Goal: Task Accomplishment & Management: Manage account settings

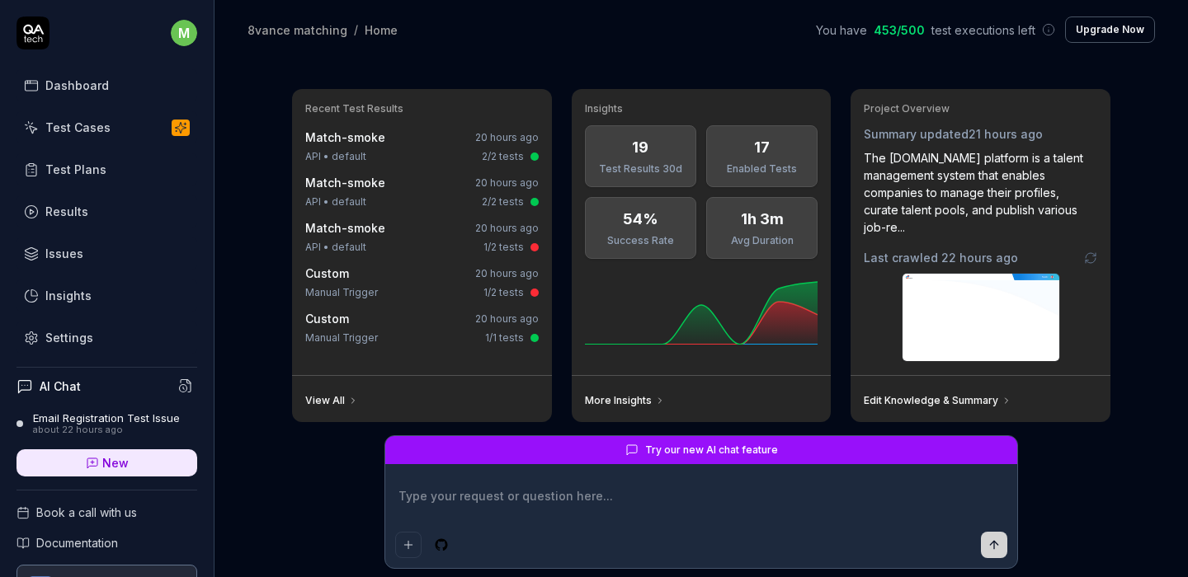
click at [106, 123] on div "Test Cases" at bounding box center [77, 127] width 65 height 17
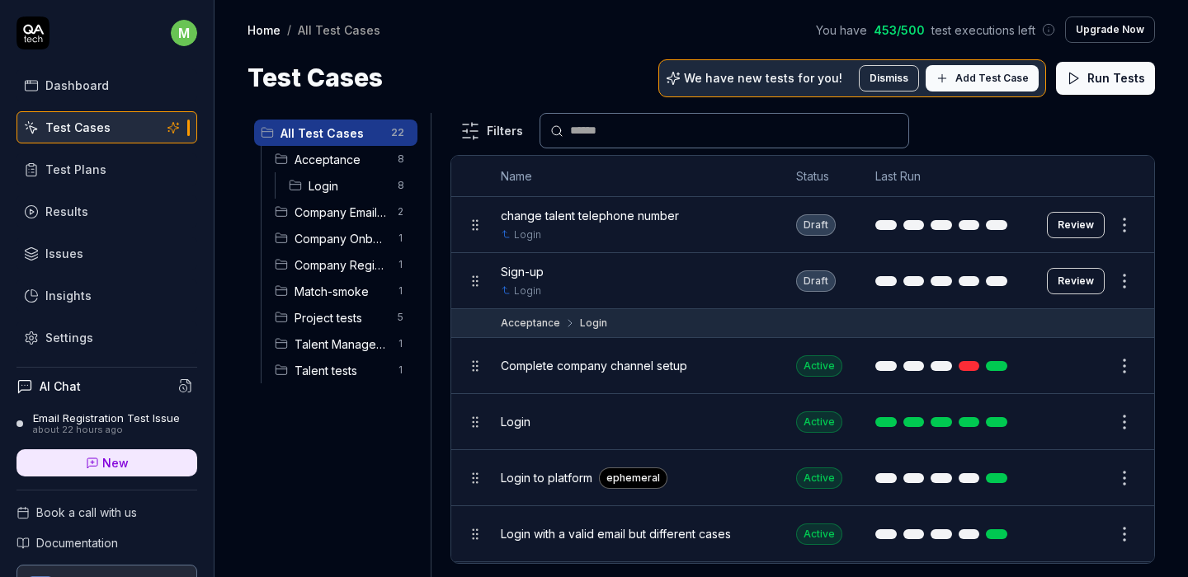
click at [308, 449] on div "All Test Cases 22 Acceptance 8 Login 8 Company Email Configuration 2 Company On…" at bounding box center [335, 335] width 176 height 445
click at [81, 175] on div "Test Plans" at bounding box center [75, 169] width 61 height 17
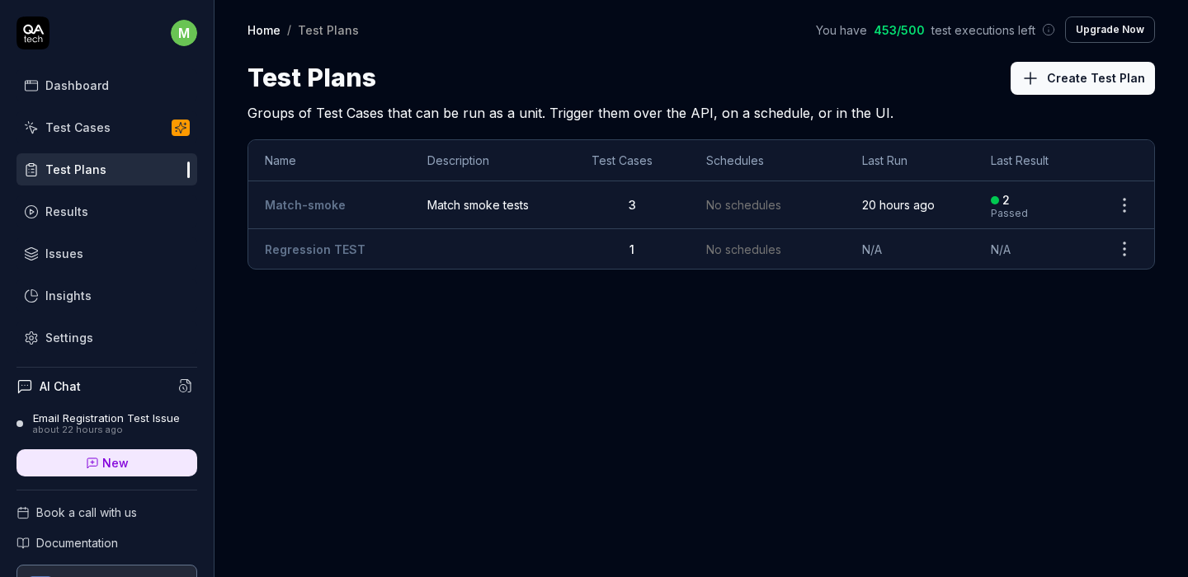
click at [300, 208] on link "Match-smoke" at bounding box center [305, 205] width 81 height 14
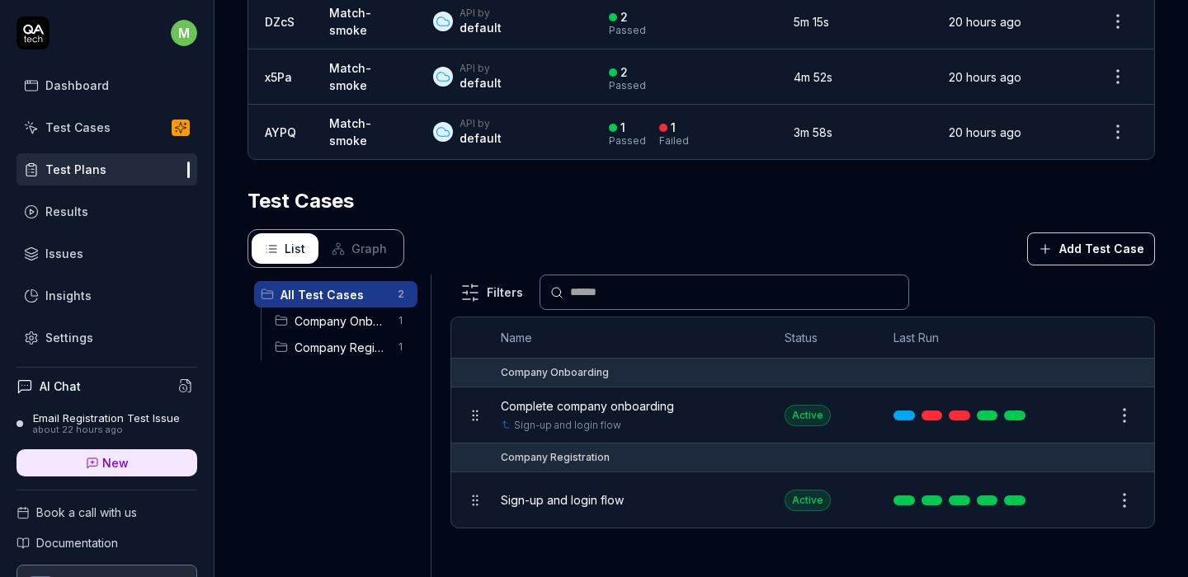
scroll to position [498, 0]
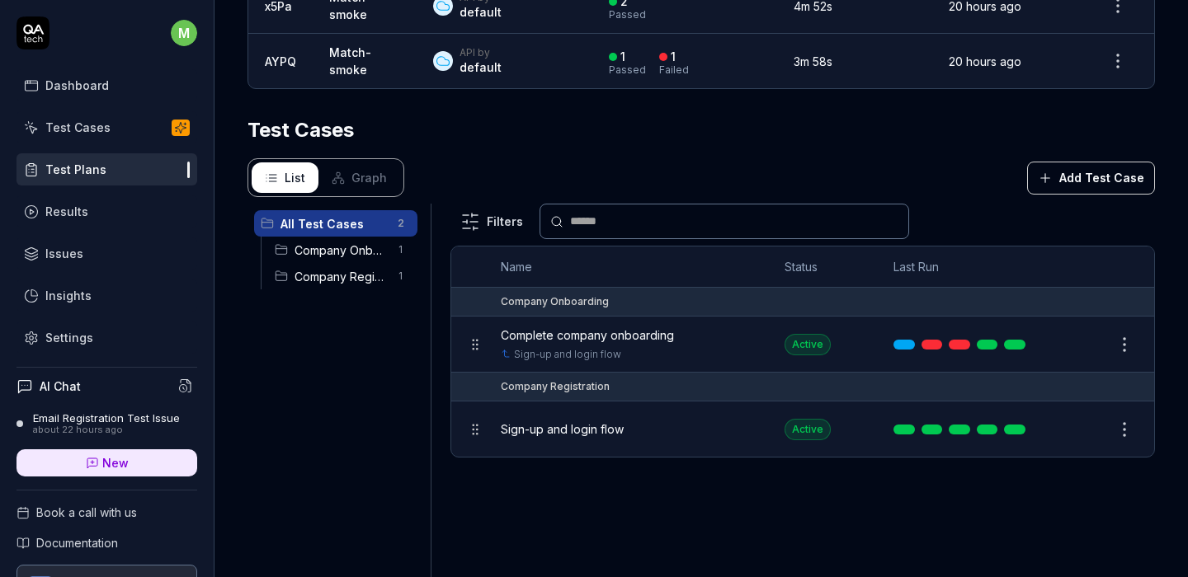
click at [545, 158] on div "List Graph Add Test Case" at bounding box center [700, 177] width 907 height 39
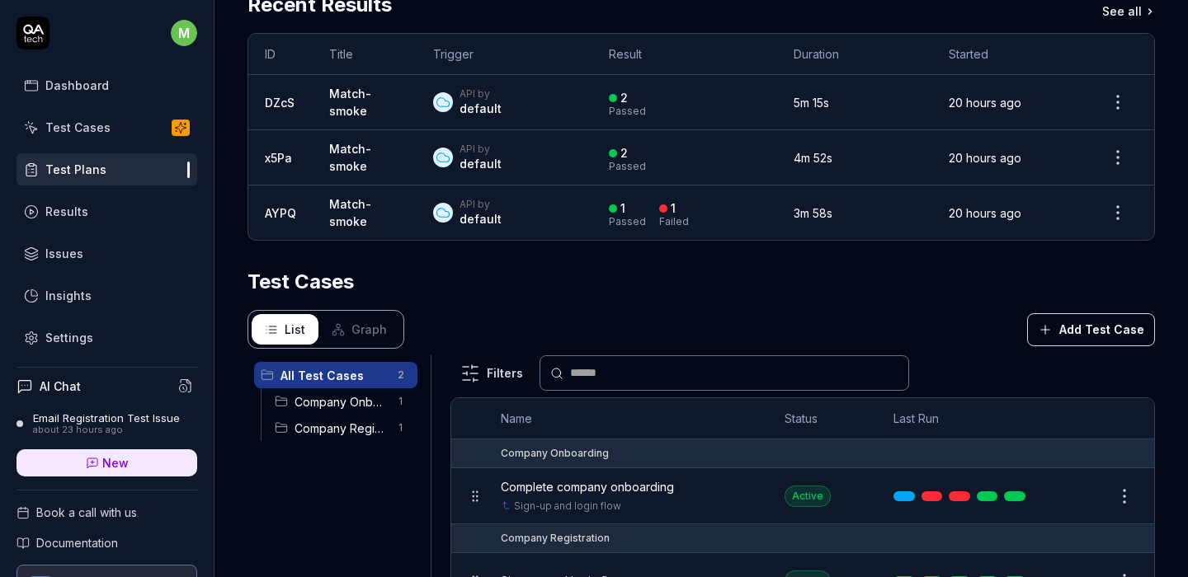
scroll to position [441, 0]
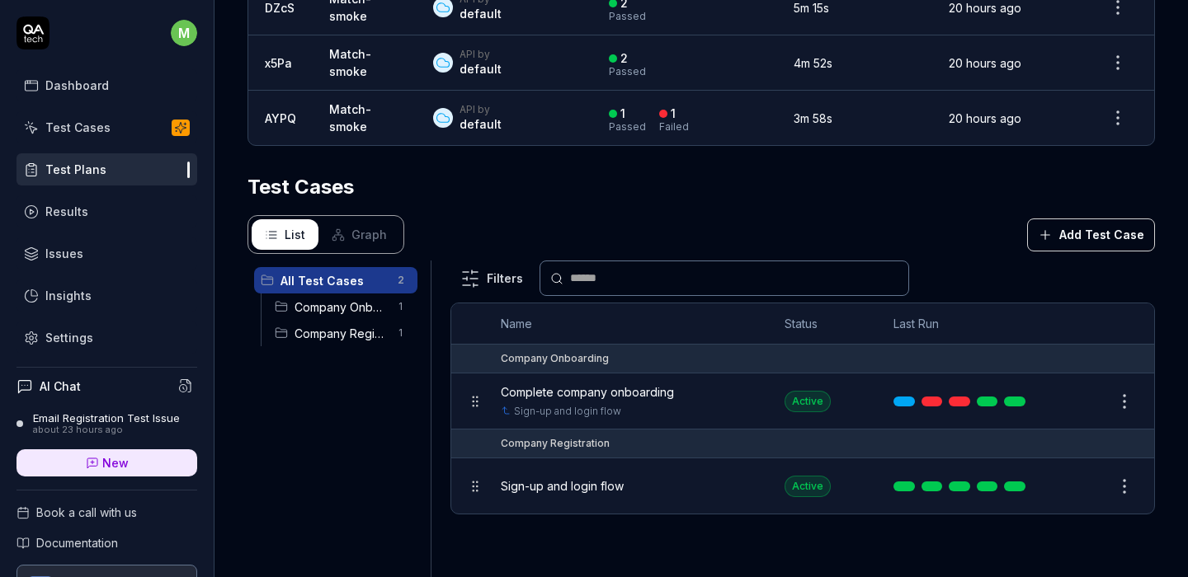
click at [894, 233] on div "List Graph Add Test Case" at bounding box center [700, 234] width 907 height 39
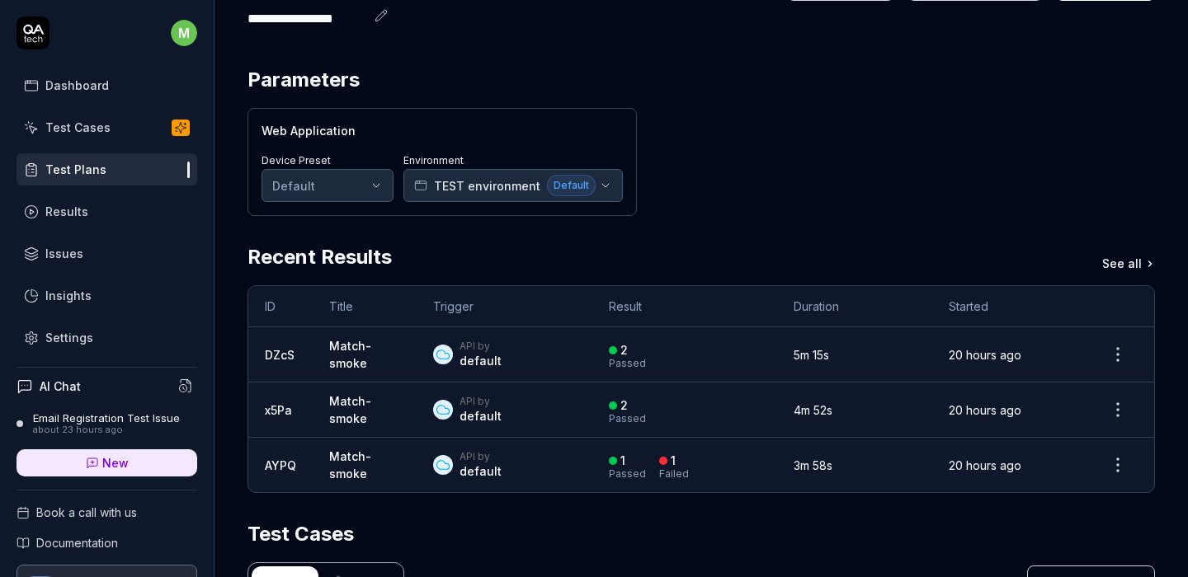
scroll to position [0, 0]
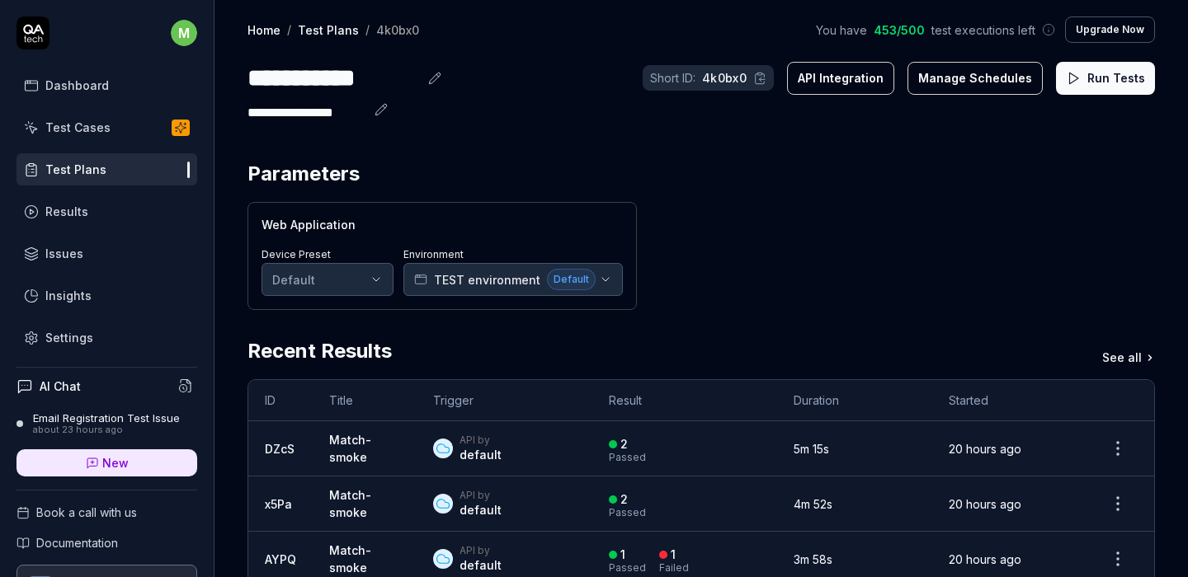
click at [800, 244] on div "Web Application Device Preset Default Environment TEST environment Default" at bounding box center [700, 256] width 907 height 108
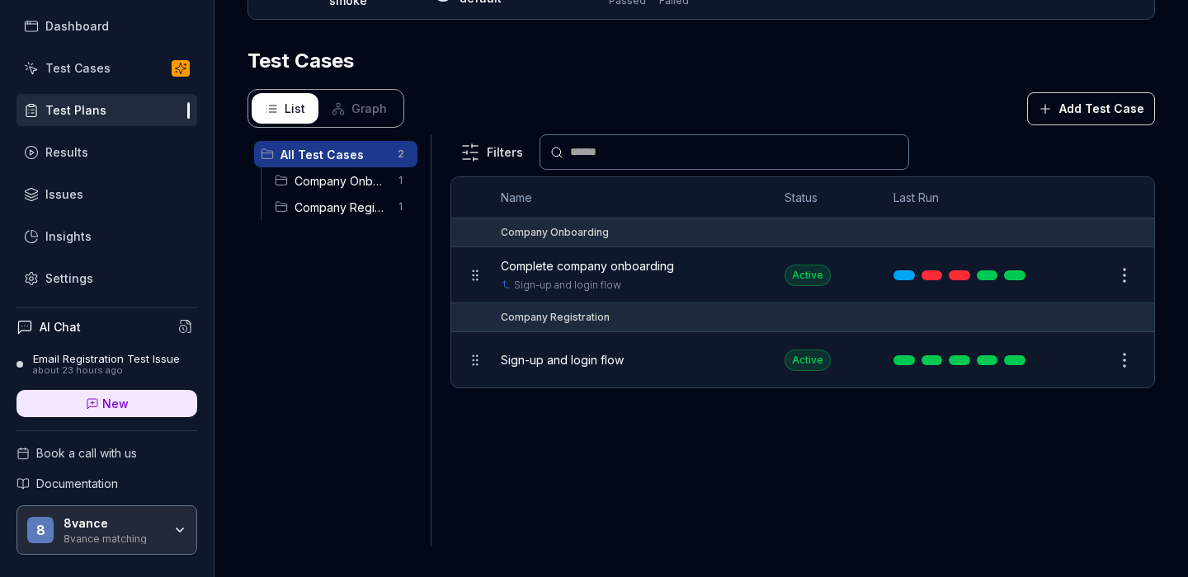
scroll to position [59, 0]
click at [94, 351] on div "AI Chat Email Registration Test Issue about 23 hours ago New" at bounding box center [106, 369] width 181 height 122
click at [104, 366] on div "about 23 hours ago" at bounding box center [106, 371] width 147 height 12
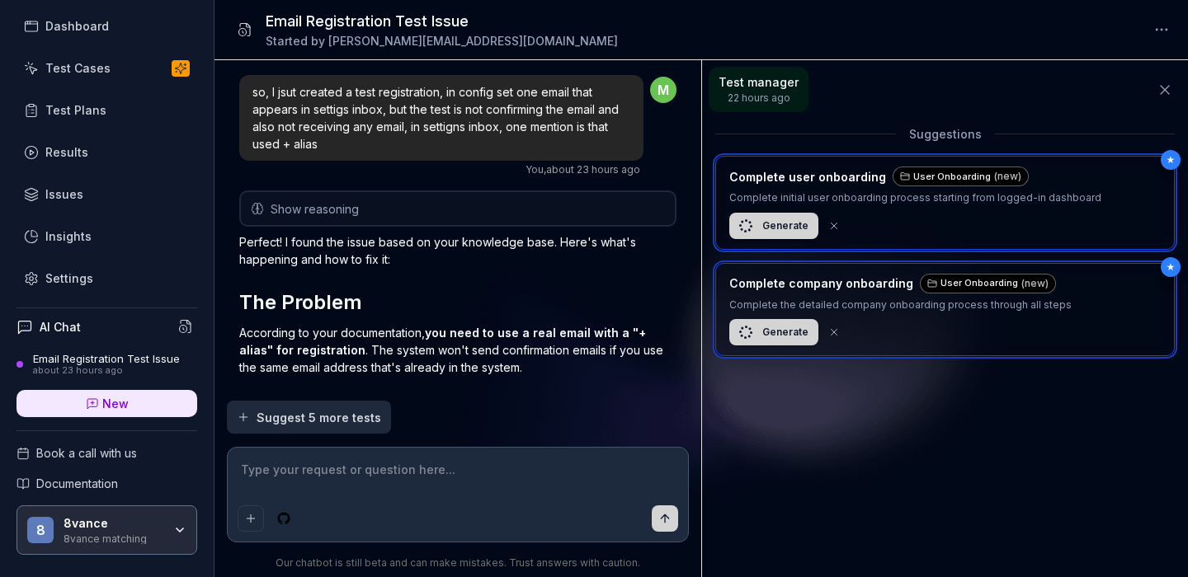
click at [419, 468] on textarea at bounding box center [458, 478] width 441 height 41
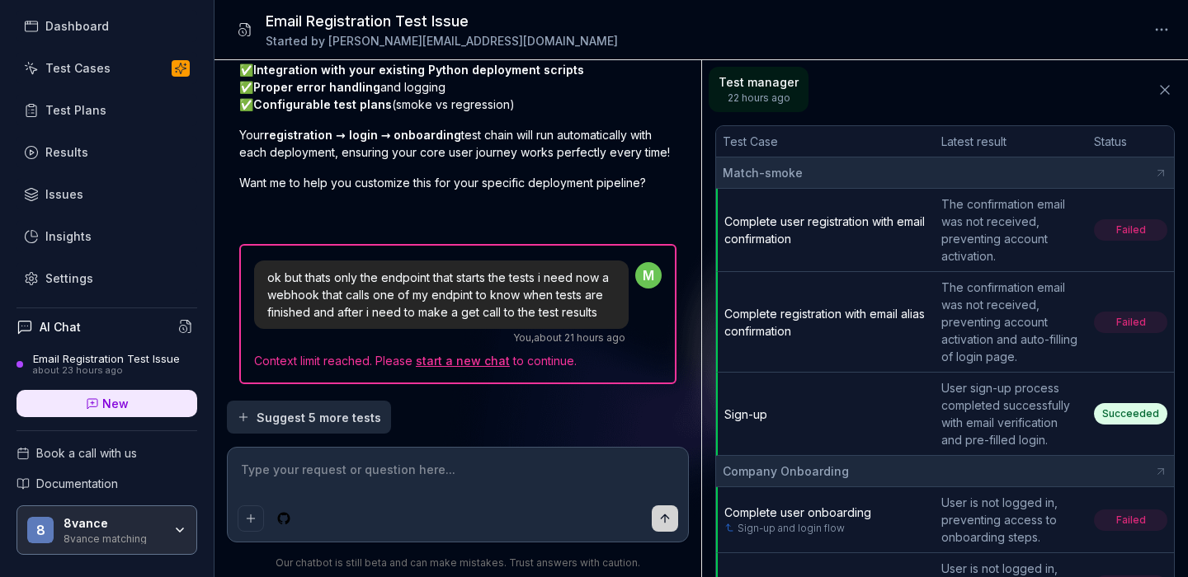
scroll to position [21481, 0]
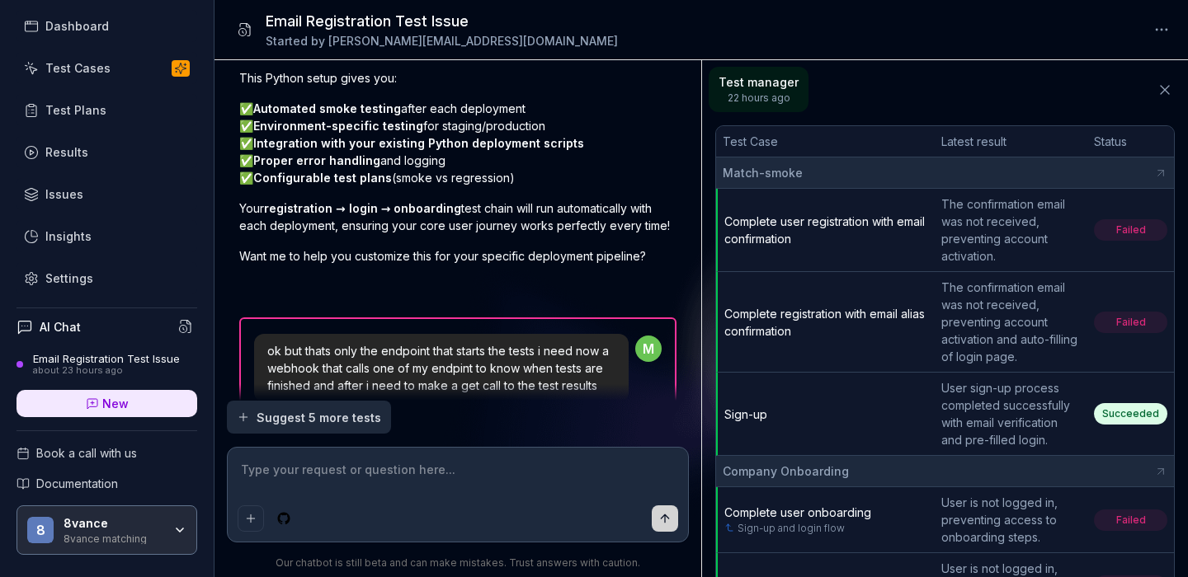
type textarea "*"
click at [120, 405] on span "New" at bounding box center [115, 403] width 26 height 17
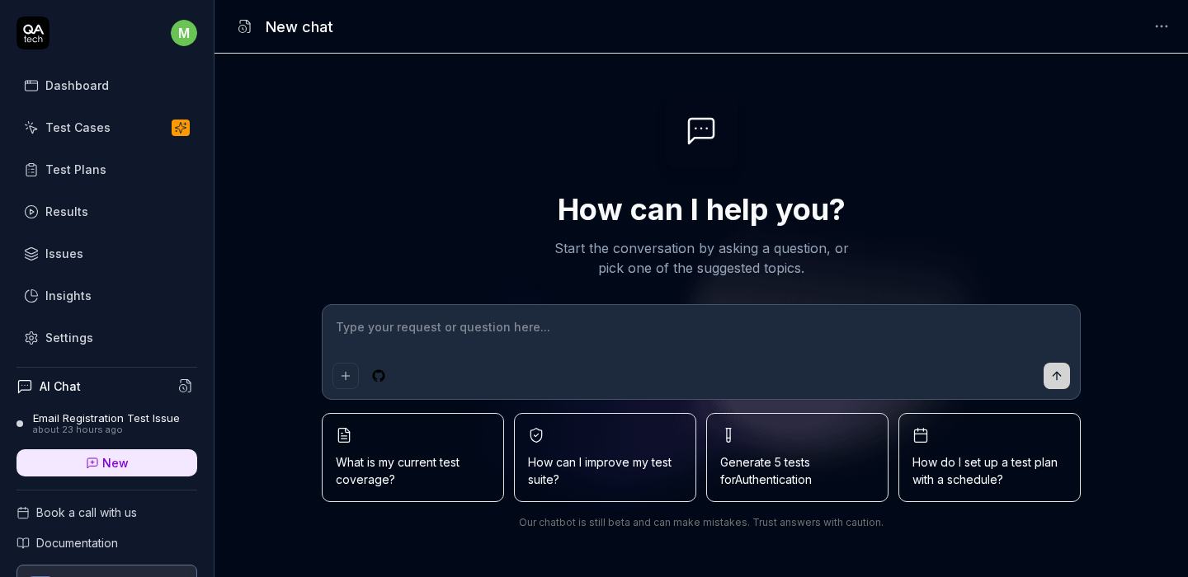
type textarea "*"
type textarea "I"
type textarea "*"
type textarea "I"
type textarea "*"
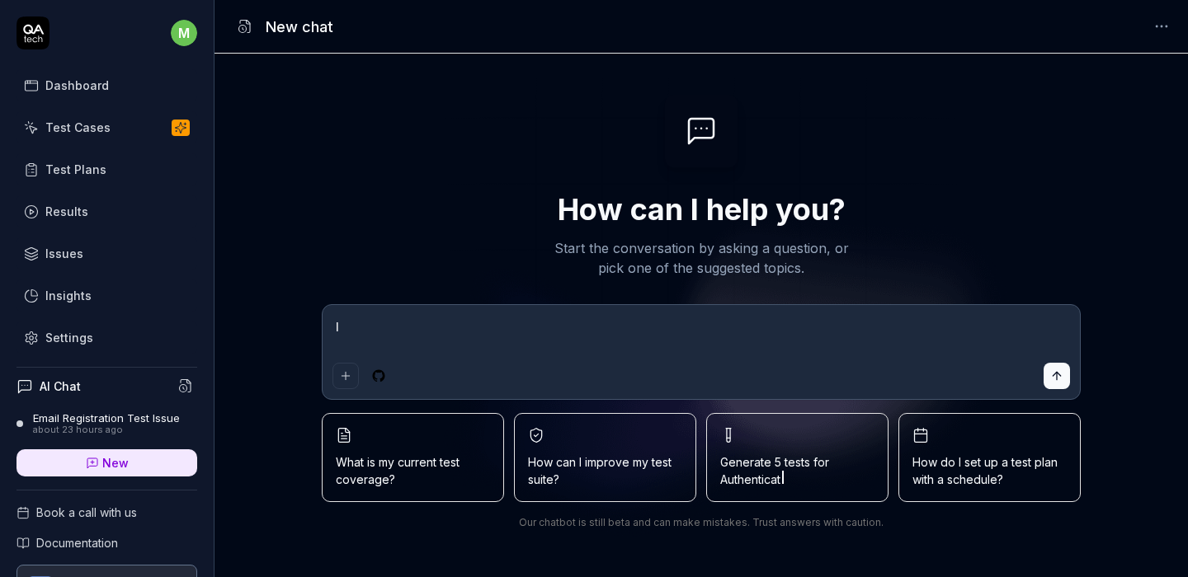
type textarea "I w"
type textarea "*"
type textarea "I wa"
type textarea "*"
type textarea "I wan"
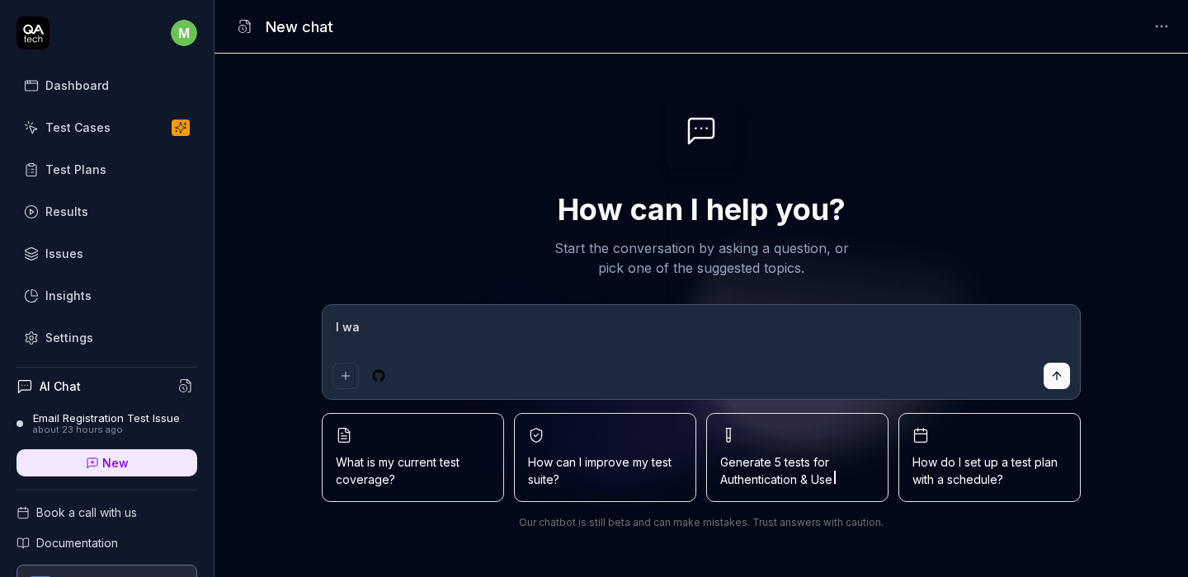
type textarea "*"
type textarea "I want"
type textarea "*"
type textarea "I want"
type textarea "*"
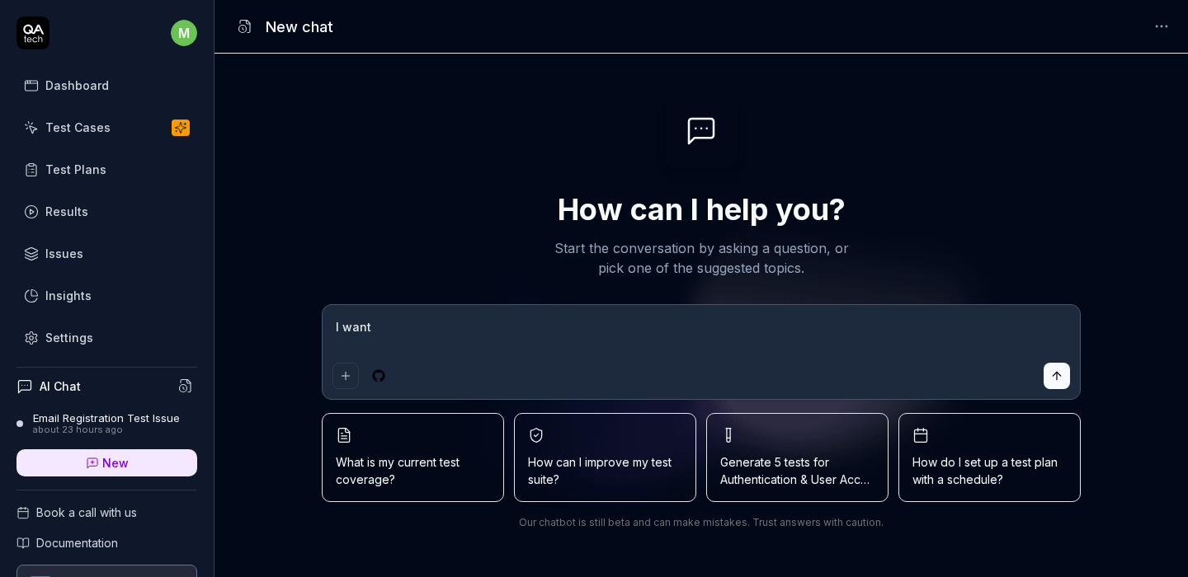
type textarea "I want a"
type textarea "*"
type textarea "I want a"
type textarea "*"
type textarea "I want a t"
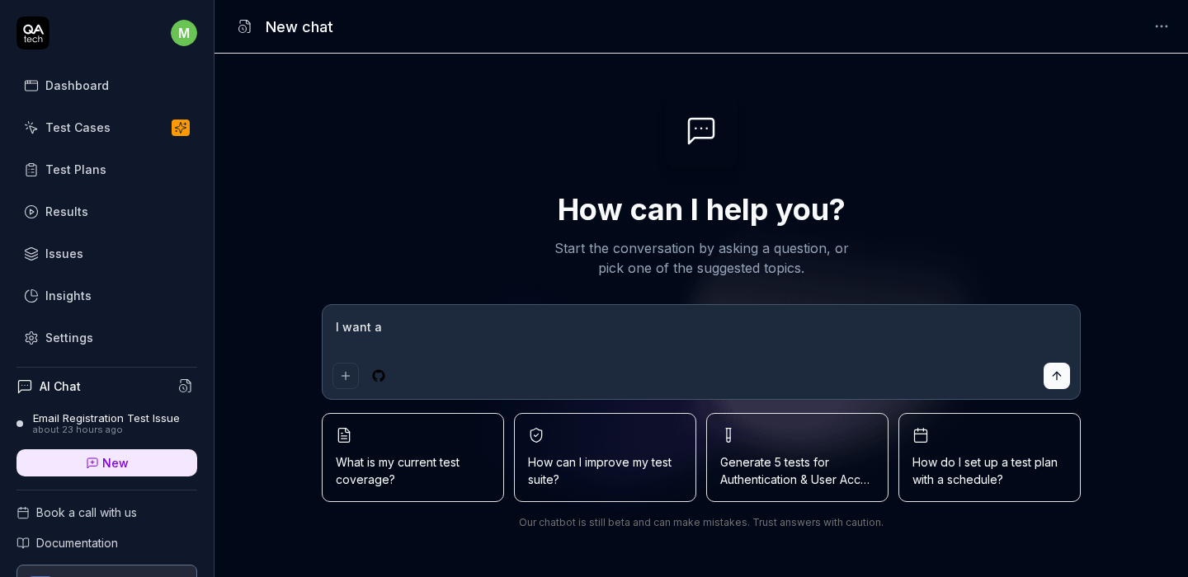
type textarea "*"
type textarea "I want a te"
type textarea "*"
type textarea "I want a tes"
type textarea "*"
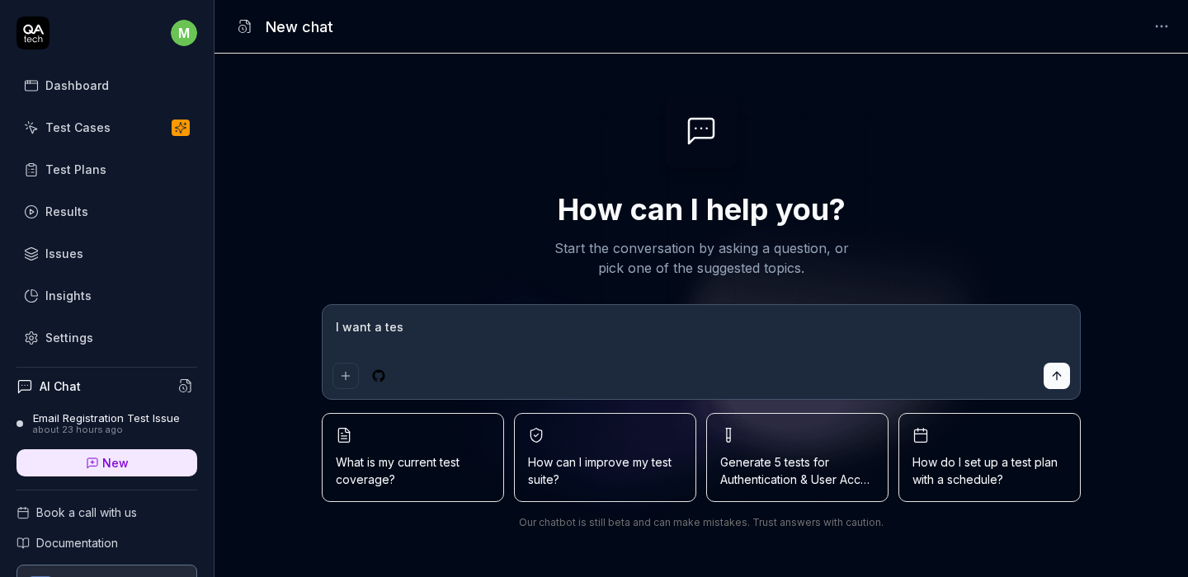
type textarea "I want a test"
type textarea "*"
type textarea "I want a test"
type textarea "*"
type textarea "I want a test f"
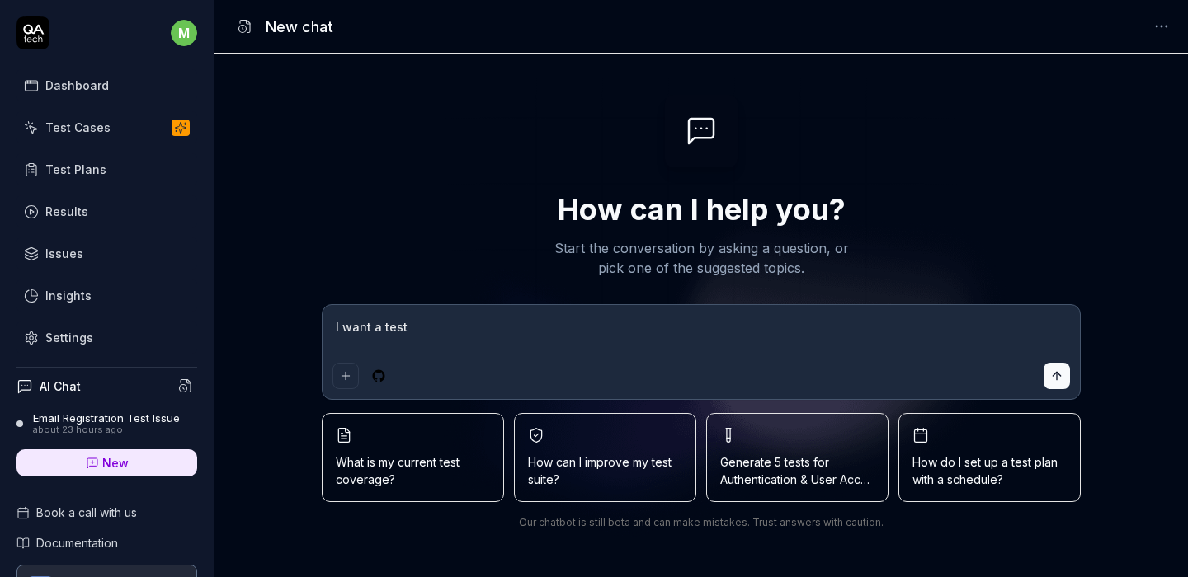
type textarea "*"
type textarea "I want a test fo"
type textarea "*"
type textarea "I want a test for"
type textarea "*"
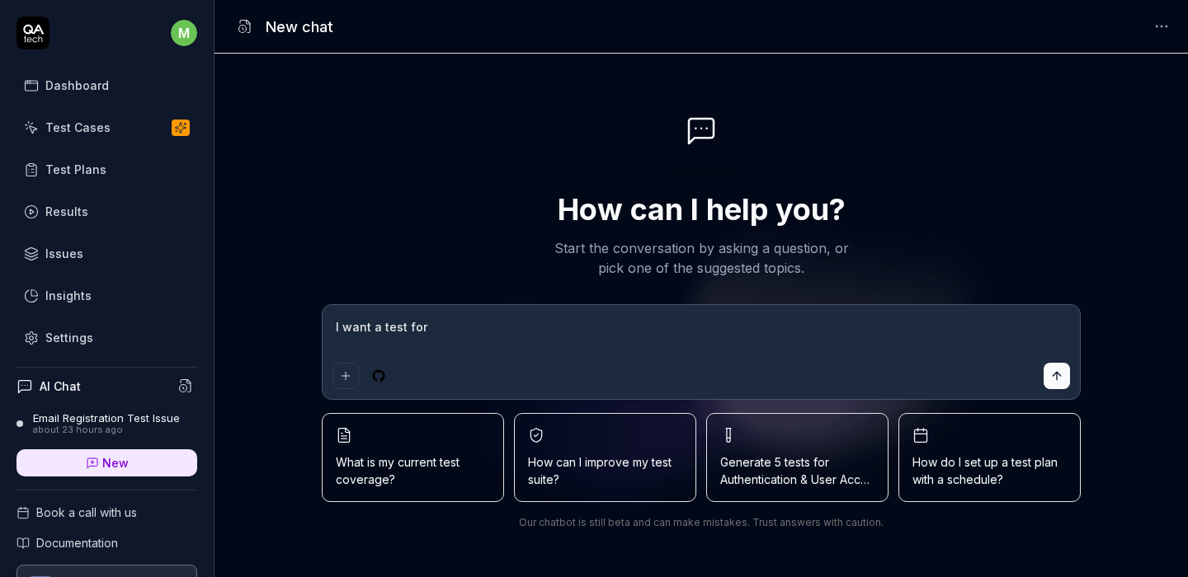
type textarea "I want a test for"
type textarea "*"
type textarea "I want a test for c"
type textarea "*"
type textarea "I want a test for co"
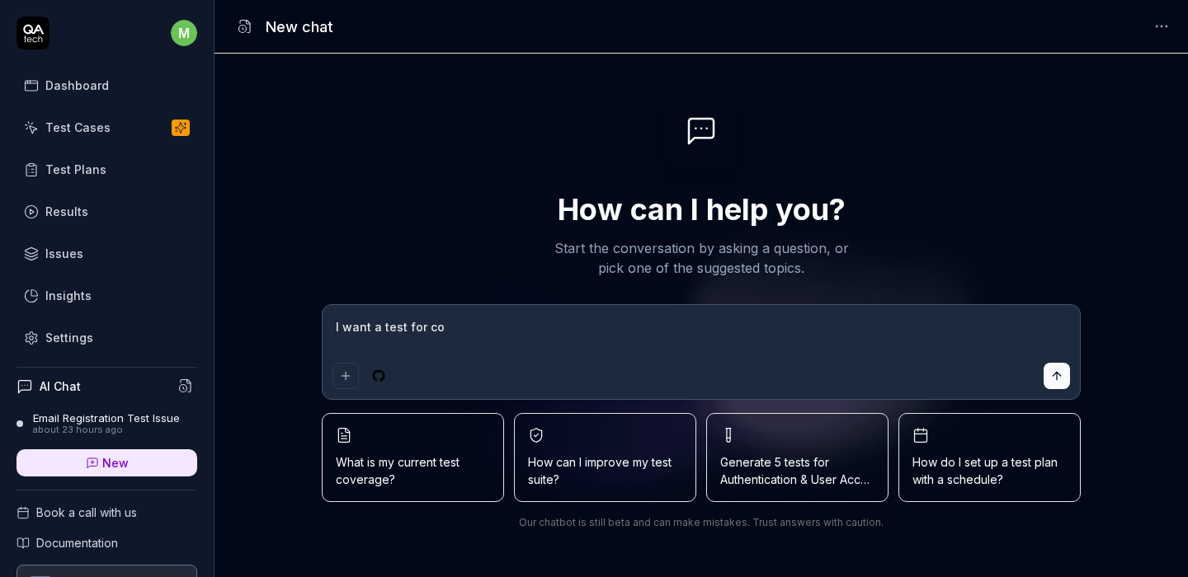
type textarea "*"
type textarea "I want a test for com"
type textarea "*"
type textarea "I want a test for comp"
type textarea "*"
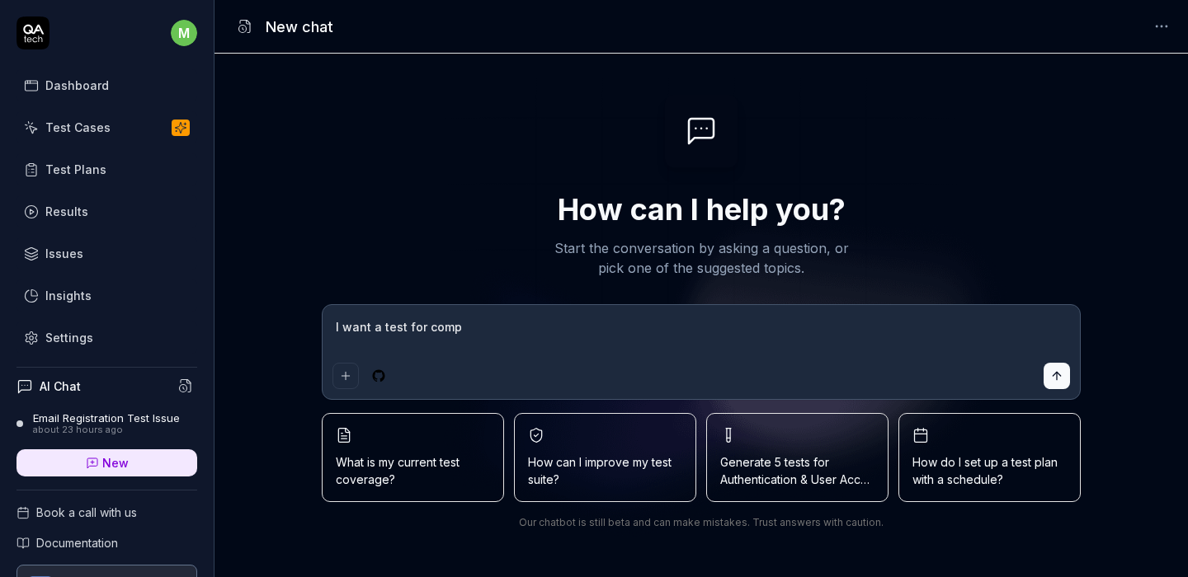
type textarea "I want a test for compa"
type textarea "*"
type textarea "I want a test for compan"
type textarea "*"
type textarea "I want a test for company"
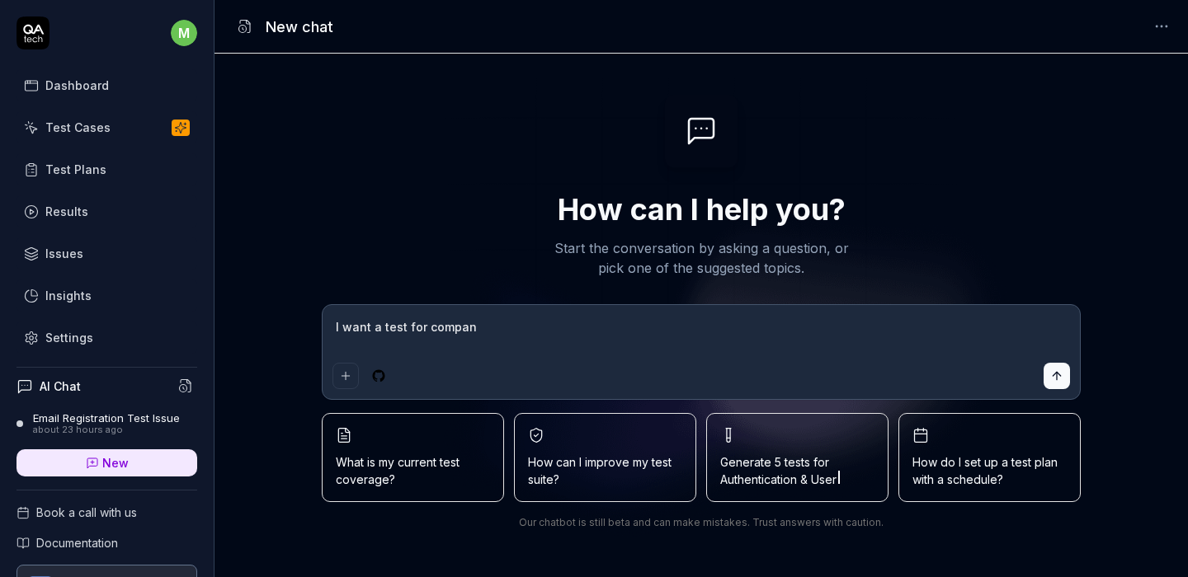
type textarea "*"
type textarea "I want a test for company"
type textarea "*"
type textarea "I want a test for company"
type textarea "*"
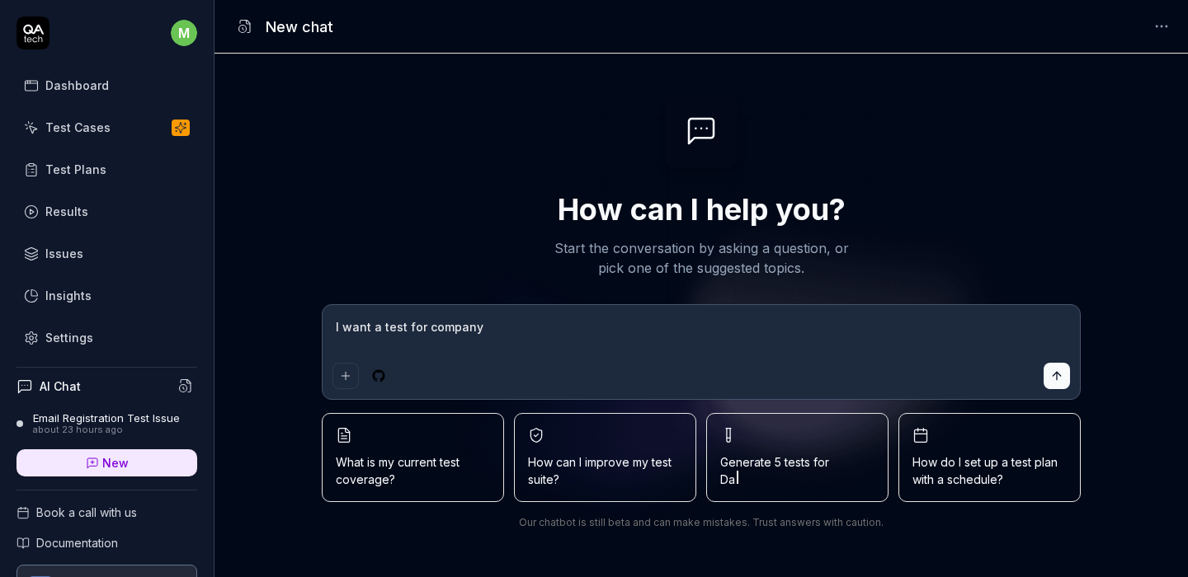
type textarea "I want a test for company,"
type textarea "*"
type textarea "I want a test for company,"
type textarea "*"
type textarea "I want a test for company, t"
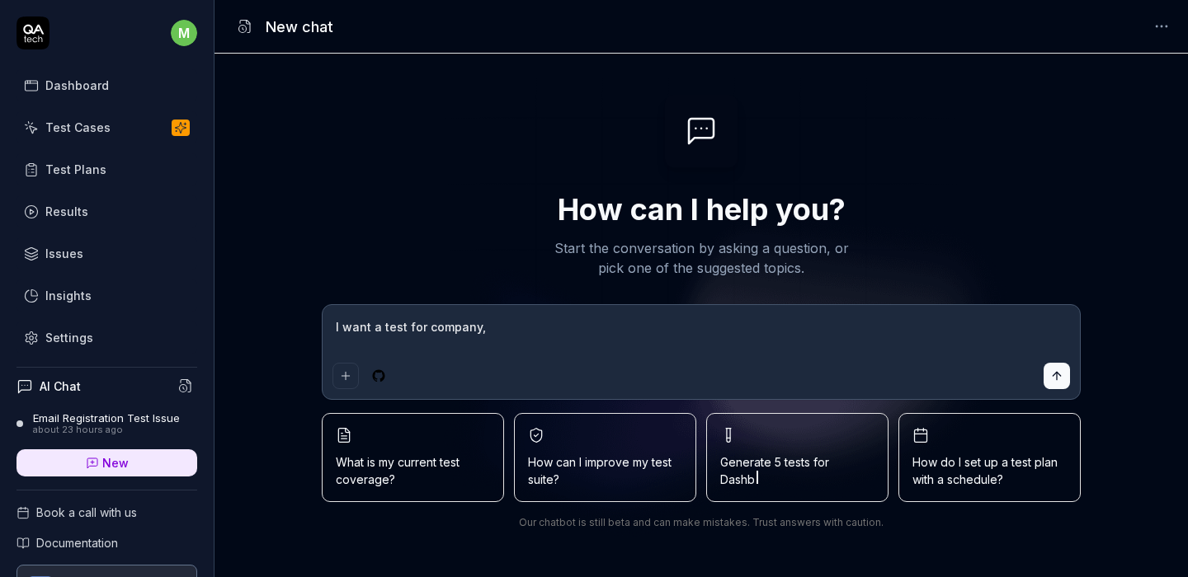
type textarea "*"
type textarea "I want a test for company, th"
type textarea "*"
type textarea "I want a test for company, tha"
type textarea "*"
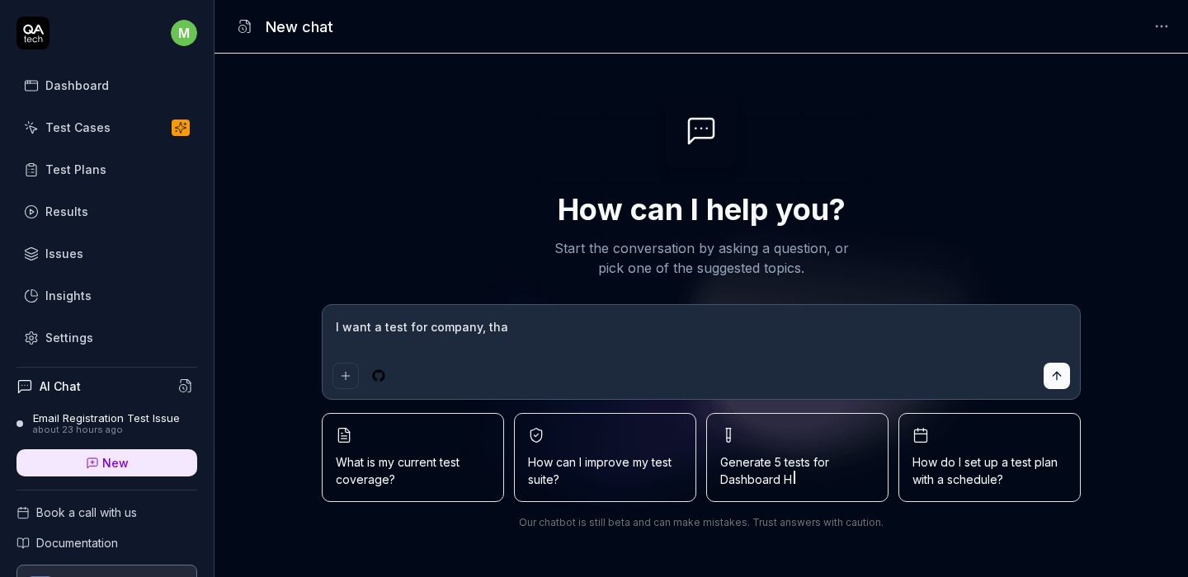
type textarea "I want a test for company, that"
type textarea "*"
type textarea "I want a test for company, that"
type textarea "*"
type textarea "I want a test for company, that i"
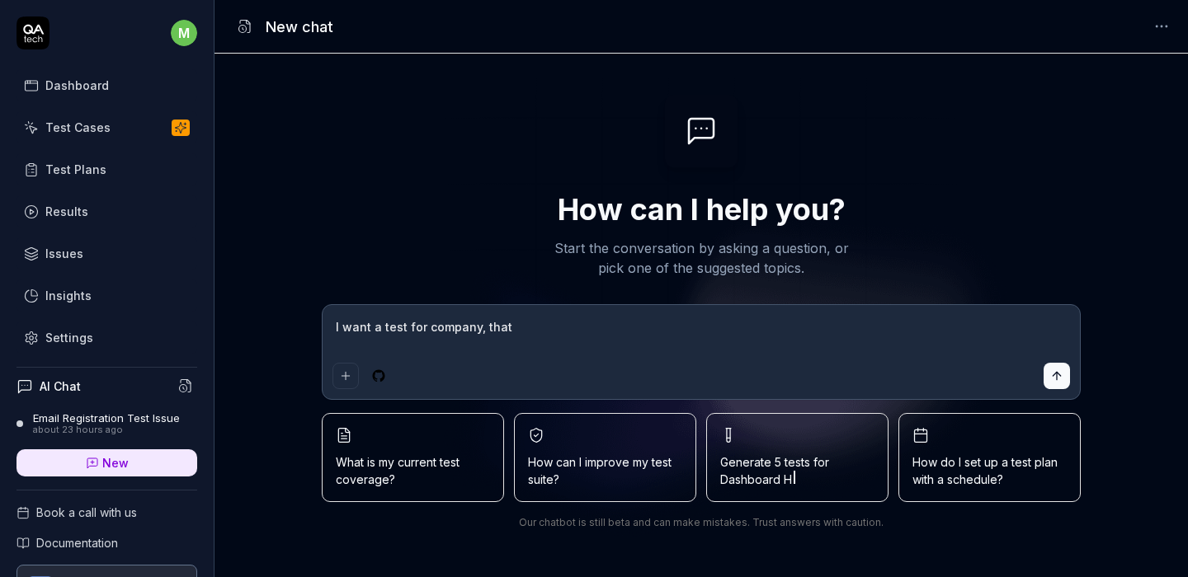
type textarea "*"
type textarea "I want a test for company, that is"
type textarea "*"
type textarea "I want a test for company, that is"
type textarea "*"
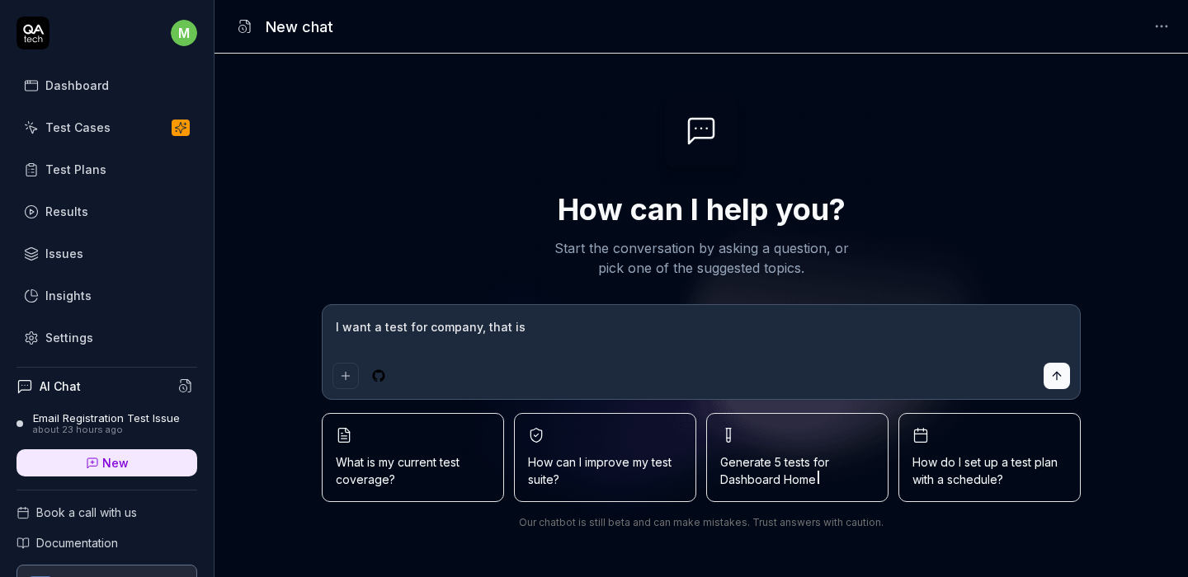
type textarea "I want a test for company, that is u"
type textarea "*"
type textarea "I want a test for company, that is us"
type textarea "*"
type textarea "I want a test for company, that is usi"
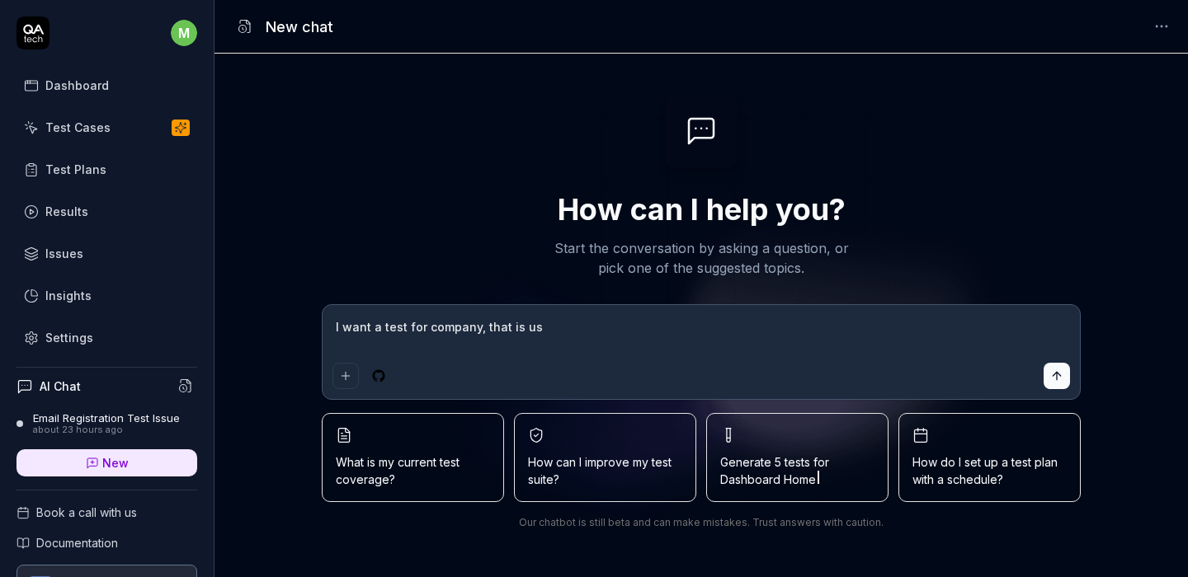
type textarea "*"
type textarea "I want a test for company, that is usin"
type textarea "*"
type textarea "I want a test for company, that is using"
type textarea "*"
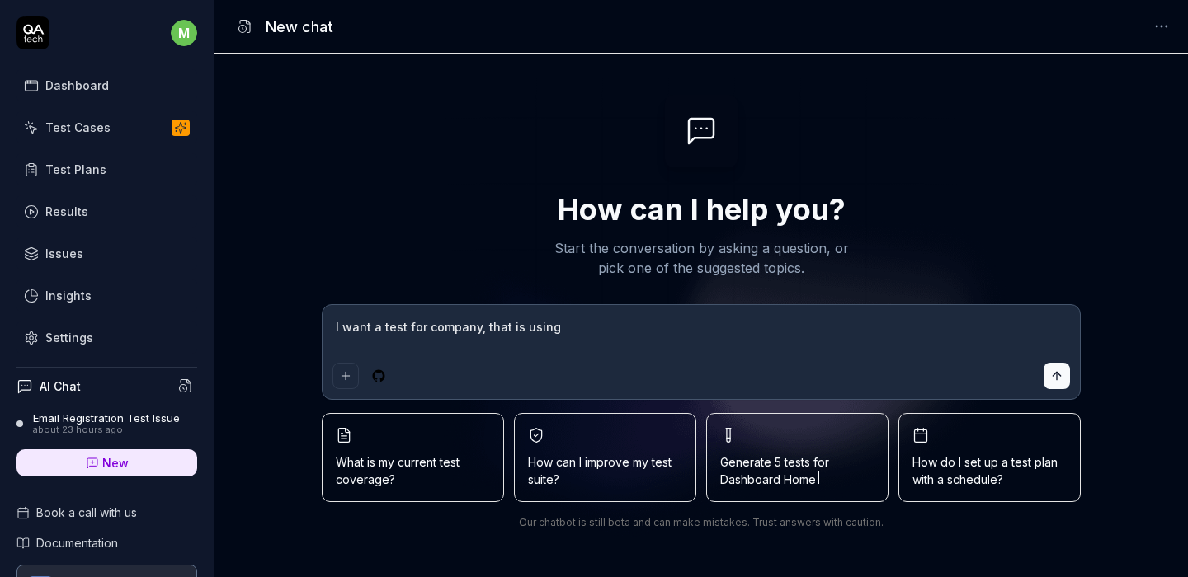
type textarea "I want a test for company, that is using"
type textarea "*"
type textarea "I want a test for company, that is using l"
type textarea "*"
type textarea "I want a test for company, that is using lo"
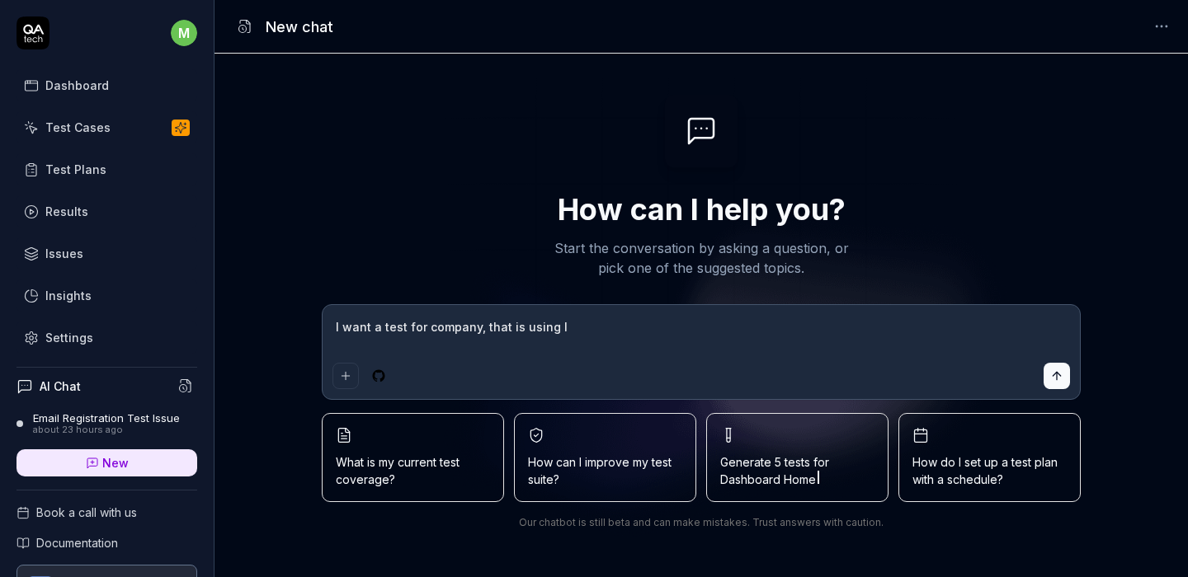
type textarea "*"
type textarea "I want a test for company, that is using log"
type textarea "*"
type textarea "I want a test for company, that is using logi"
type textarea "*"
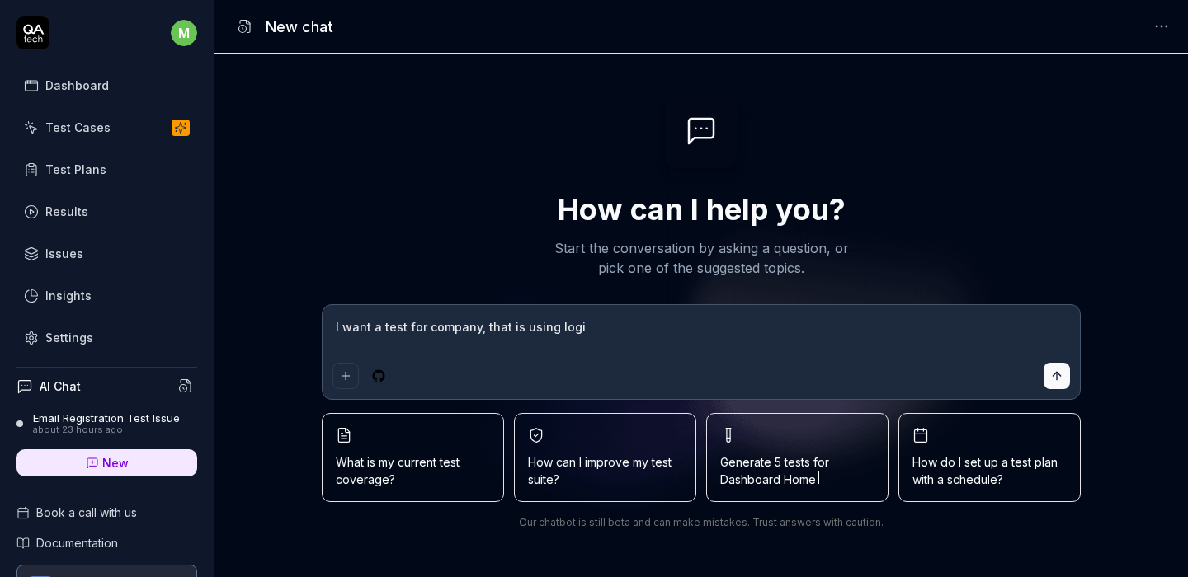
type textarea "I want a test for company, that is using login"
type textarea "*"
type textarea "I want a test for company, that is using login,"
type textarea "*"
type textarea "I want a test for company, that is using login,"
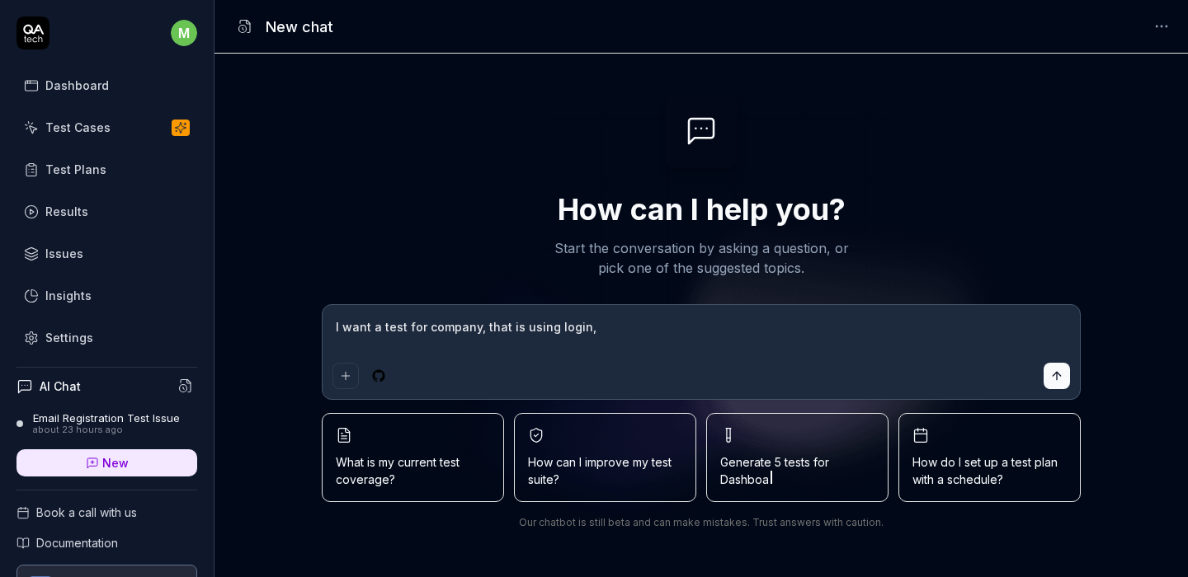
type textarea "*"
type textarea "I want a test for company, that is using login, a"
type textarea "*"
type textarea "I want a test for company, that is using login, an"
type textarea "*"
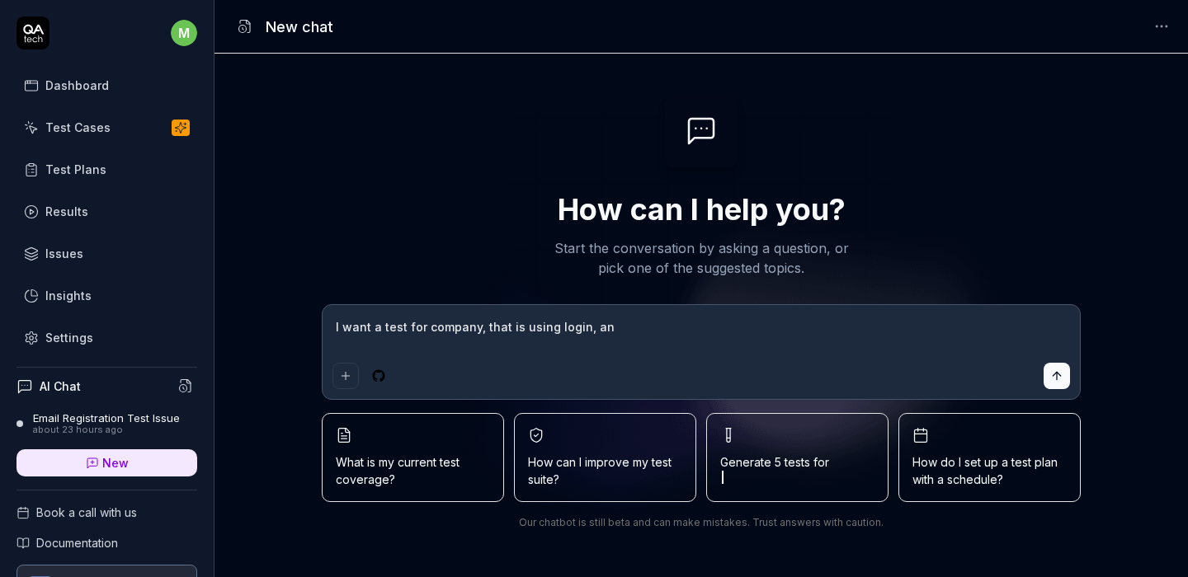
type textarea "I want a test for company, that is using login, and"
type textarea "*"
type textarea "I want a test for company, that is using login, and"
type textarea "*"
type textarea "I want a test for company, that is using login, and g"
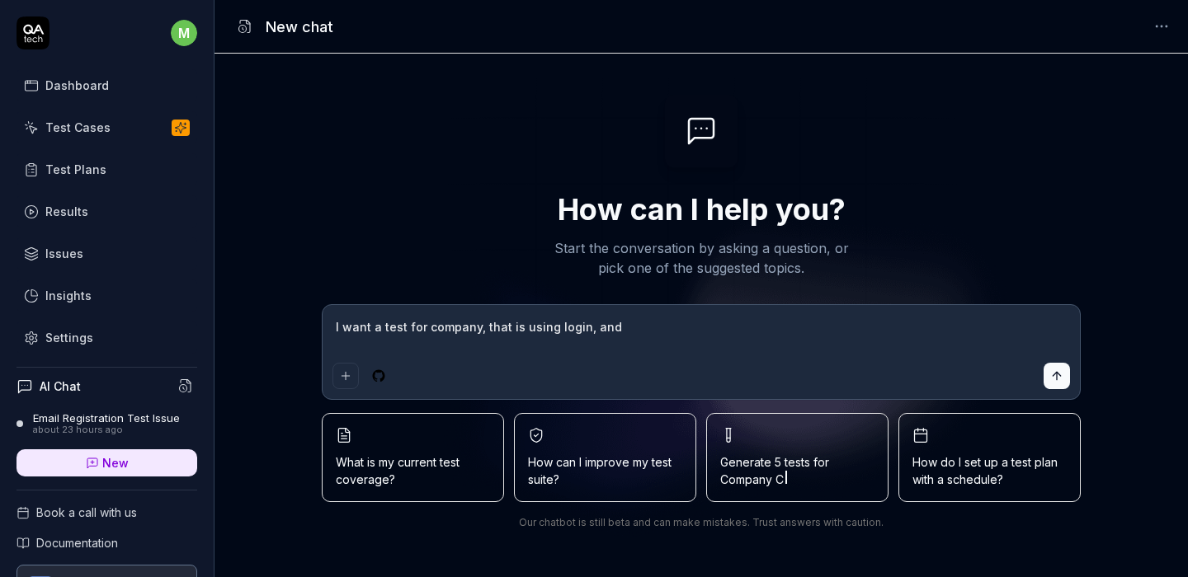
type textarea "*"
type textarea "I want a test for company, that is using login, and go"
type textarea "*"
type textarea "I want a test for company, that is using login, and goe"
type textarea "*"
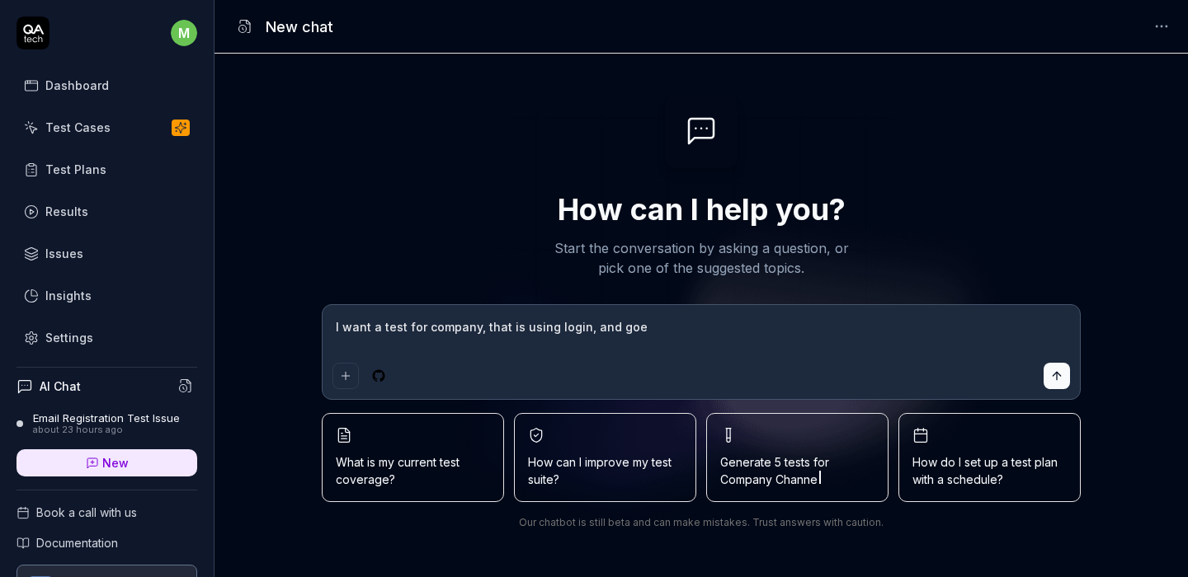
type textarea "I want a test for company, that is using login, and goes"
type textarea "*"
type textarea "I want a test for company, that is using login, and goes"
type textarea "*"
type textarea "I want a test for company, that is using login, and goes t"
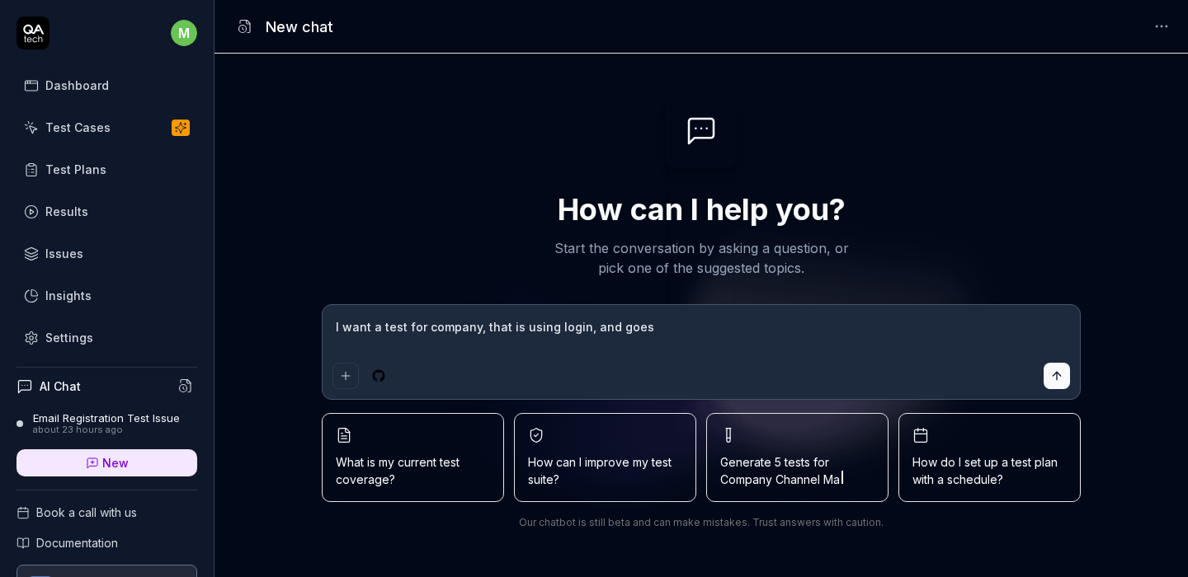
type textarea "*"
type textarea "I want a test for company, that is using login, and goes to"
type textarea "*"
type textarea "I want a test for company, that is using login, and goes to"
type textarea "*"
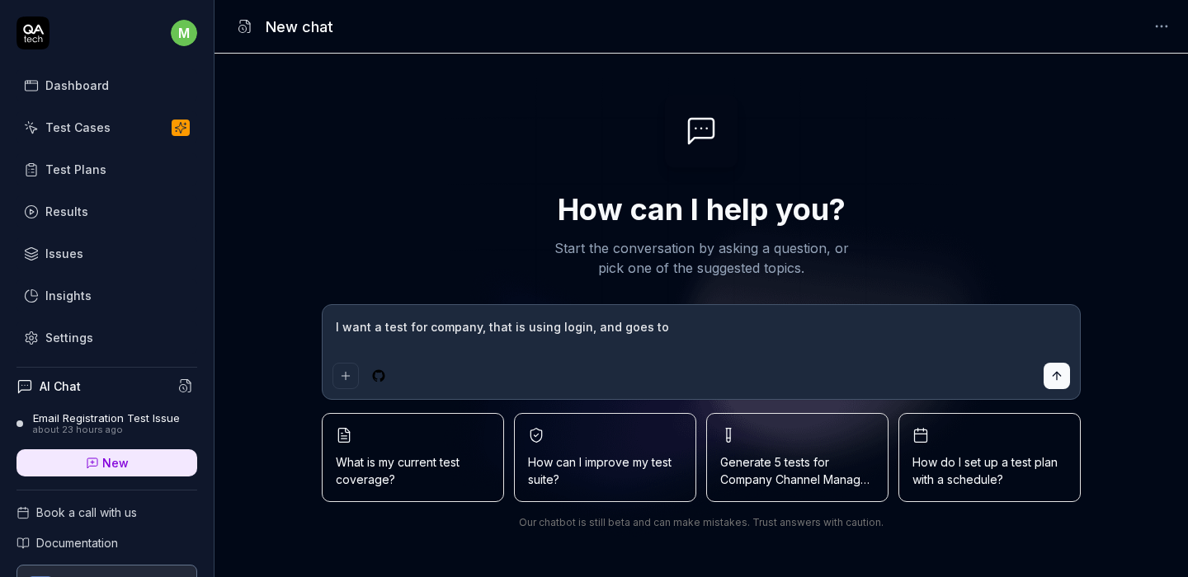
type textarea "I want a test for company, that is using login, and goes to c"
type textarea "*"
type textarea "I want a test for company, that is using login, and goes to co"
type textarea "*"
type textarea "I want a test for company, that is using login, and goes to con"
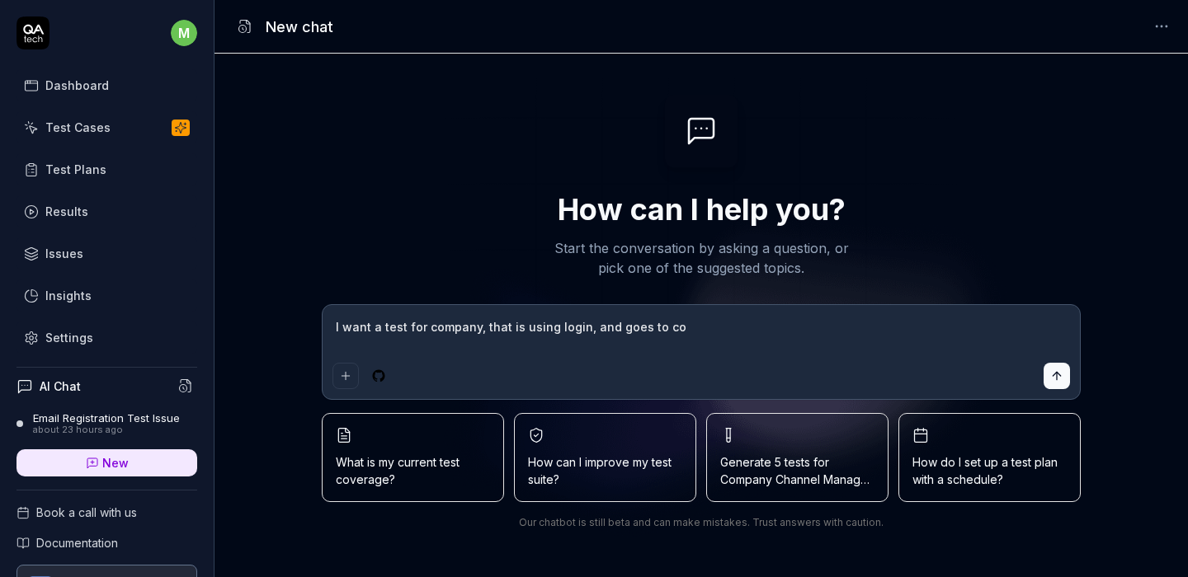
type textarea "*"
type textarea "I want a test for company, that is using login, and goes to cont"
type textarea "*"
type textarea "I want a test for company, that is using login, and goes to conta"
type textarea "*"
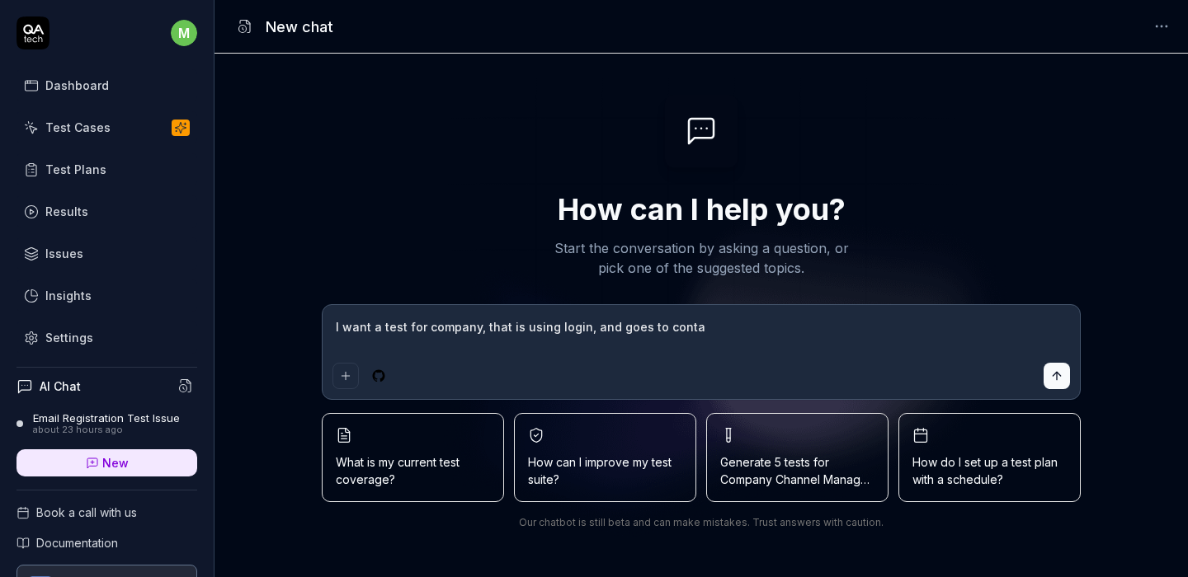
type textarea "I want a test for company, that is using login, and goes to contac"
type textarea "*"
type textarea "I want a test for company, that is using login, and goes to contact"
type textarea "*"
type textarea "I want a test for company, that is using login, and goes to contacts"
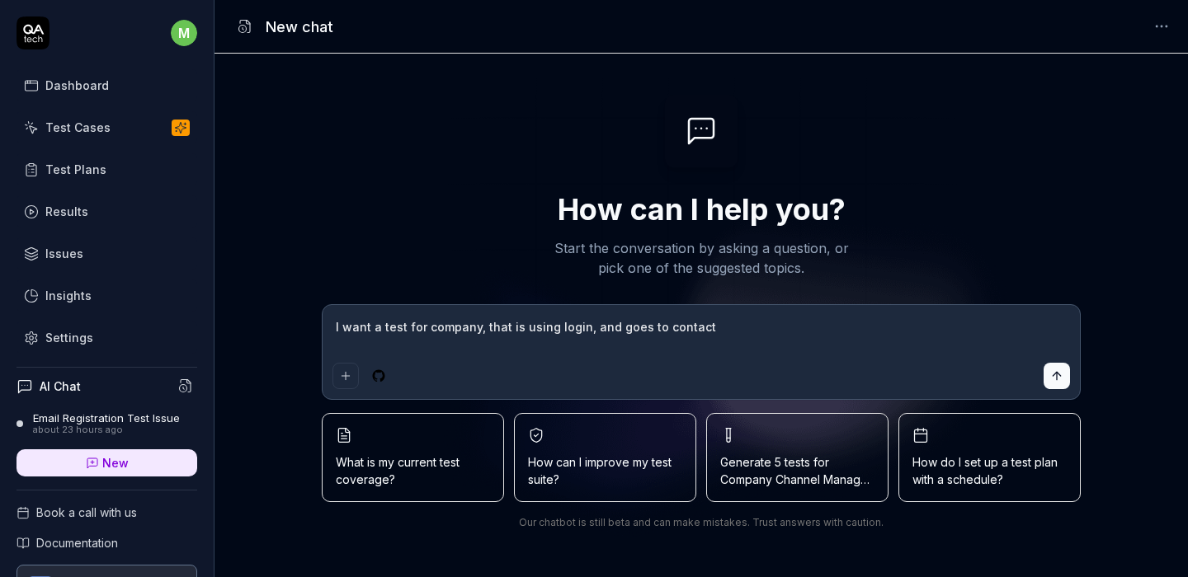
type textarea "*"
type textarea "I want a test for company, that is using login, and goes to contacts"
type textarea "*"
type textarea "I want a test for company, that is using login, and goes to contacts"
click at [730, 322] on textarea "I want a test for company, that is using login, and goes to contacts" at bounding box center [700, 335] width 737 height 41
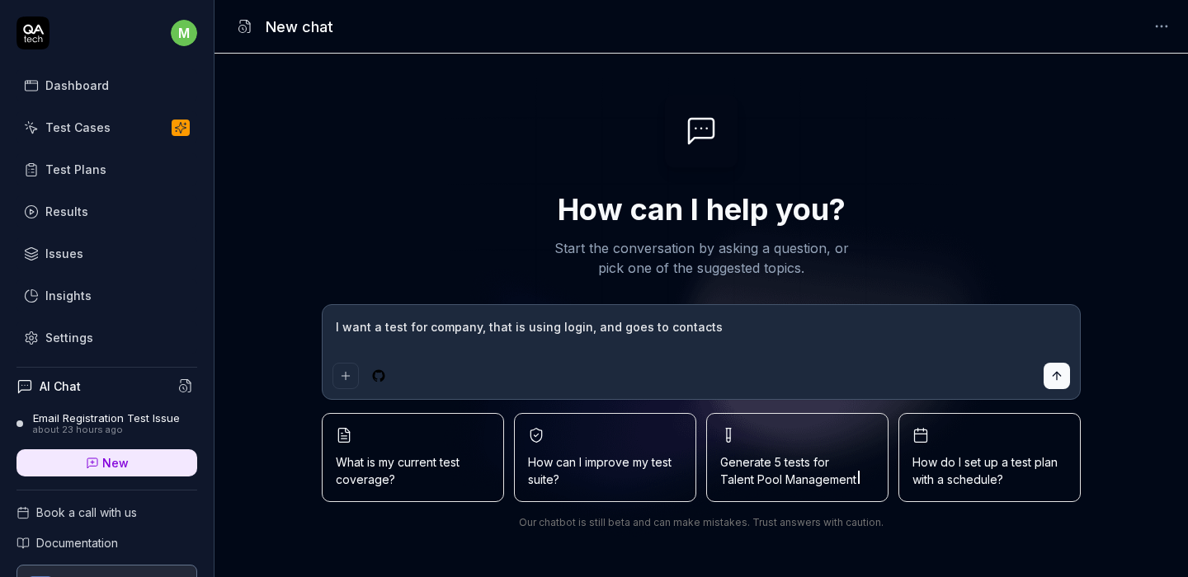
type textarea "*"
type textarea "I want a test for company, that is using login, and goes to contacts"
type textarea "*"
type textarea "I want a test for company, that is using login, and goes to contacts,"
type textarea "*"
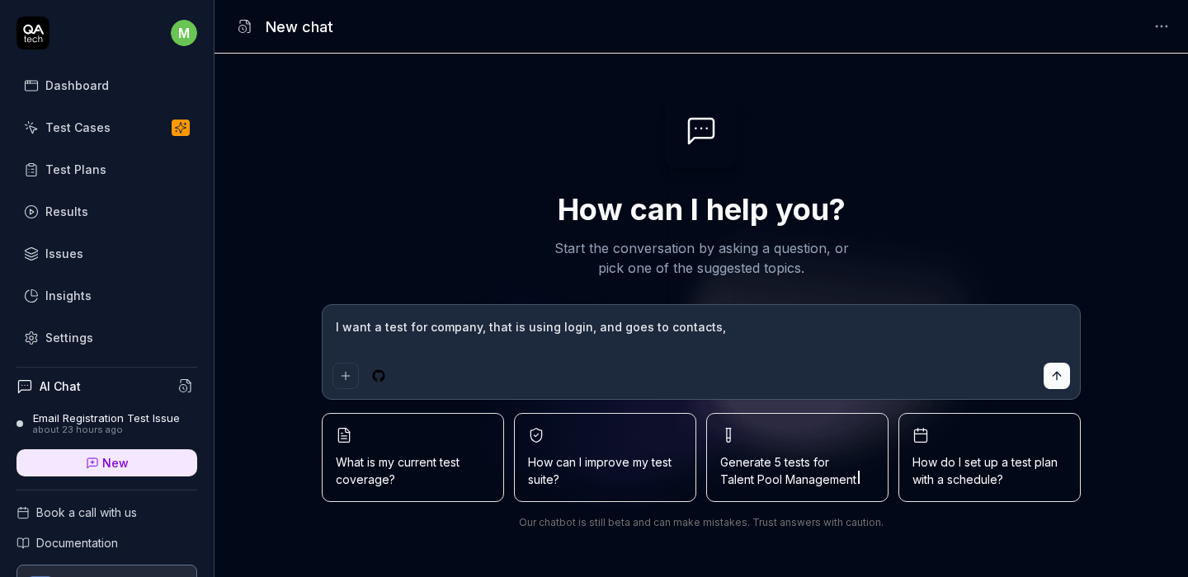
type textarea "I want a test for company, that is using login, and goes to contacts,"
type textarea "*"
type textarea "I want a test for company, that is using login, and goes to contacts, a"
type textarea "*"
type textarea "I want a test for company, that is using login, and goes to contacts, an"
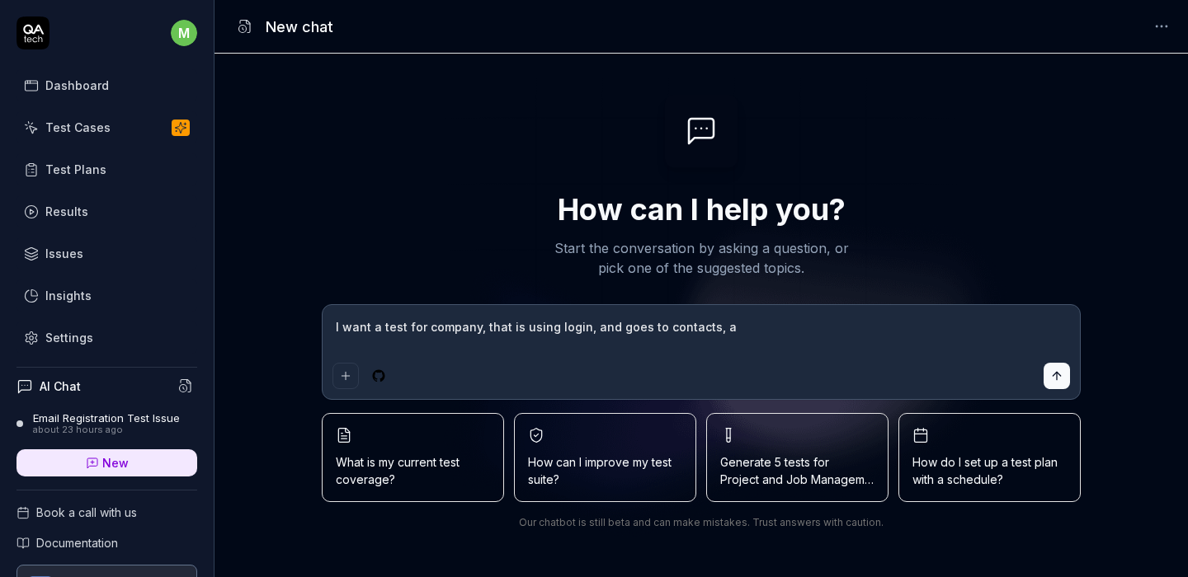
type textarea "*"
type textarea "I want a test for company, that is using login, and goes to contacts, and"
type textarea "*"
type textarea "I want a test for company, that is using login, and goes to contacts, and"
type textarea "*"
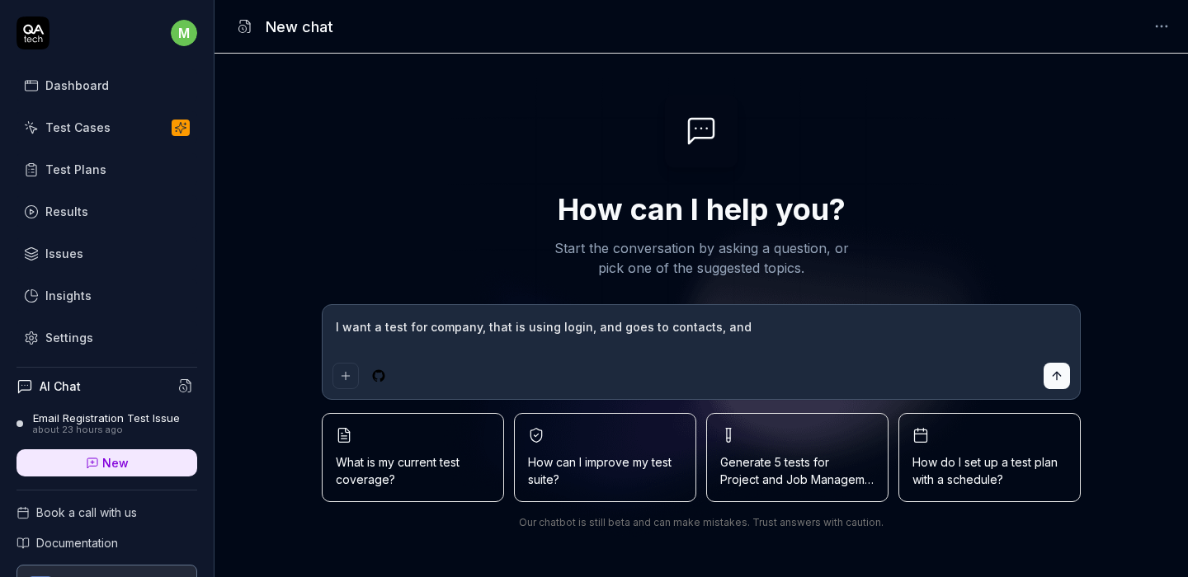
type textarea "I want a test for company, that is using login, and goes to contacts, and a"
type textarea "*"
type textarea "I want a test for company, that is using login, and goes to contacts, and as"
type textarea "*"
type textarea "I want a test for company, that is using login, and goes to contacts, and ass"
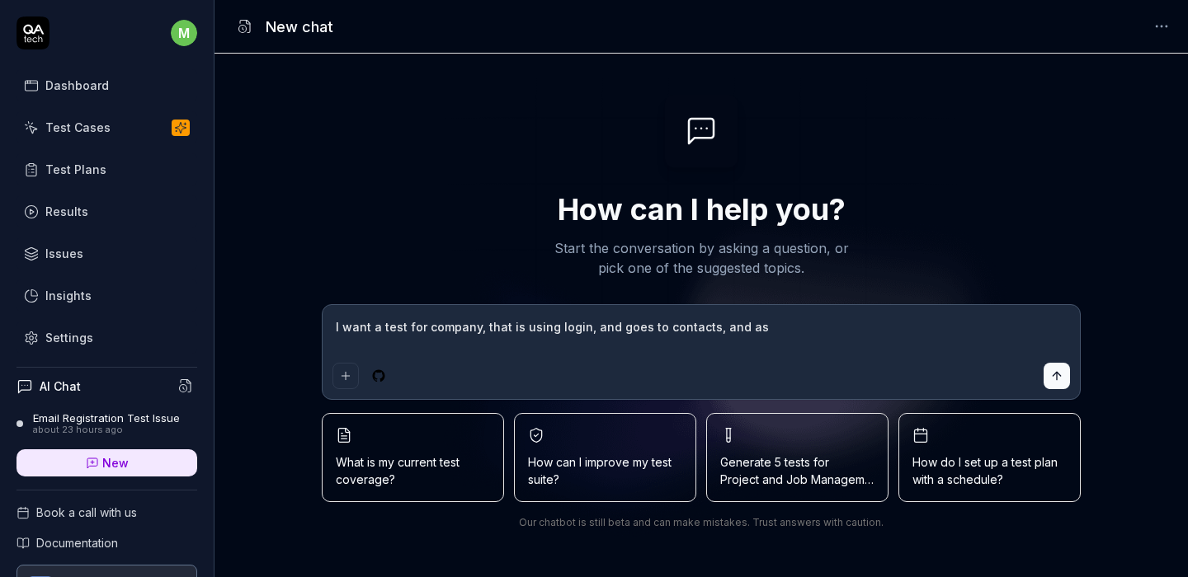
type textarea "*"
type textarea "I want a test for company, that is using login, and goes to contacts, and assi"
type textarea "*"
type textarea "I want a test for company, that is using login, and goes to contacts, and assig"
type textarea "*"
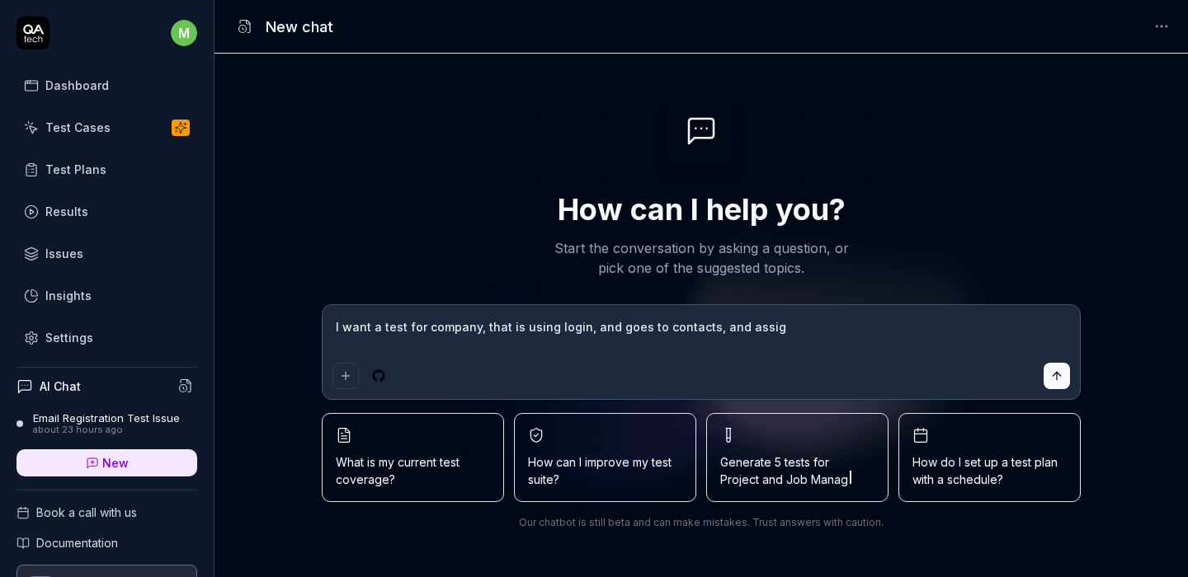
type textarea "I want a test for company, that is using login, and goes to contacts, and assign"
type textarea "*"
type textarea "I want a test for company, that is using login, and goes to contacts, and assign"
type textarea "*"
type textarea "I want a test for company, that is using login, and goes to contacts, and assig…"
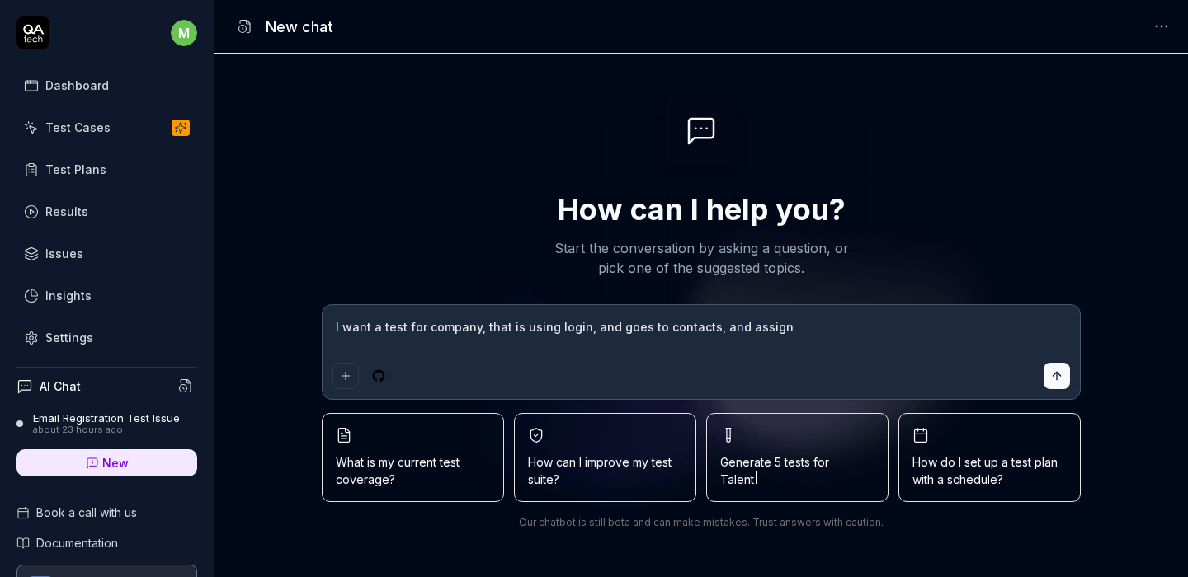
type textarea "*"
type textarea "I want a test for company, that is using login, and goes to contacts, and assig…"
type textarea "*"
type textarea "I want a test for company, that is using login, and goes to contacts, and assig…"
click at [801, 331] on textarea "I want a test for company, that is using login, and goes to contacts, and assig…" at bounding box center [700, 335] width 737 height 41
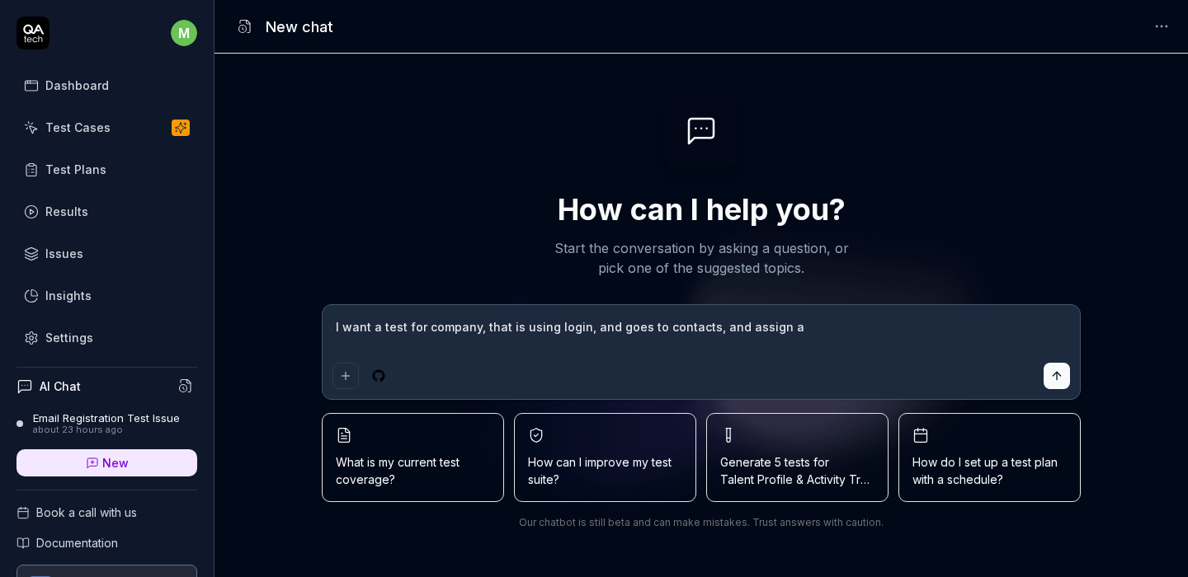
type textarea "*"
type textarea "I want a test for company, that is using login, and goes to contacts, and assig…"
type textarea "*"
type textarea "I want a test for company, that is using login, and goes to contacts, and assig…"
type textarea "*"
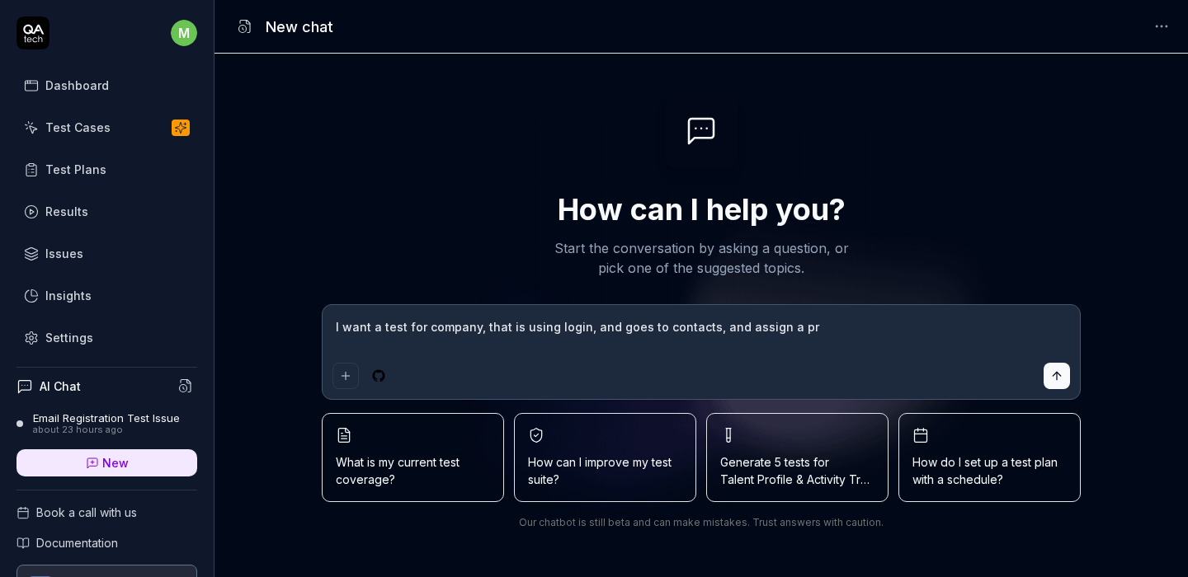
type textarea "I want a test for company, that is using login, and goes to contacts, and assig…"
type textarea "*"
type textarea "I want a test for company, that is using login, and goes to contacts, and assig…"
type textarea "*"
type textarea "I want a test for company, that is using login, and goes to contacts, and assig…"
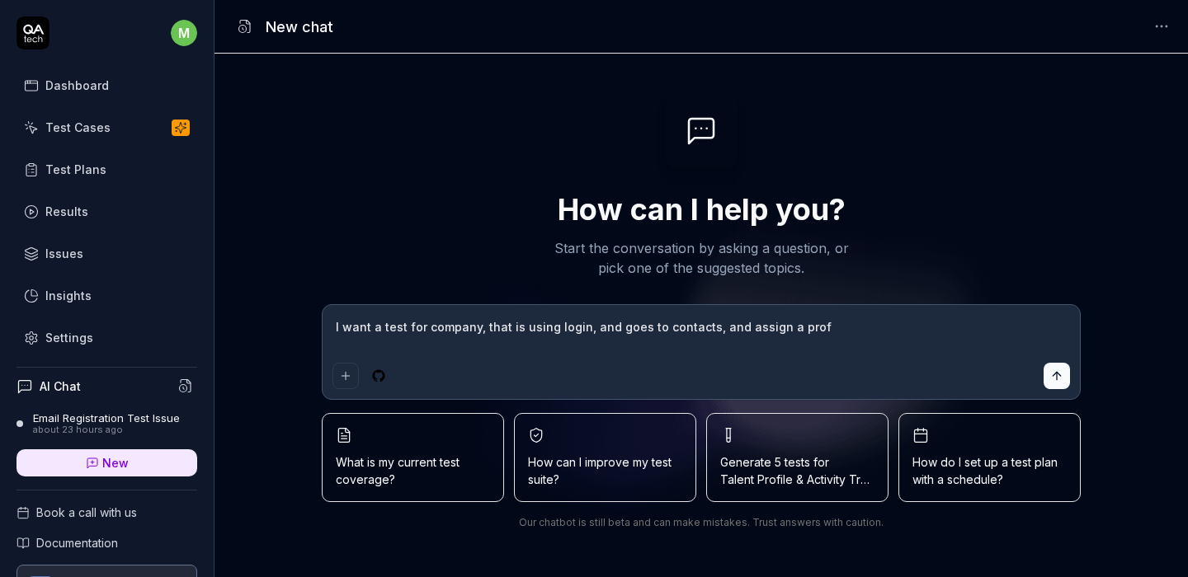
type textarea "*"
type textarea "I want a test for company, that is using login, and goes to contacts, and assig…"
type textarea "*"
type textarea "I want a test for company, that is using login, and goes to contacts, and assig…"
type textarea "*"
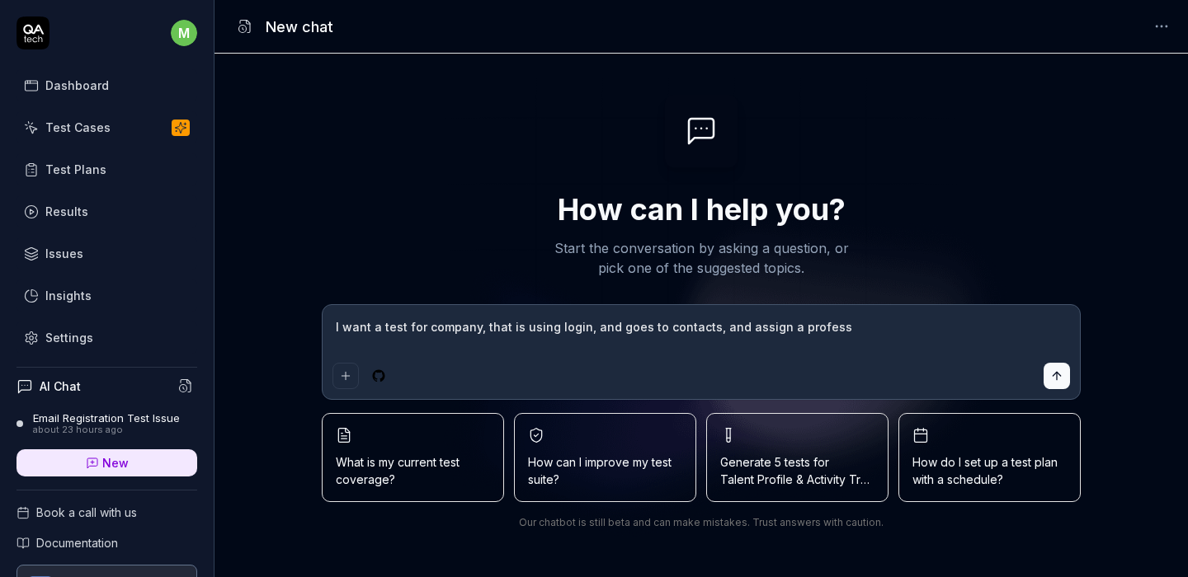
type textarea "I want a test for company, that is using login, and goes to contacts, and assig…"
type textarea "*"
type textarea "I want a test for company, that is using login, and goes to contacts, and assig…"
type textarea "*"
type textarea "I want a test for company, that is using login, and goes to contacts, and assig…"
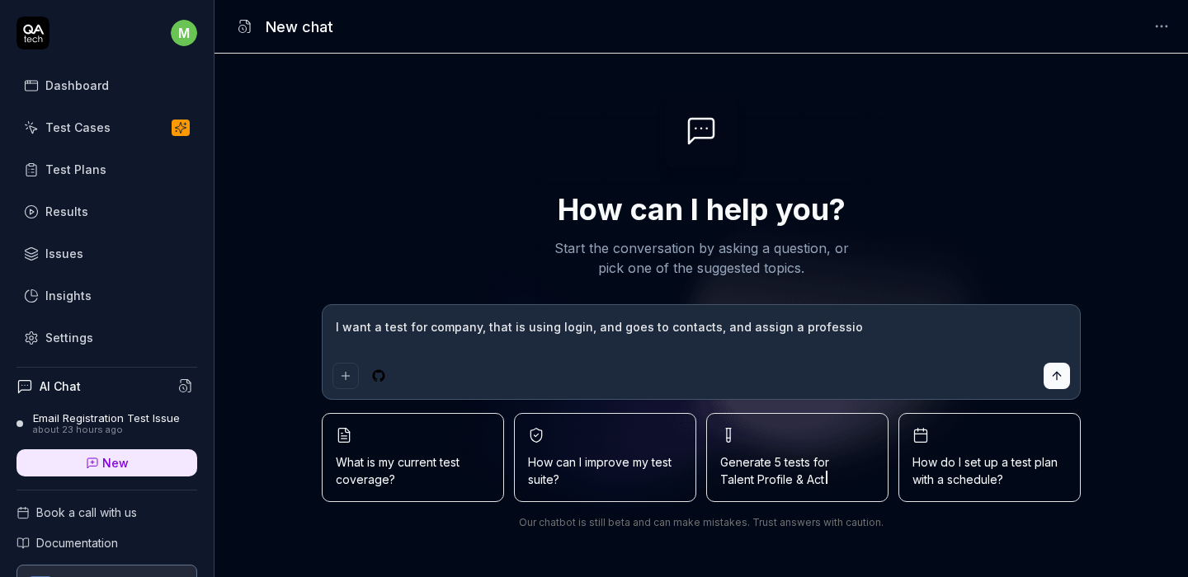
type textarea "*"
type textarea "I want a test for company, that is using login, and goes to contacts, and assig…"
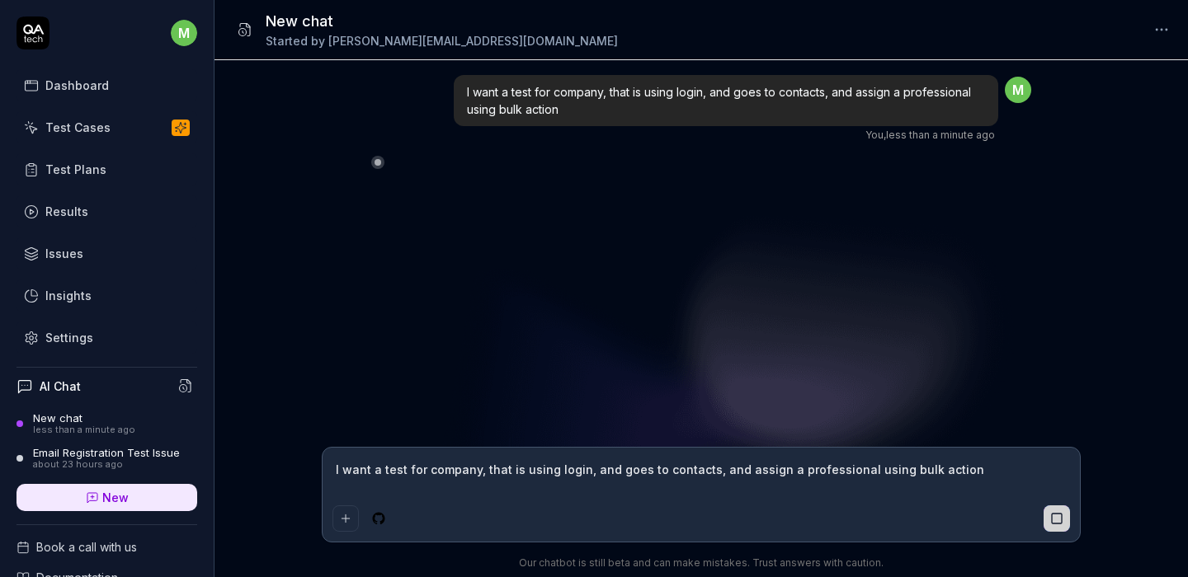
click at [61, 327] on link "Settings" at bounding box center [106, 338] width 181 height 32
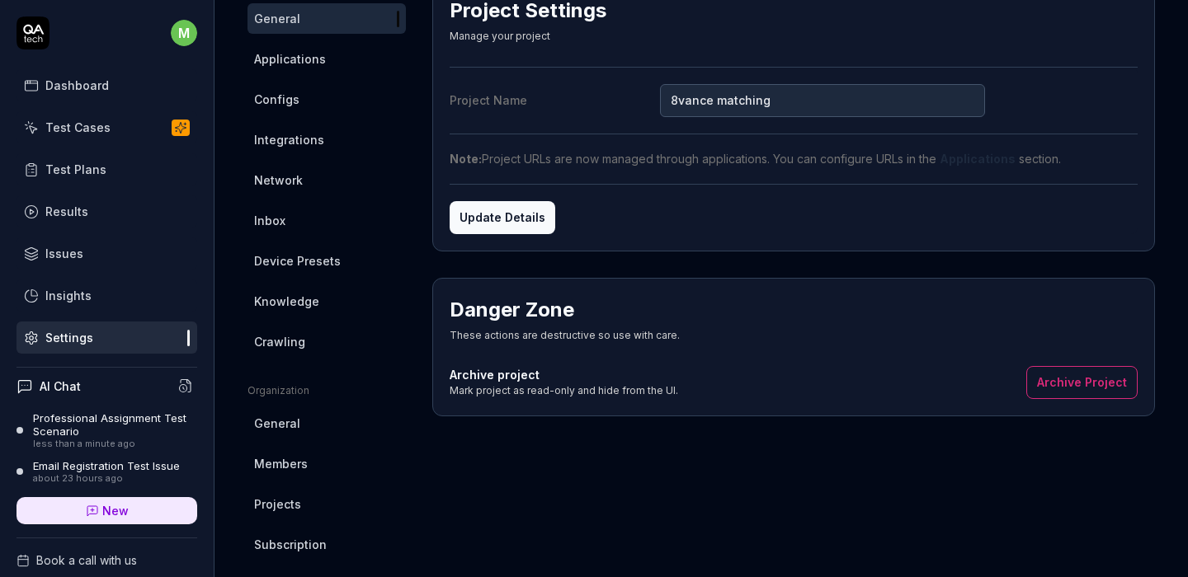
scroll to position [69, 0]
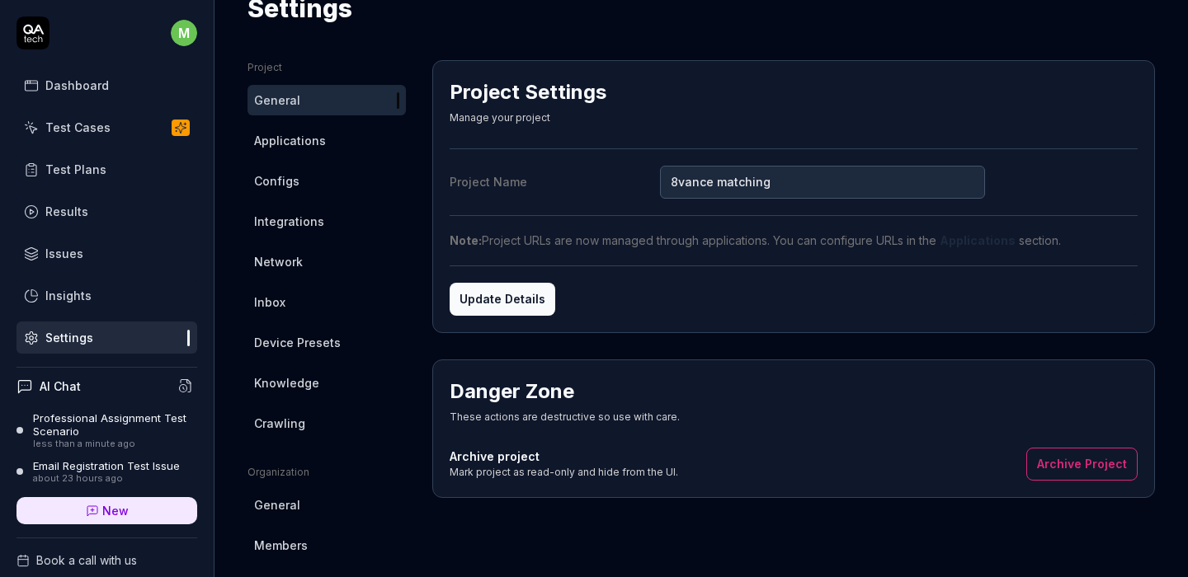
click at [298, 191] on link "Configs" at bounding box center [326, 181] width 158 height 31
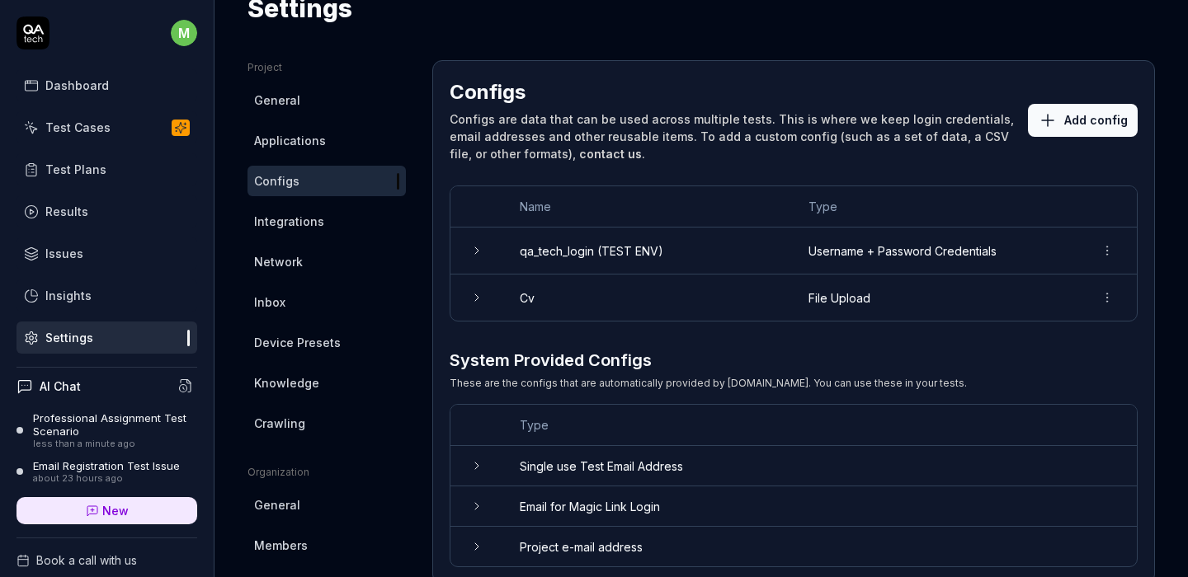
click at [625, 465] on td "Single use Test Email Address" at bounding box center [819, 466] width 633 height 40
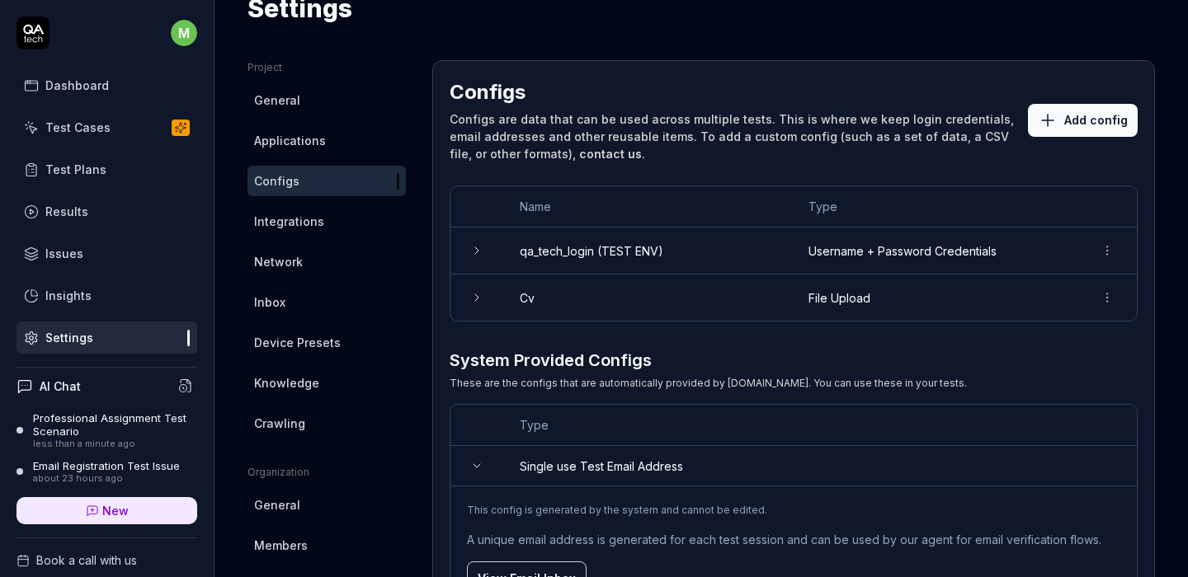
scroll to position [369, 0]
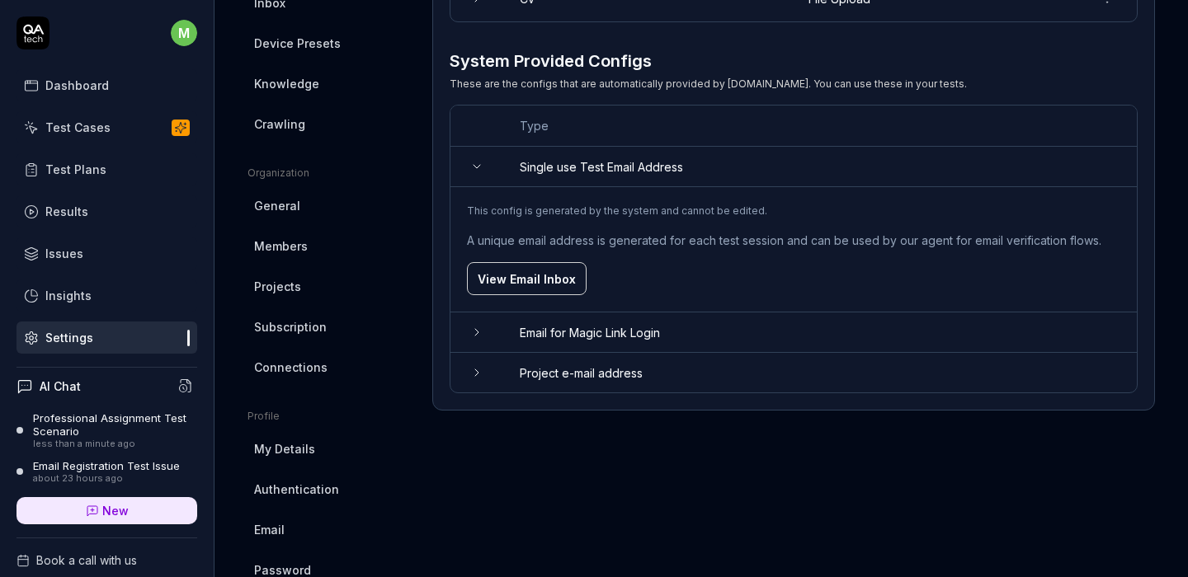
click at [520, 323] on td "Email for Magic Link Login" at bounding box center [819, 333] width 633 height 40
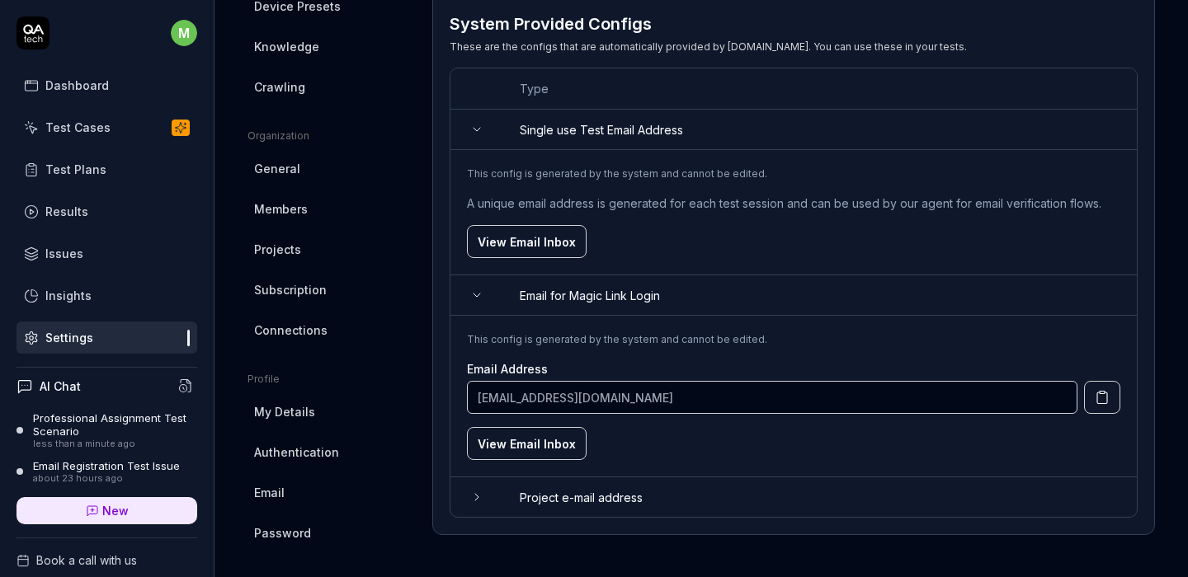
scroll to position [410, 0]
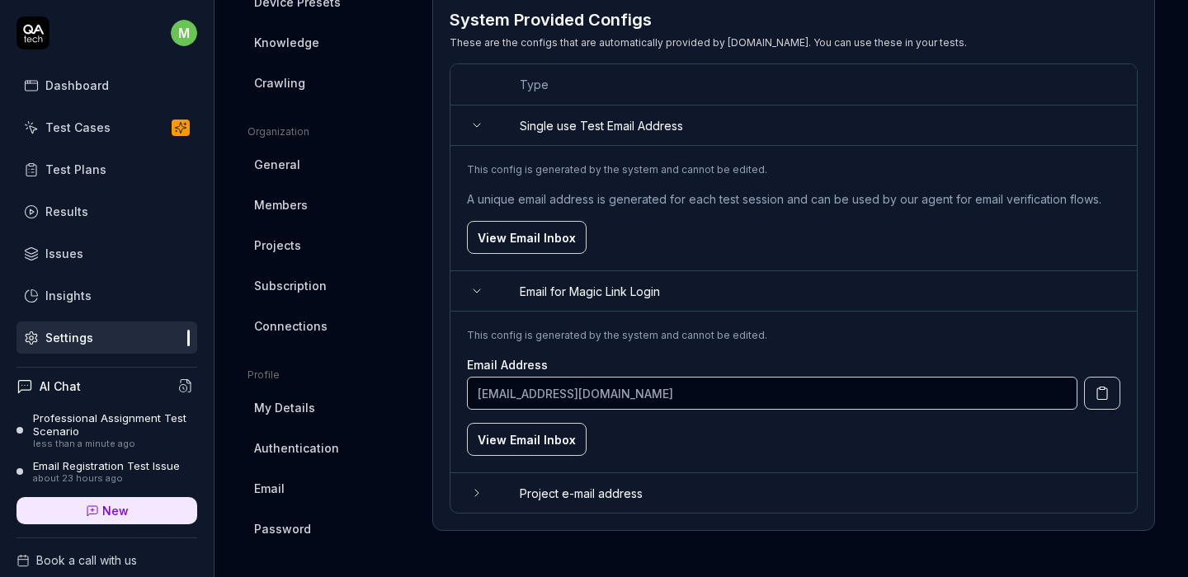
click at [548, 489] on td "Project e-mail address" at bounding box center [819, 493] width 633 height 40
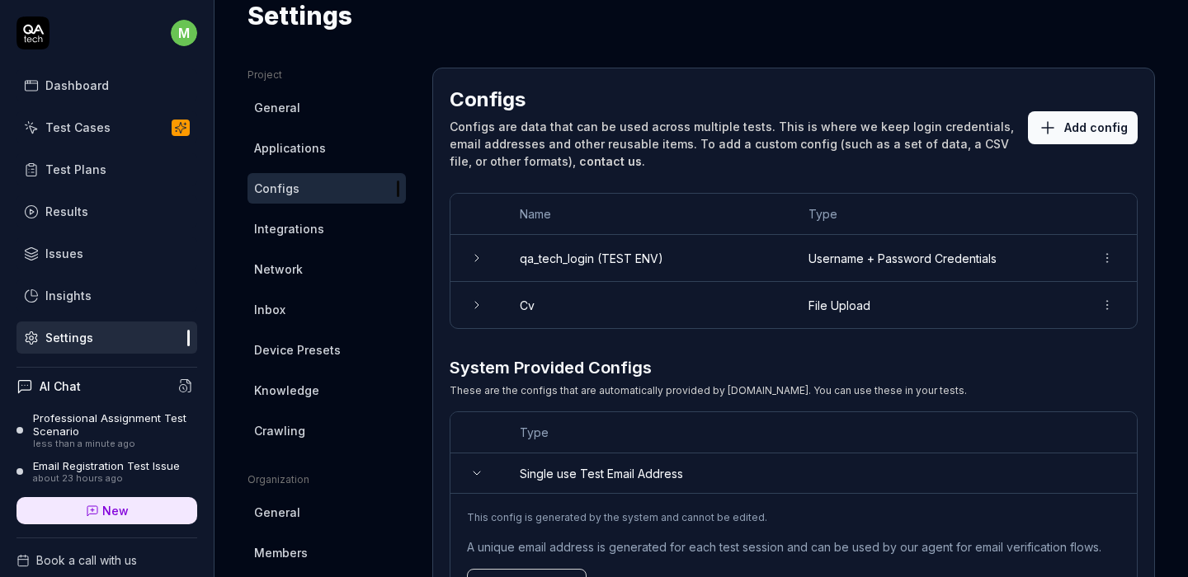
scroll to position [0, 0]
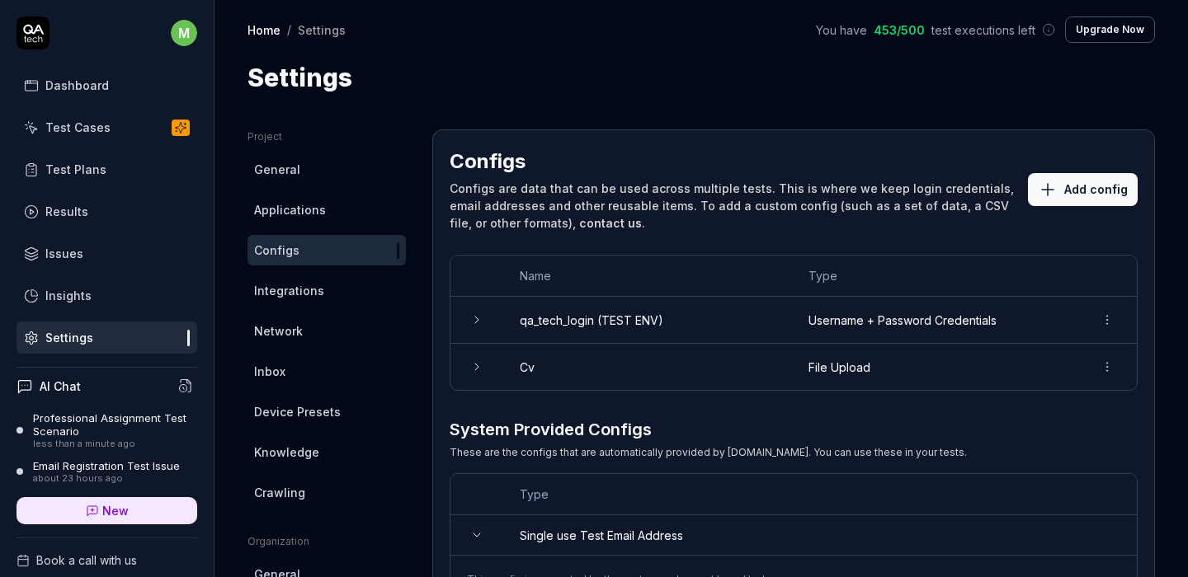
click at [679, 321] on td "qa_tech_login (TEST ENV)" at bounding box center [647, 320] width 289 height 47
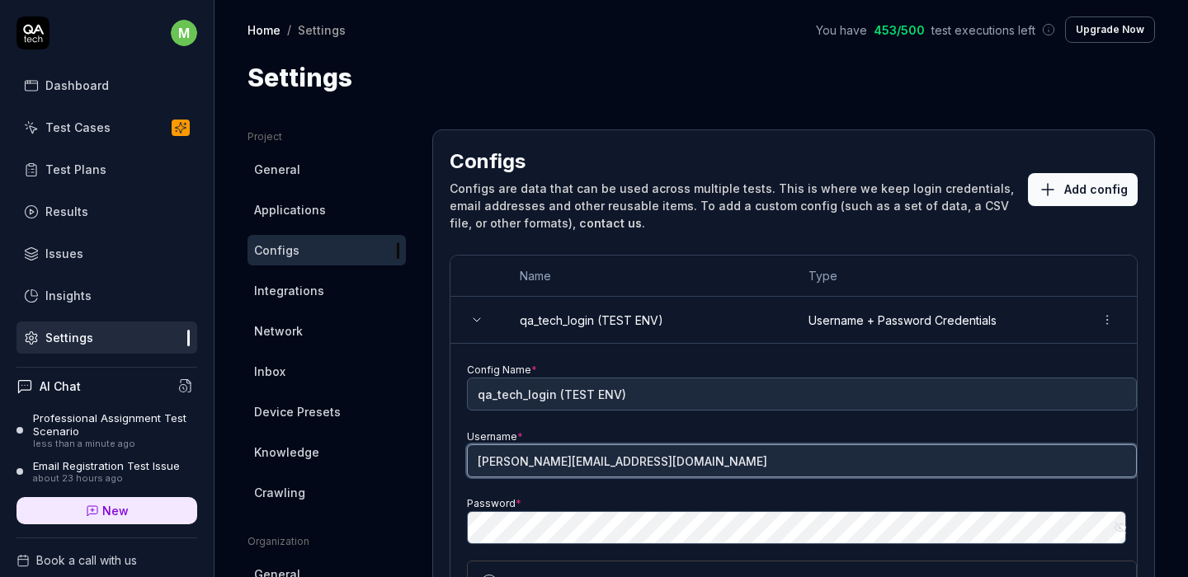
click at [679, 450] on input "[PERSON_NAME][EMAIL_ADDRESS][DOMAIN_NAME]" at bounding box center [802, 461] width 670 height 33
click at [670, 469] on input "[PERSON_NAME][EMAIL_ADDRESS][DOMAIN_NAME]" at bounding box center [802, 461] width 670 height 33
click at [670, 468] on input "[PERSON_NAME][EMAIL_ADDRESS][DOMAIN_NAME]" at bounding box center [802, 461] width 670 height 33
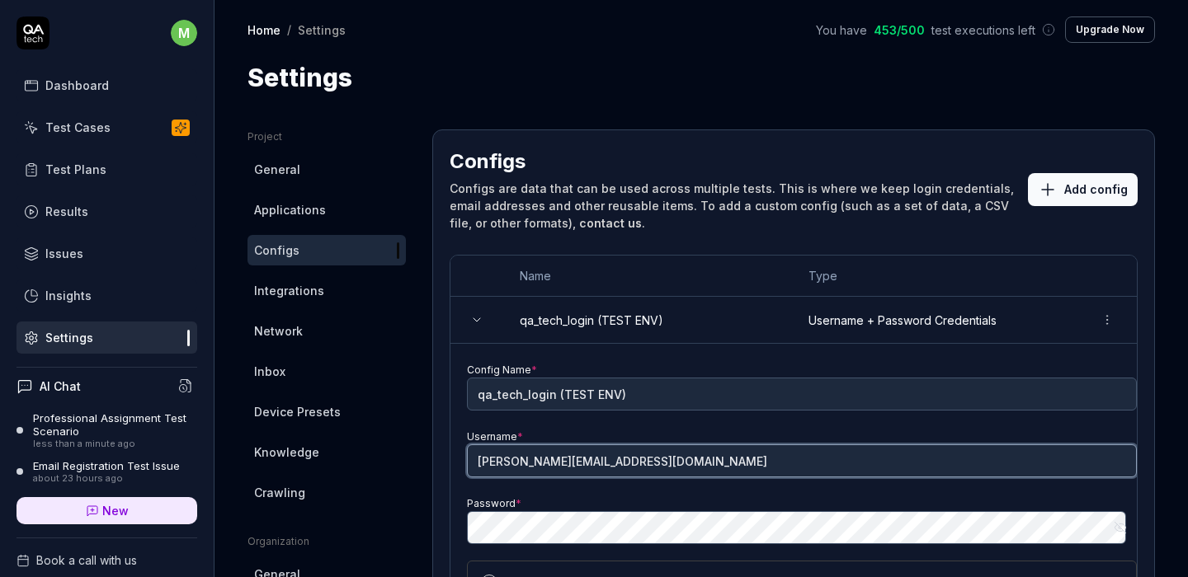
click at [672, 465] on input "[PERSON_NAME][EMAIL_ADDRESS][DOMAIN_NAME]" at bounding box center [802, 461] width 670 height 33
click at [671, 462] on input "[PERSON_NAME][EMAIL_ADDRESS][DOMAIN_NAME]" at bounding box center [802, 461] width 670 height 33
click at [670, 459] on input "[PERSON_NAME][EMAIL_ADDRESS][DOMAIN_NAME]" at bounding box center [802, 461] width 670 height 33
click at [670, 458] on input "[PERSON_NAME][EMAIL_ADDRESS][DOMAIN_NAME]" at bounding box center [802, 461] width 670 height 33
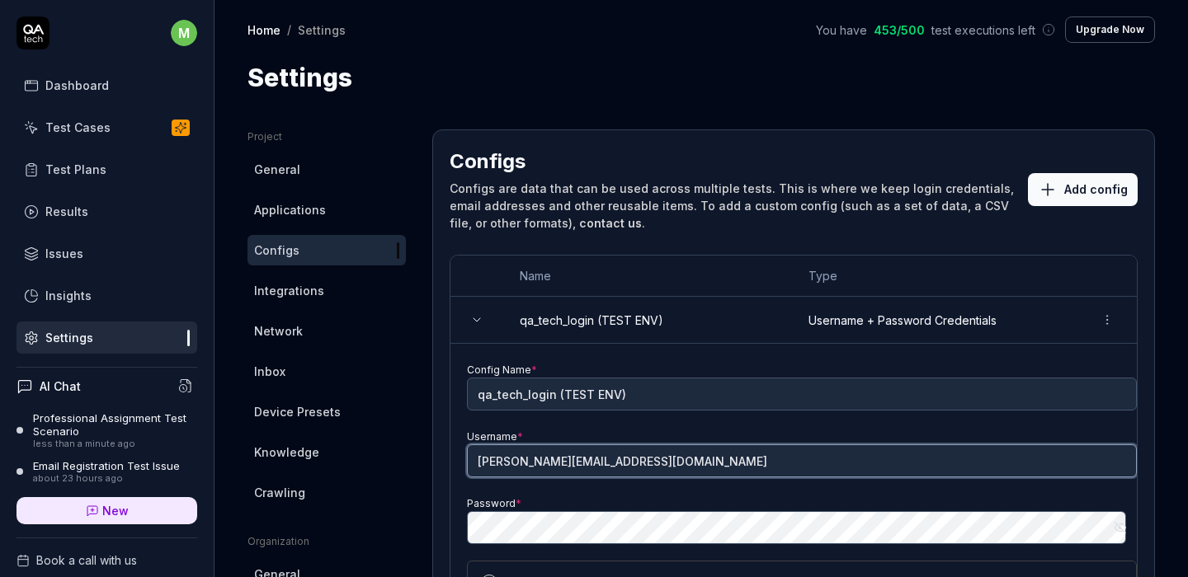
click at [670, 458] on input "[PERSON_NAME][EMAIL_ADDRESS][DOMAIN_NAME]" at bounding box center [802, 461] width 670 height 33
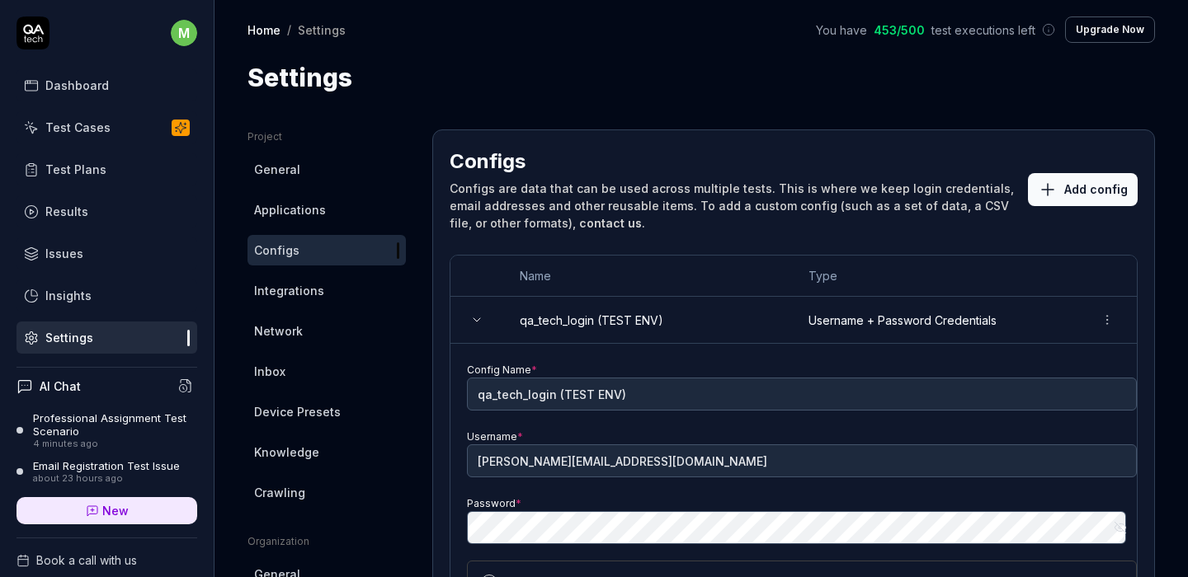
click at [125, 418] on div "Professional Assignment Test Scenario" at bounding box center [115, 425] width 164 height 27
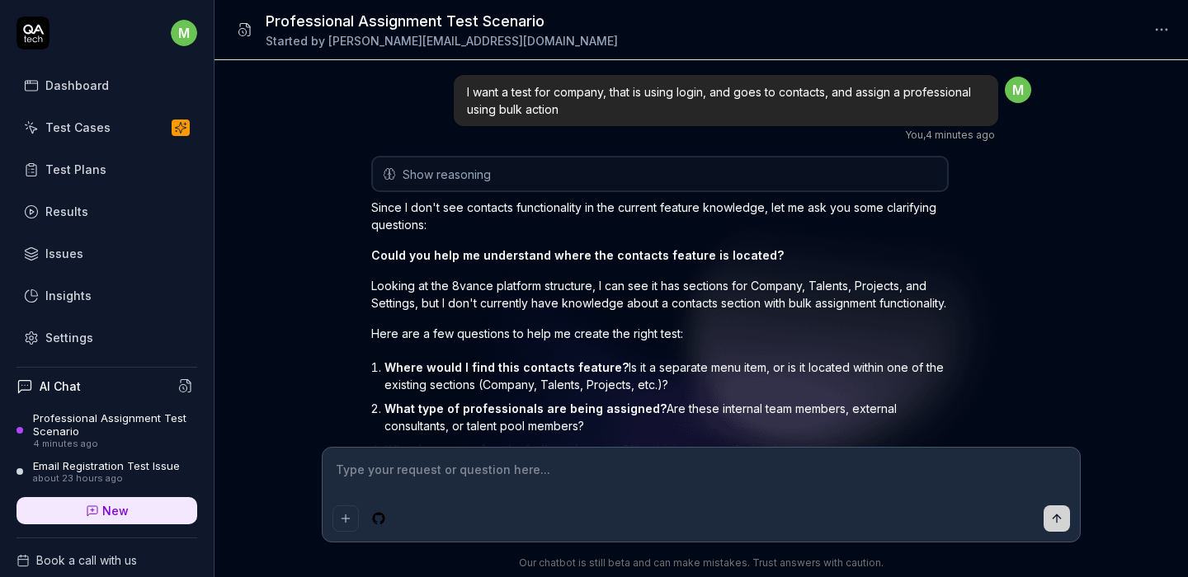
click at [566, 492] on textarea at bounding box center [700, 478] width 737 height 41
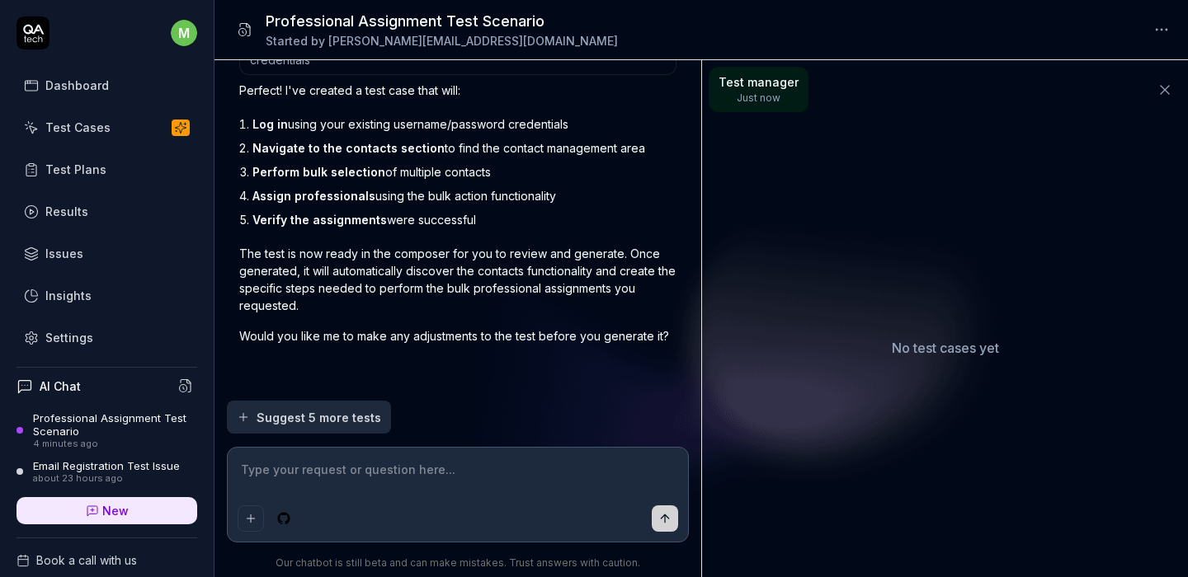
scroll to position [1417, 0]
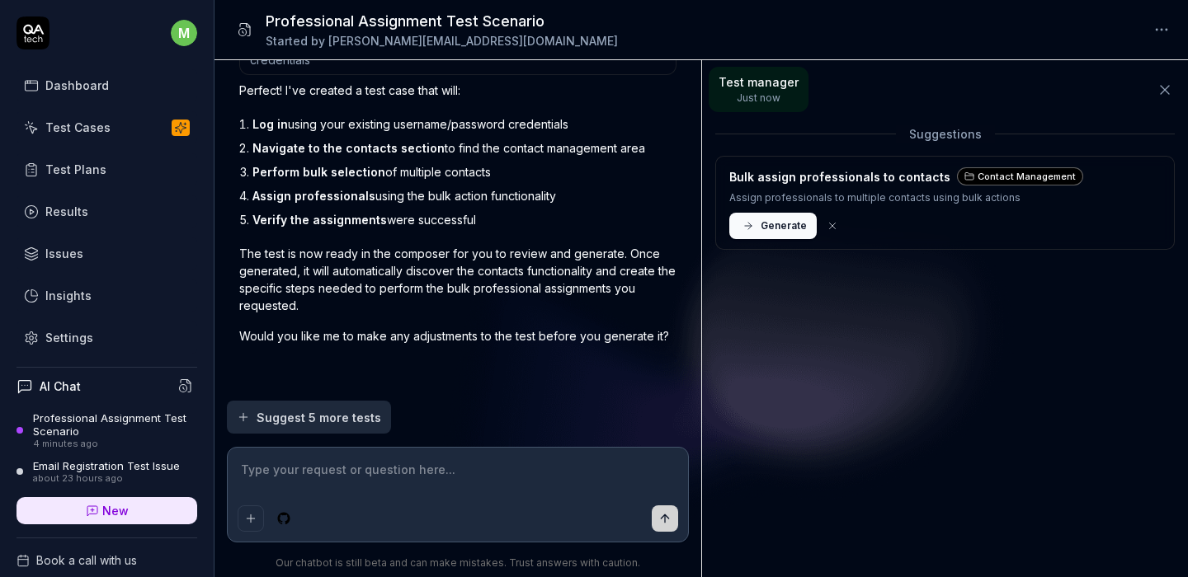
click at [763, 229] on span "Generate" at bounding box center [783, 226] width 46 height 15
click at [848, 351] on div "Test manager Just now Suggestions Bulk assign professionals to contacts Contact…" at bounding box center [945, 318] width 486 height 517
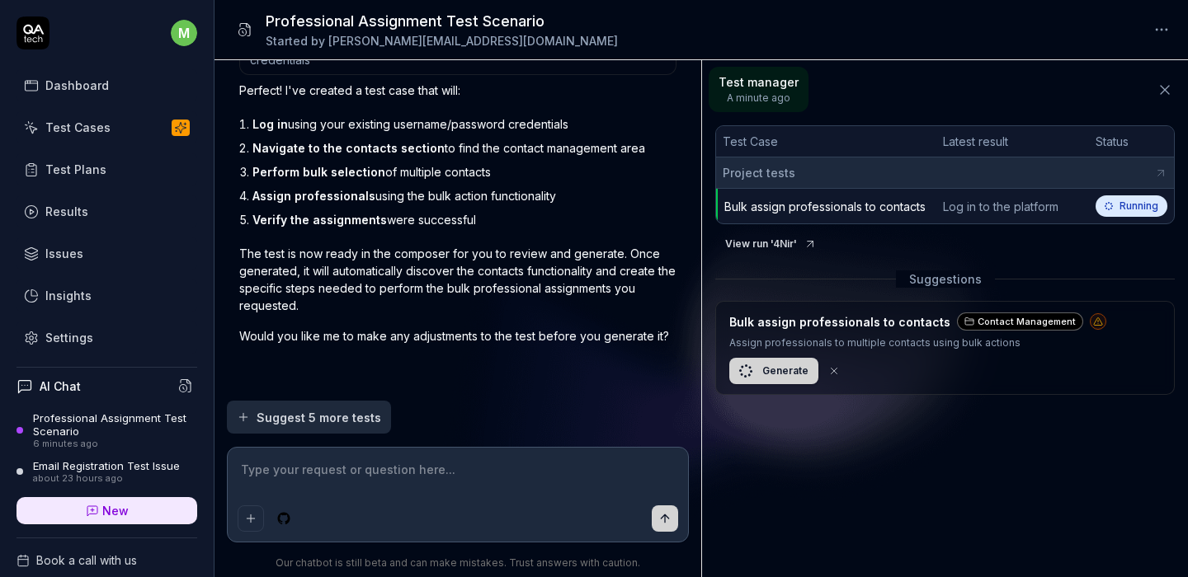
click at [1004, 321] on div "Contact Management" at bounding box center [1020, 322] width 126 height 19
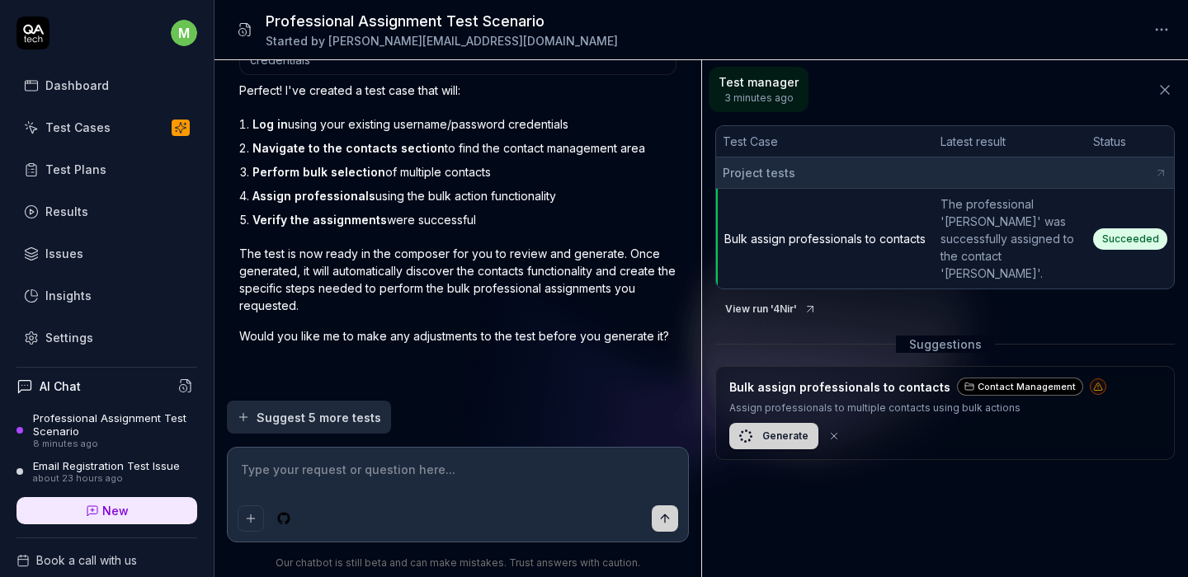
click at [1113, 232] on span "Succeeded" at bounding box center [1130, 238] width 74 height 21
click at [915, 232] on span "Bulk assign professionals to contacts" at bounding box center [824, 239] width 201 height 14
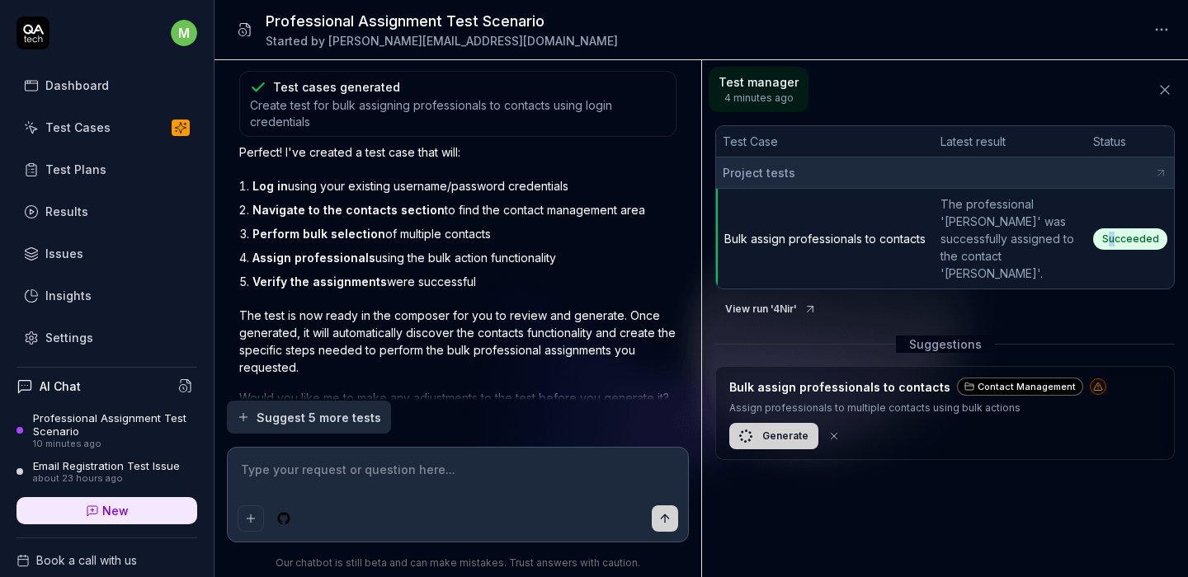
scroll to position [1145, 0]
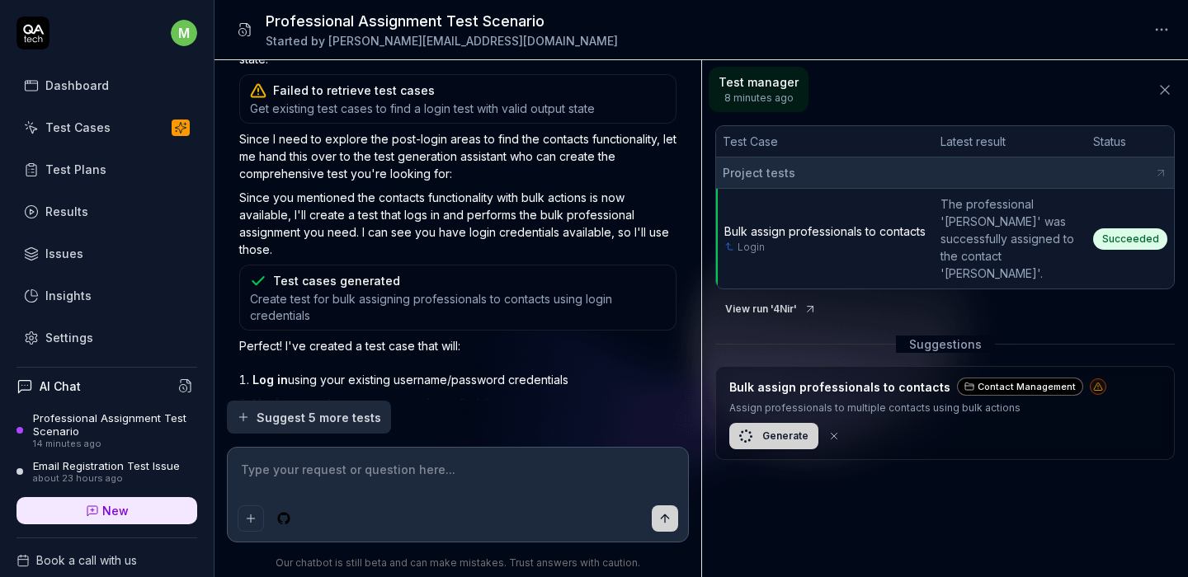
click at [400, 478] on textarea at bounding box center [458, 478] width 441 height 41
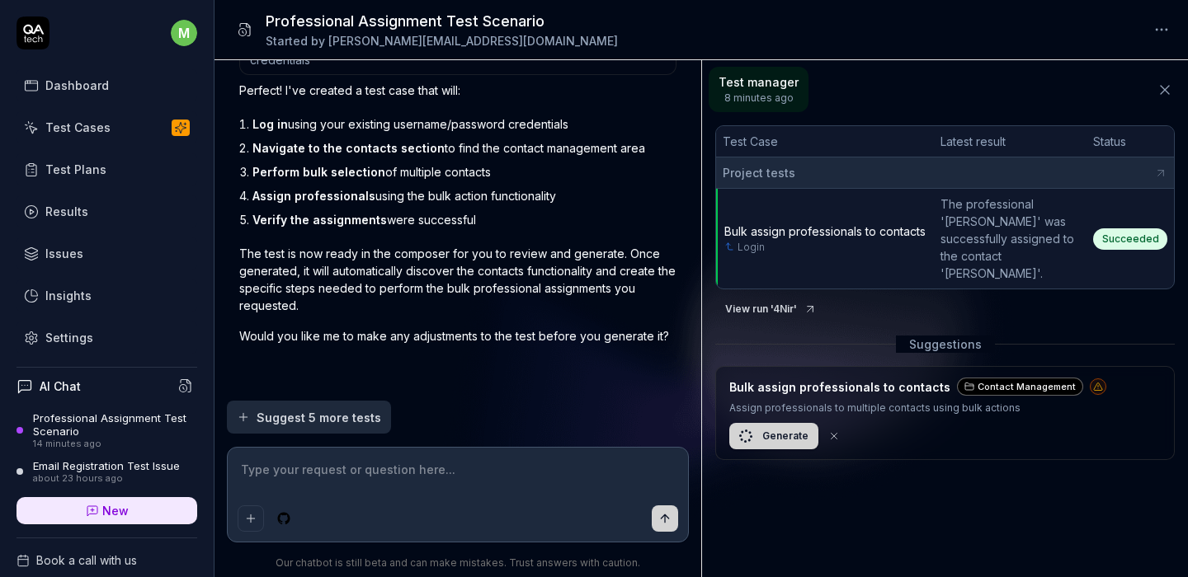
scroll to position [1417, 0]
click at [575, 492] on textarea "add anoutger test, to create a new contact, and fill up only mandatory fiedls" at bounding box center [458, 478] width 441 height 41
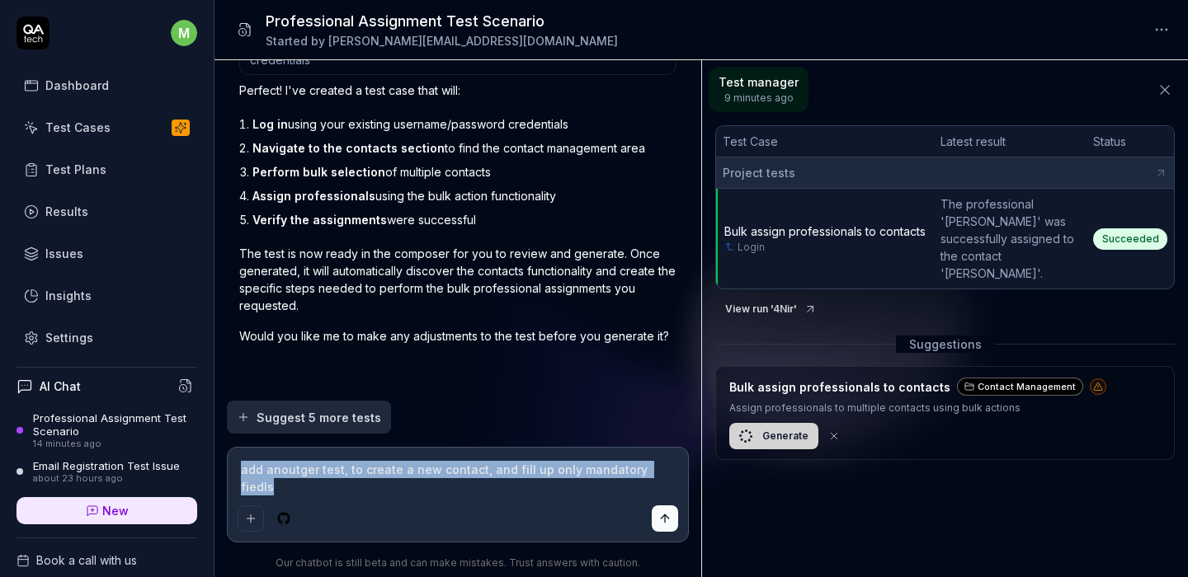
drag, startPoint x: 680, startPoint y: 468, endPoint x: 486, endPoint y: 465, distance: 193.8
click at [486, 465] on div "add anoutger test, to create a new contact, and fill up only mandatory fiedls" at bounding box center [458, 495] width 461 height 94
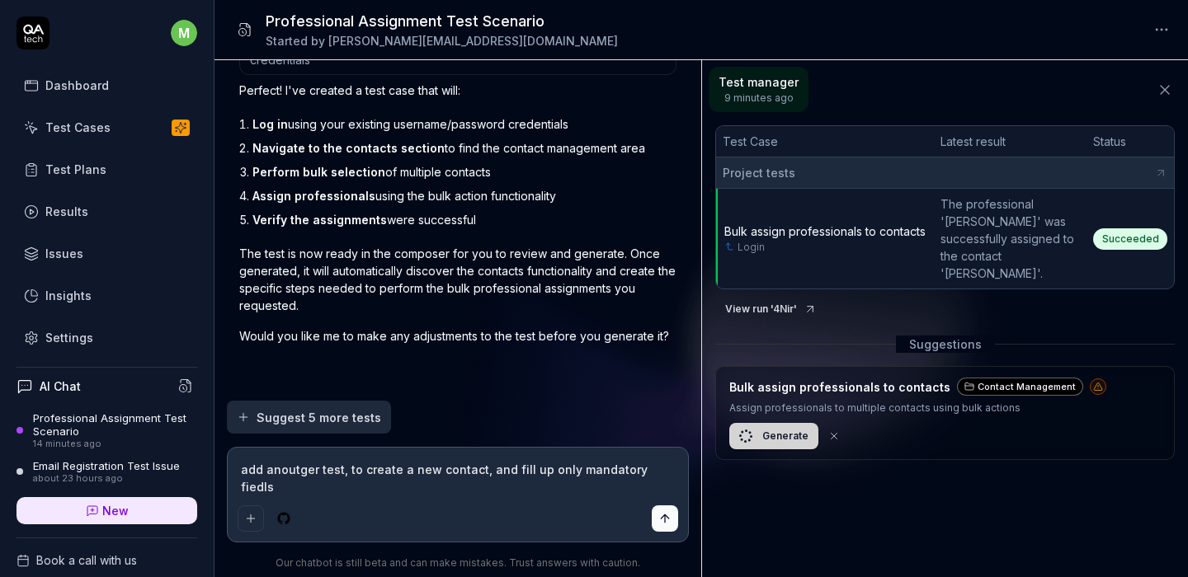
click at [509, 464] on textarea "add anoutger test, to create a new contact, and fill up only mandatory fiedls" at bounding box center [458, 478] width 441 height 41
click at [633, 502] on div "add anoutger test, to create a new contact, and fill up only mandatory fiedls" at bounding box center [458, 495] width 461 height 94
drag, startPoint x: 625, startPoint y: 487, endPoint x: 684, endPoint y: 480, distance: 58.9
click at [629, 487] on textarea "add anoutger test, to create a new contact, and fill up only mandatory fiedls" at bounding box center [458, 478] width 441 height 41
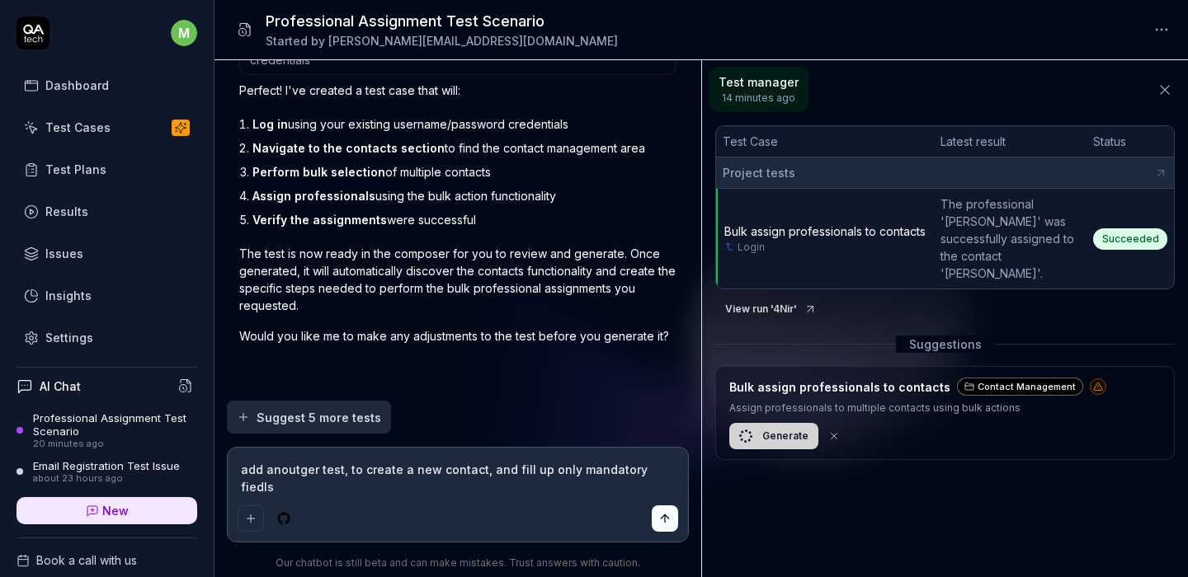
click at [634, 463] on textarea "add anoutger test, to create a new contact, and fill up only mandatory fiedls" at bounding box center [458, 478] width 441 height 41
click at [633, 463] on textarea "add anoutger test, to create a new contact, and fill up only mandatory fiedls" at bounding box center [458, 478] width 441 height 41
click at [634, 464] on textarea "add anoutger test, to create a new contact, and fill up only mandatory fiedls" at bounding box center [458, 478] width 441 height 41
drag, startPoint x: 496, startPoint y: 467, endPoint x: 543, endPoint y: 477, distance: 47.2
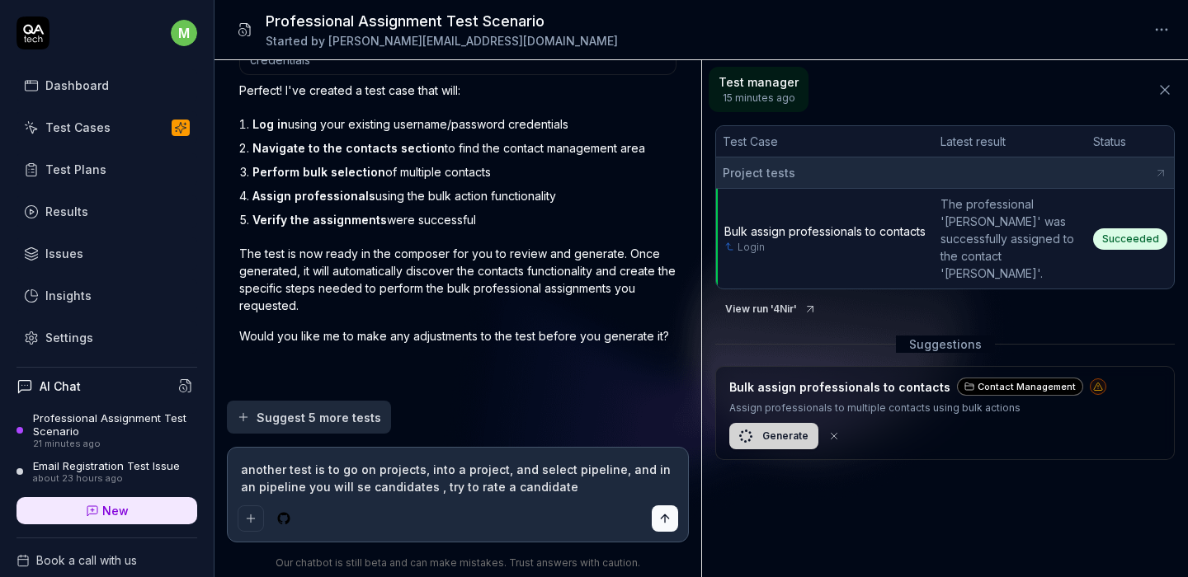
click at [496, 465] on textarea "another test is to go on projects, into a project, and select pipeline, and in …" at bounding box center [458, 478] width 441 height 41
click at [679, 522] on div "another test is to go on projects, into a project that has candidates, and sele…" at bounding box center [458, 495] width 461 height 94
click at [670, 515] on icon "submit" at bounding box center [664, 518] width 13 height 13
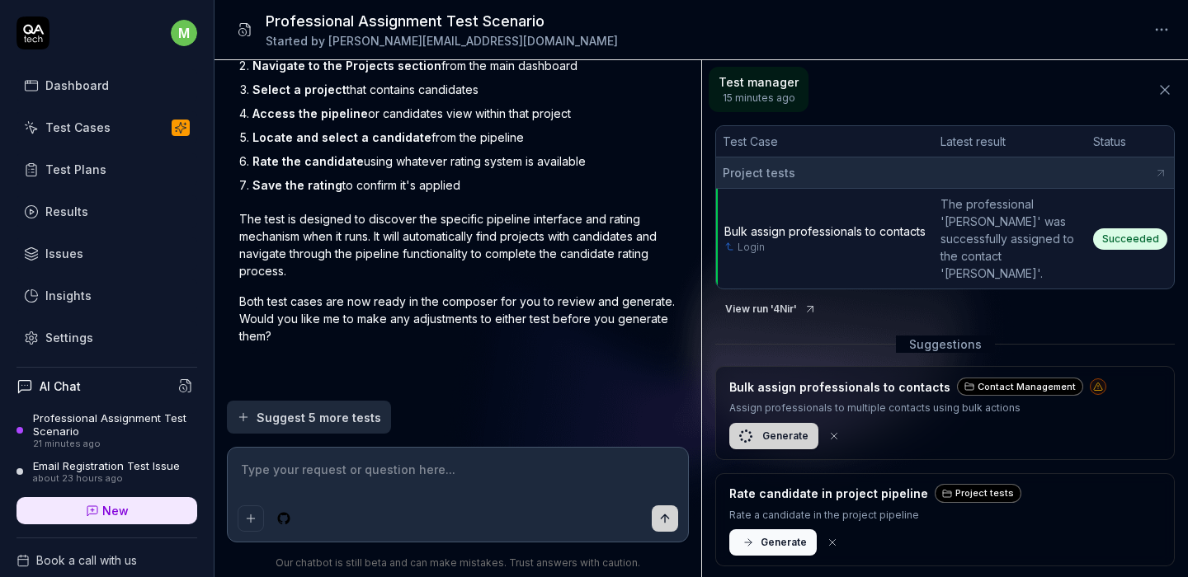
scroll to position [1958, 0]
click at [770, 535] on span "Generate" at bounding box center [783, 542] width 46 height 15
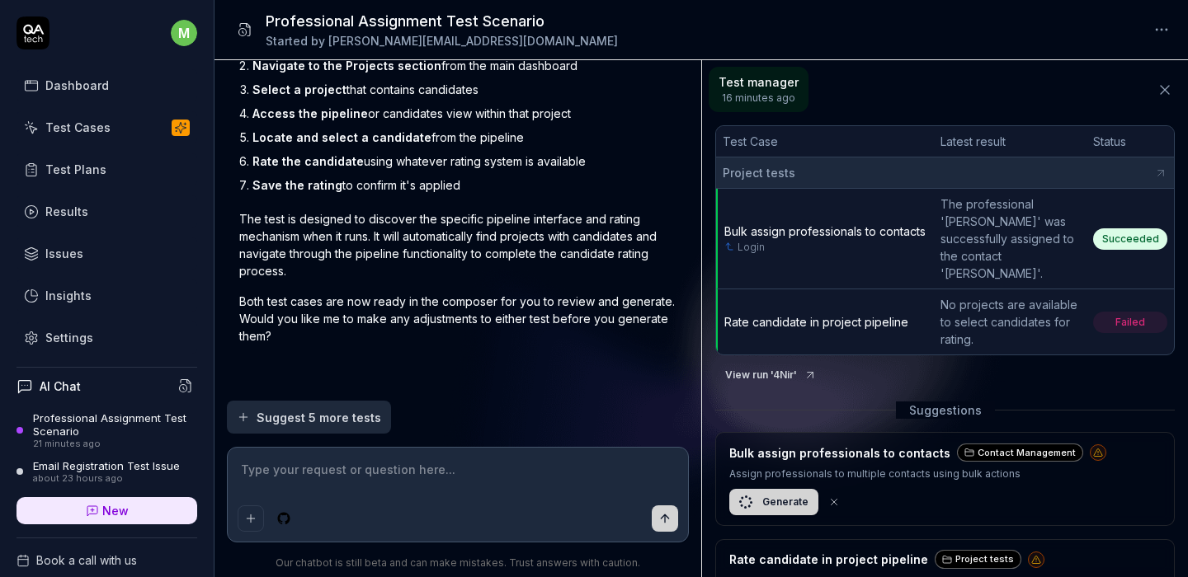
click at [976, 308] on div "No projects are available to select candidates for rating." at bounding box center [1009, 322] width 139 height 52
click at [1115, 312] on span "Failed" at bounding box center [1130, 322] width 74 height 21
click at [817, 315] on span "Rate candidate in project pipeline" at bounding box center [816, 322] width 184 height 14
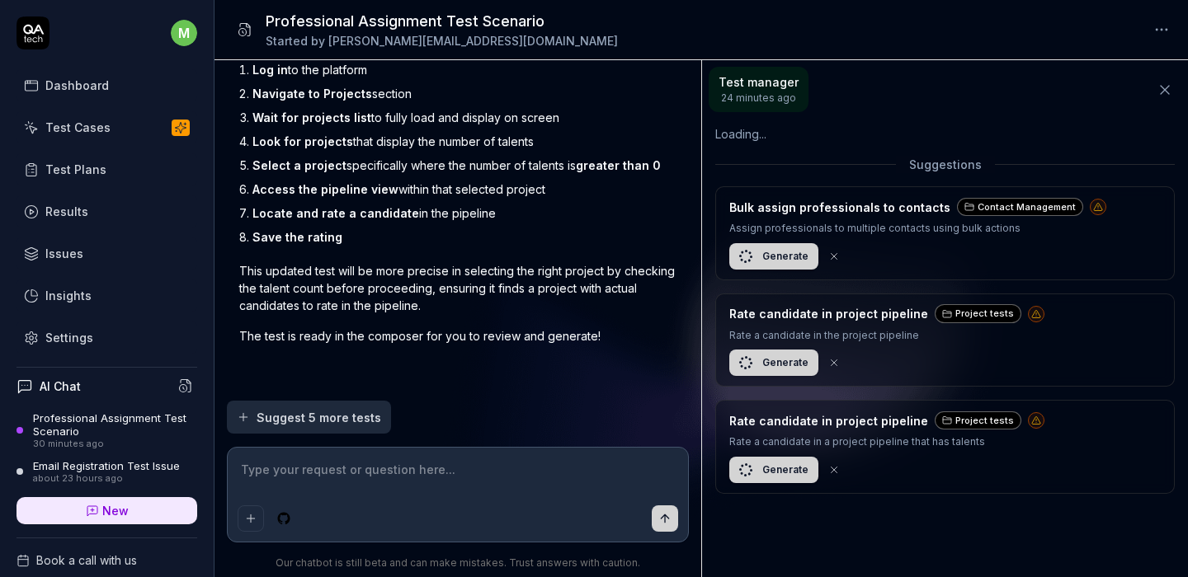
scroll to position [2471, 0]
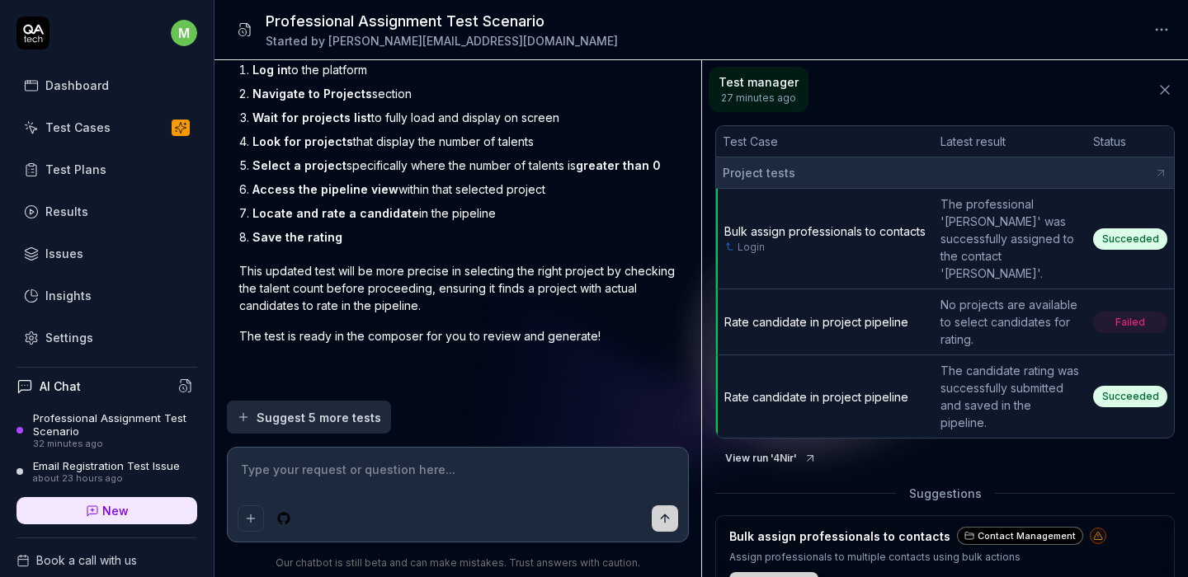
click at [405, 478] on textarea at bounding box center [458, 478] width 441 height 41
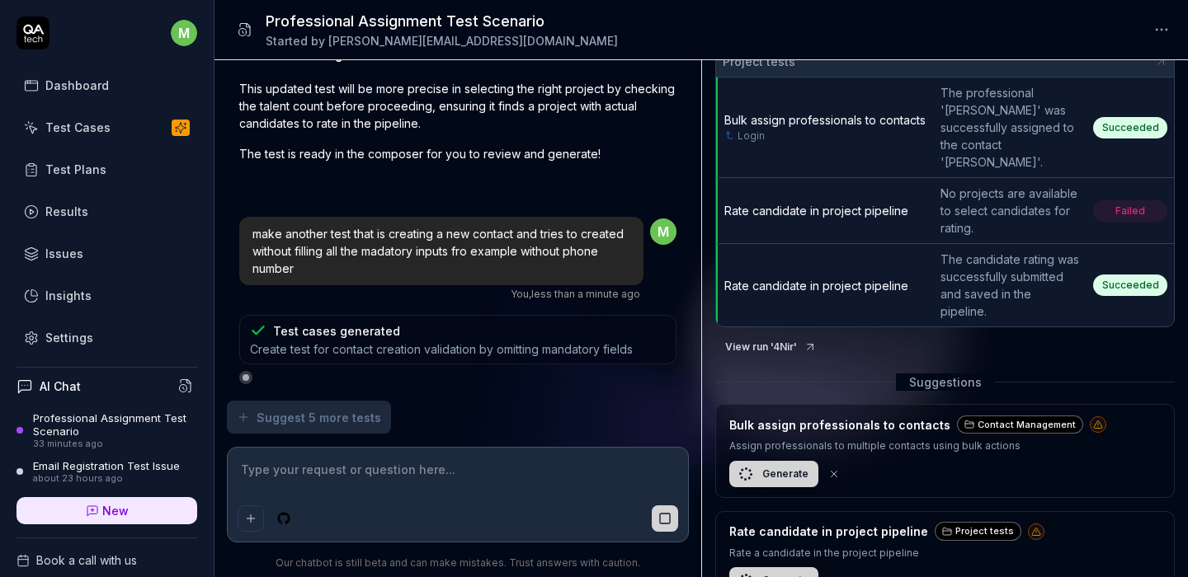
scroll to position [339, 0]
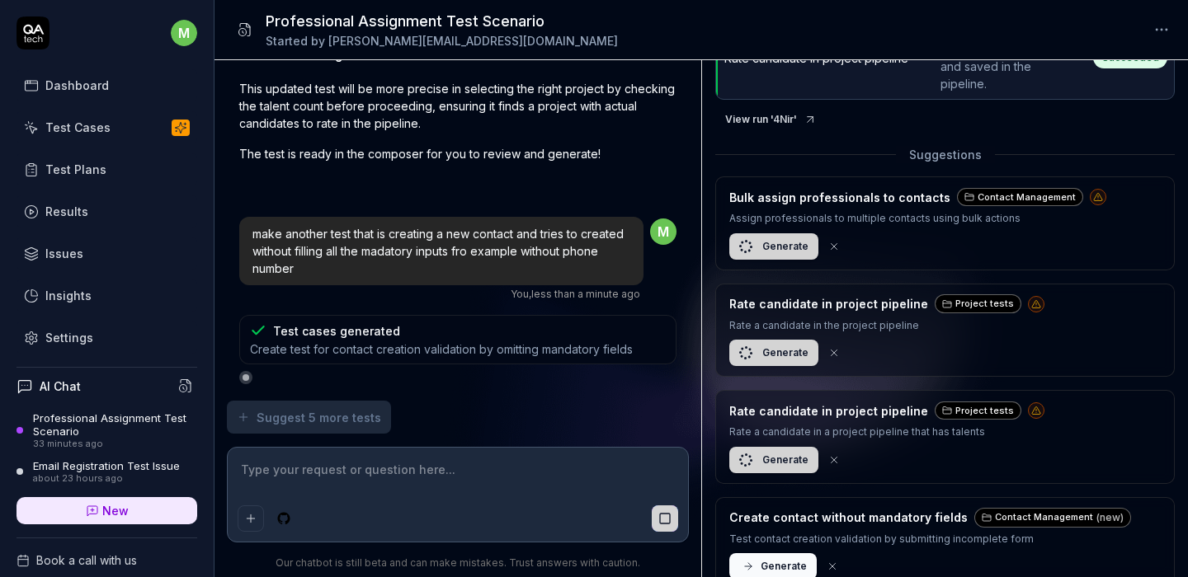
click at [759, 553] on button "Generate" at bounding box center [772, 566] width 87 height 26
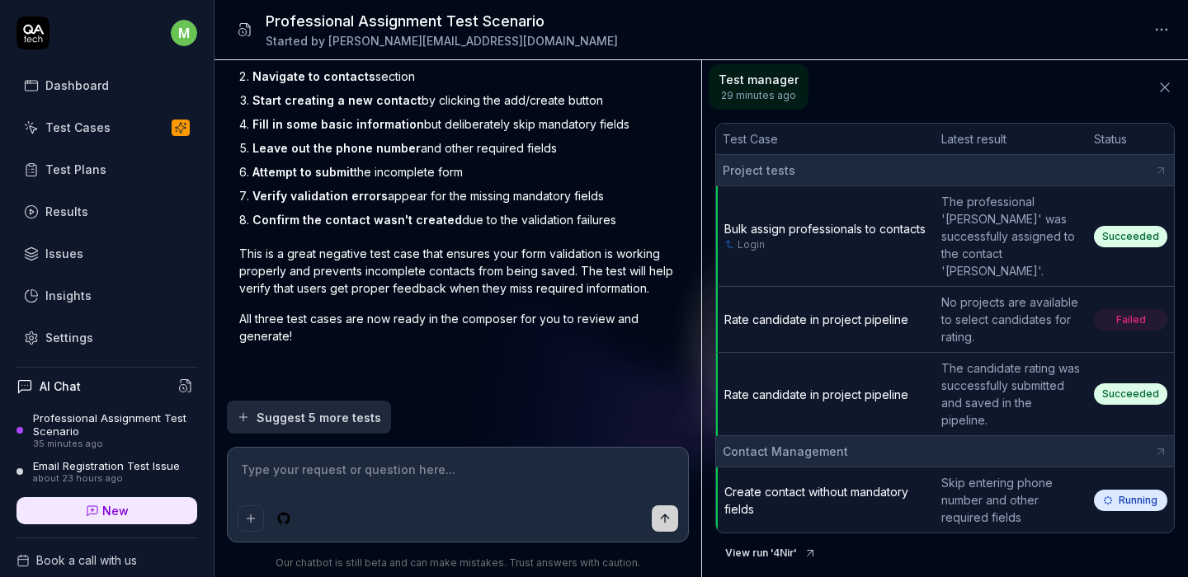
scroll to position [3, 0]
click at [840, 484] on span "Create contact without mandatory fields" at bounding box center [816, 499] width 184 height 31
drag, startPoint x: 451, startPoint y: 473, endPoint x: 471, endPoint y: 477, distance: 20.2
click at [454, 479] on textarea at bounding box center [458, 478] width 441 height 41
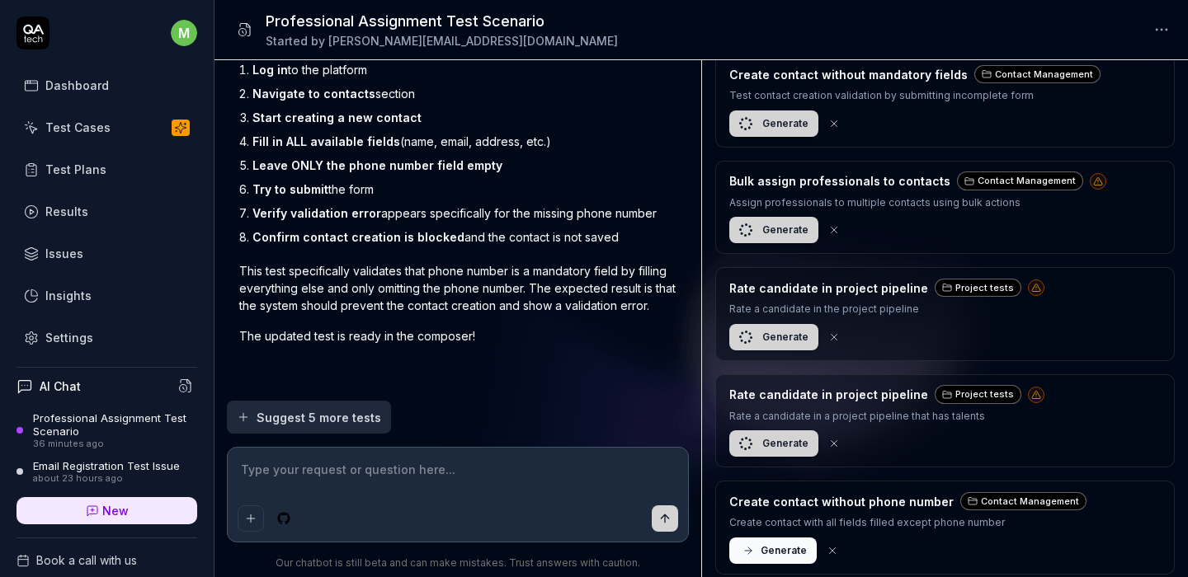
scroll to position [3497, 0]
click at [778, 554] on button "Generate" at bounding box center [772, 551] width 87 height 26
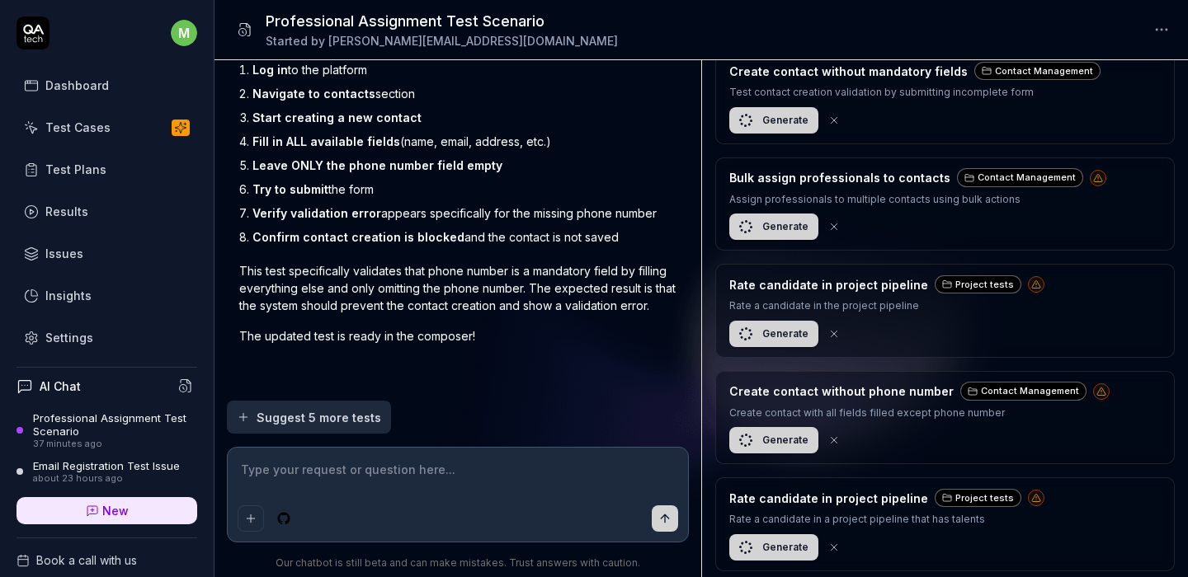
scroll to position [608, 0]
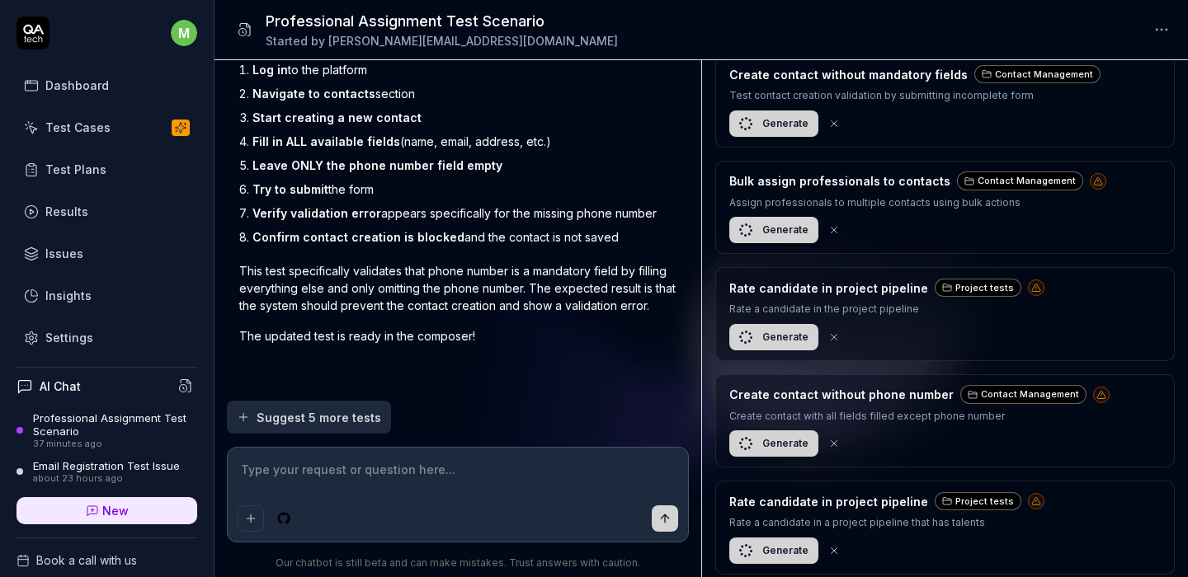
click at [920, 525] on p "Rate a candidate in a project pipeline that has talents" at bounding box center [886, 523] width 315 height 16
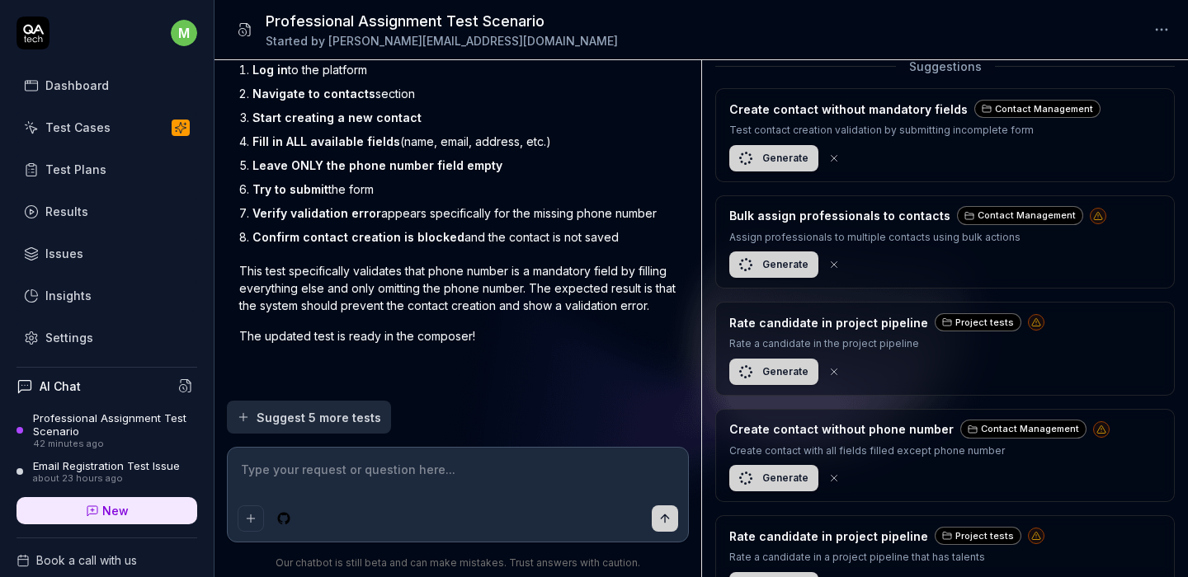
scroll to position [660, 0]
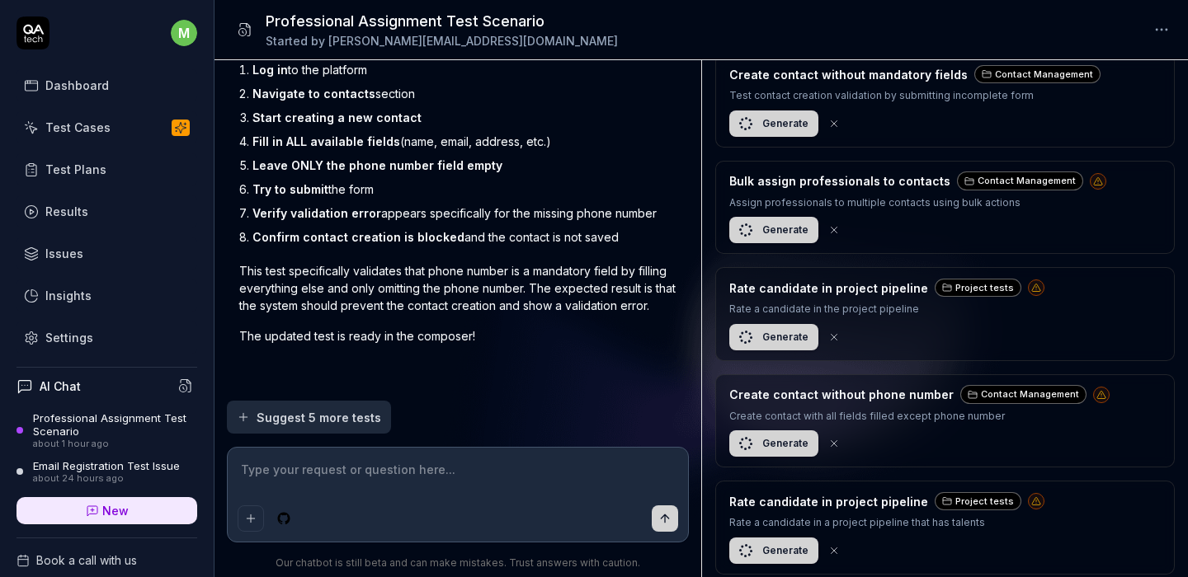
click at [876, 499] on h3 "Rate candidate in project pipeline" at bounding box center [828, 501] width 199 height 17
click at [861, 499] on h3 "Rate candidate in project pipeline" at bounding box center [828, 501] width 199 height 17
click at [790, 500] on h3 "Rate candidate in project pipeline" at bounding box center [828, 501] width 199 height 17
click at [518, 497] on textarea at bounding box center [458, 478] width 441 height 41
drag, startPoint x: 794, startPoint y: 499, endPoint x: 795, endPoint y: 537, distance: 37.9
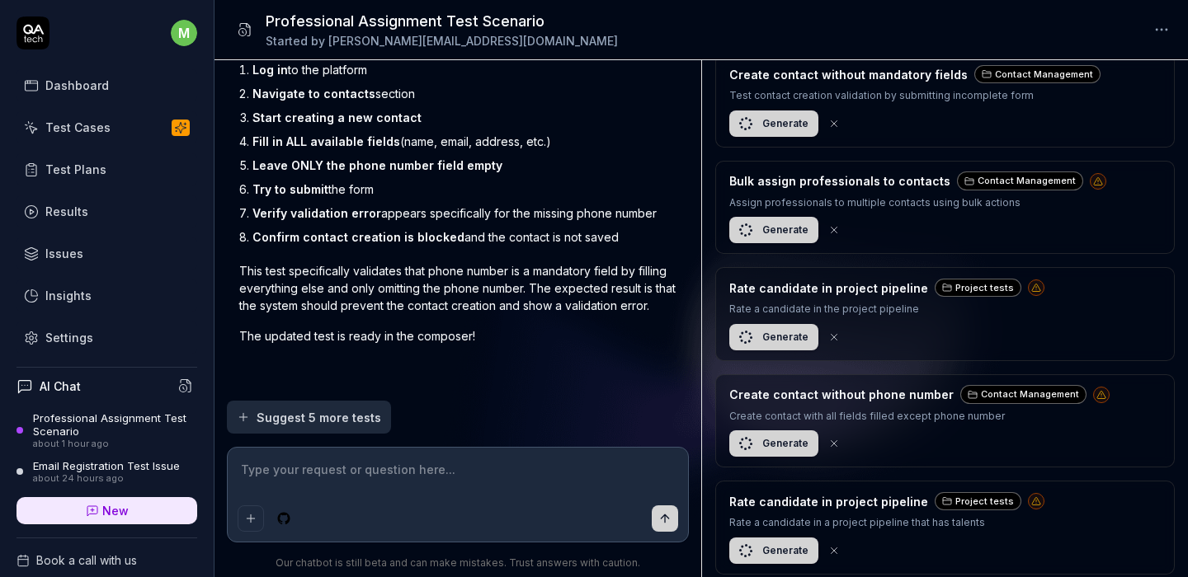
click at [797, 500] on h3 "Rate candidate in project pipeline" at bounding box center [828, 501] width 199 height 17
click at [844, 496] on h3 "Rate candidate in project pipeline" at bounding box center [828, 501] width 199 height 17
click at [967, 492] on div "Project tests" at bounding box center [977, 501] width 87 height 19
drag, startPoint x: 431, startPoint y: 486, endPoint x: 441, endPoint y: 454, distance: 33.7
click at [429, 481] on textarea at bounding box center [458, 478] width 441 height 41
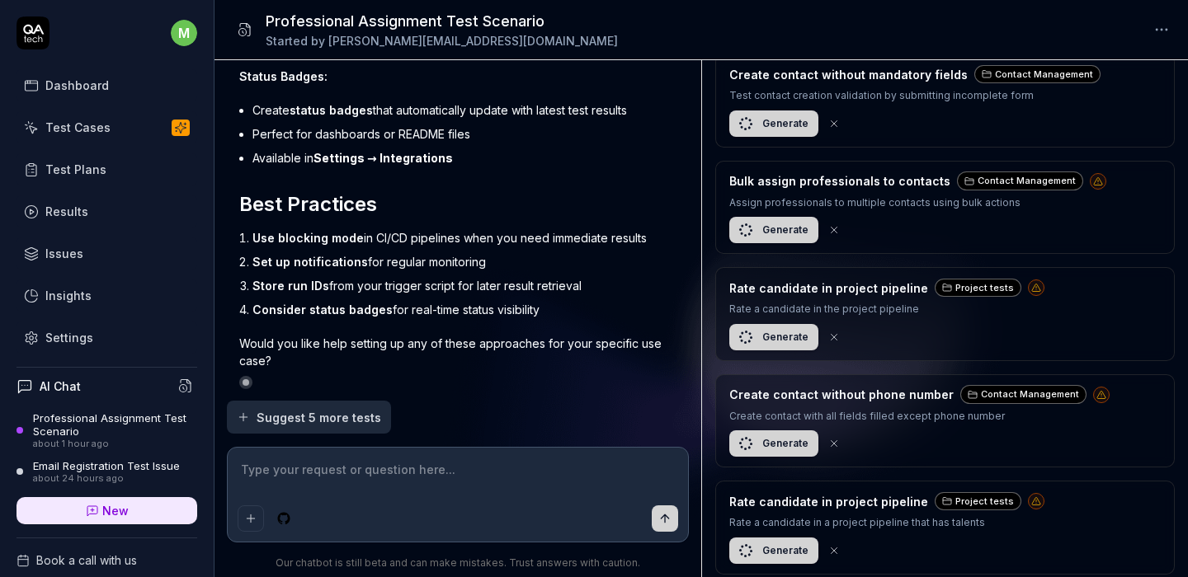
scroll to position [4909, 0]
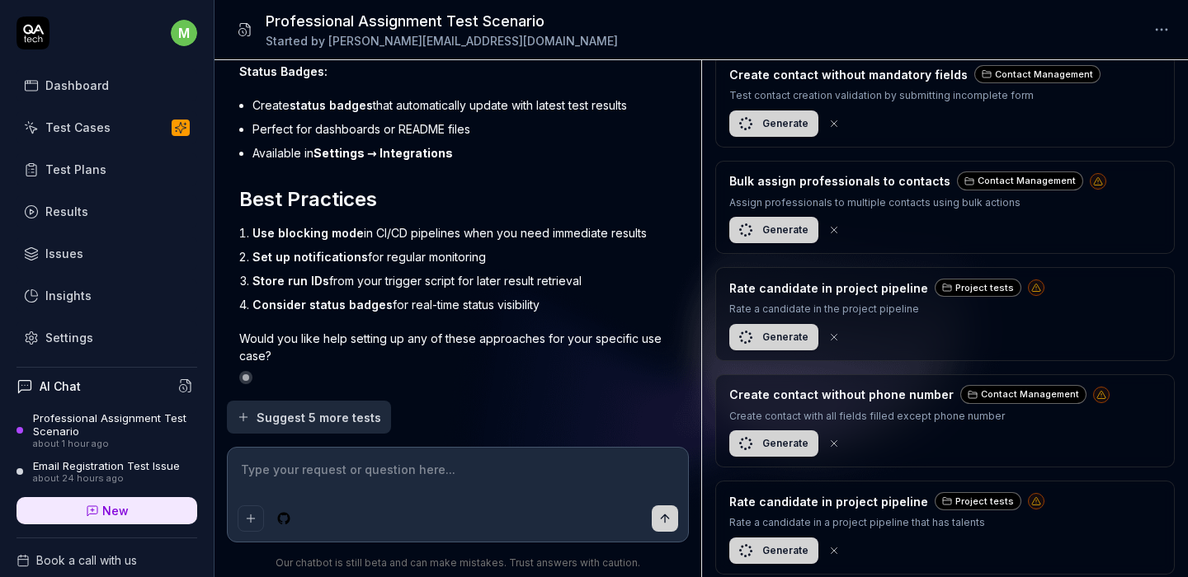
click at [527, 488] on textarea at bounding box center [458, 478] width 441 height 41
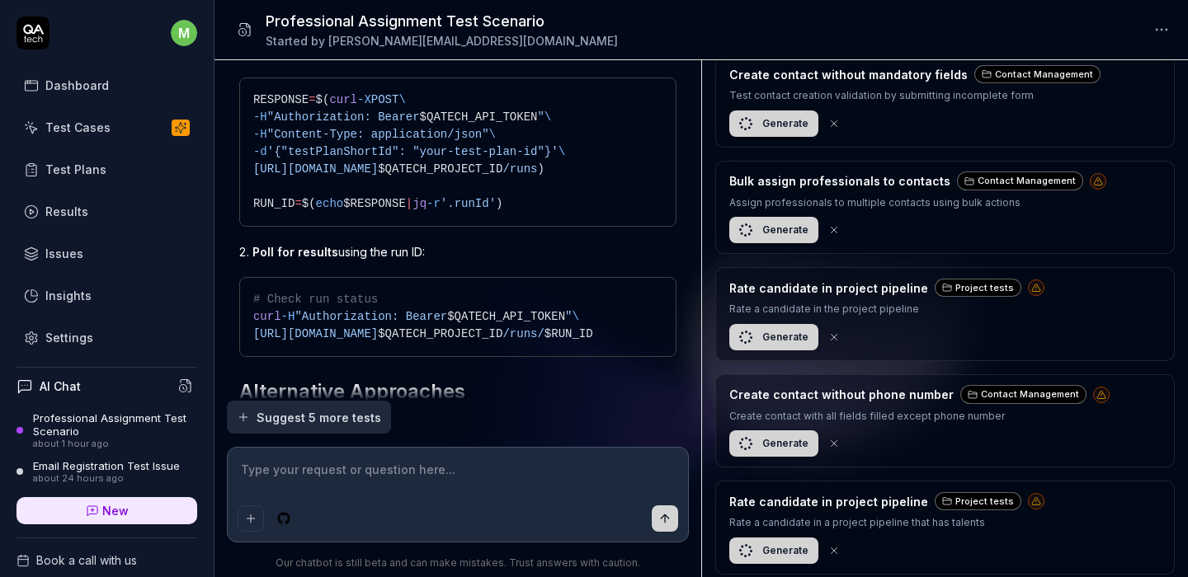
scroll to position [4915, 0]
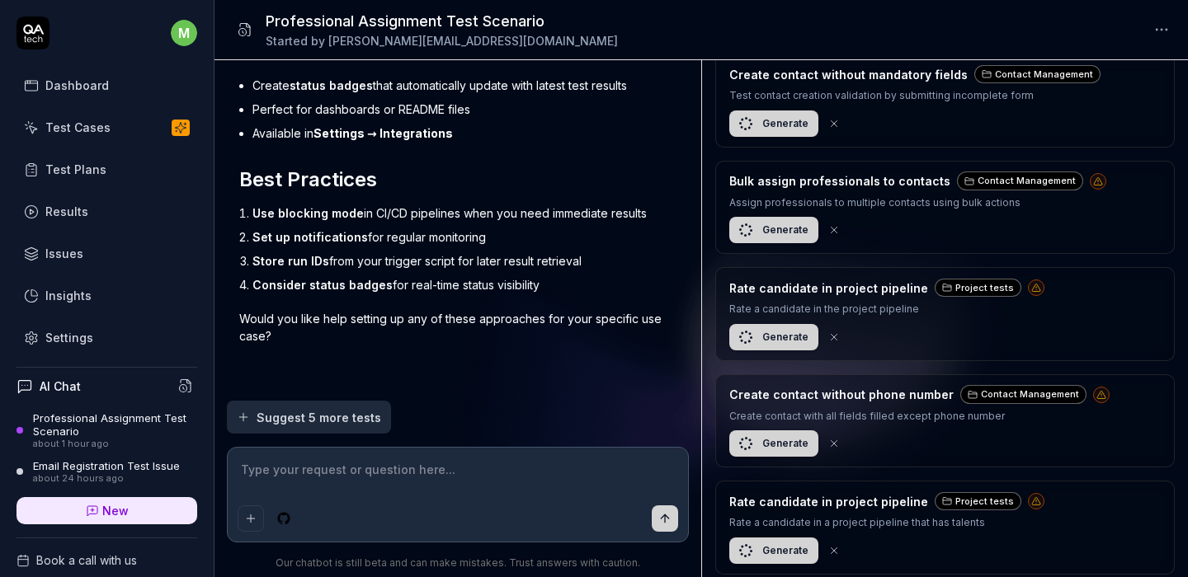
click at [507, 506] on div at bounding box center [458, 519] width 441 height 26
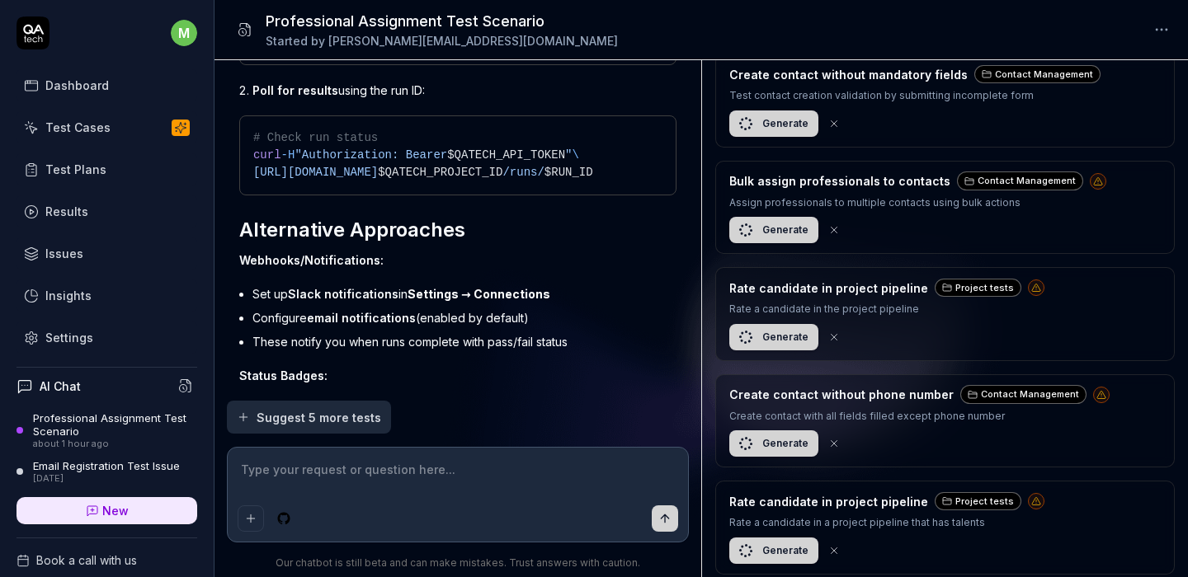
scroll to position [4604, 0]
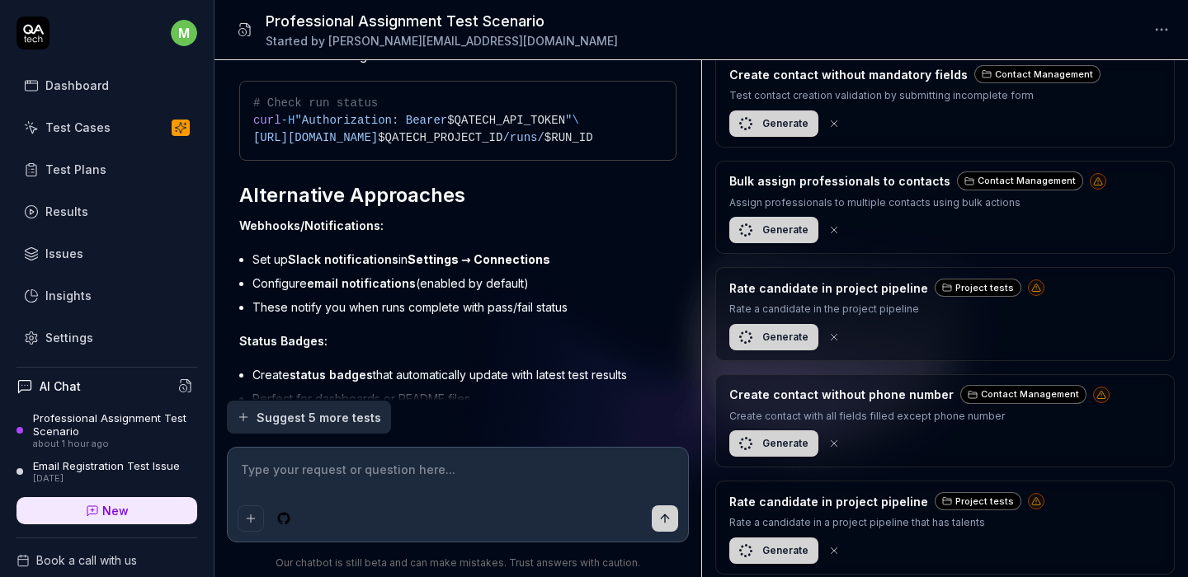
click at [464, 496] on textarea at bounding box center [458, 478] width 441 height 41
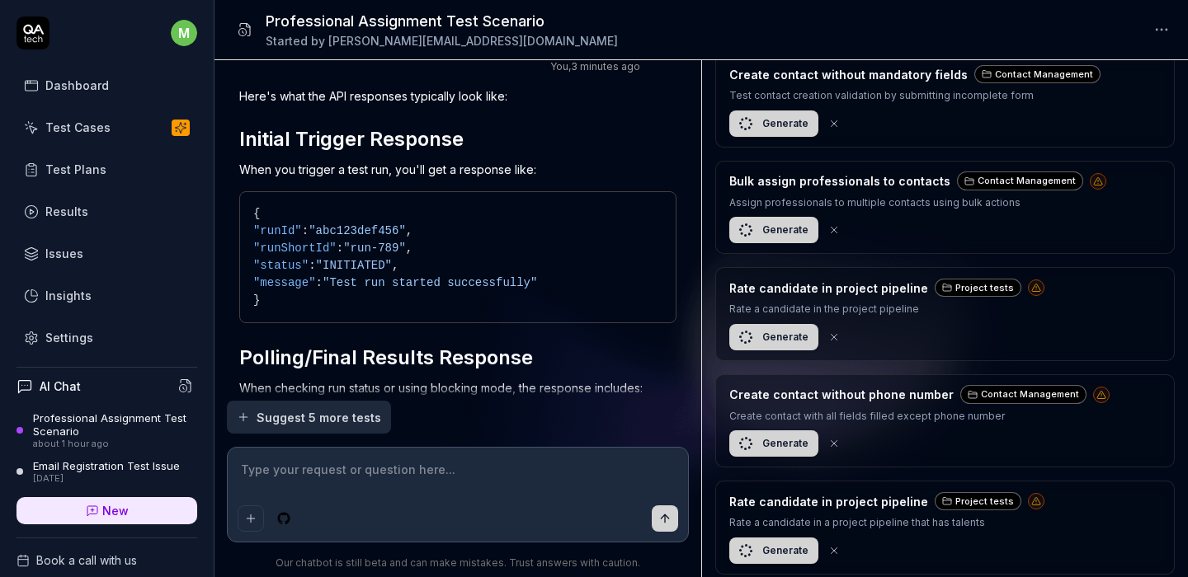
scroll to position [5302, 0]
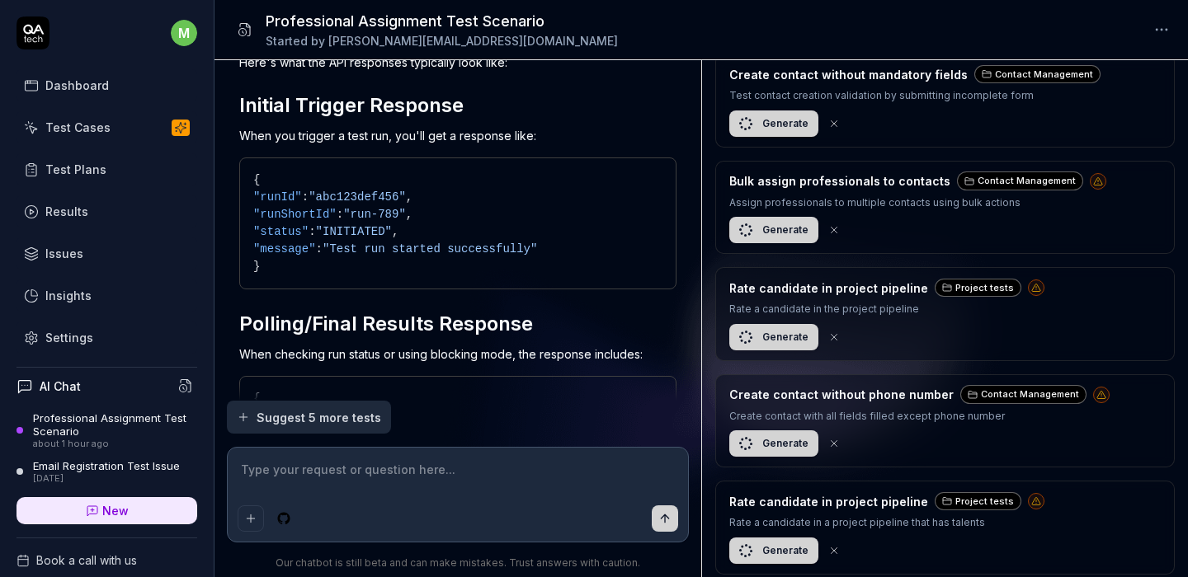
click at [374, 238] on span ""INITIATED"" at bounding box center [354, 231] width 76 height 13
copy span "INITIATED"
click at [63, 170] on div "Test Plans" at bounding box center [75, 169] width 61 height 17
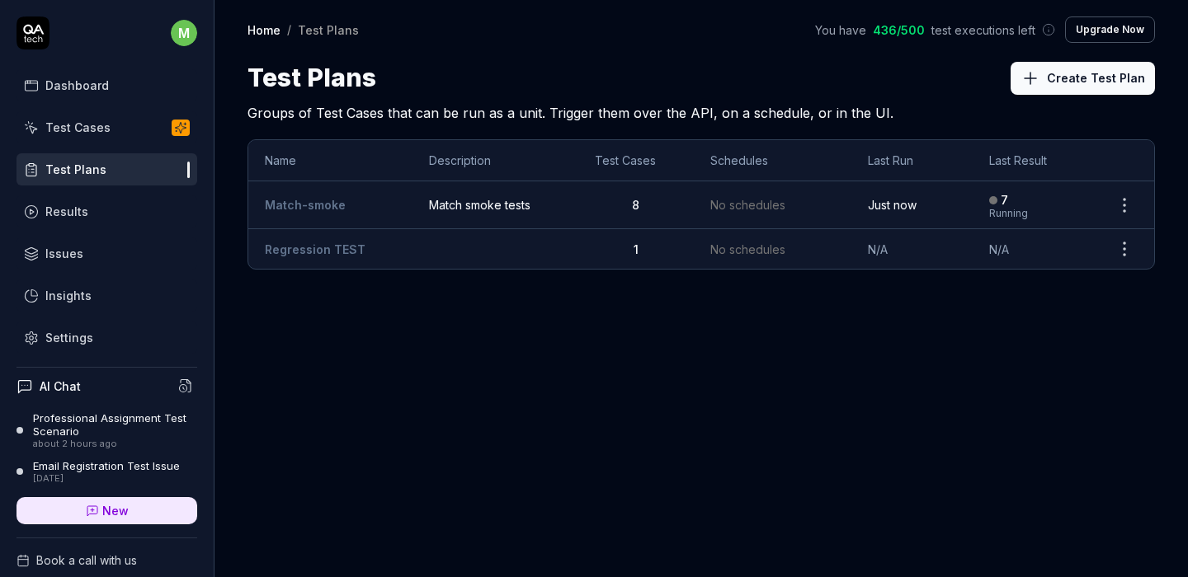
click at [374, 200] on td "Match-smoke" at bounding box center [330, 205] width 164 height 48
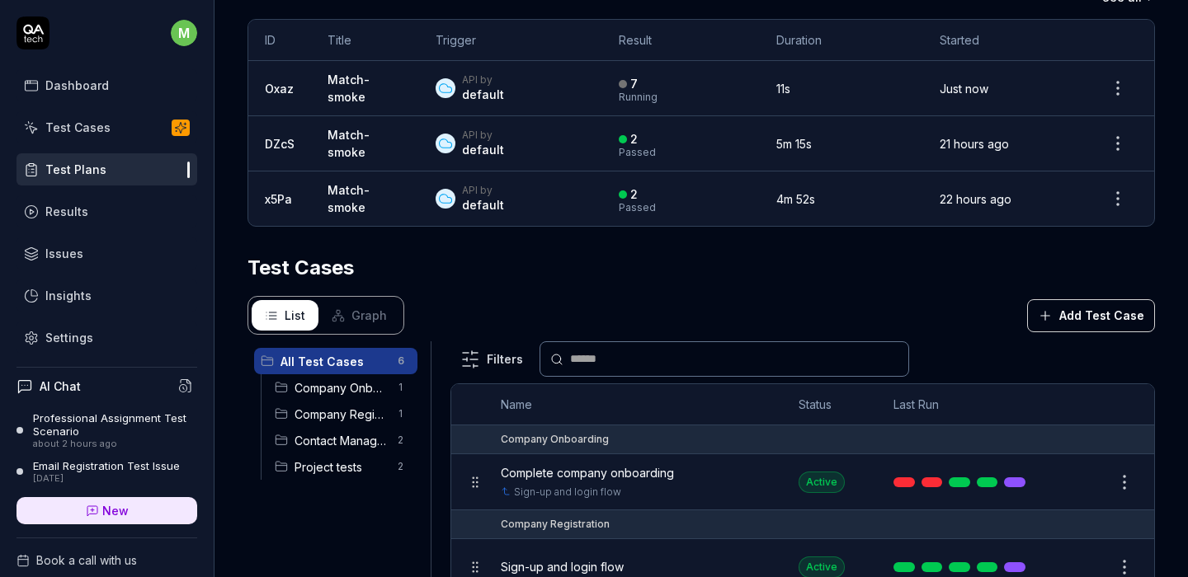
scroll to position [231, 0]
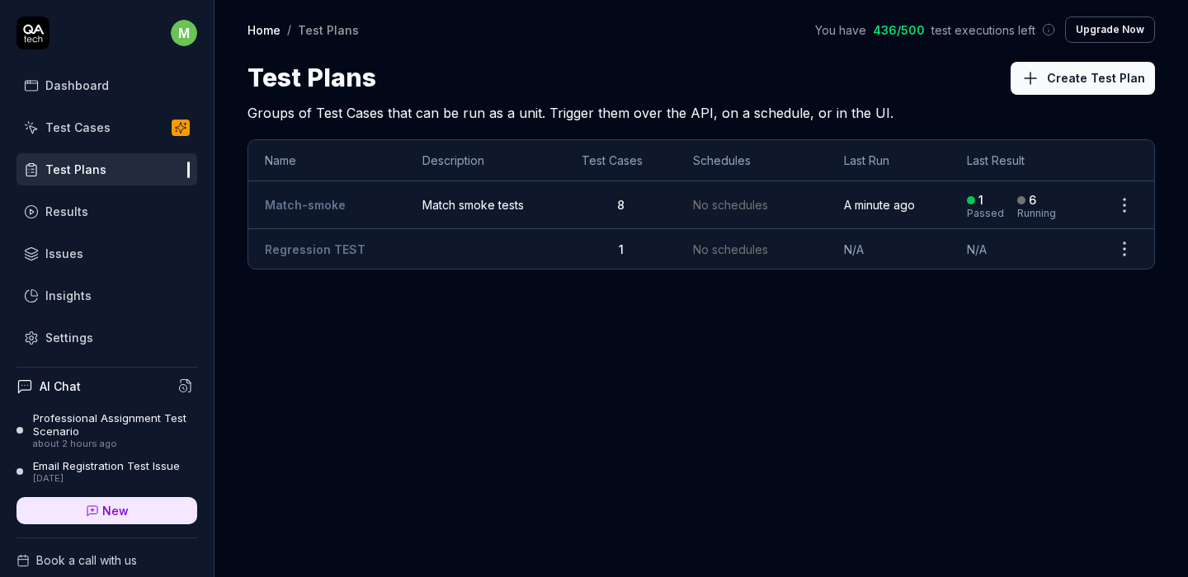
scroll to position [148, 0]
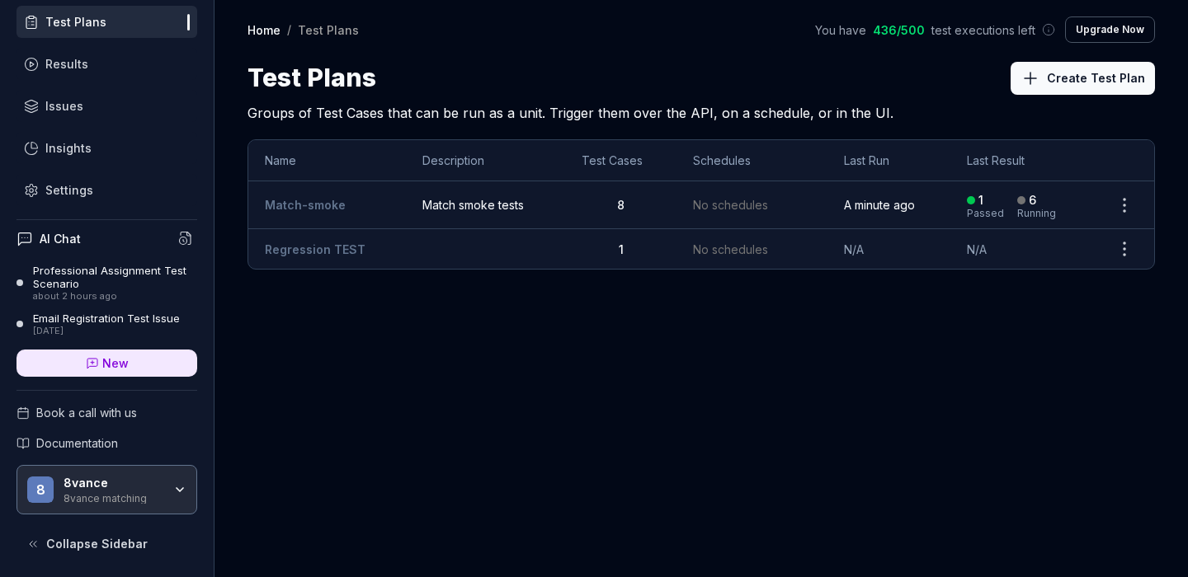
click at [90, 271] on div "Professional Assignment Test Scenario" at bounding box center [115, 277] width 164 height 27
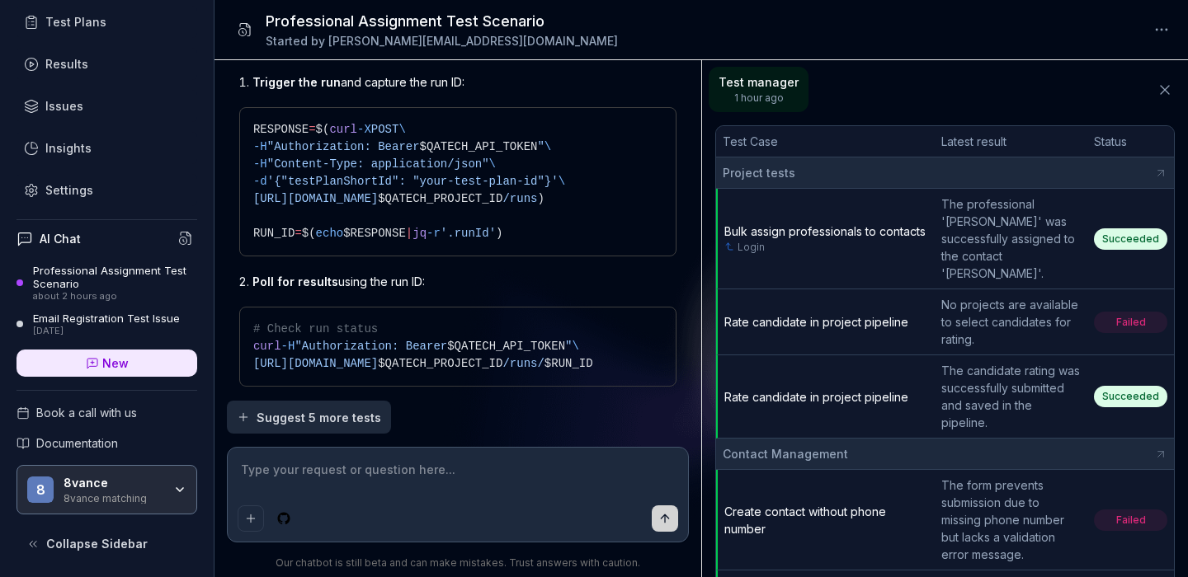
scroll to position [4386, 0]
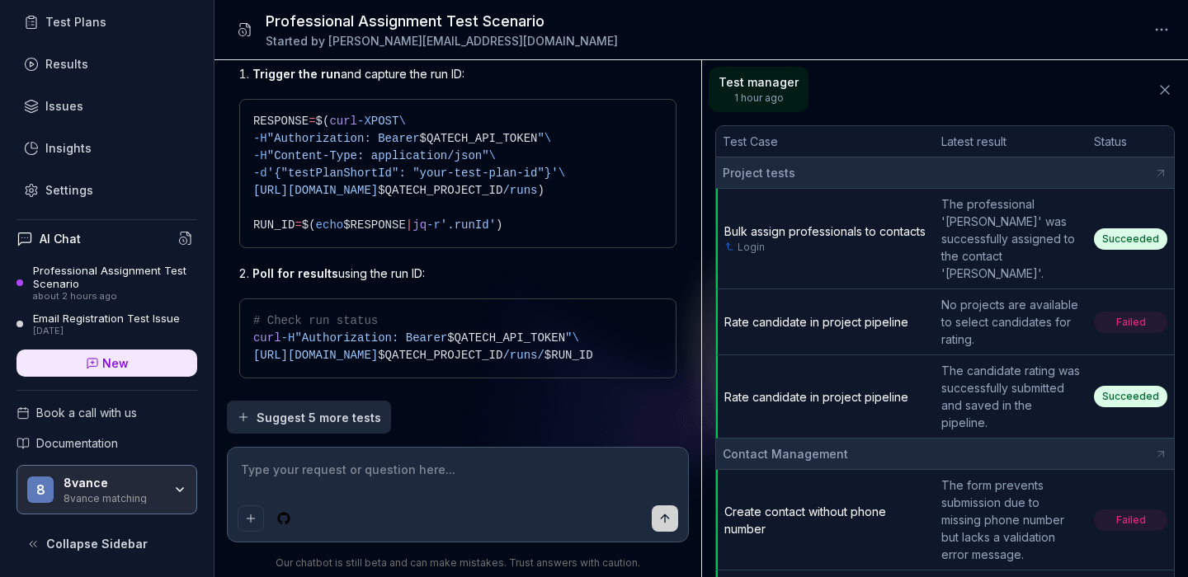
click at [496, 231] on span "'.runId'" at bounding box center [467, 225] width 55 height 13
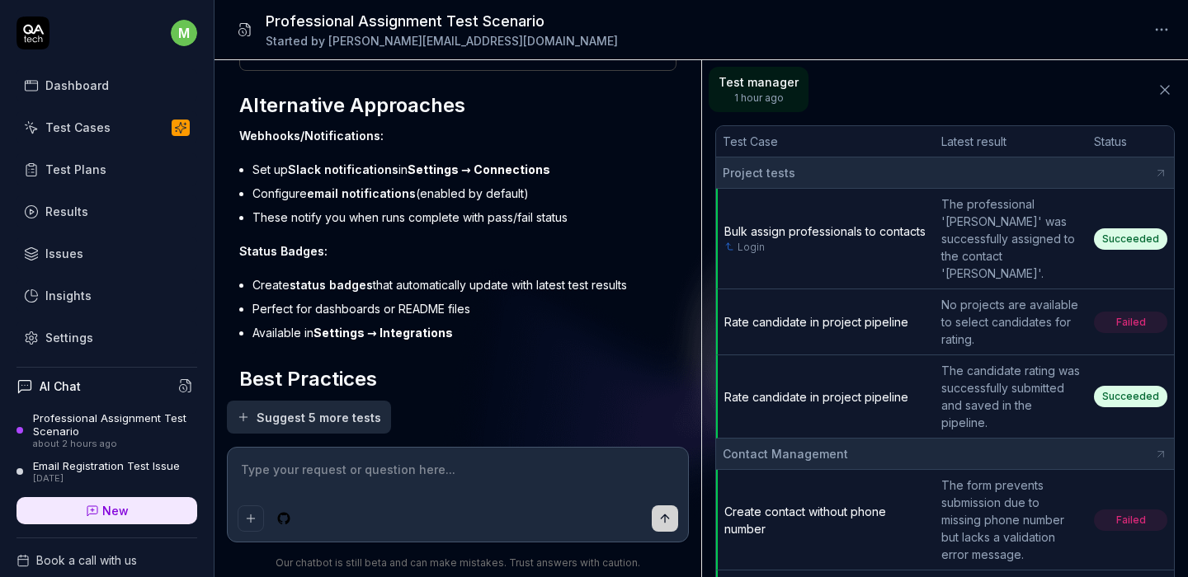
scroll to position [4722, 0]
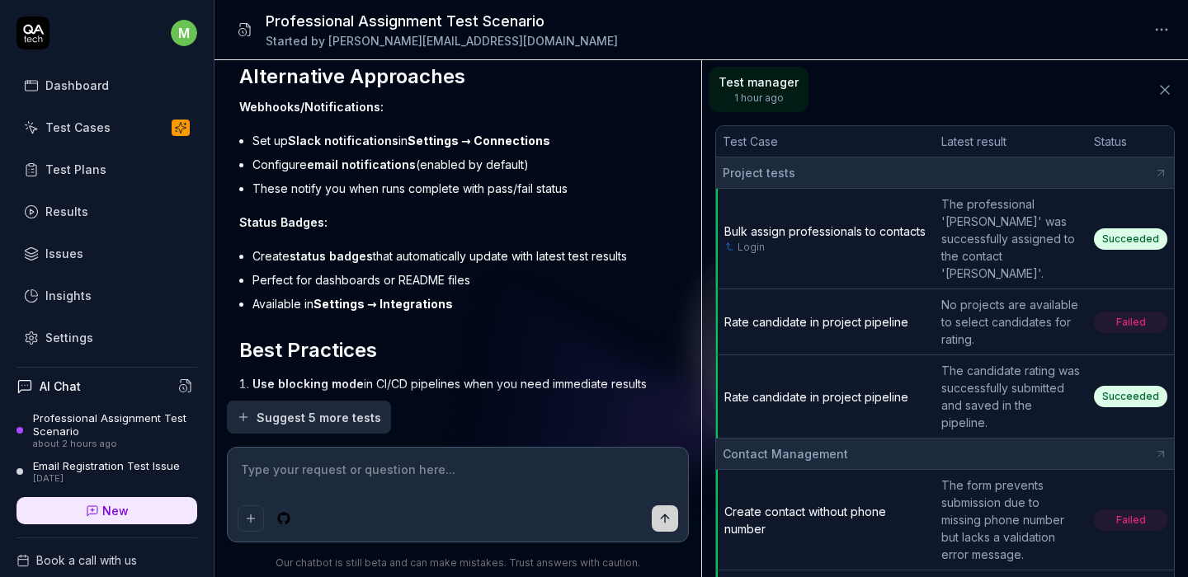
click at [402, 487] on textarea at bounding box center [458, 478] width 441 height 41
paste textarea "{ "id": "39867b60-98a2-4200-86cf-812108058dd1", "short_id": "1TTr", "status": "…"
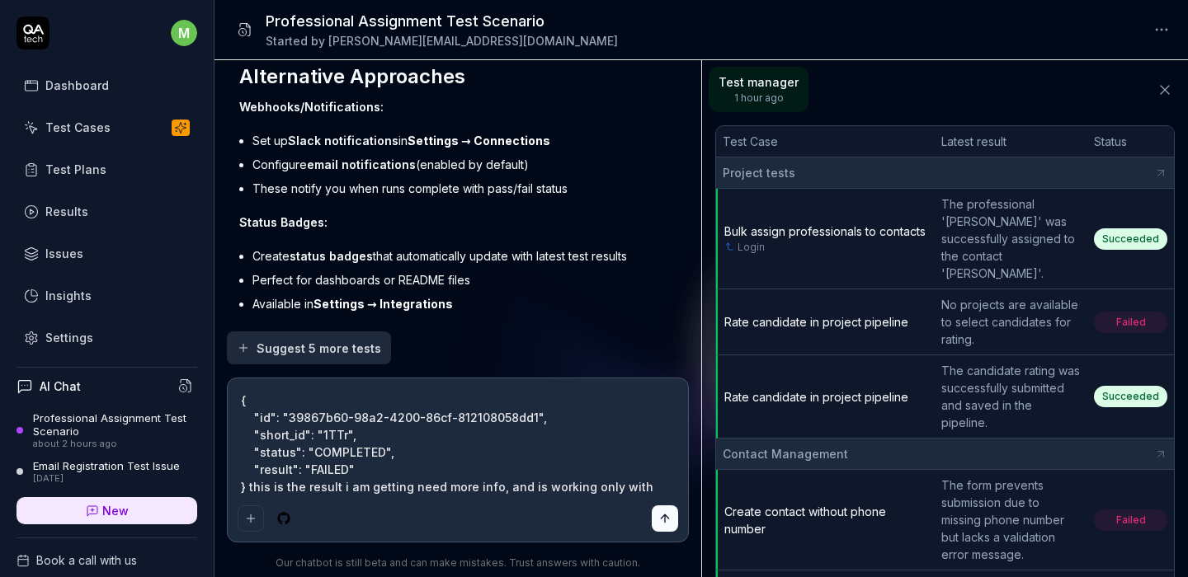
paste textarea "shortId"
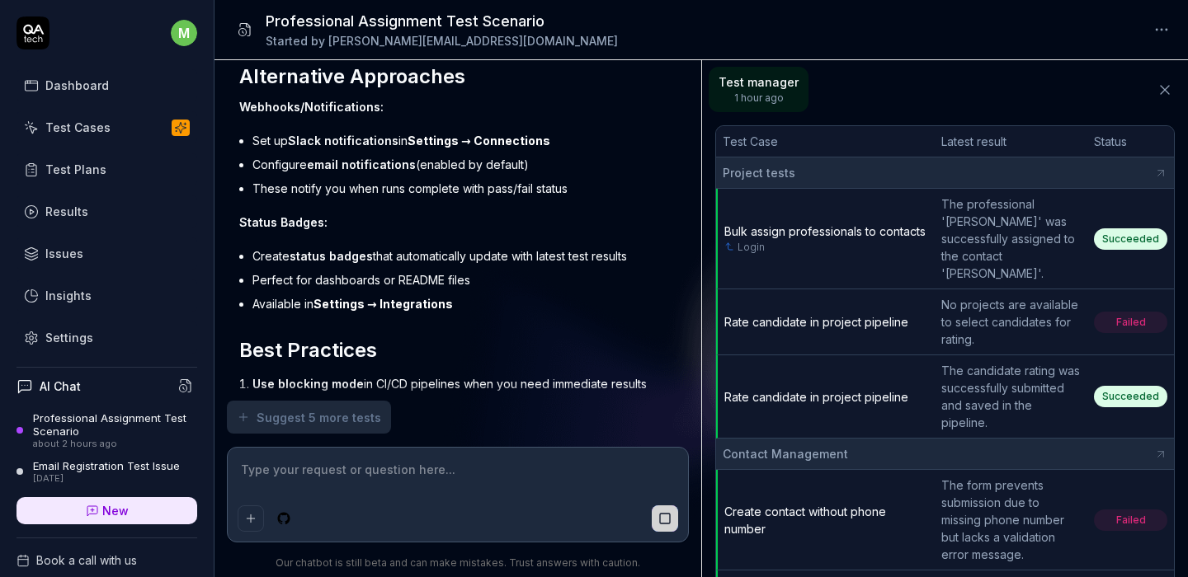
click at [1156, 92] on icon at bounding box center [1164, 90] width 16 height 16
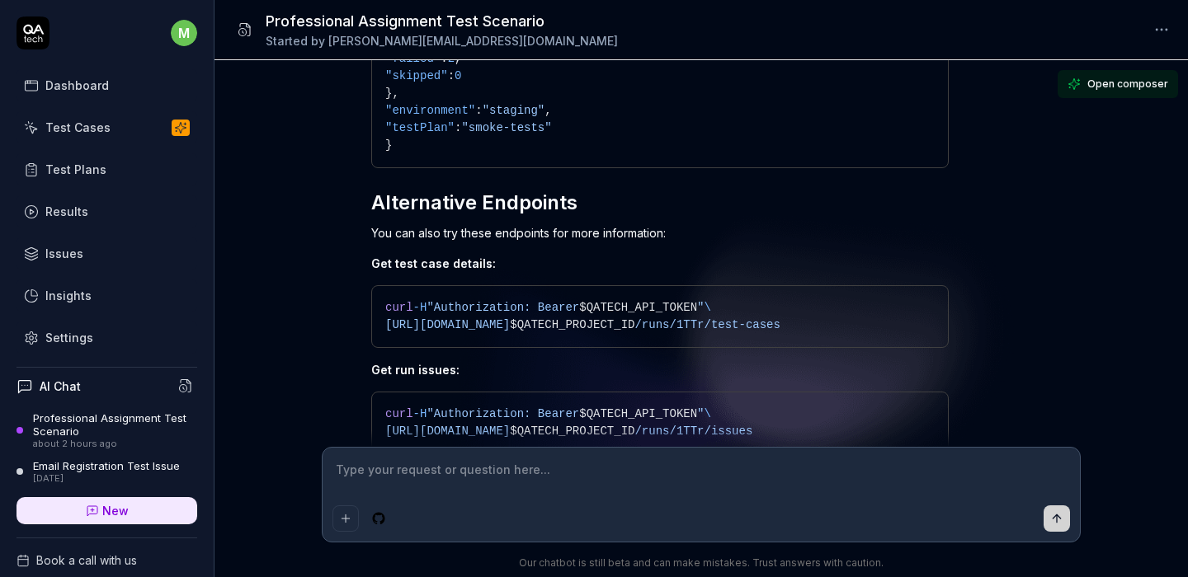
scroll to position [7702, 0]
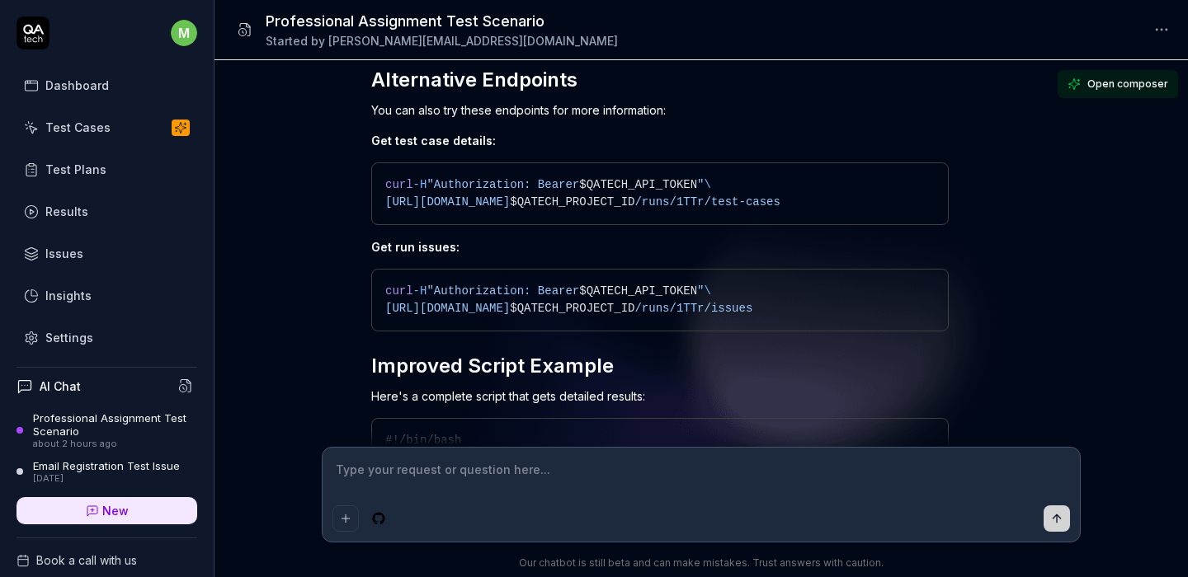
drag, startPoint x: 689, startPoint y: 487, endPoint x: 701, endPoint y: 482, distance: 13.7
click at [689, 490] on textarea at bounding box center [700, 478] width 737 height 41
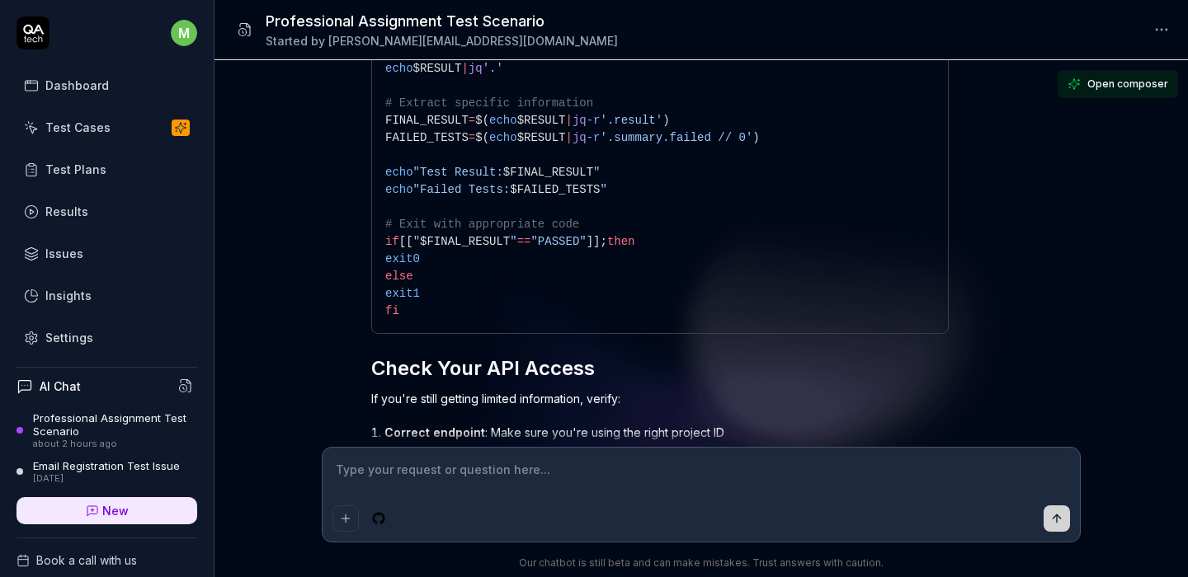
scroll to position [8612, 0]
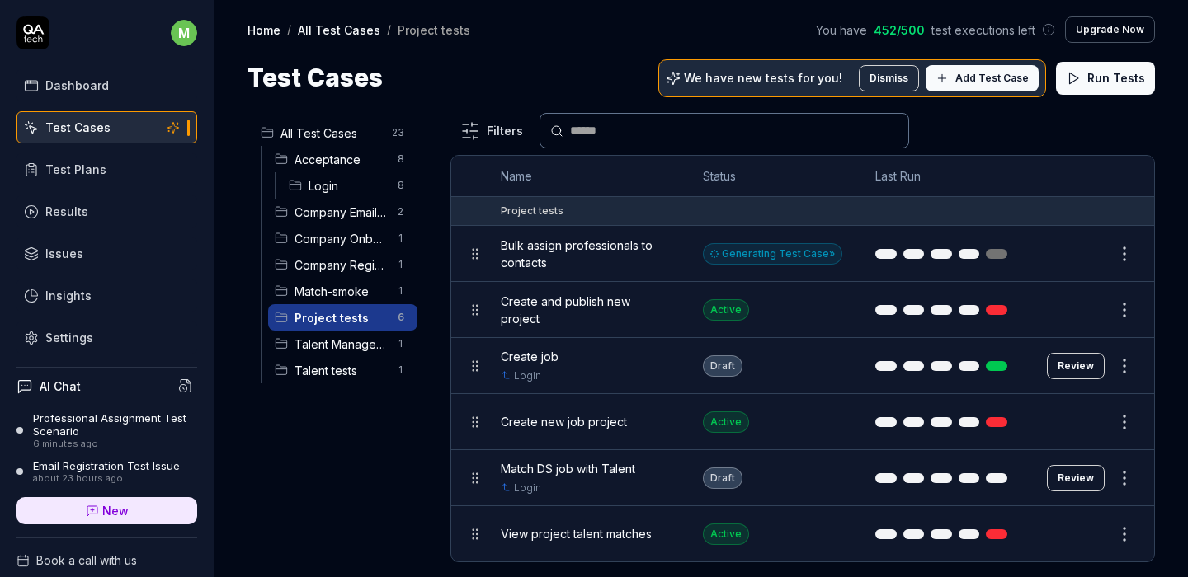
click at [565, 82] on div "Test Cases We have new tests for you! Dismiss Add Test Case Run Tests" at bounding box center [700, 77] width 907 height 37
click at [1080, 262] on button "Edit" at bounding box center [1085, 254] width 40 height 26
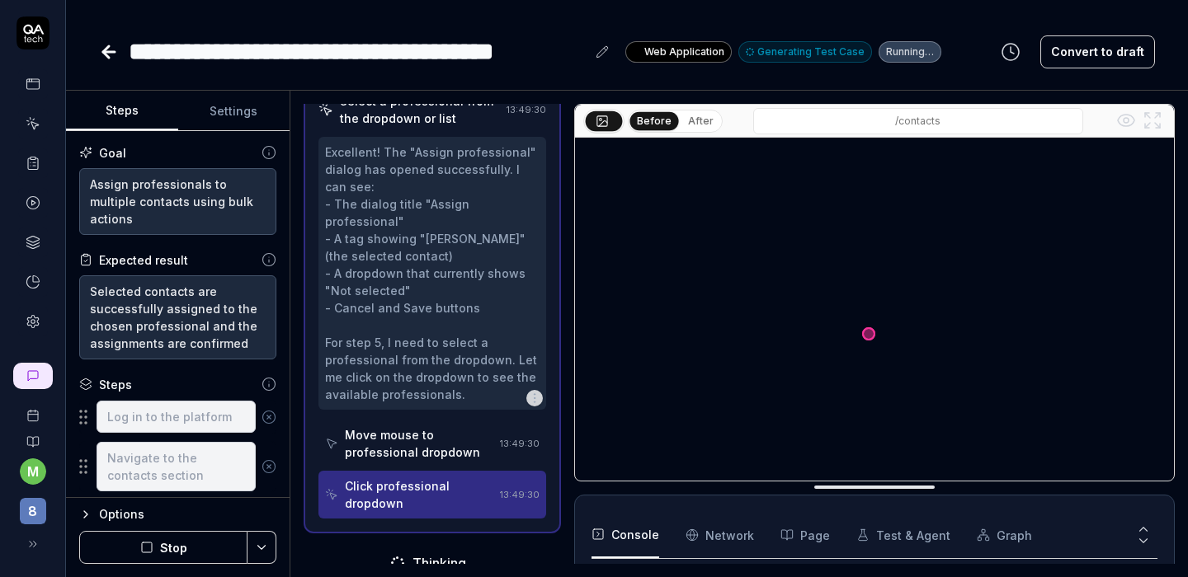
scroll to position [381, 0]
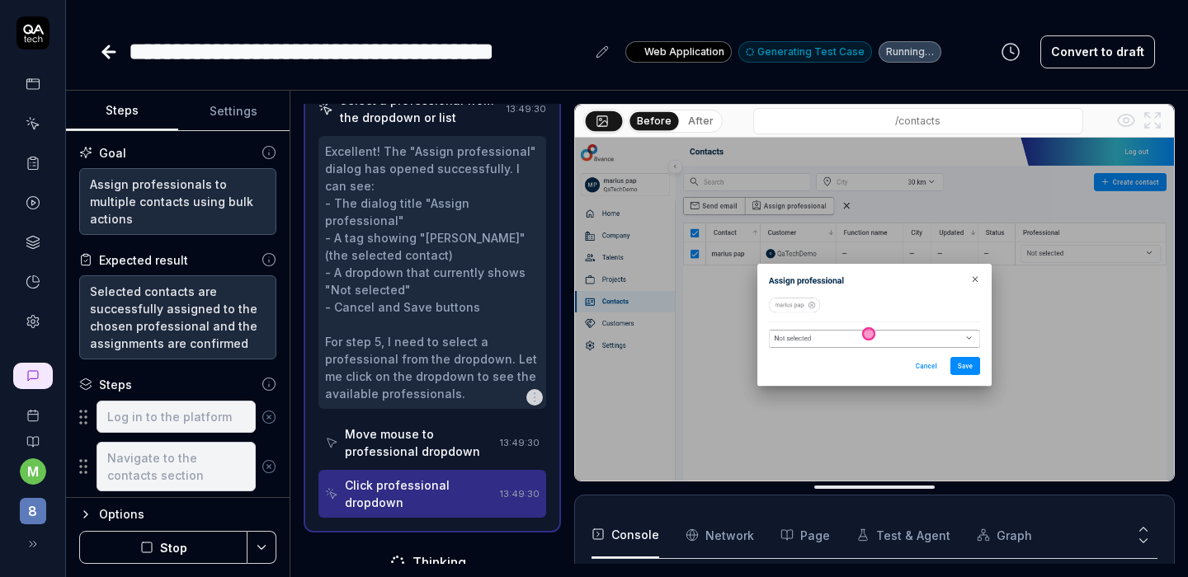
scroll to position [181, 0]
type textarea "*"
click at [239, 111] on button "Settings" at bounding box center [234, 112] width 112 height 40
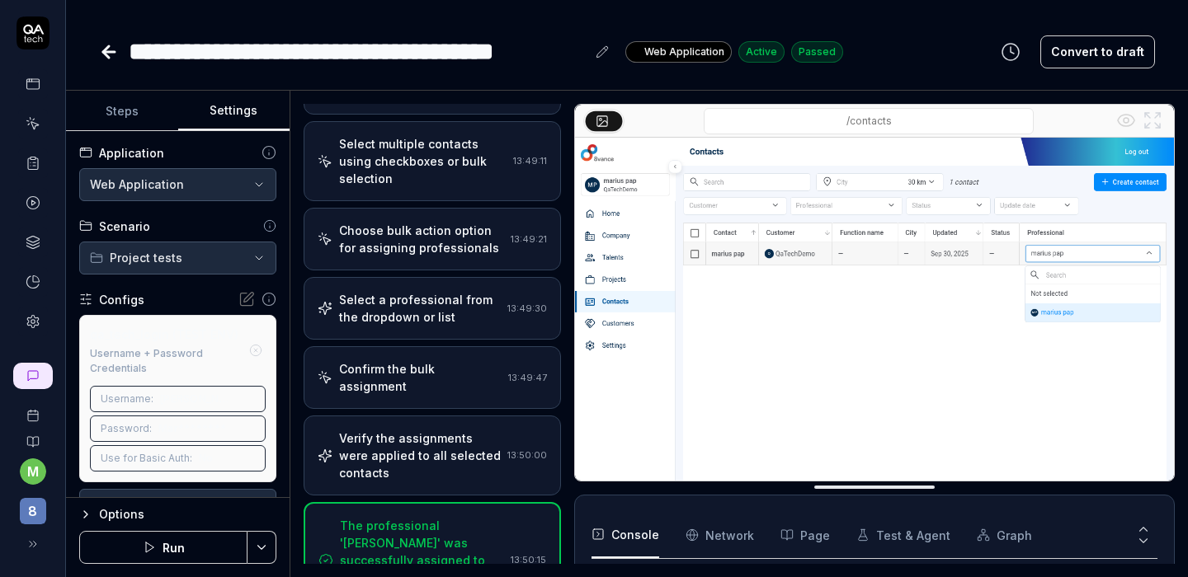
scroll to position [909, 0]
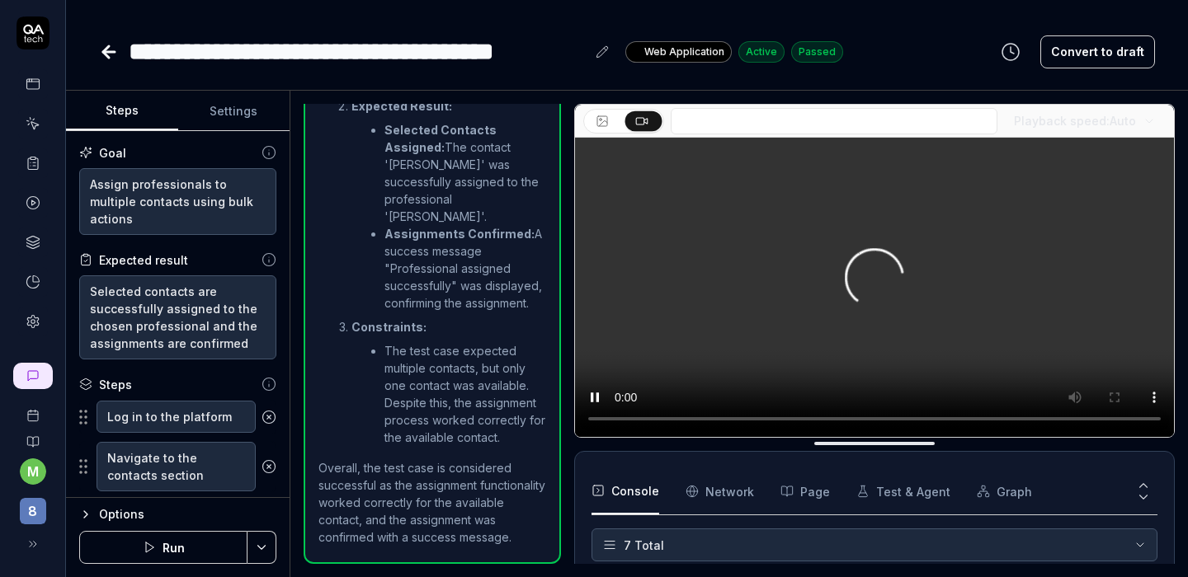
scroll to position [181, 0]
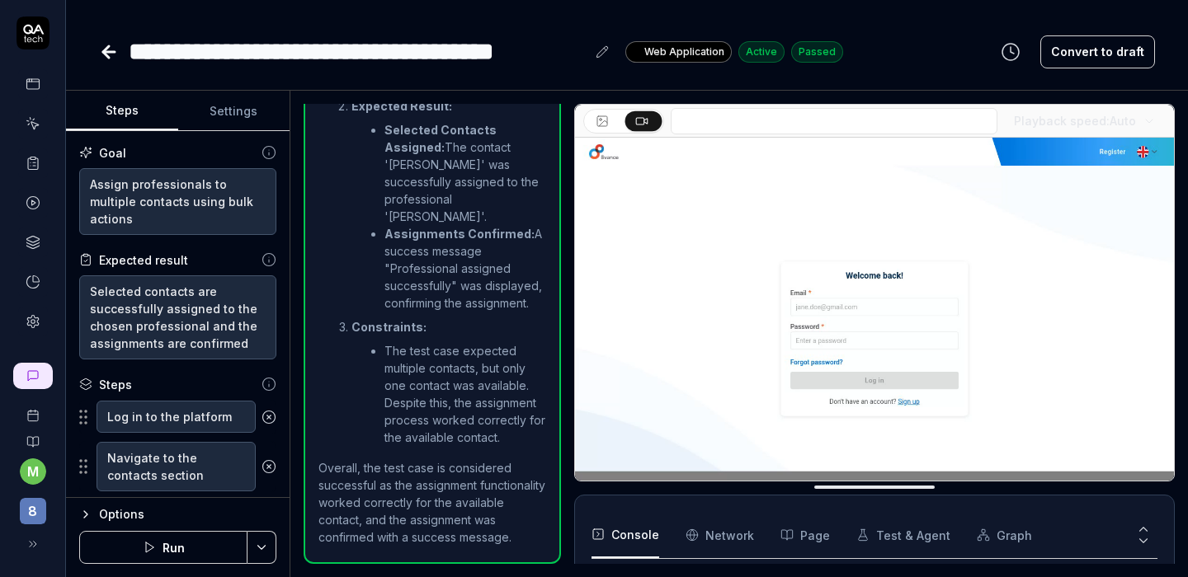
type textarea "*"
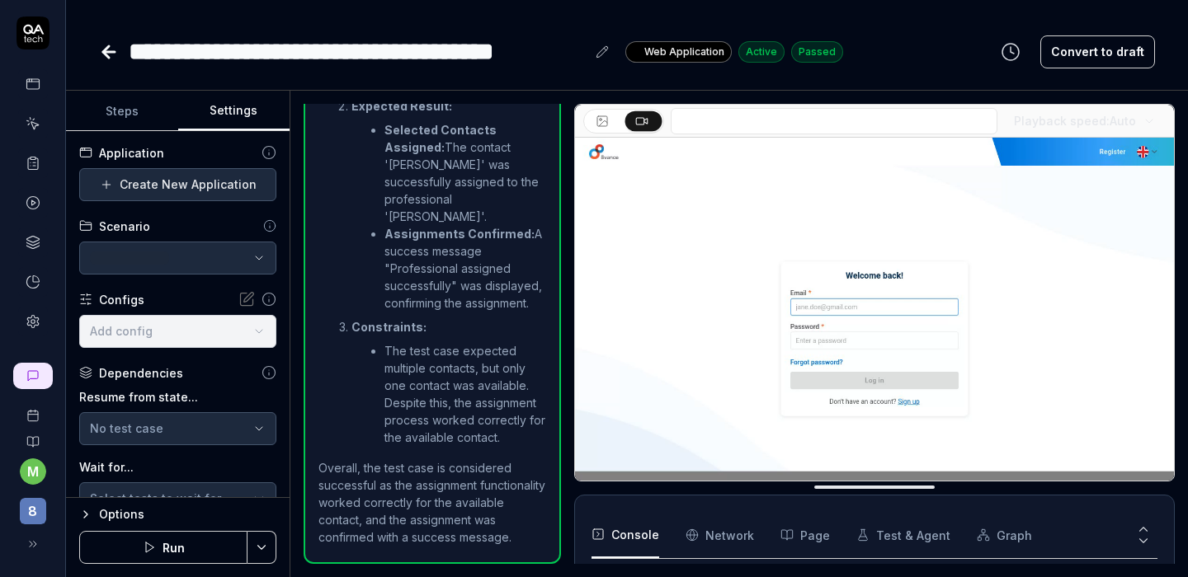
click at [247, 115] on button "Settings" at bounding box center [234, 112] width 112 height 40
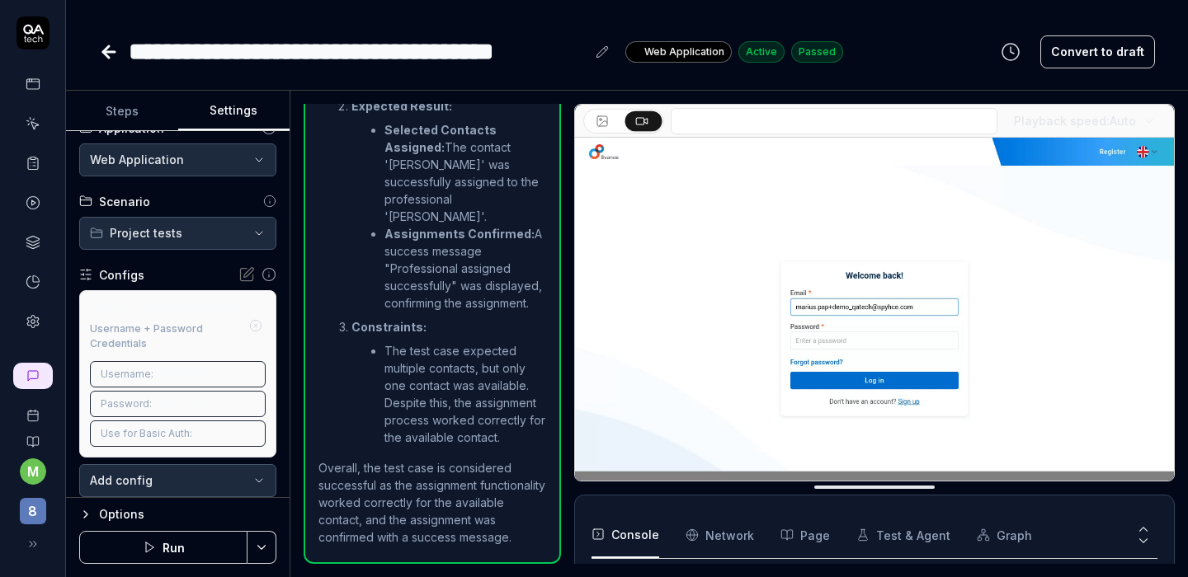
scroll to position [173, 0]
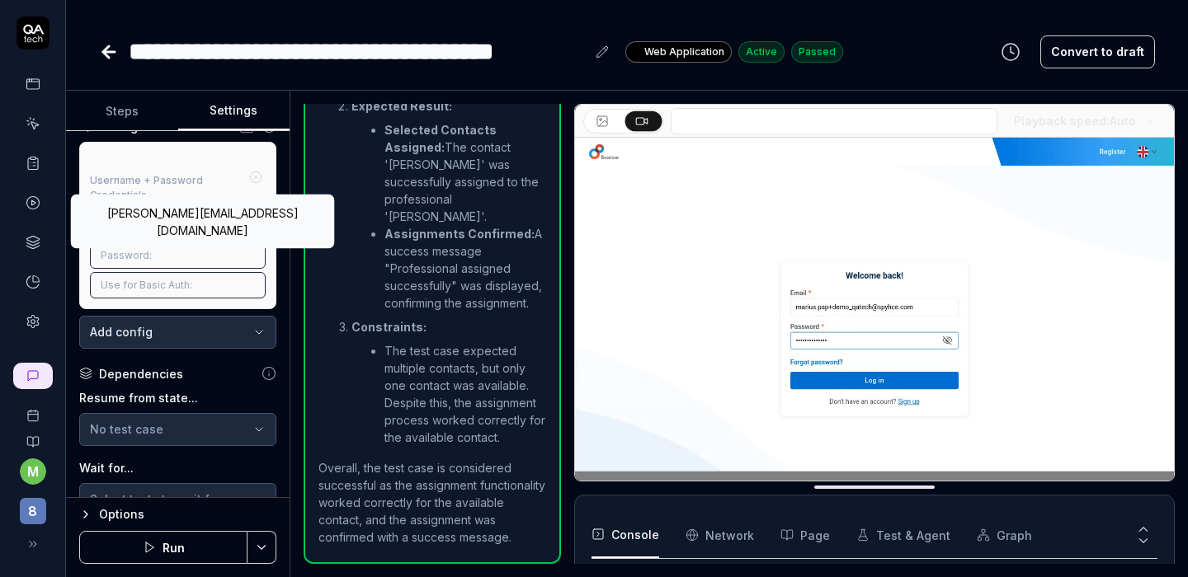
click at [174, 233] on span "[PERSON_NAME][EMAIL_ADDRESS][DOMAIN_NAME]" at bounding box center [197, 226] width 75 height 15
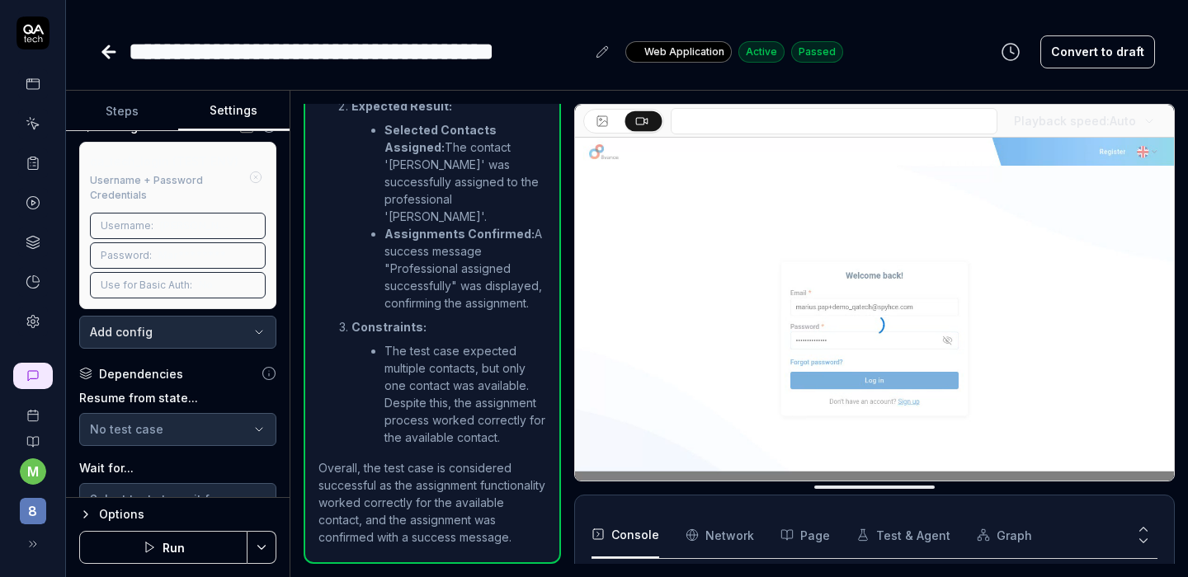
click at [165, 263] on span "Mar********" at bounding box center [192, 255] width 68 height 15
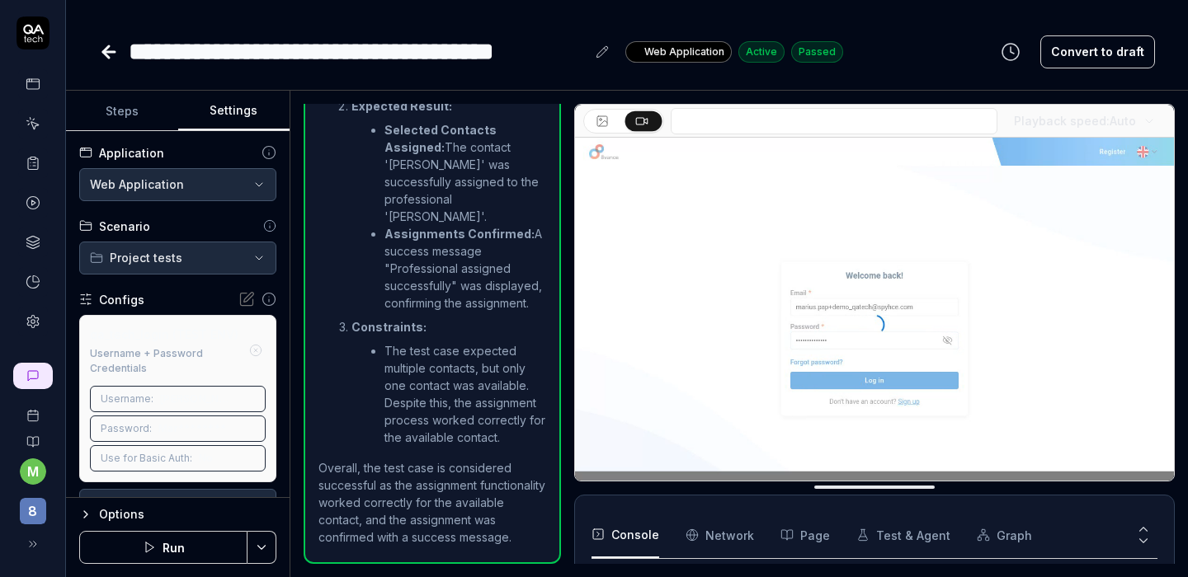
scroll to position [31, 0]
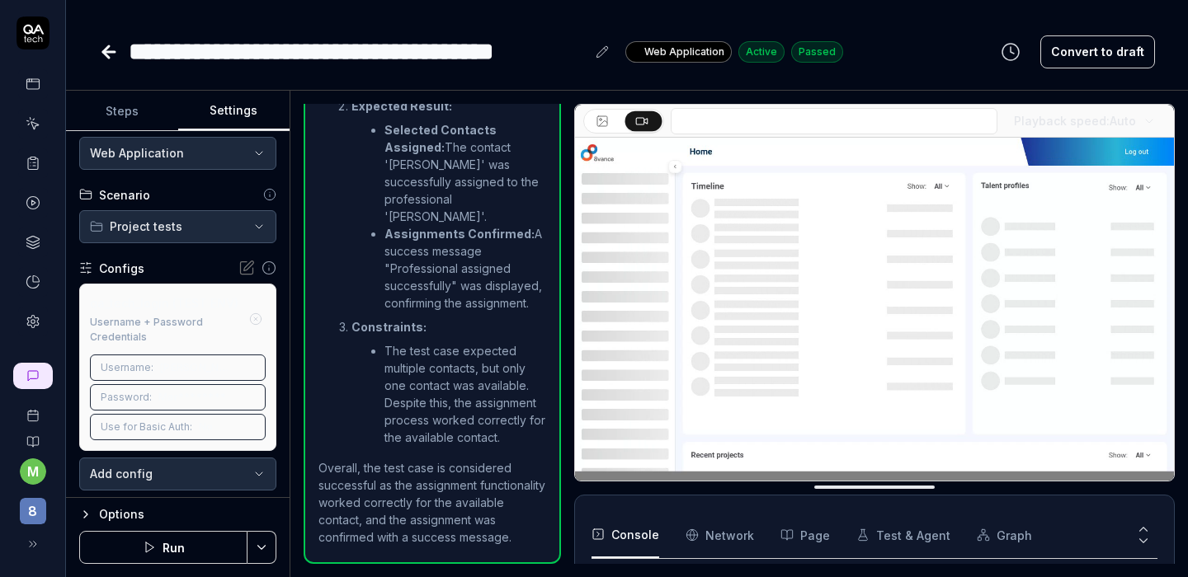
click at [249, 326] on icon "button" at bounding box center [255, 319] width 13 height 13
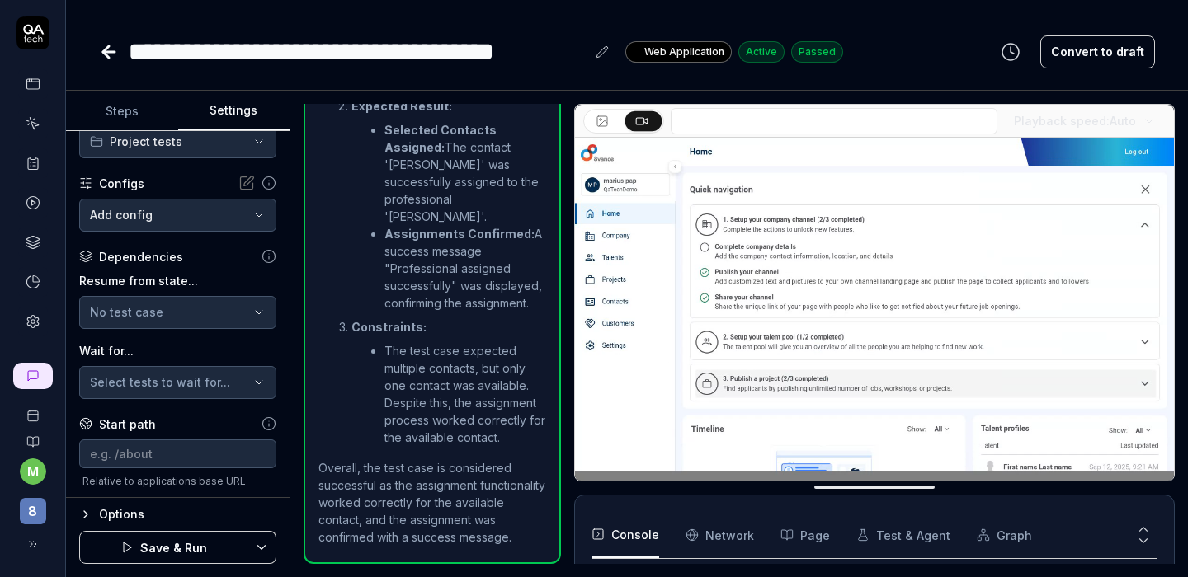
scroll to position [60, 0]
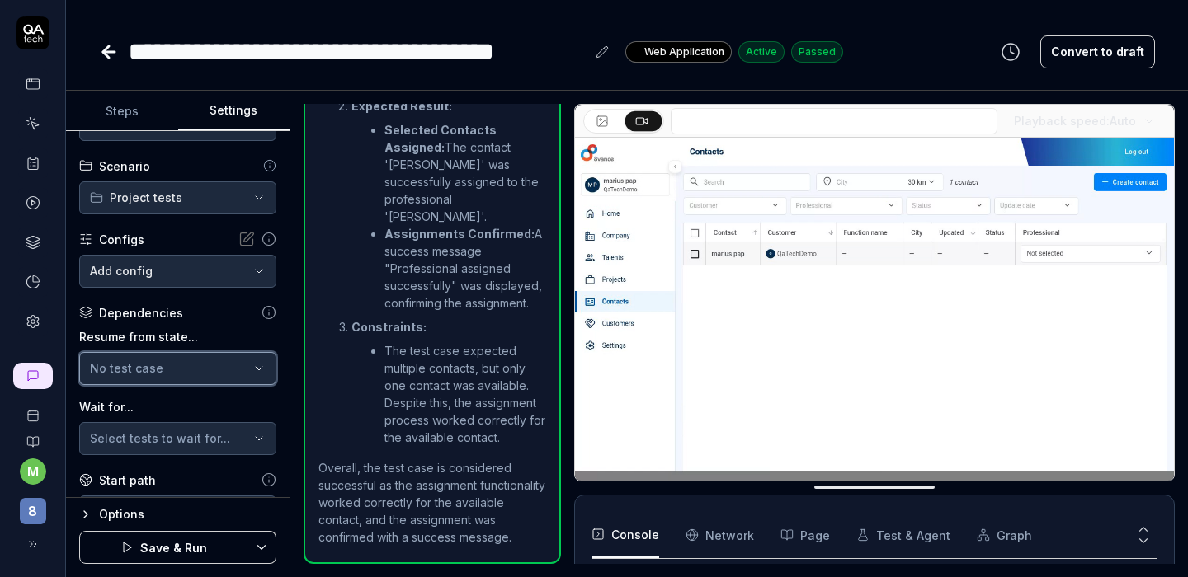
click at [206, 366] on div "No test case" at bounding box center [169, 368] width 159 height 17
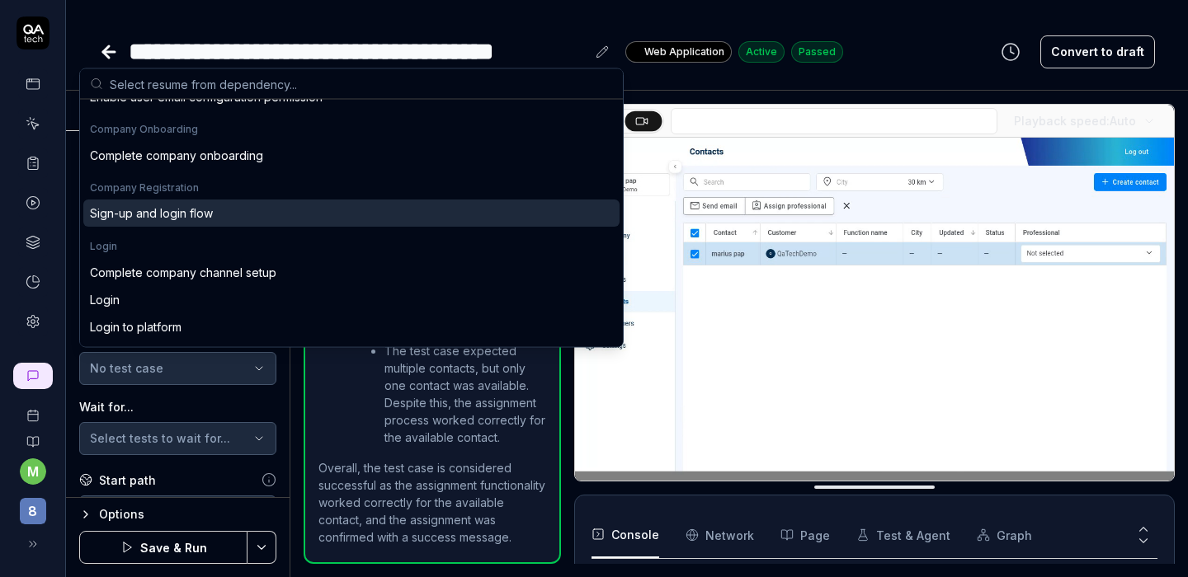
scroll to position [278, 0]
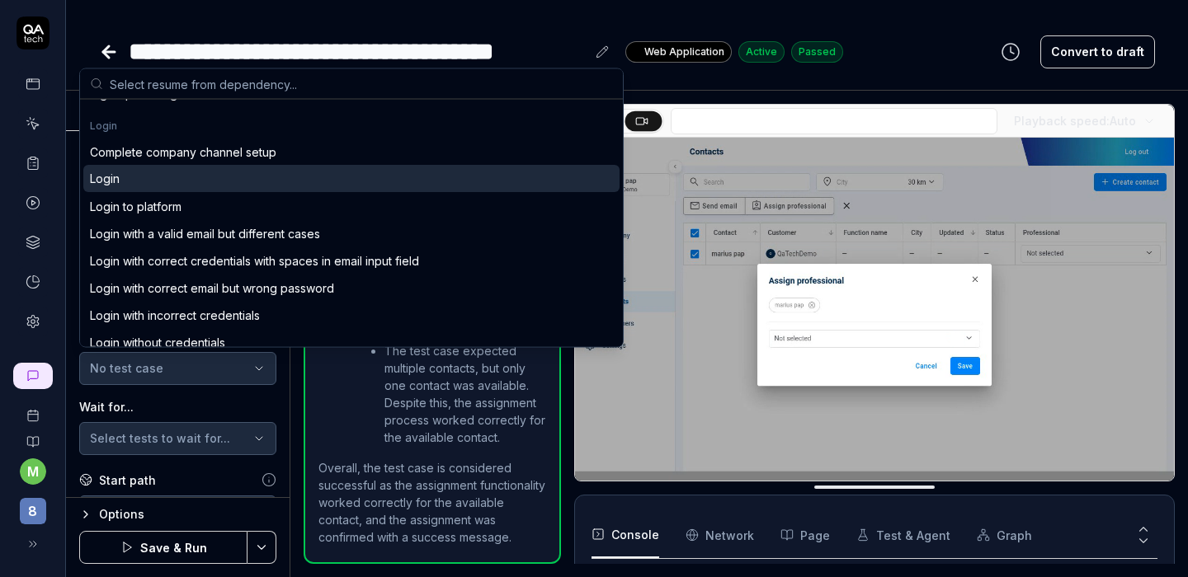
click at [154, 187] on div "Login" at bounding box center [351, 179] width 536 height 27
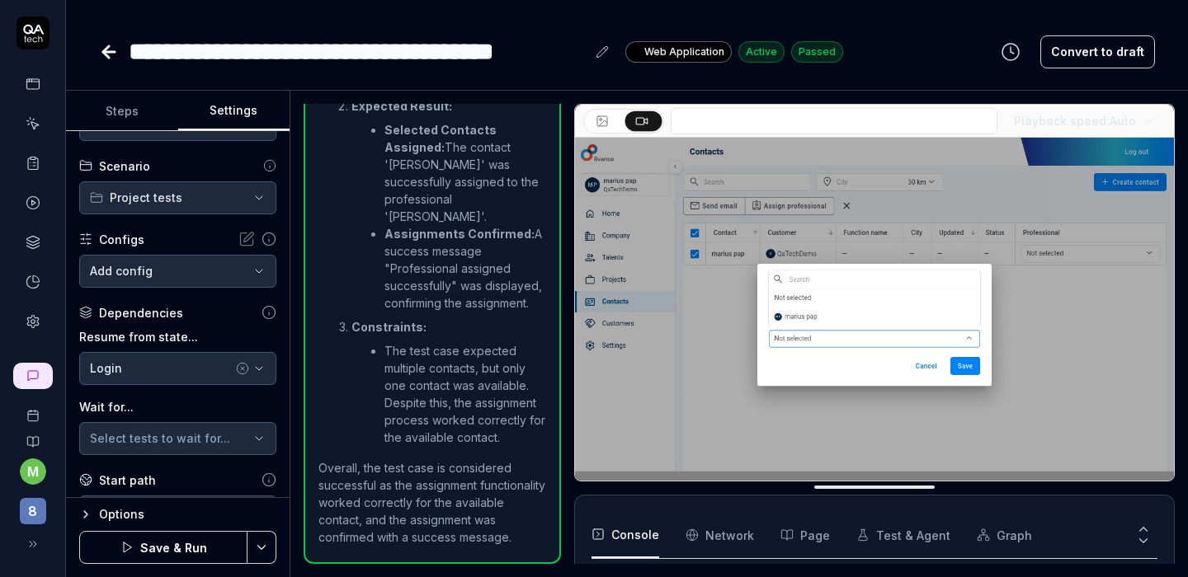
click at [159, 544] on button "Save & Run" at bounding box center [163, 547] width 168 height 33
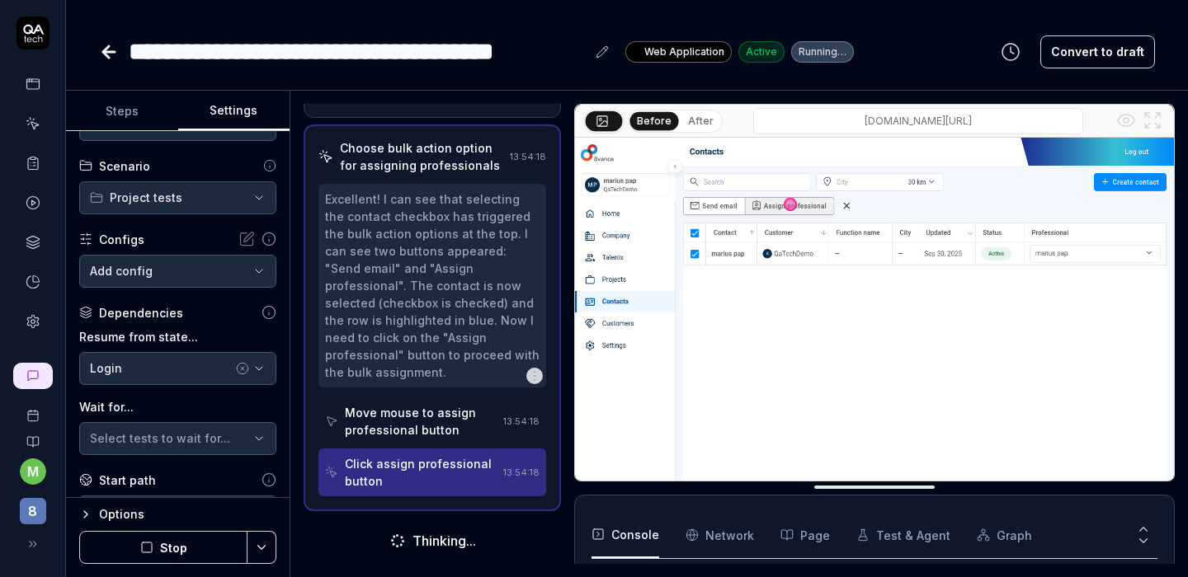
scroll to position [7, 0]
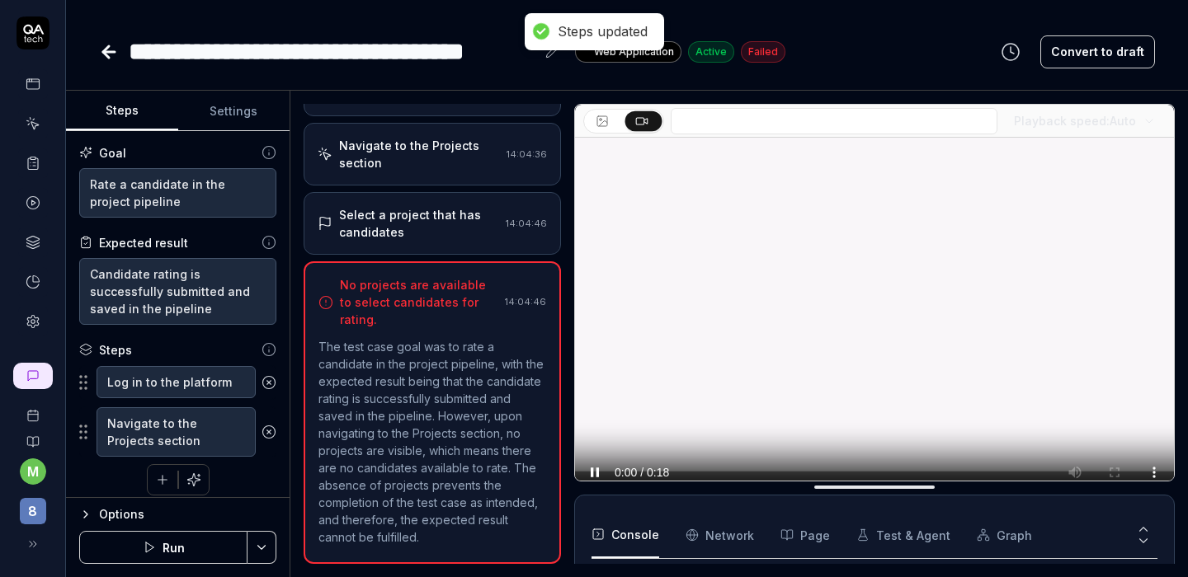
scroll to position [181, 0]
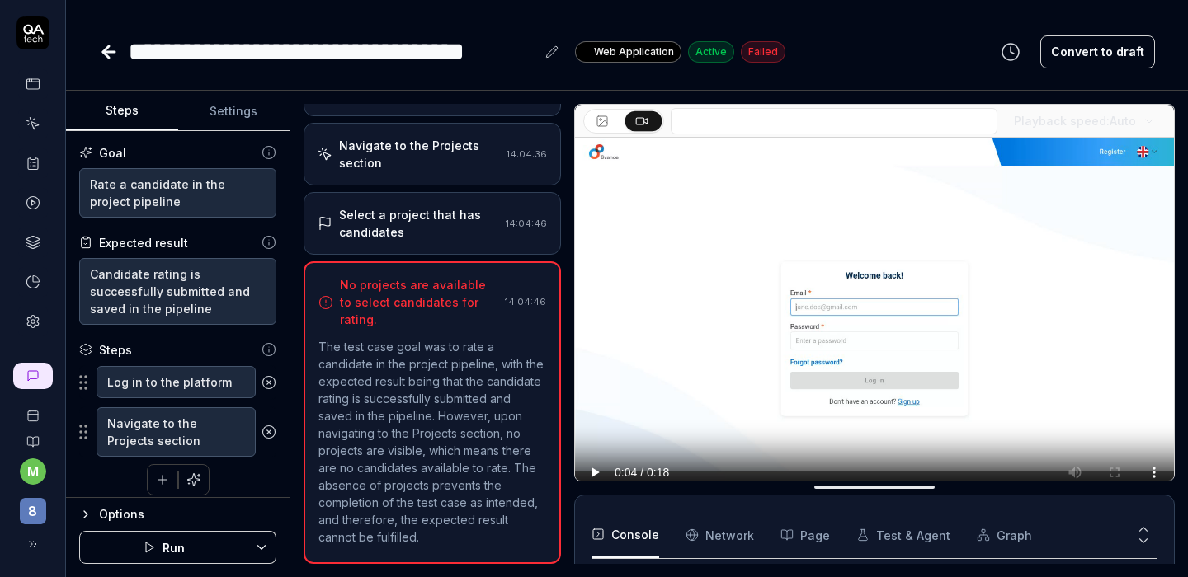
click at [110, 515] on div "Options" at bounding box center [187, 515] width 177 height 20
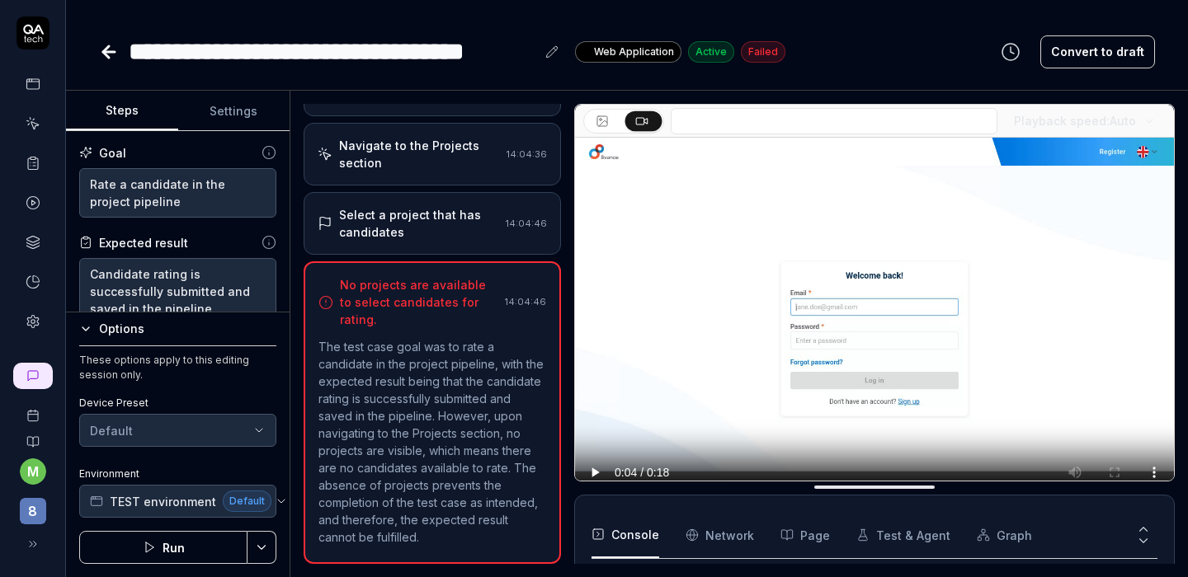
click at [108, 336] on div "Options" at bounding box center [187, 329] width 177 height 20
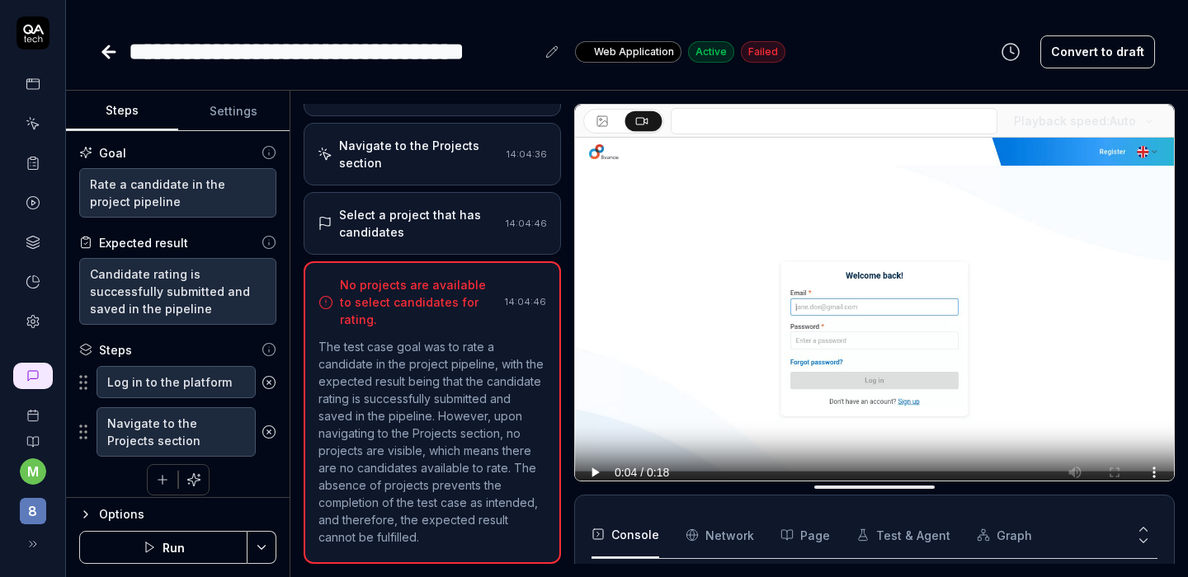
scroll to position [11, 0]
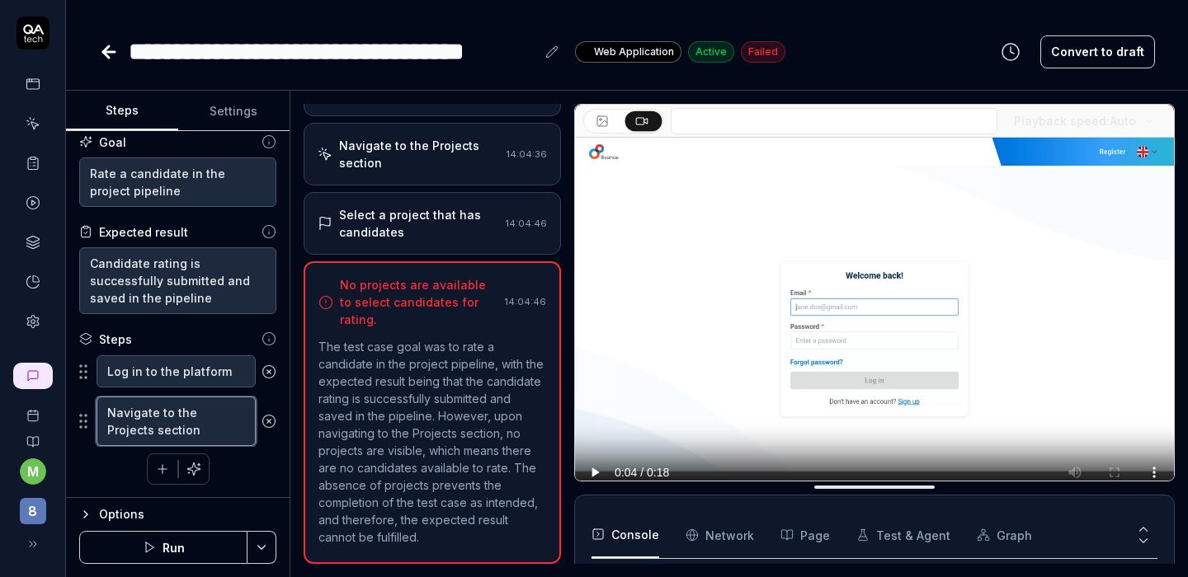
click at [204, 416] on textarea "Navigate to the Projects section" at bounding box center [175, 421] width 159 height 49
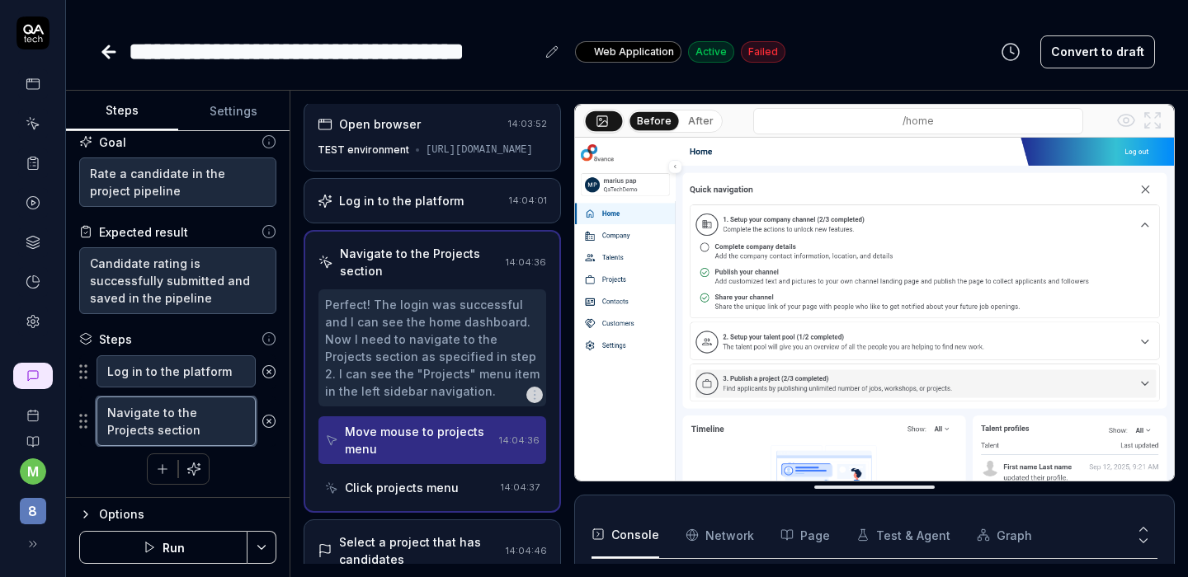
scroll to position [0, 0]
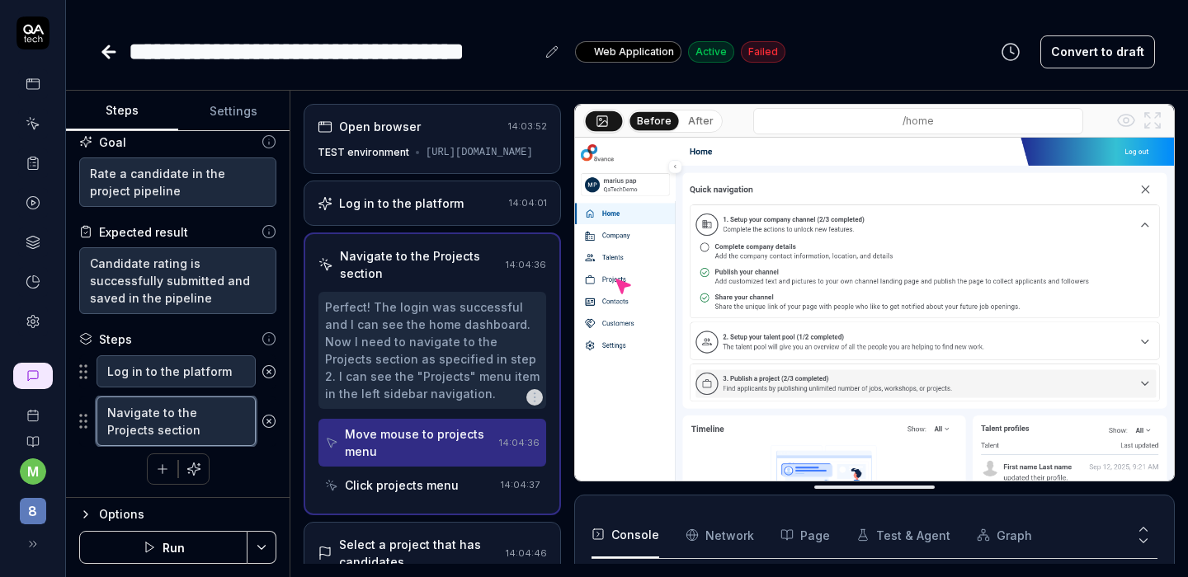
click at [209, 430] on textarea "Navigate to the Projects section" at bounding box center [175, 421] width 159 height 49
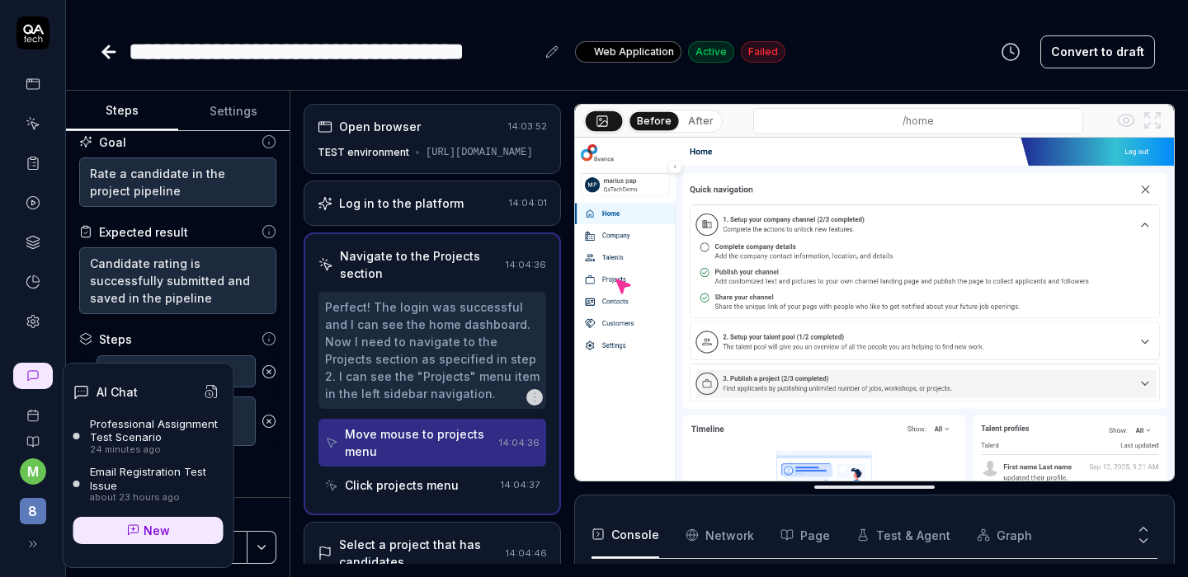
click at [148, 448] on div "24 minutes ago" at bounding box center [157, 451] width 134 height 12
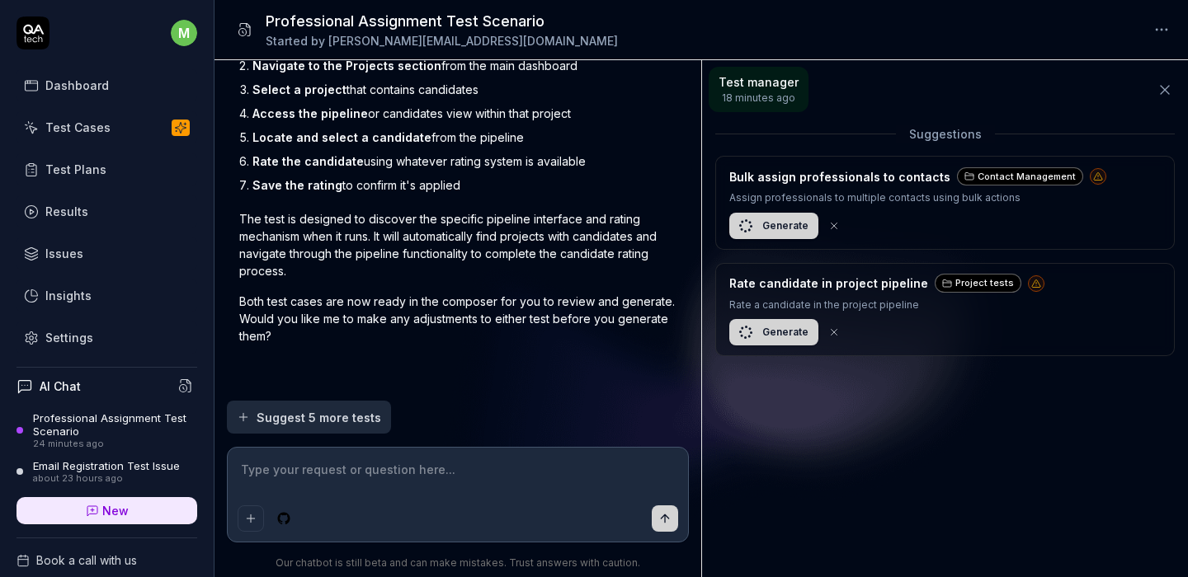
click at [482, 475] on textarea at bounding box center [458, 478] width 441 height 41
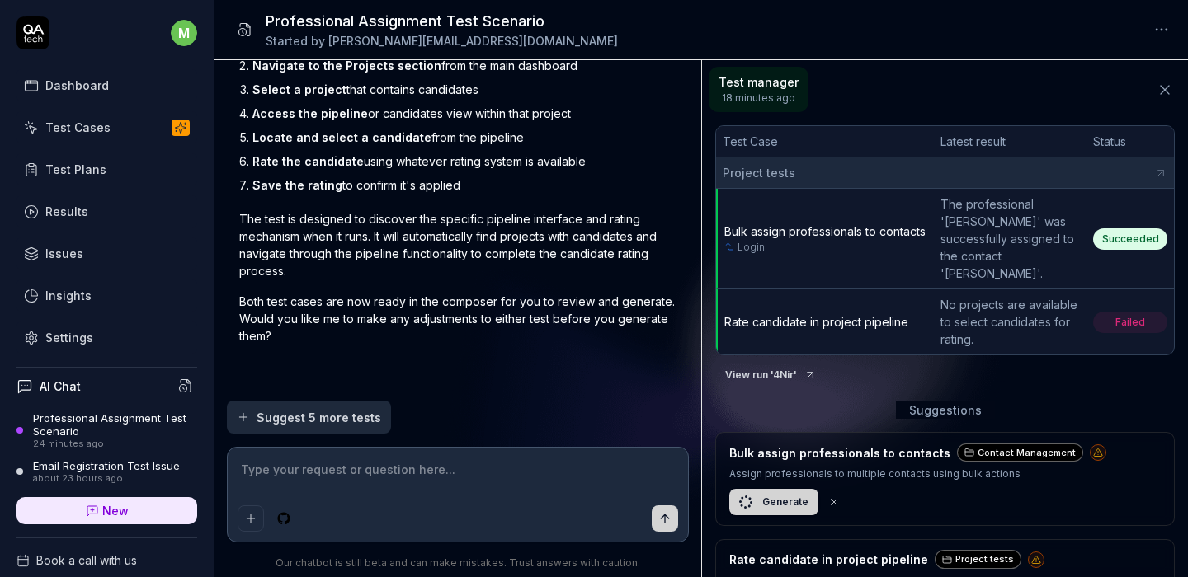
scroll to position [1958, 0]
type textarea "*"
type textarea "r"
type textarea "*"
type textarea "re"
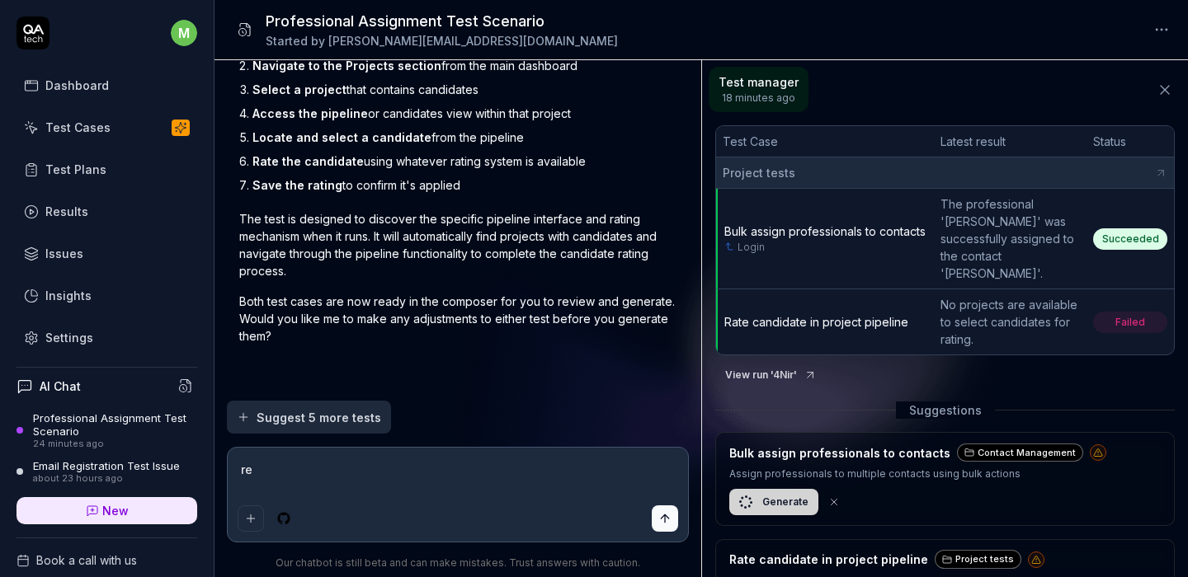
type textarea "*"
type textarea "rem"
type textarea "*"
type textarea "rema"
type textarea "*"
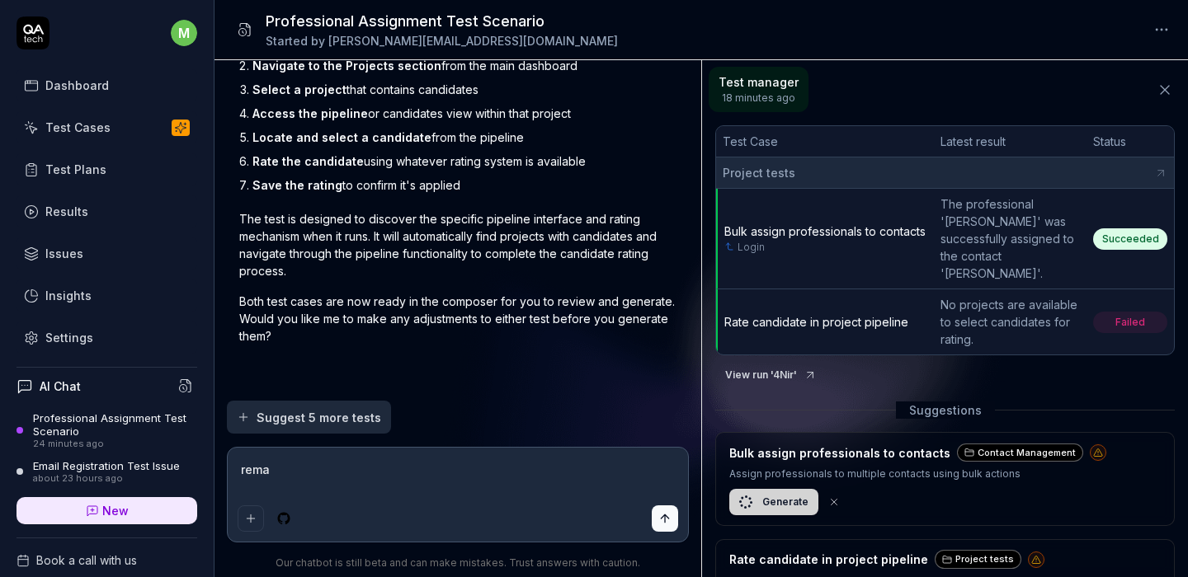
type textarea "remak"
type textarea "*"
type textarea "remake"
type textarea "*"
type textarea "remake"
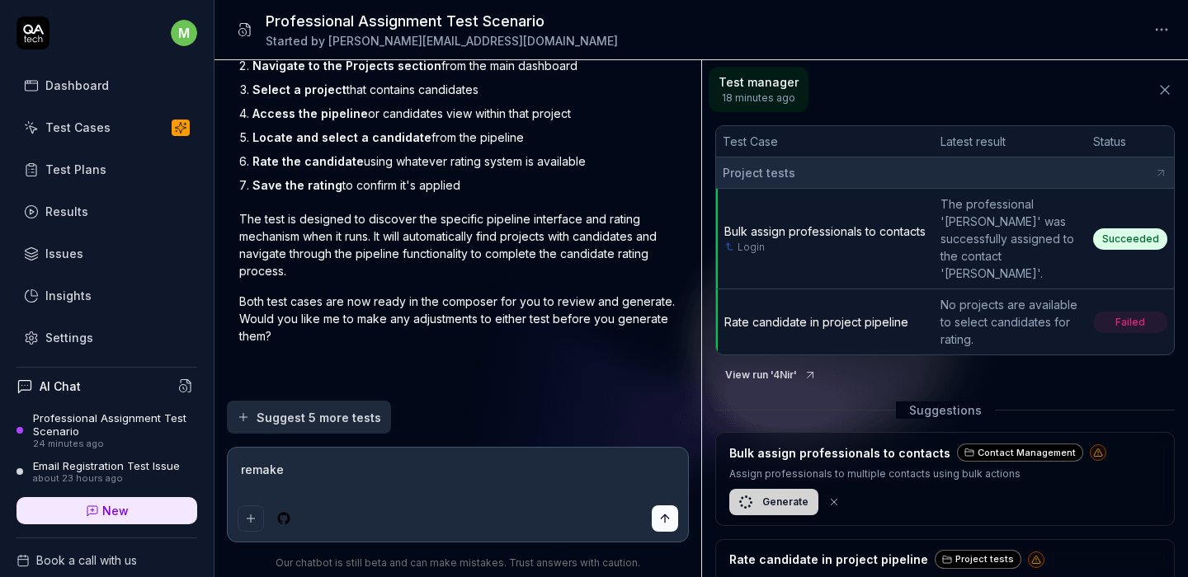
type textarea "*"
type textarea "remake it"
type textarea "*"
type textarea "remake it,"
type textarea "*"
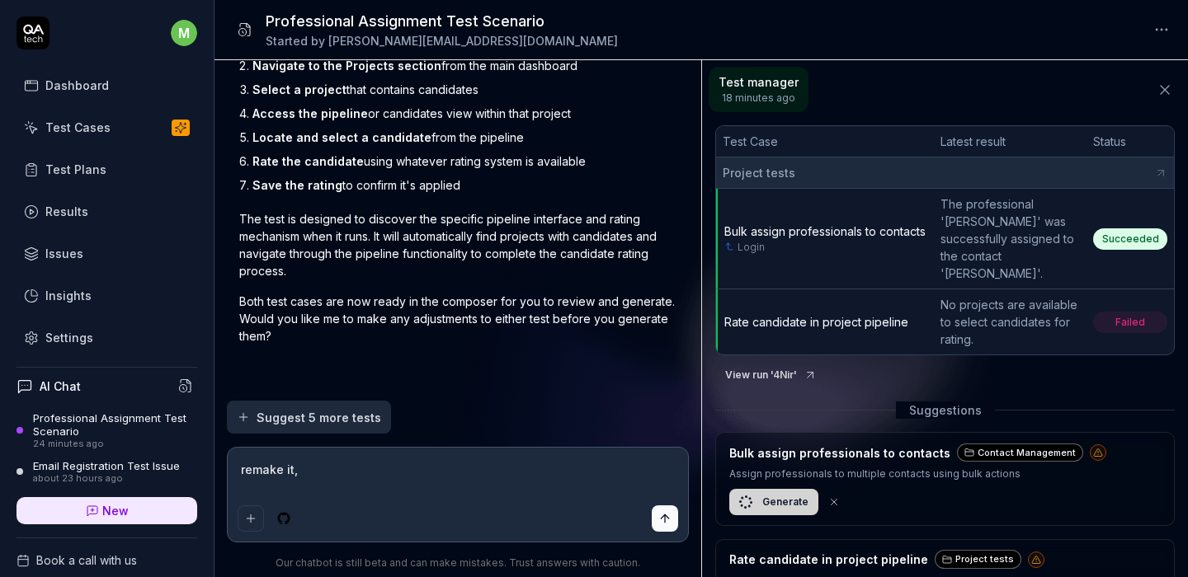
type textarea "remake it,"
type textarea "*"
type textarea "remake it, w"
type textarea "*"
type textarea "remake it, w8"
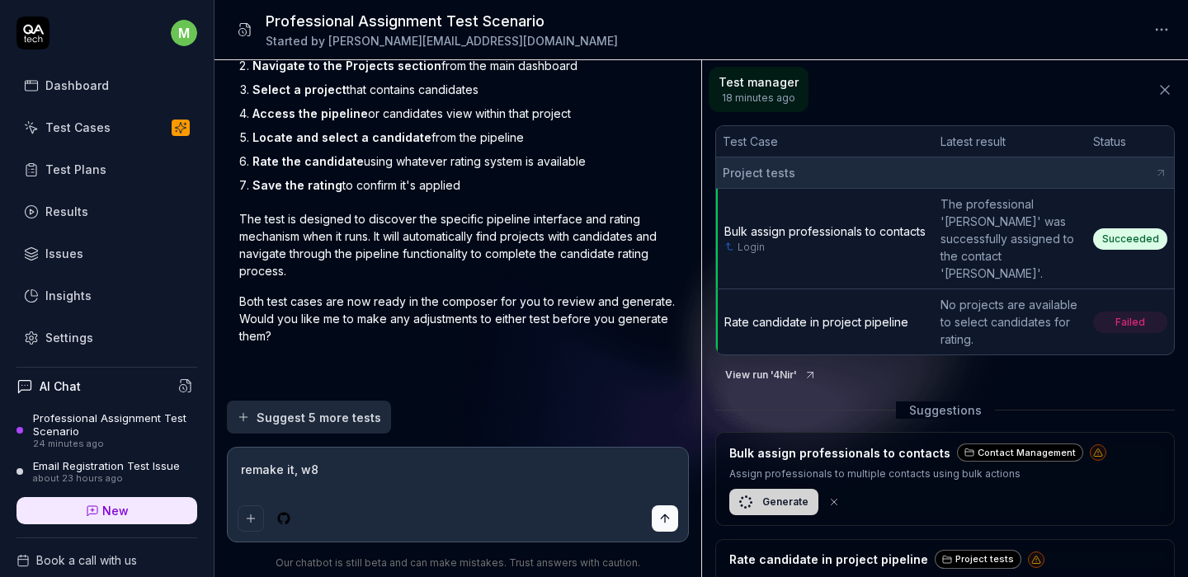
type textarea "*"
type textarea "remake it, w8"
type textarea "*"
type textarea "remake it, w8 u"
type textarea "*"
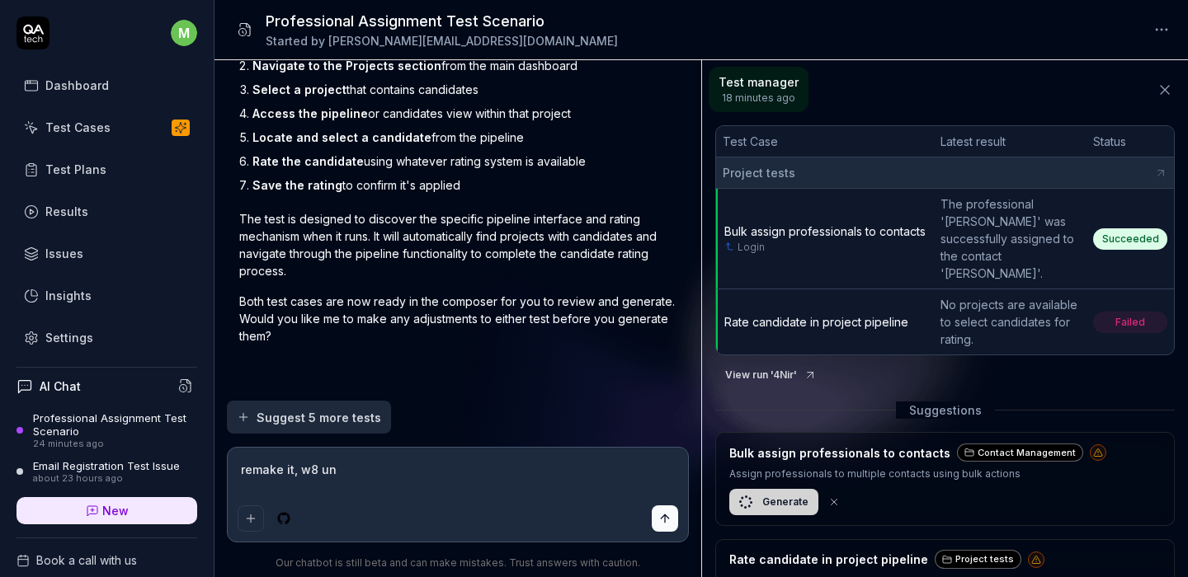
type textarea "remake it, w8 unt"
type textarea "*"
type textarea "remake it, w8 unti"
type textarea "*"
type textarea "remake it, w8 until"
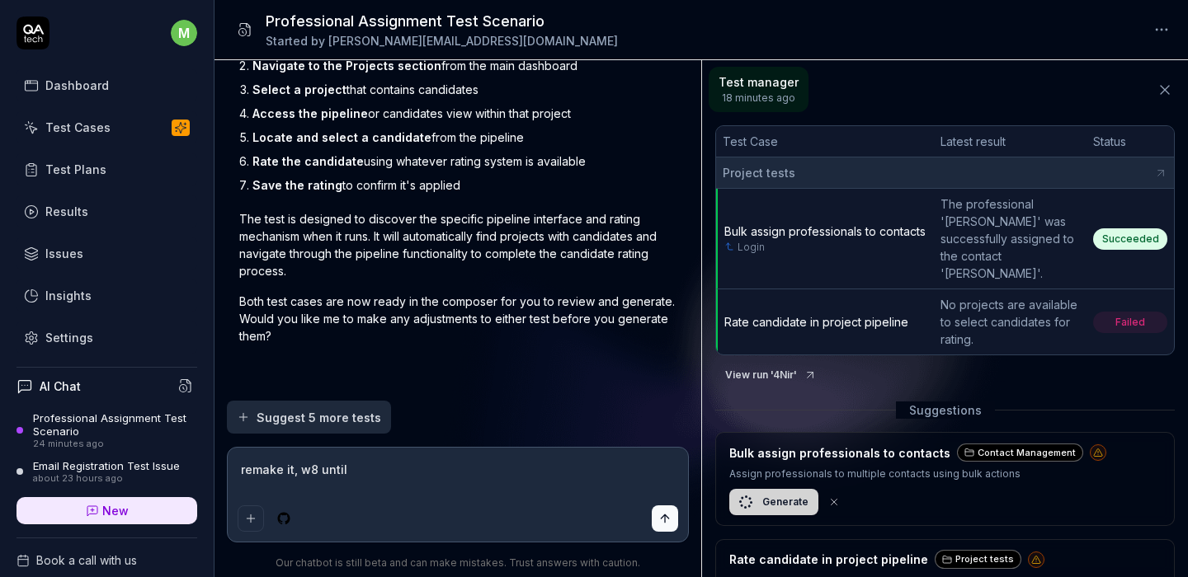
type textarea "*"
type textarea "remake it, w8 until"
type textarea "*"
type textarea "remake it, w8 until p"
type textarea "*"
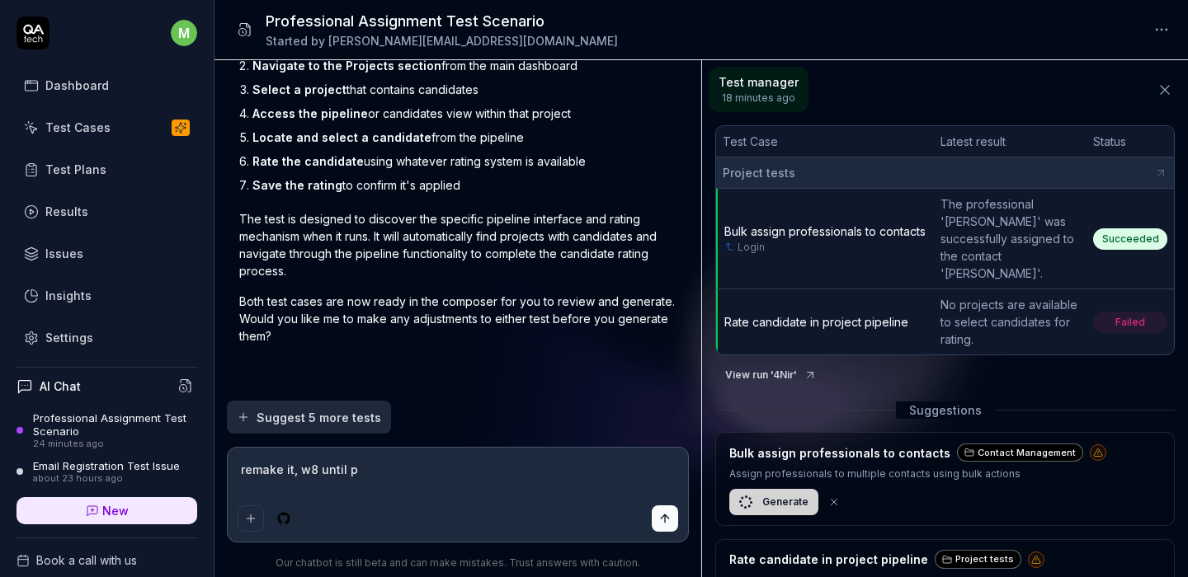
type textarea "remake it, w8 until pr"
type textarea "*"
type textarea "remake it, w8 until pro"
type textarea "*"
type textarea "remake it, w8 until proj"
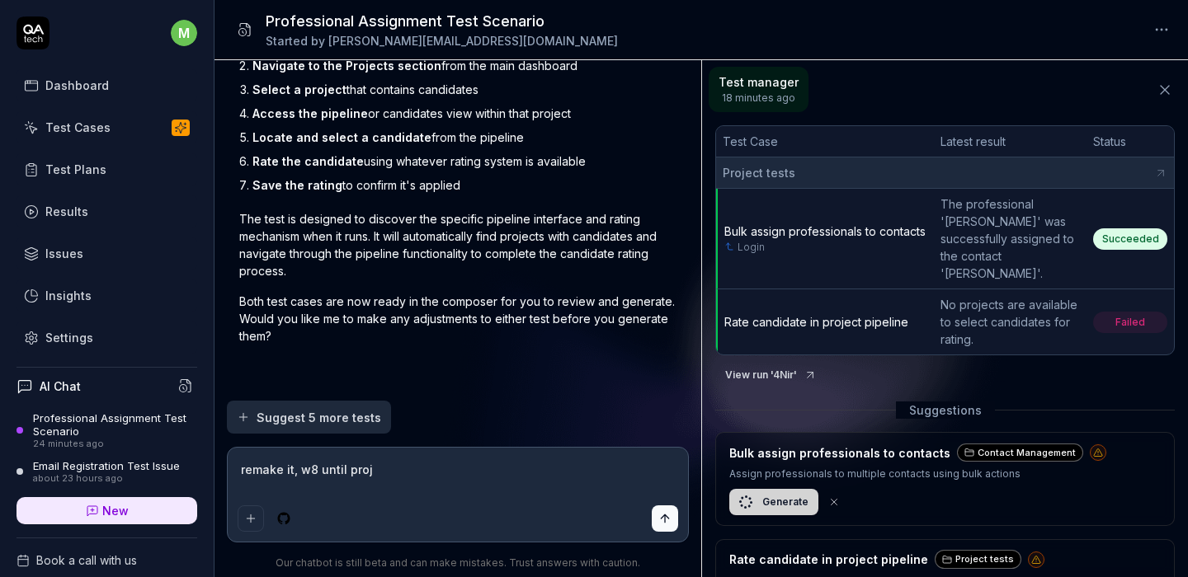
type textarea "*"
type textarea "remake it, w8 until proje"
type textarea "*"
type textarea "remake it, w8 until projec"
type textarea "*"
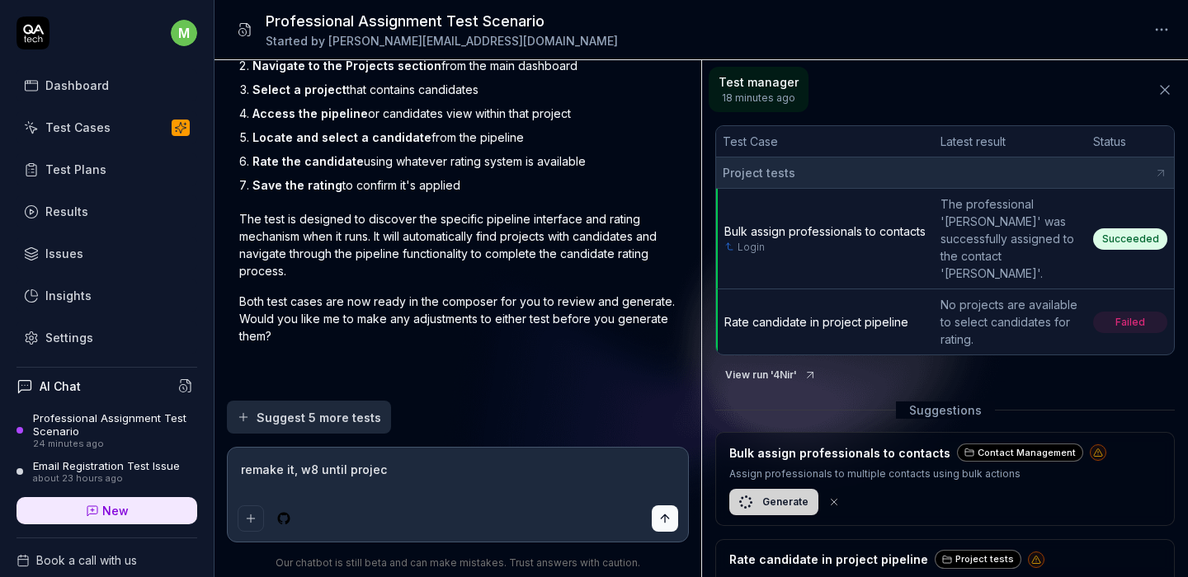
type textarea "remake it, w8 until project"
type textarea "*"
type textarea "remake it, w8 until projects"
type textarea "*"
type textarea "remake it, w8 until projects a"
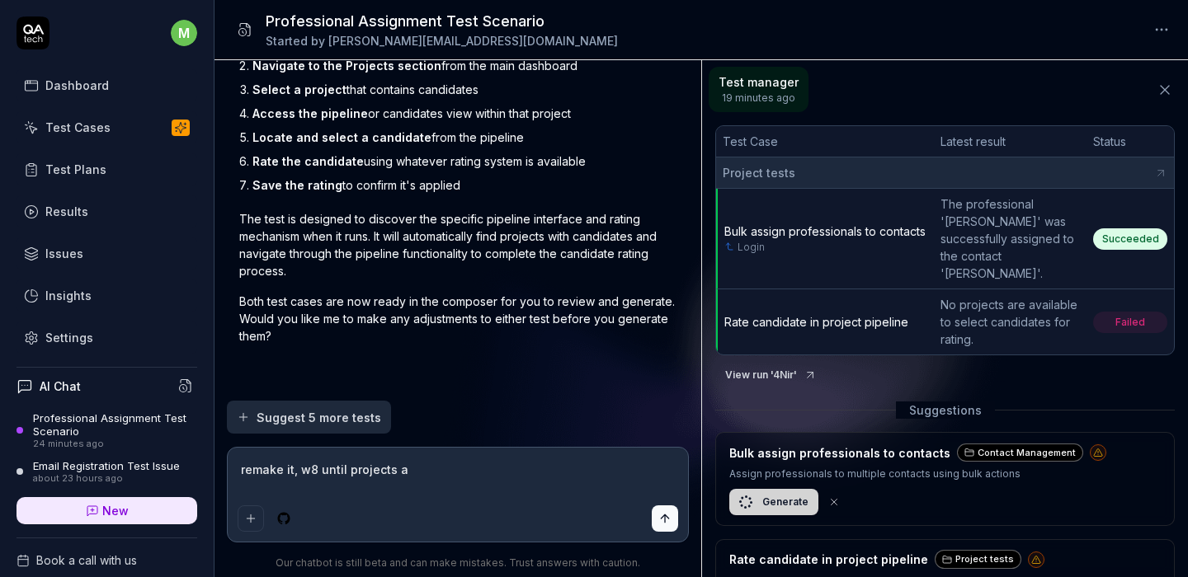
type textarea "*"
type textarea "remake it, w8 until projects ar"
type textarea "*"
type textarea "remake it, w8 until projects are"
type textarea "*"
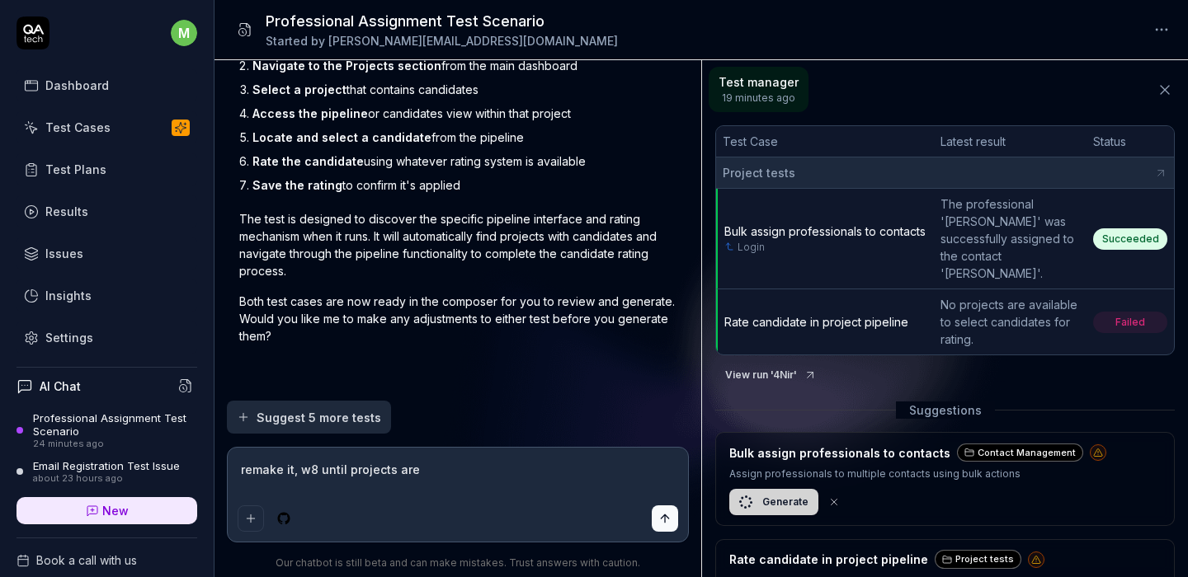
type textarea "remake it, w8 until projects are"
type textarea "*"
type textarea "remake it, w8 until projects are a"
type textarea "*"
type textarea "remake it, w8 until projects are av"
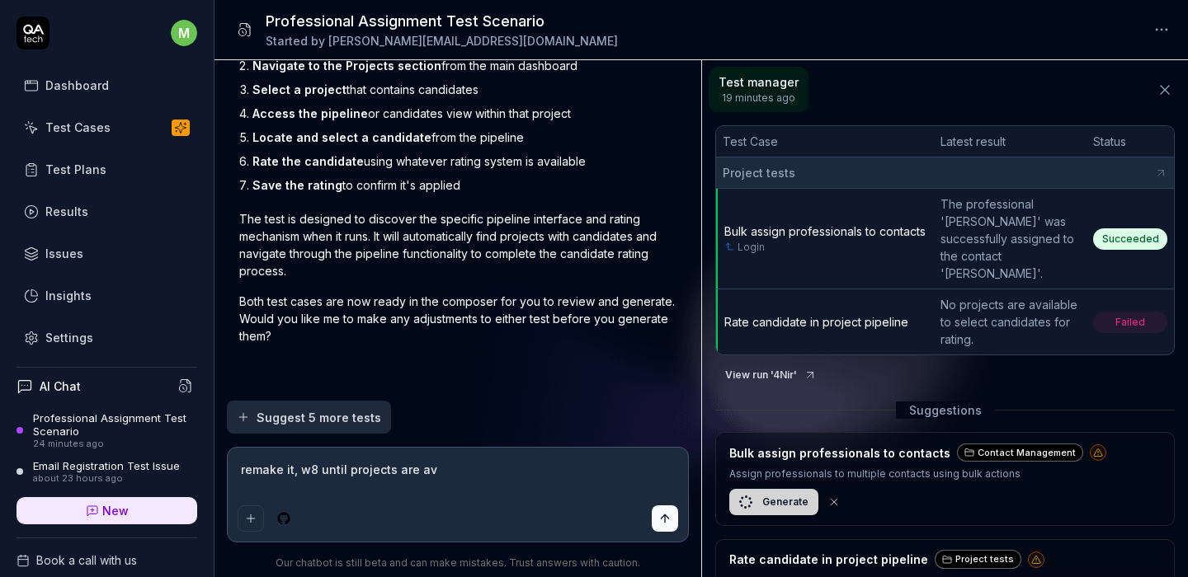
type textarea "*"
type textarea "remake it, w8 until projects are ava"
type textarea "*"
type textarea "remake it, w8 until projects are avai"
type textarea "*"
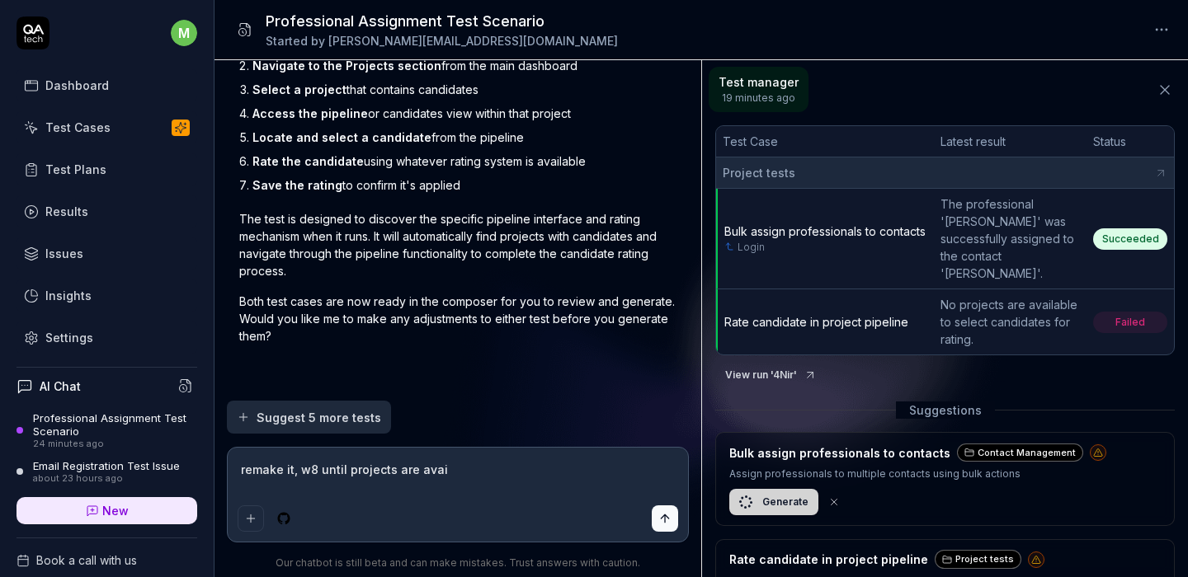
type textarea "remake it, w8 until projects are avail"
type textarea "*"
type textarea "remake it, w8 until projects are availa"
type textarea "*"
type textarea "remake it, w8 until projects are availab"
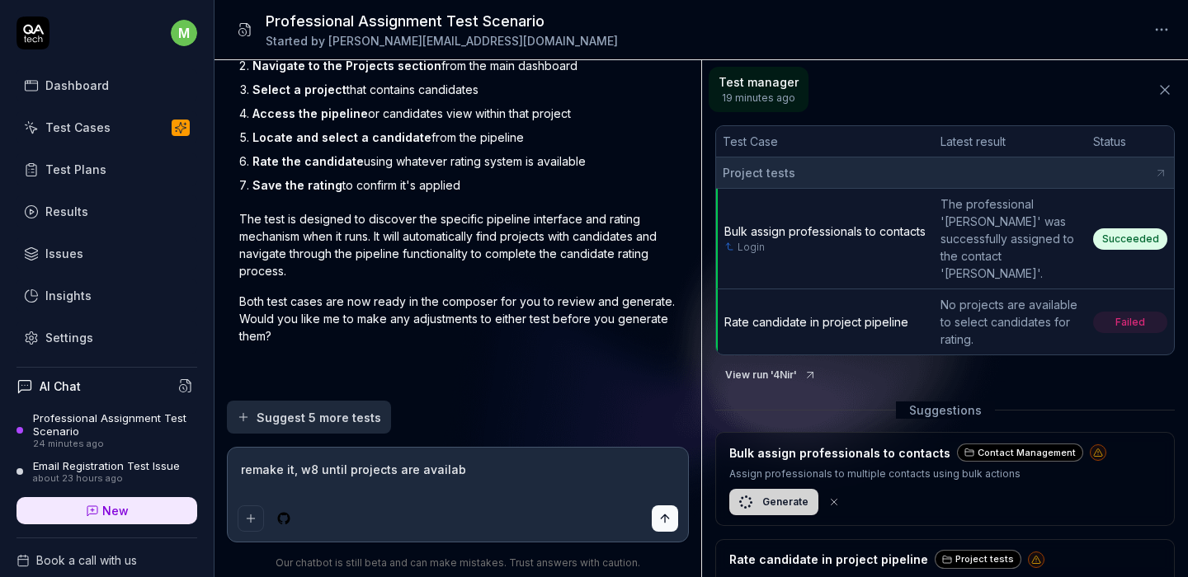
type textarea "*"
type textarea "remake it, w8 until projects are availabl"
type textarea "*"
type textarea "remake it, w8 until projects are available"
type textarea "*"
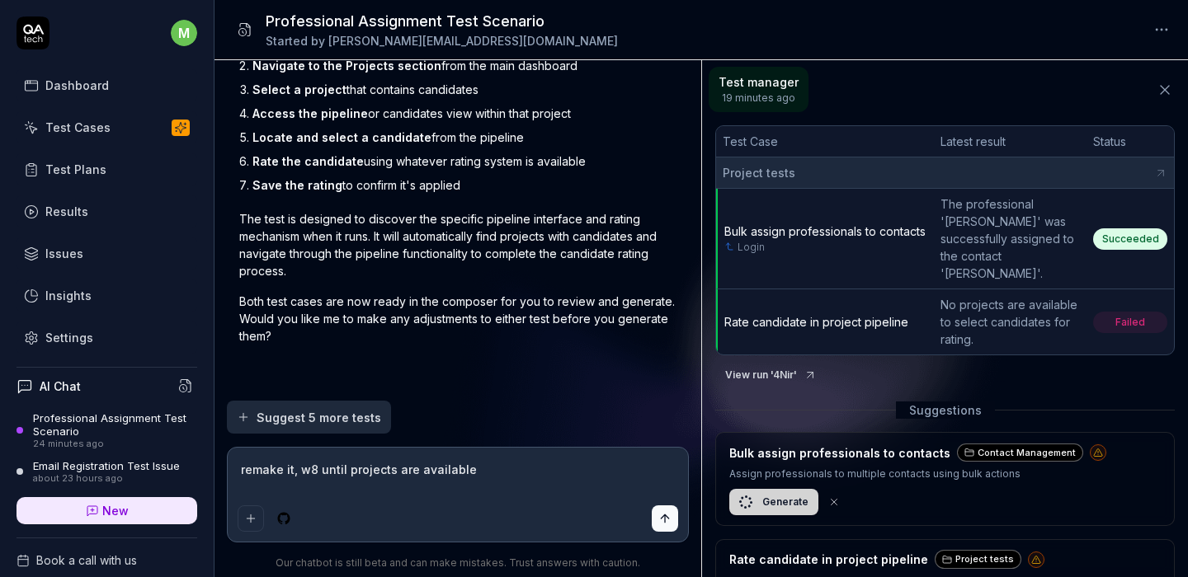
type textarea "remake it, w8 until projects are available o"
type textarea "*"
type textarea "remake it, w8 until projects are available on"
type textarea "*"
type textarea "remake it, w8 until projects are available on"
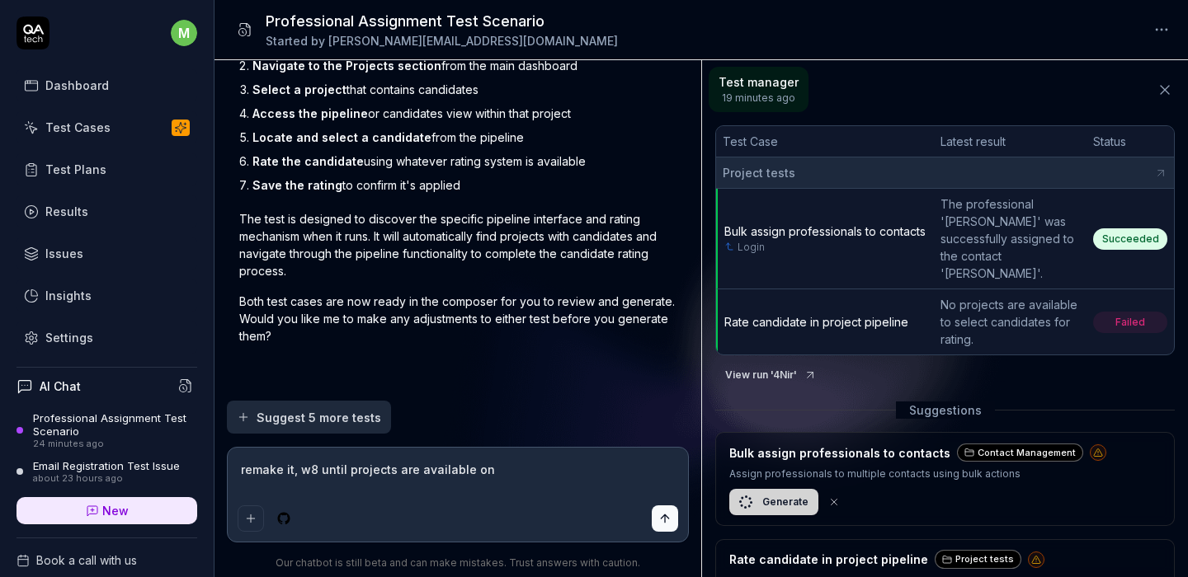
type textarea "*"
type textarea "remake it, w8 until projects are available on t"
type textarea "*"
type textarea "remake it, w8 until projects are available on th"
type textarea "*"
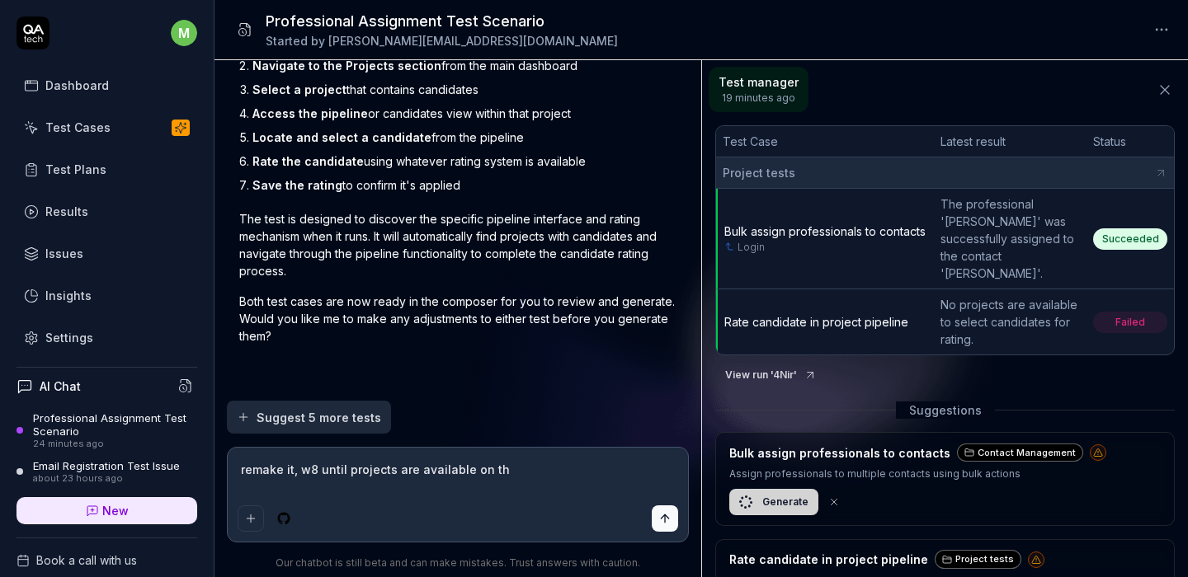
type textarea "remake it, w8 until projects are available on the"
type textarea "*"
type textarea "remake it, w8 until projects are available on the"
type textarea "*"
type textarea "remake it, w8 until projects are available on the s"
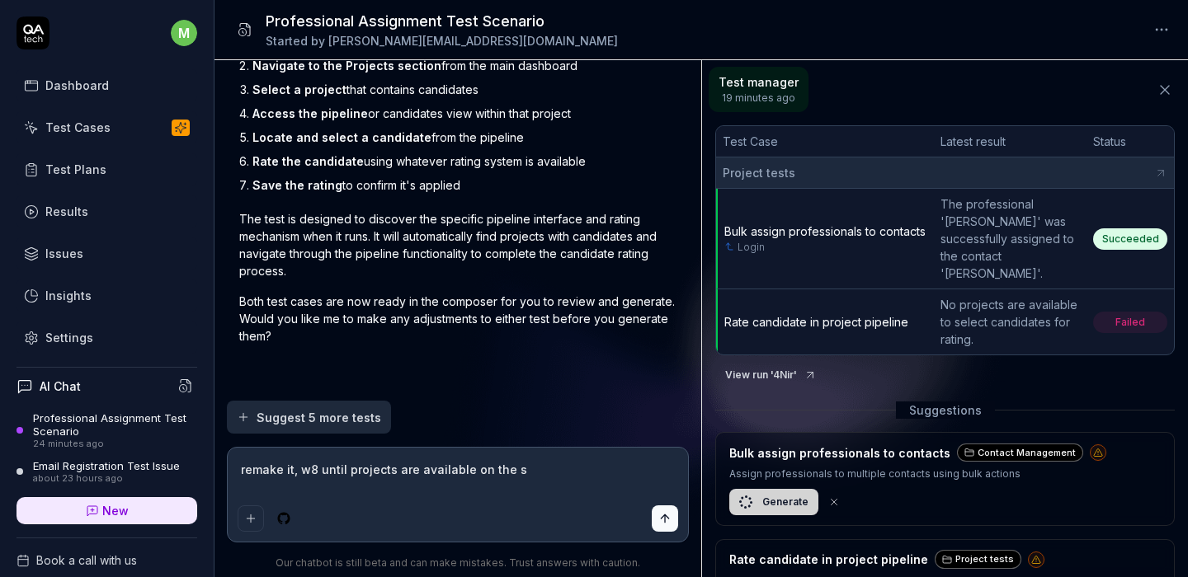
type textarea "*"
type textarea "remake it, w8 until projects are available on the sc"
type textarea "*"
type textarea "remake it, w8 until projects are available on the scr"
type textarea "*"
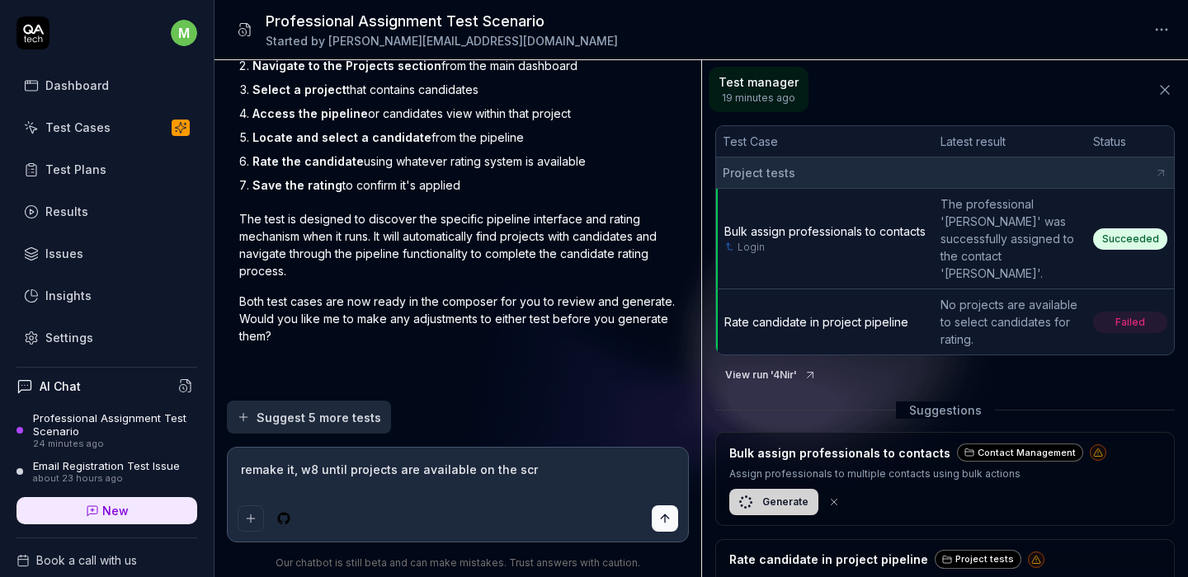
type textarea "remake it, w8 until projects are available on the scre"
type textarea "*"
type textarea "remake it, w8 until projects are available on the screen"
type textarea "*"
type textarea "remake it, w8 until projects are available on the screen"
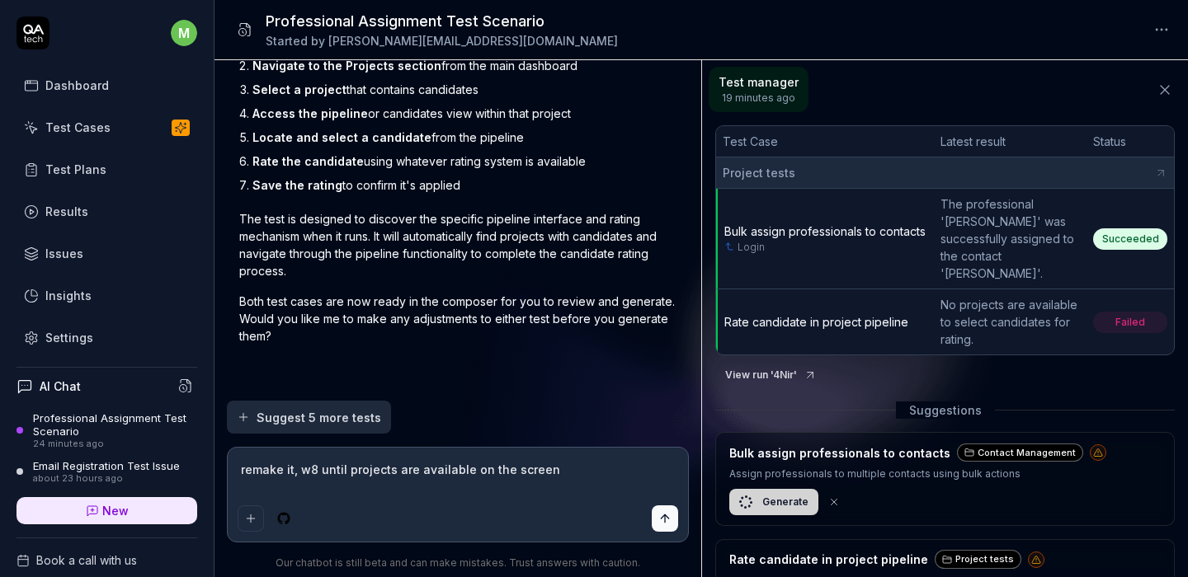
type textarea "*"
type textarea "remake it, w8 until projects are available on the screen a"
type textarea "*"
type textarea "remake it, w8 until projects are available on the screen and"
type textarea "*"
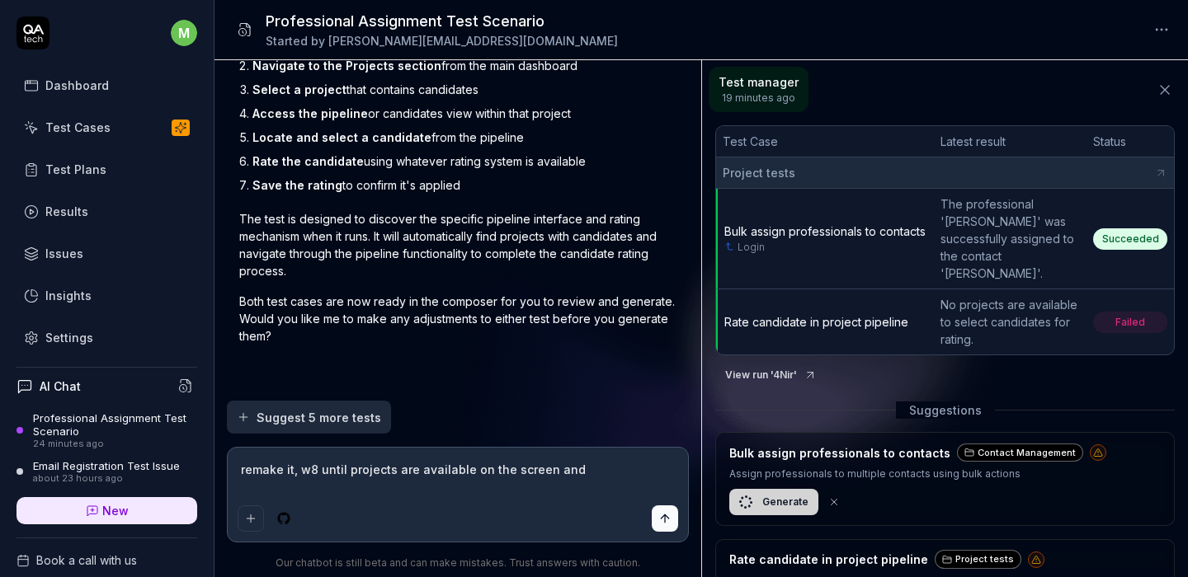
type textarea "remake it, w8 until projects are available on the screen and"
type textarea "*"
type textarea "remake it, w8 until projects are available on the screen and i"
type textarea "*"
type textarea "remake it, w8 until projects are available on the screen and it"
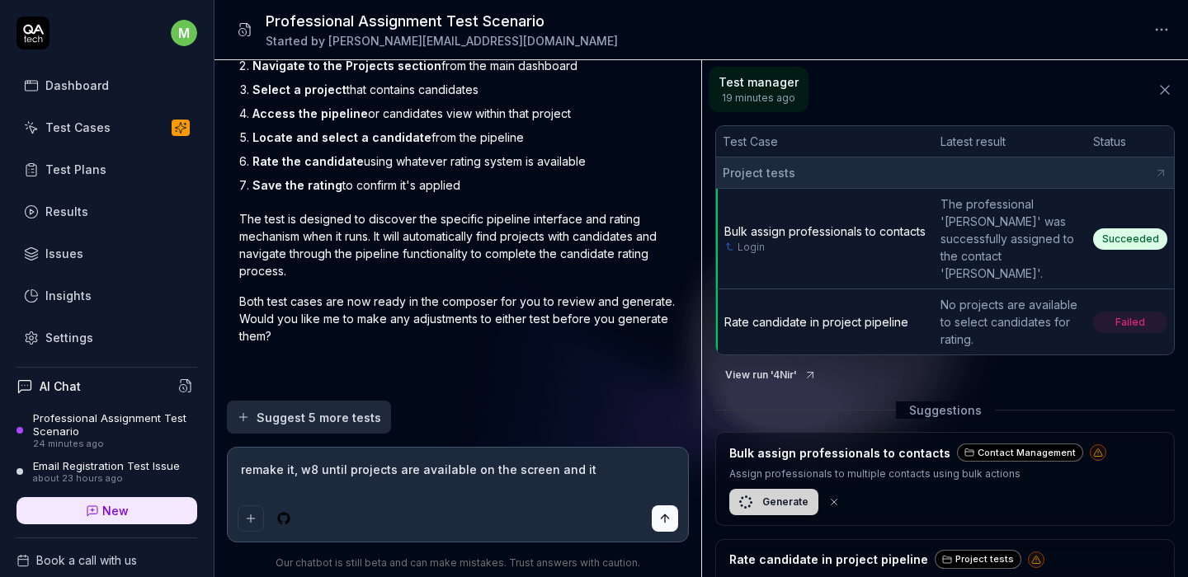
type textarea "*"
type textarea "remake it, w8 until projects are available on the screen and it"
type textarea "*"
type textarea "remake it, w8 until projects are available on the screen and it s"
type textarea "*"
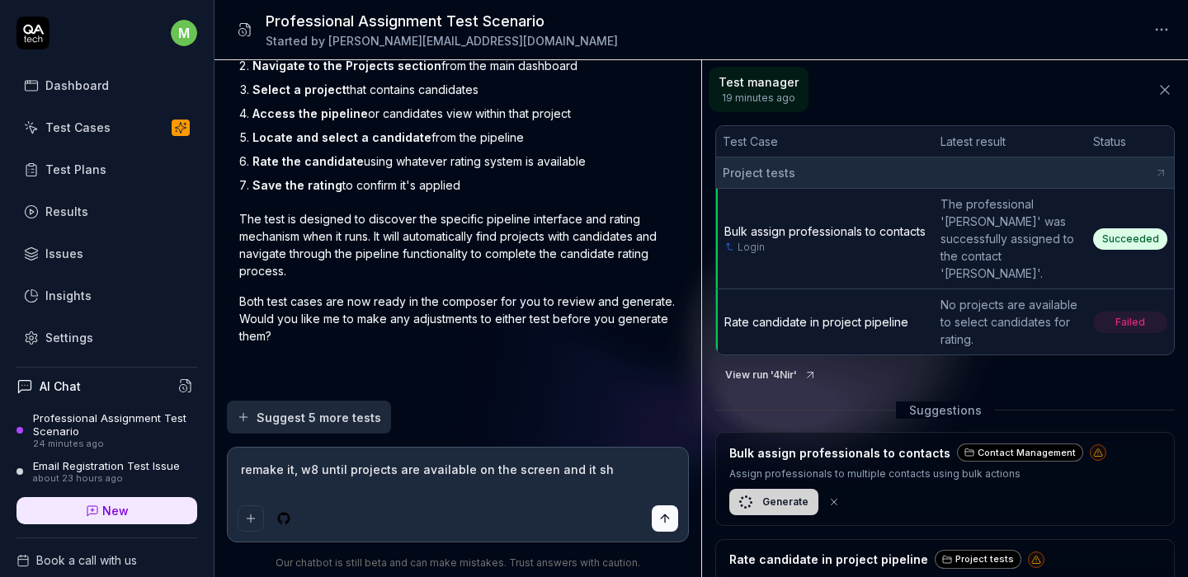
type textarea "remake it, w8 until projects are available on the screen and it sho"
type textarea "*"
type textarea "remake it, w8 until projects are available on the screen and it shou"
type textarea "*"
type textarea "remake it, w8 until projects are available on the screen and it should"
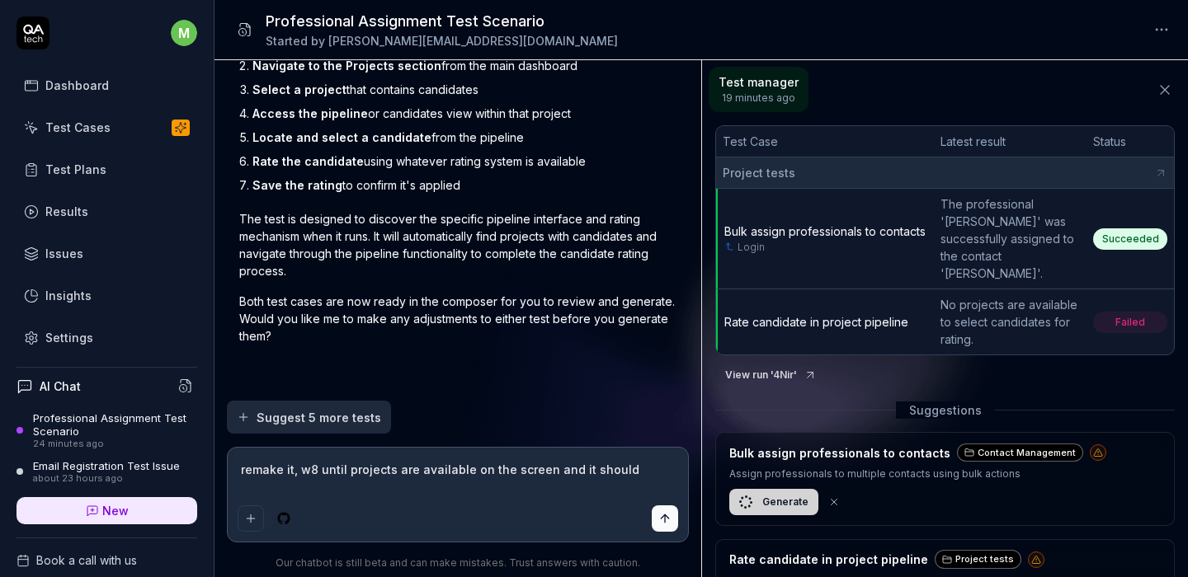
type textarea "*"
type textarea "remake it, w8 until projects are available on the screen and it should"
type textarea "*"
type textarea "remake it, w8 until projects are available on the screen and it should h"
type textarea "*"
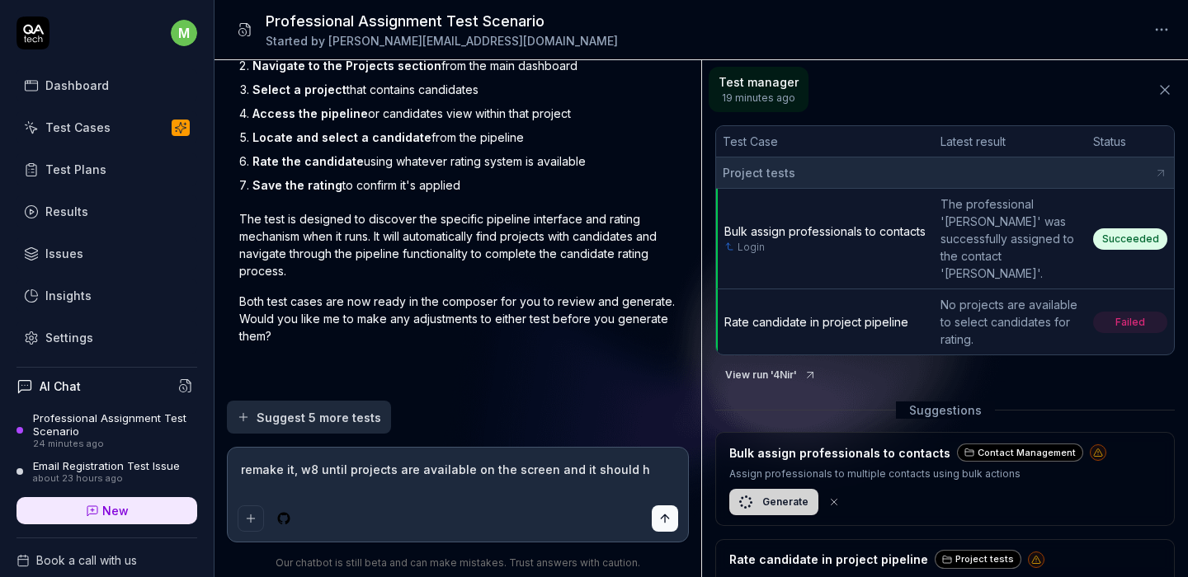
type textarea "remake it, w8 until projects are available on the screen and it should ha"
type textarea "*"
type textarea "remake it, w8 until projects are available on the screen and it should have"
type textarea "*"
type textarea "remake it, w8 until projects are available on the screen and it should have"
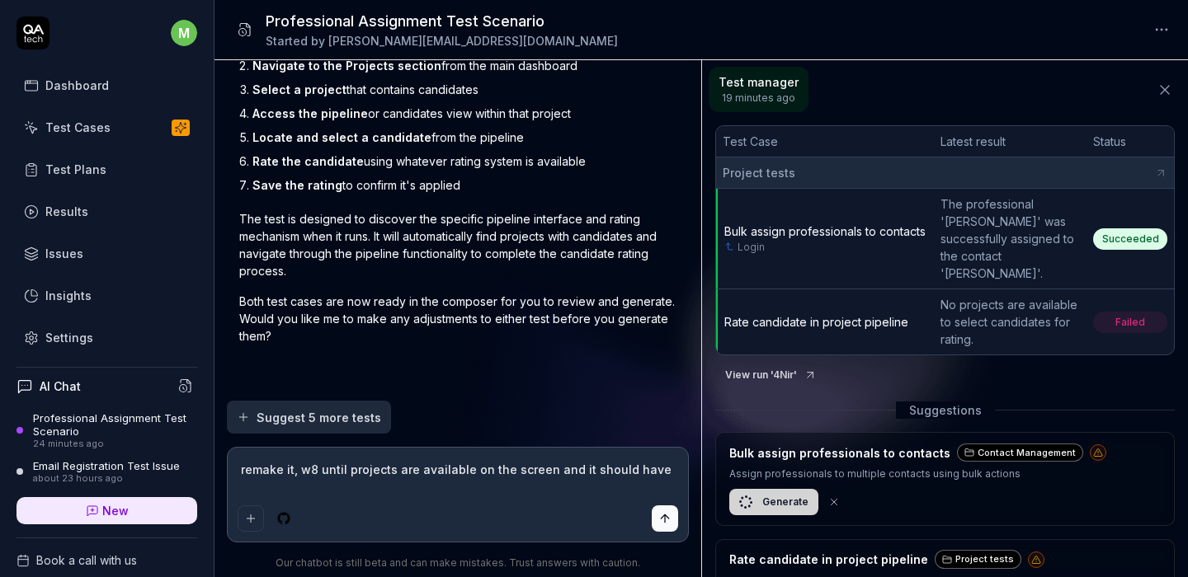
type textarea "*"
type textarea "remake it, w8 until projects are available on the screen and it should have o"
type textarea "*"
type textarea "remake it, w8 until projects are available on the screen and it should have on"
type textarea "*"
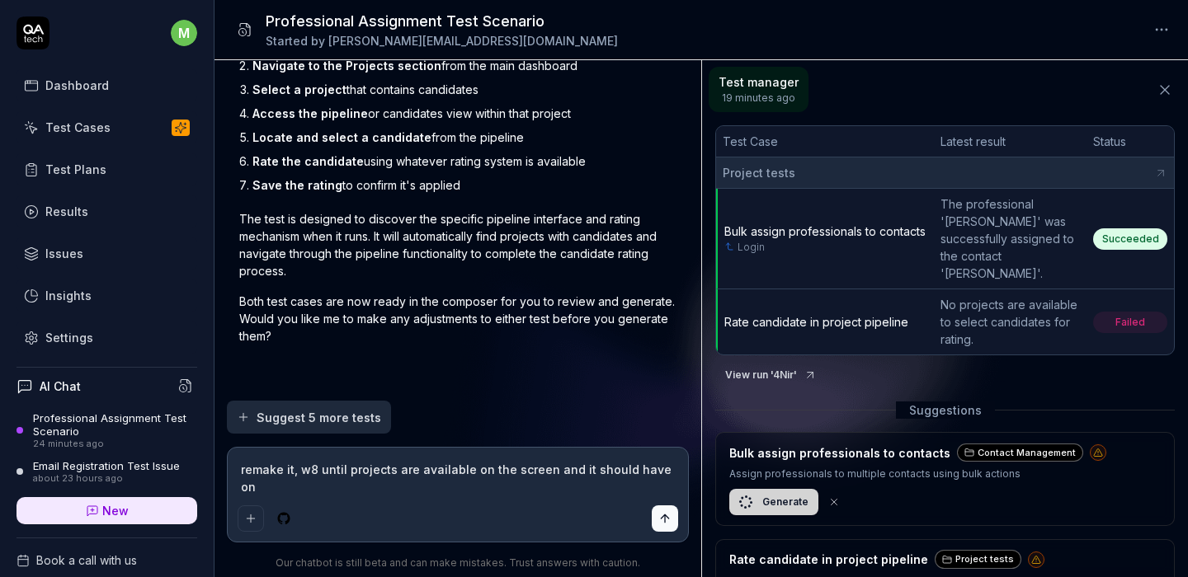
type textarea "remake it, w8 until projects are available on the screen and it should have on e"
type textarea "*"
type textarea "remake it, w8 until projects are available on the screen and it should have on …"
type textarea "*"
type textarea "remake it, w8 until projects are available on the screen and it should have on …"
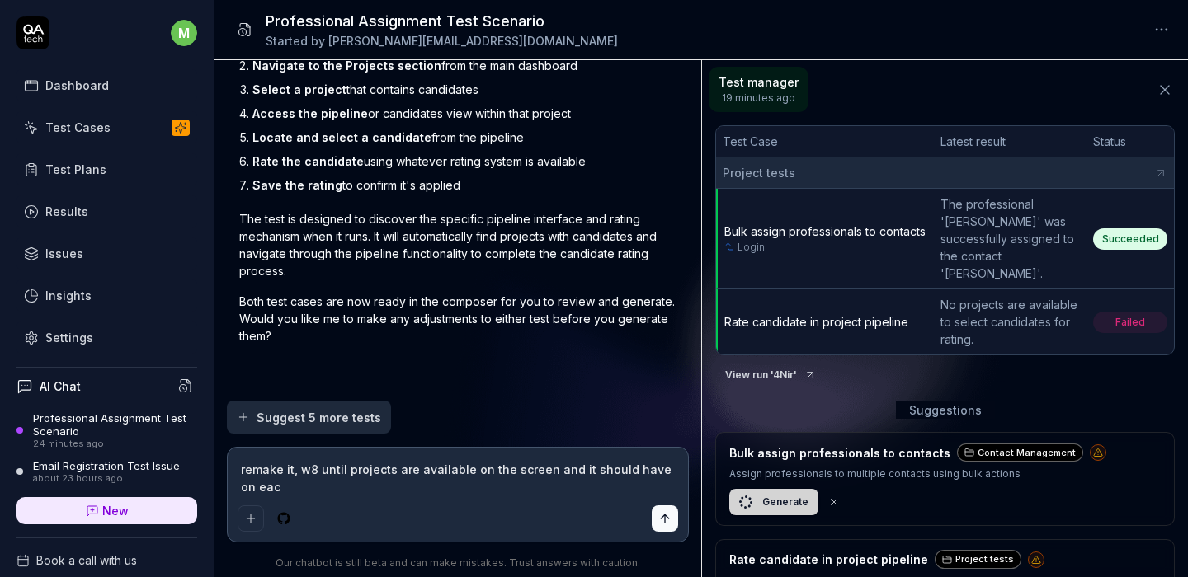
type textarea "*"
type textarea "remake it, w8 until projects are available on the screen and it should have on …"
type textarea "*"
type textarea "remake it, w8 until projects are available on the screen and it should have on …"
type textarea "*"
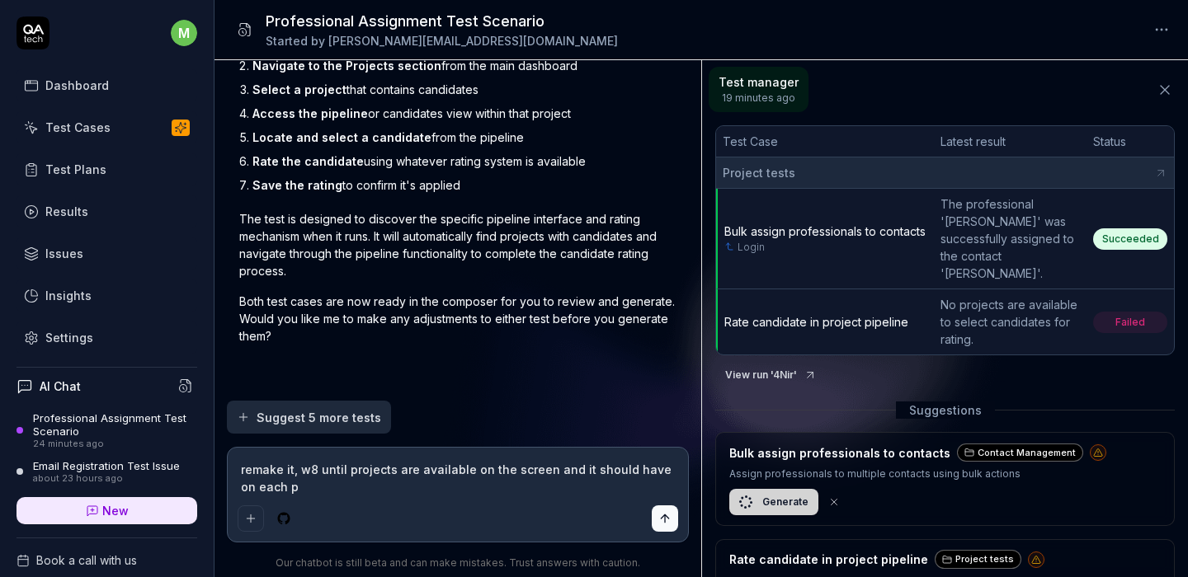
type textarea "remake it, w8 until projects are available on the screen and it should have on …"
type textarea "*"
type textarea "remake it, w8 until projects are available on the screen and it should have on …"
type textarea "*"
type textarea "remake it, w8 until projects are available on the screen and it should have on …"
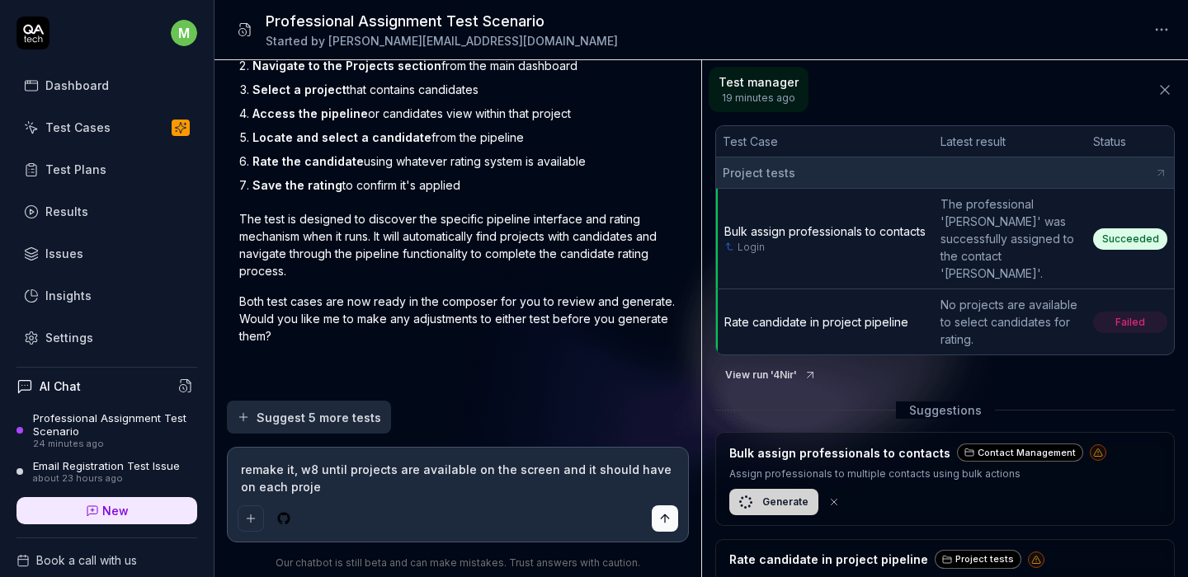
type textarea "*"
type textarea "remake it, w8 until projects are available on the screen and it should have on …"
type textarea "*"
type textarea "remake it, w8 until projects are available on the screen and it should have on …"
type textarea "*"
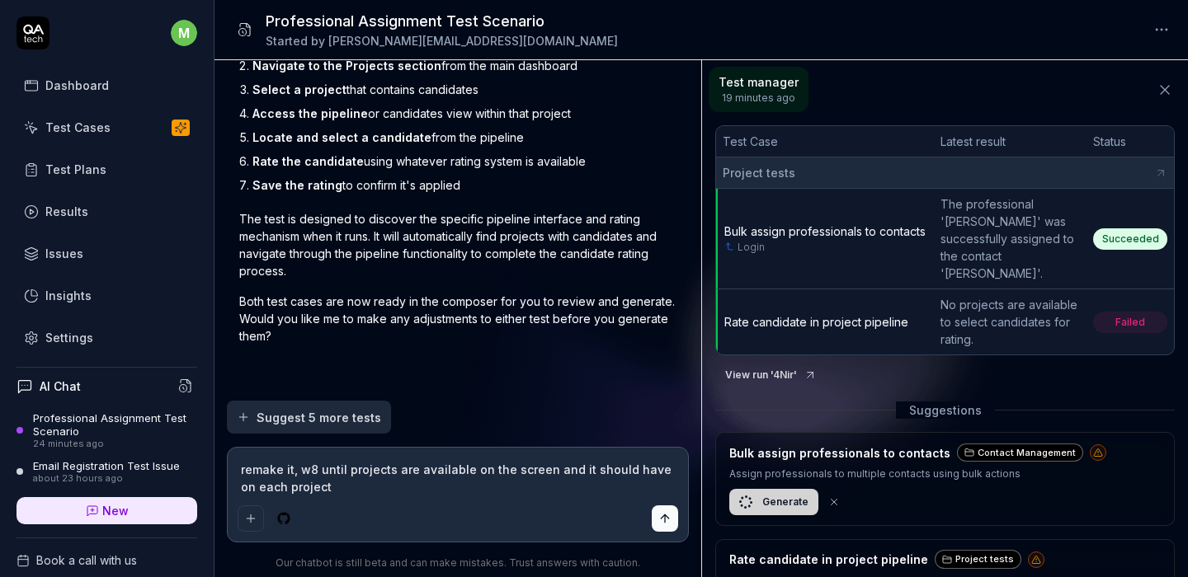
type textarea "remake it, w8 until projects are available on the screen and it should have on …"
type textarea "*"
type textarea "remake it, w8 until projects are available on the screen and it should have on …"
type textarea "*"
type textarea "remake it, w8 until projects are available on the screen and it should have on …"
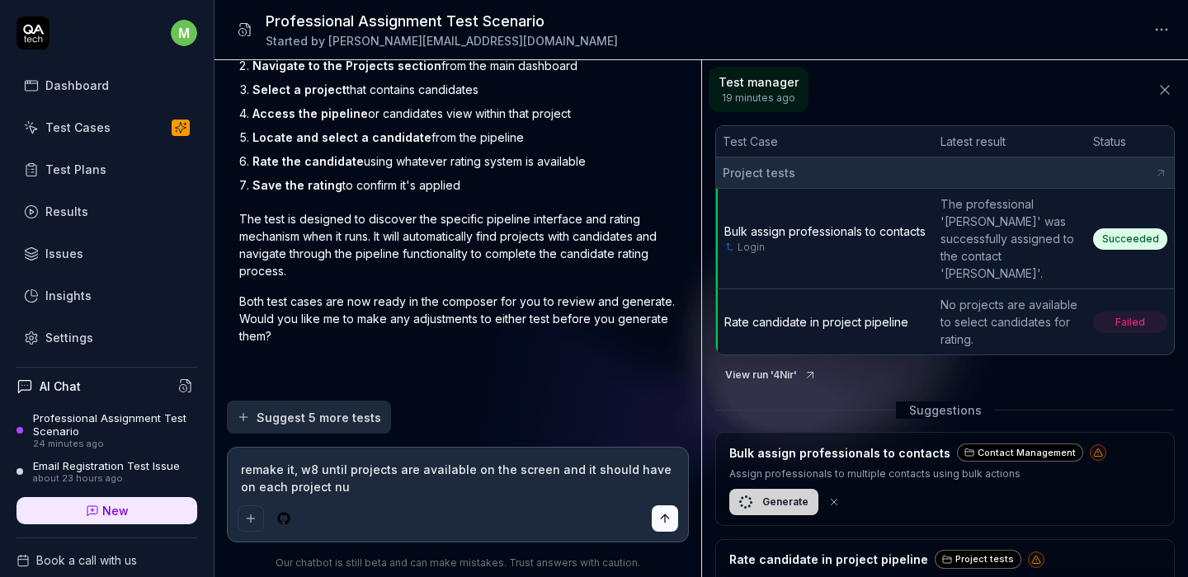
type textarea "*"
type textarea "remake it, w8 until projects are available on the screen and it should have on …"
type textarea "*"
type textarea "remake it, w8 until projects are available on the screen and it should have on …"
type textarea "*"
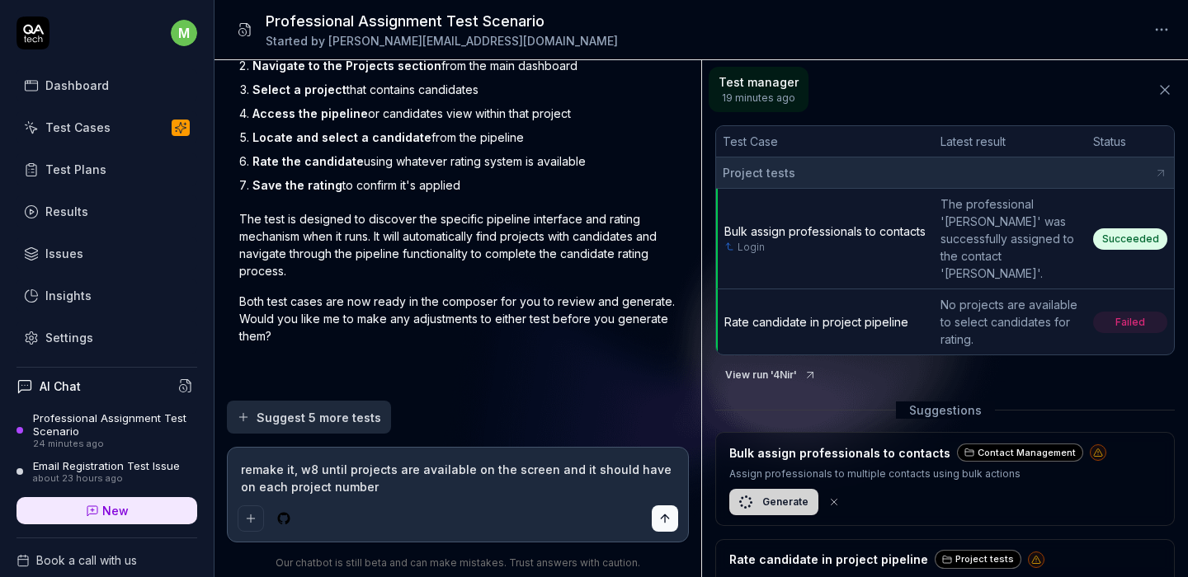
type textarea "remake it, w8 until projects are available on the screen and it should have on …"
type textarea "*"
type textarea "remake it, w8 until projects are available on the screen and it should have on …"
type textarea "*"
type textarea "remake it, w8 until projects are available on the screen and it should have on …"
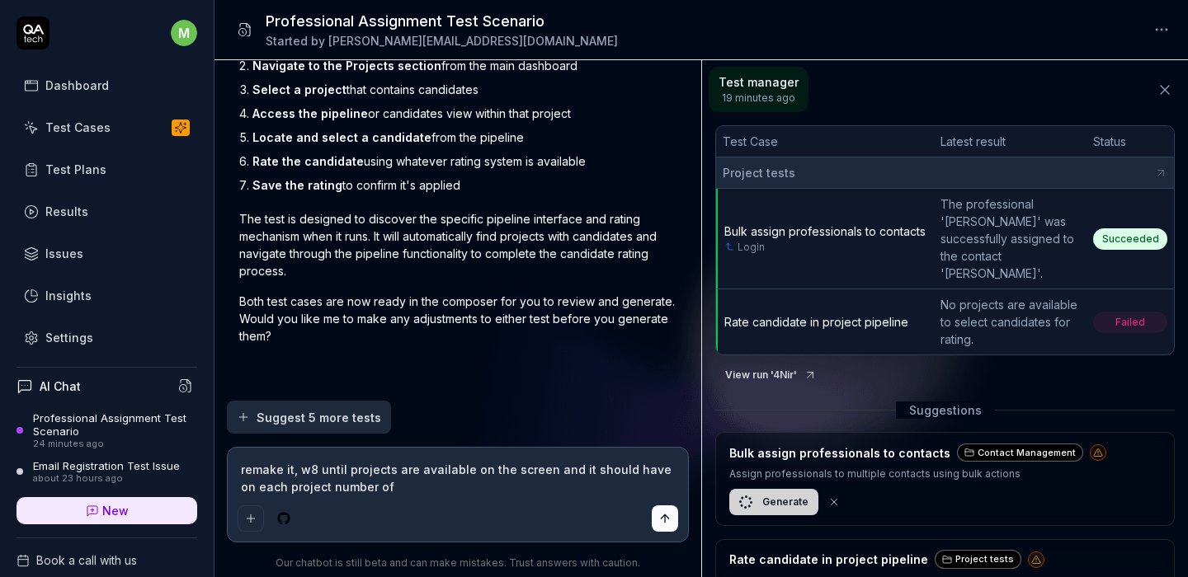
type textarea "*"
type textarea "remake it, w8 until projects are available on the screen and it should have on …"
type textarea "*"
type textarea "remake it, w8 until projects are available on the screen and it should have on …"
type textarea "*"
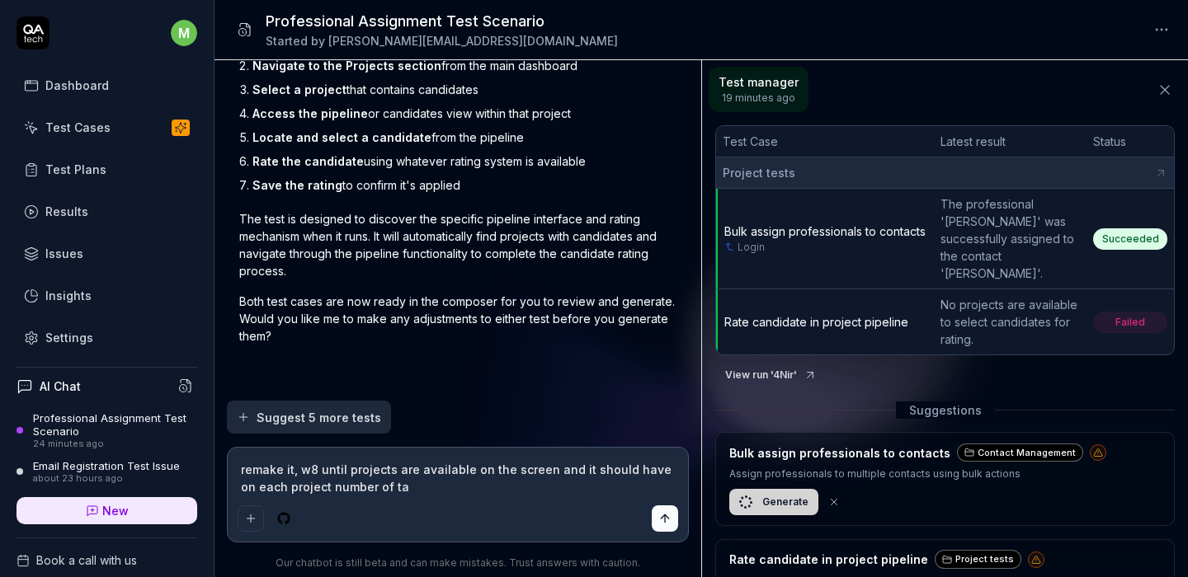
type textarea "remake it, w8 until projects are available on the screen and it should have on …"
type textarea "*"
type textarea "remake it, w8 until projects are available on the screen and it should have on …"
type textarea "*"
type textarea "remake it, w8 until projects are available on the screen and it should have on …"
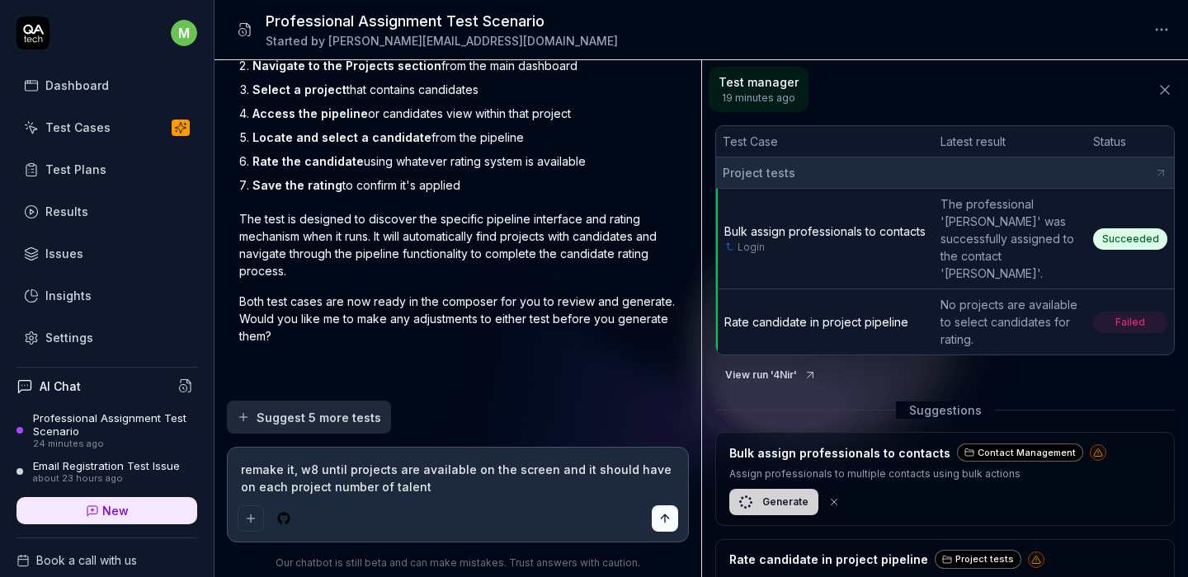
type textarea "*"
type textarea "remake it, w8 until projects are available on the screen and it should have on …"
type textarea "*"
type textarea "remake it, w8 until projects are available on the screen and it should have on …"
type textarea "*"
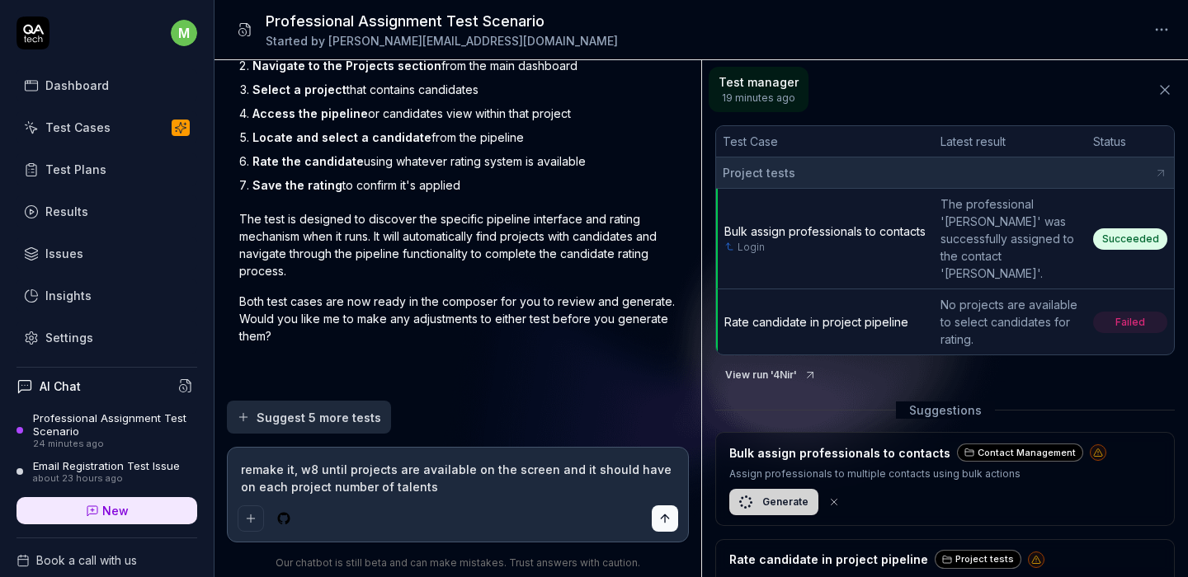
type textarea "remake it, w8 until projects are available on the screen and it should have on …"
type textarea "*"
type textarea "remake it, w8 until projects are available on the screen and it should have on …"
type textarea "*"
type textarea "remake it, w8 until projects are available on the screen and it should have on …"
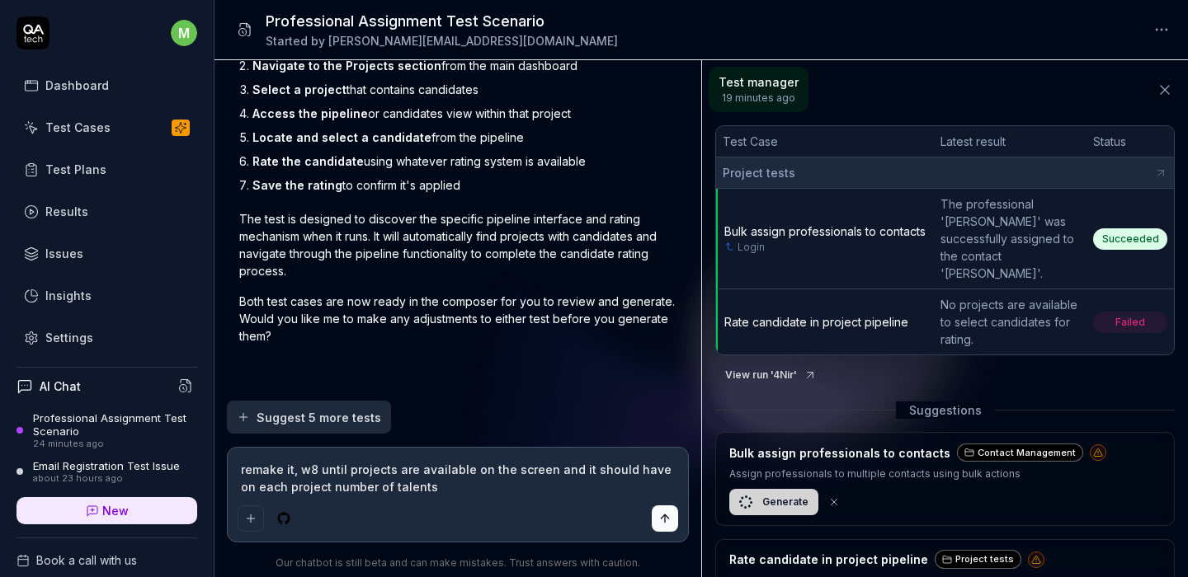
type textarea "*"
type textarea "remake it, w8 until projects are available on the screen and it should have on …"
type textarea "*"
type textarea "remake it, w8 until projects are available on the screen and it should have on …"
type textarea "*"
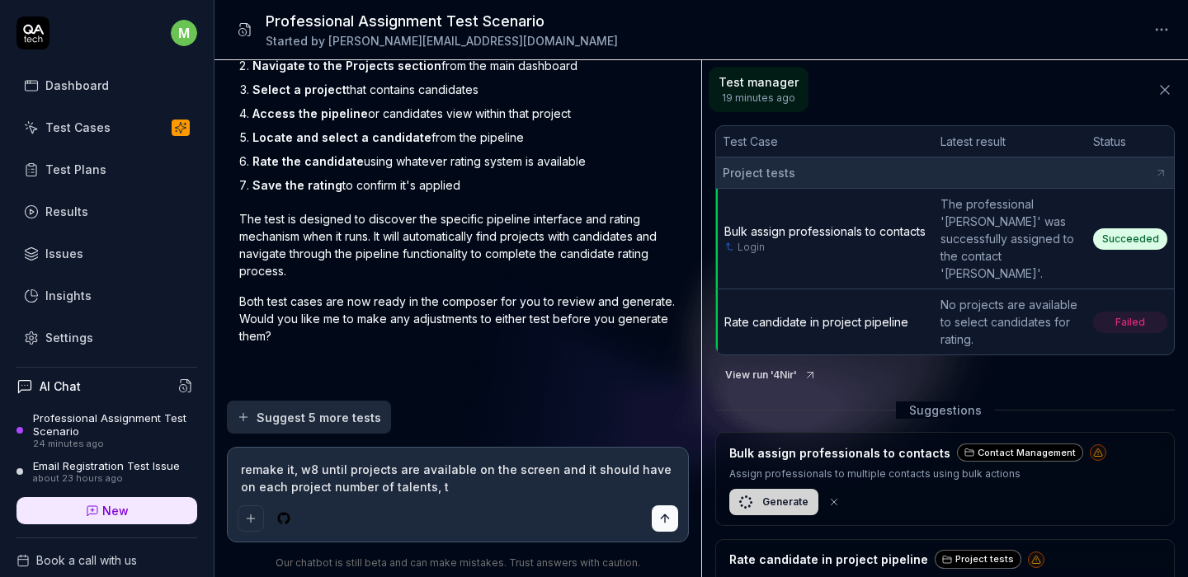
type textarea "remake it, w8 until projects are available on the screen and it should have on …"
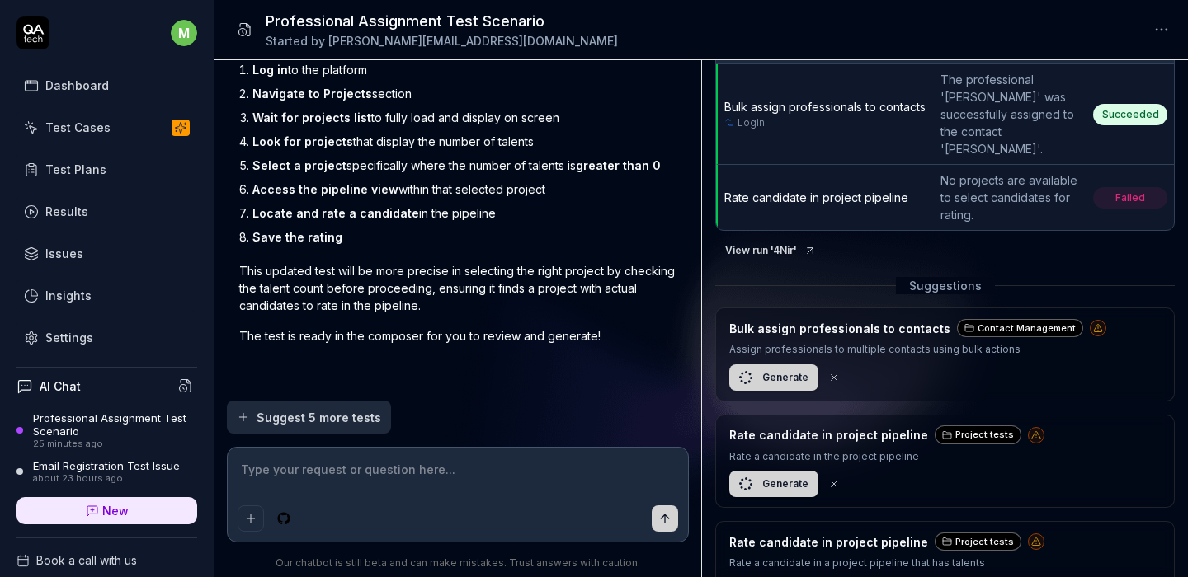
scroll to position [149, 0]
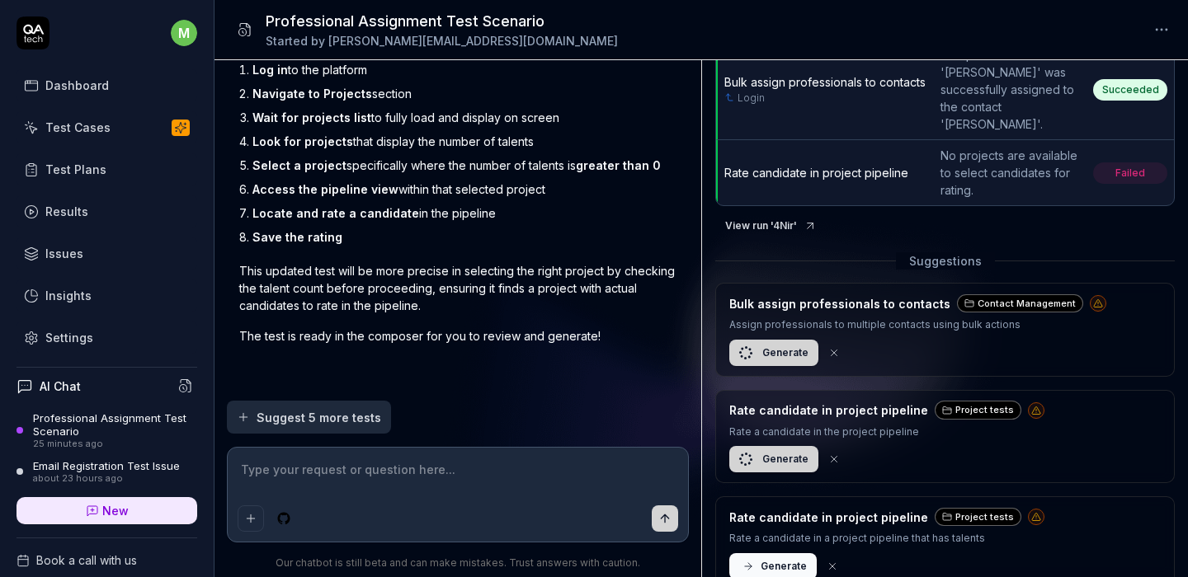
click at [786, 559] on span "Generate" at bounding box center [783, 566] width 46 height 15
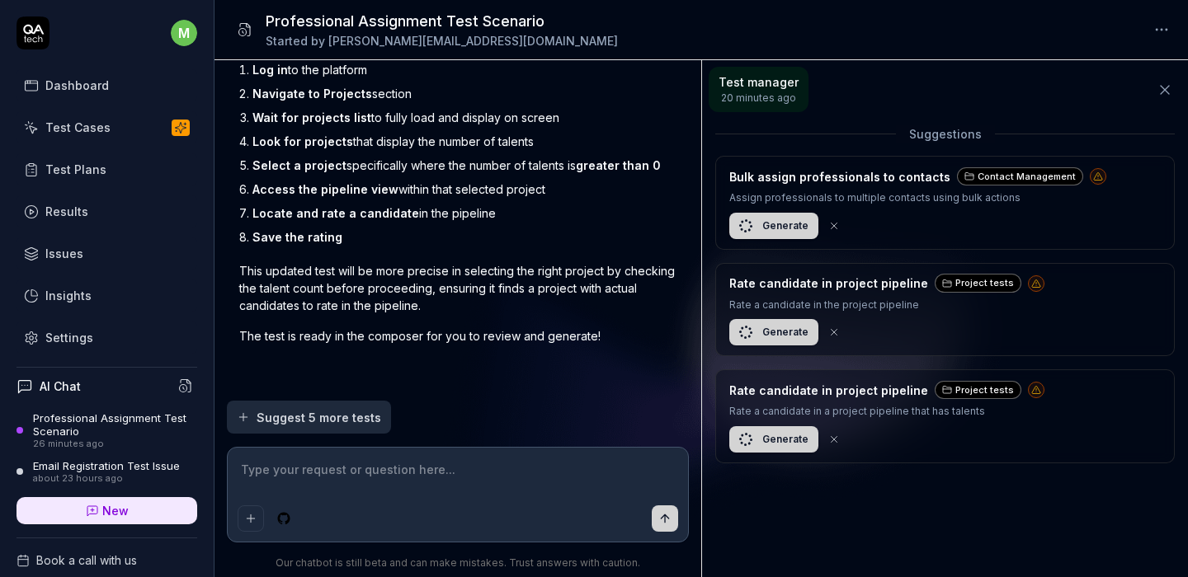
scroll to position [0, 0]
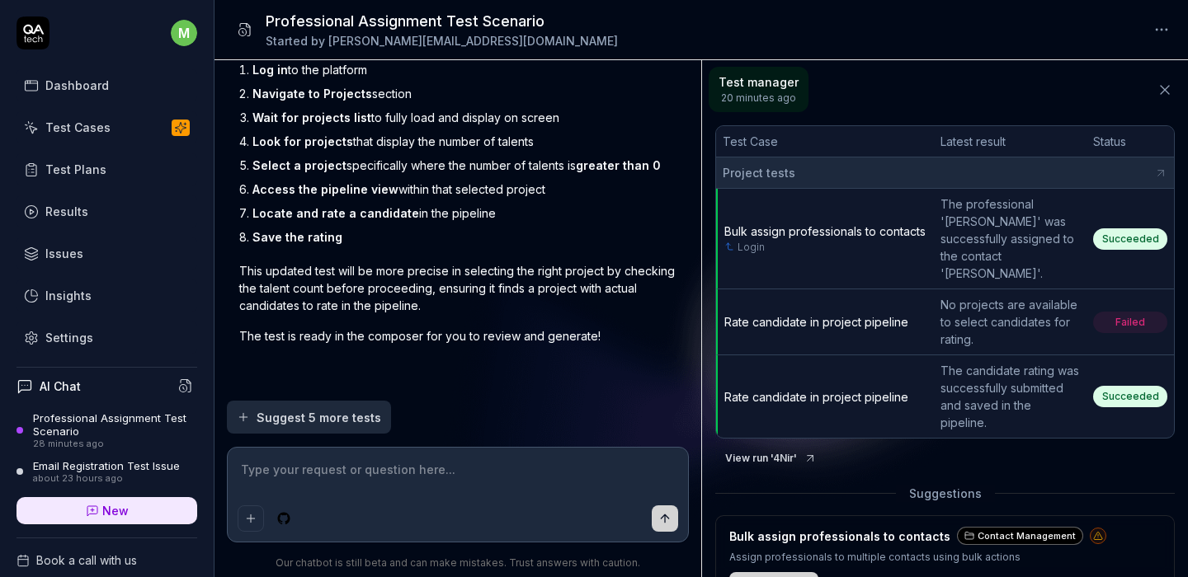
click at [840, 384] on td "Rate candidate in project pipeline" at bounding box center [825, 396] width 218 height 82
click at [837, 390] on span "Rate candidate in project pipeline" at bounding box center [816, 397] width 184 height 14
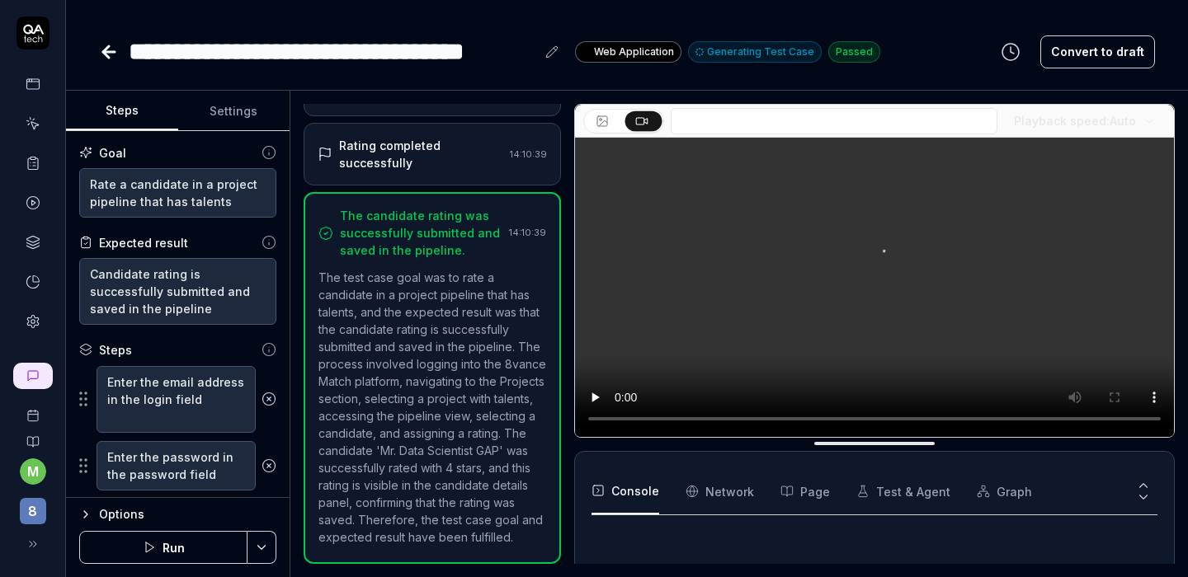
scroll to position [346, 0]
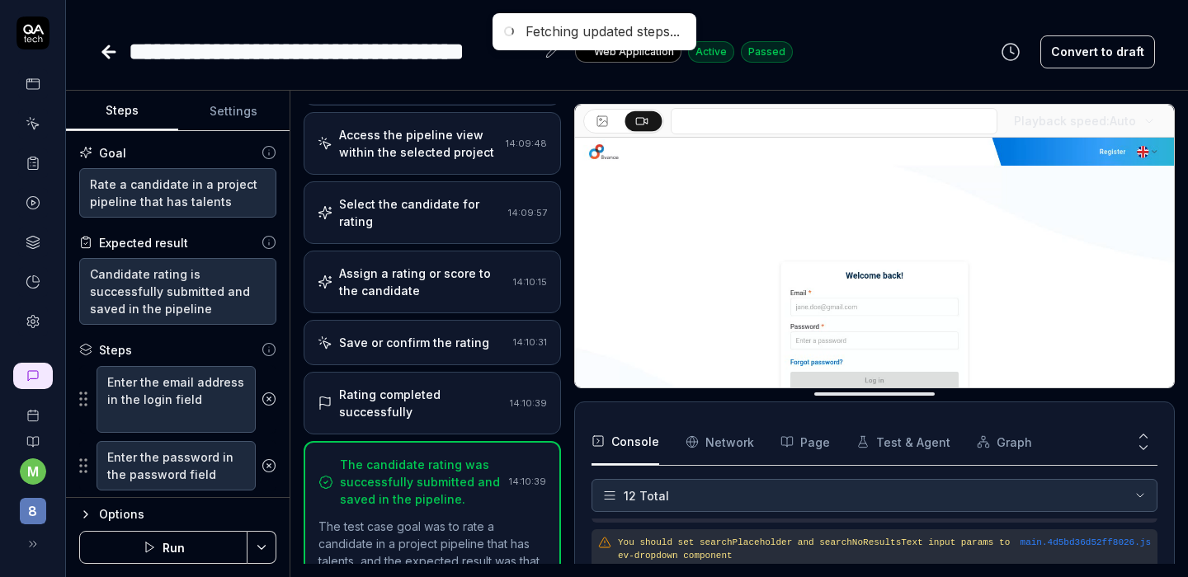
drag, startPoint x: 859, startPoint y: 271, endPoint x: 840, endPoint y: 387, distance: 118.0
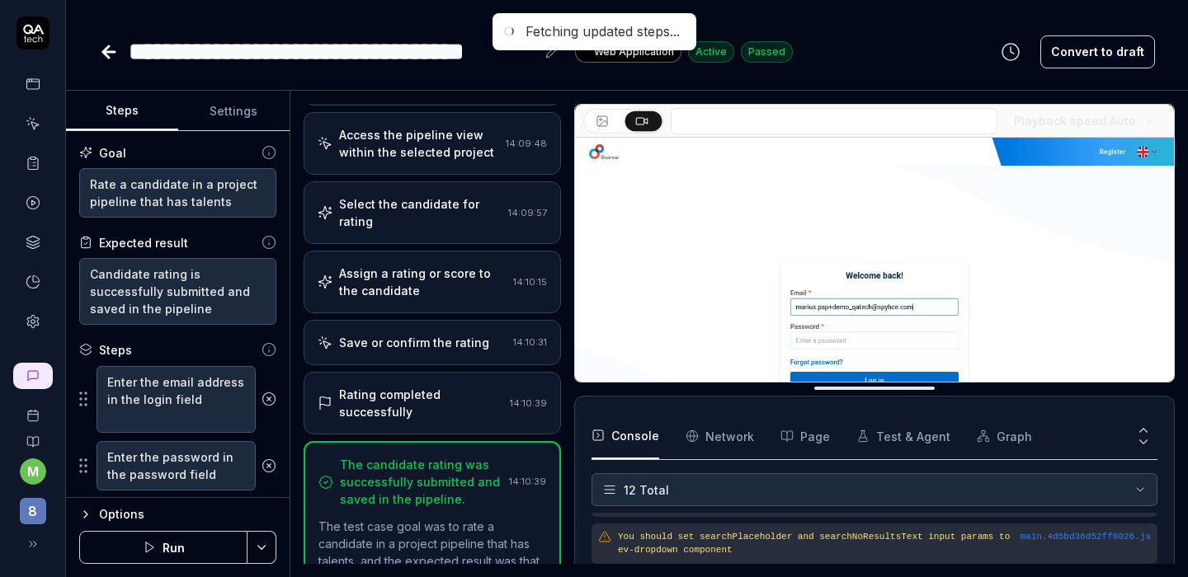
scroll to position [374, 0]
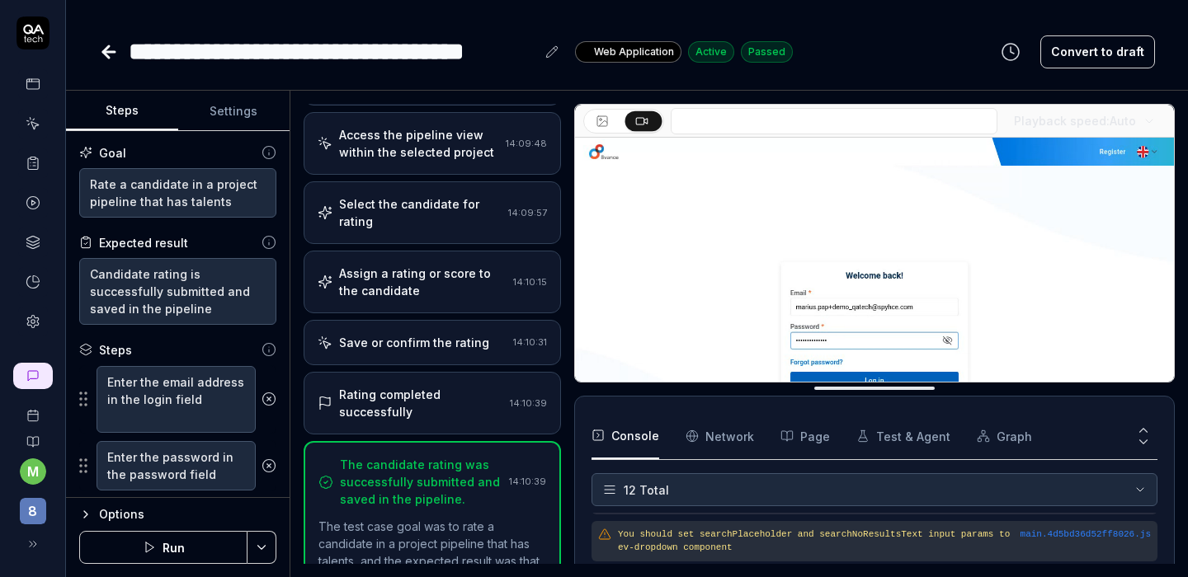
click at [869, 292] on video at bounding box center [874, 325] width 599 height 374
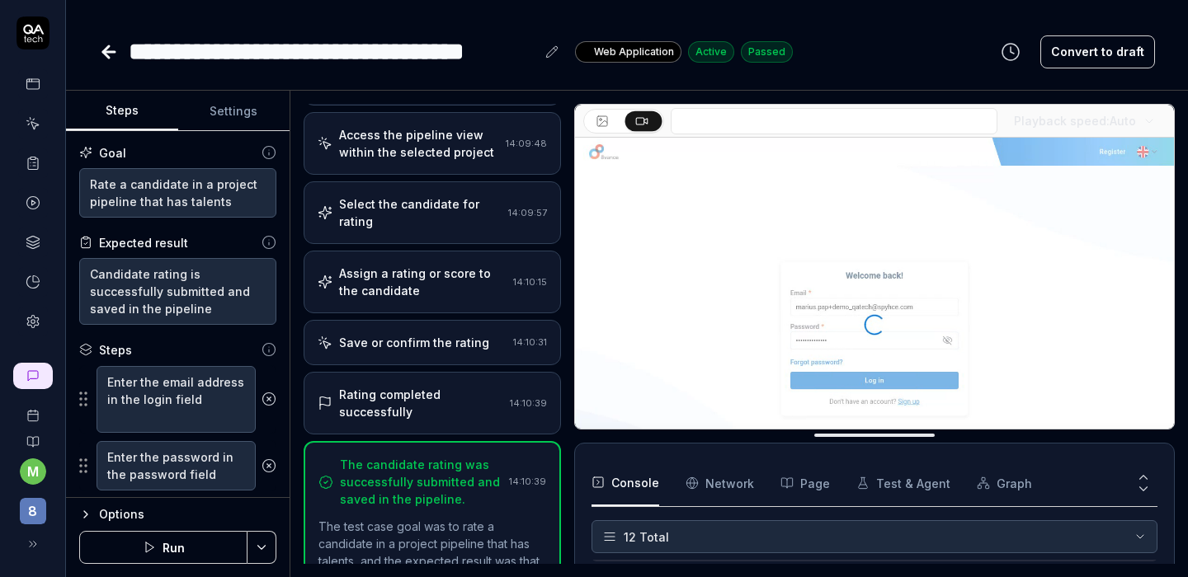
drag, startPoint x: 976, startPoint y: 393, endPoint x: 987, endPoint y: 449, distance: 56.5
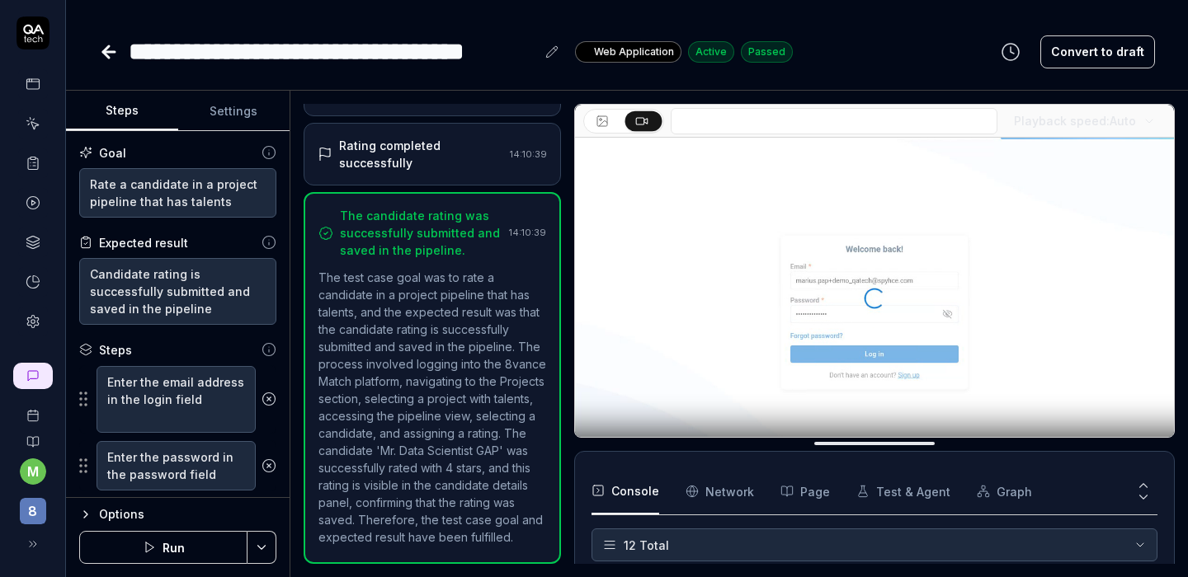
scroll to position [67, 0]
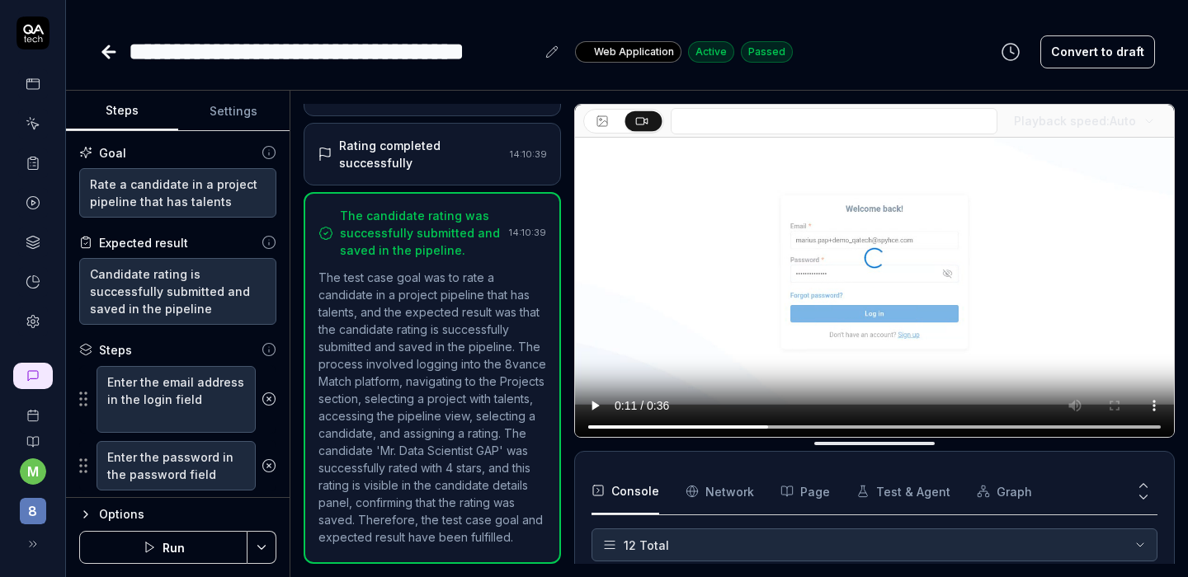
type textarea "*"
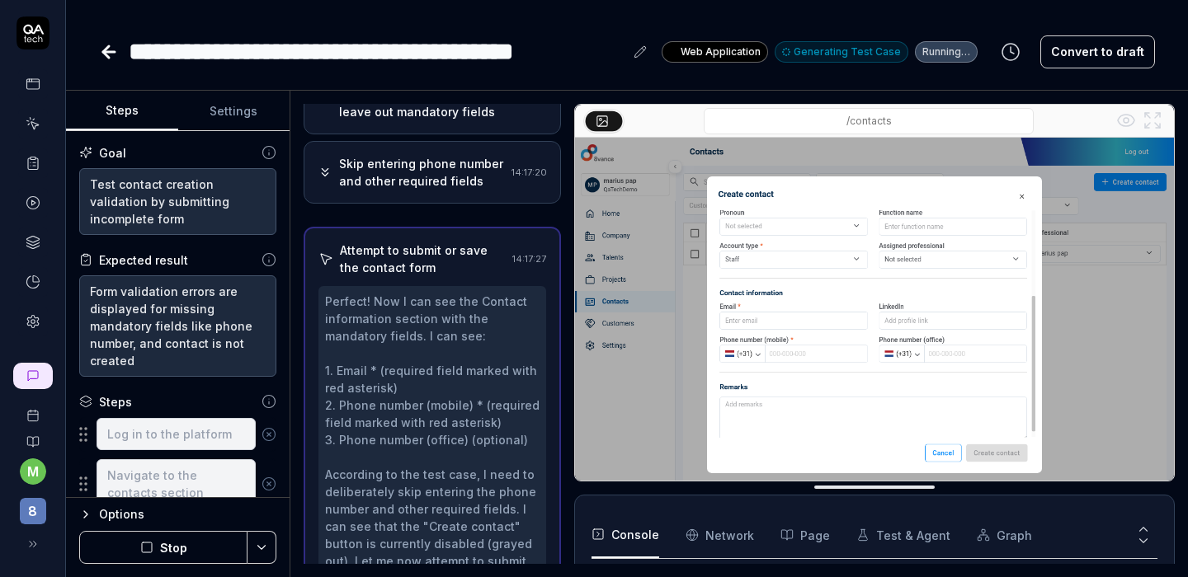
scroll to position [181, 0]
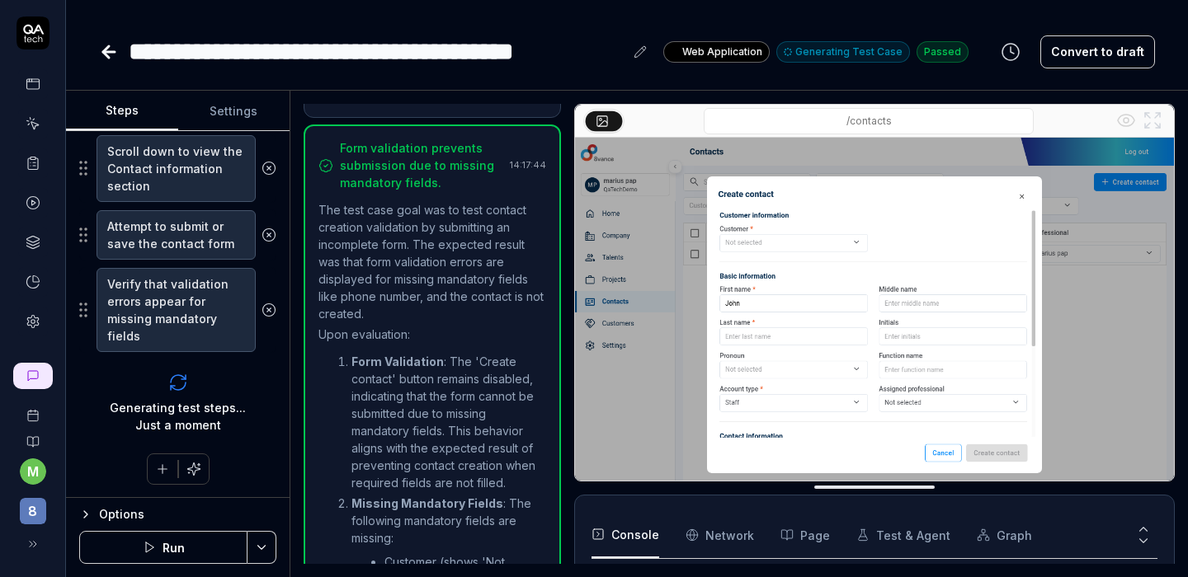
scroll to position [601, 0]
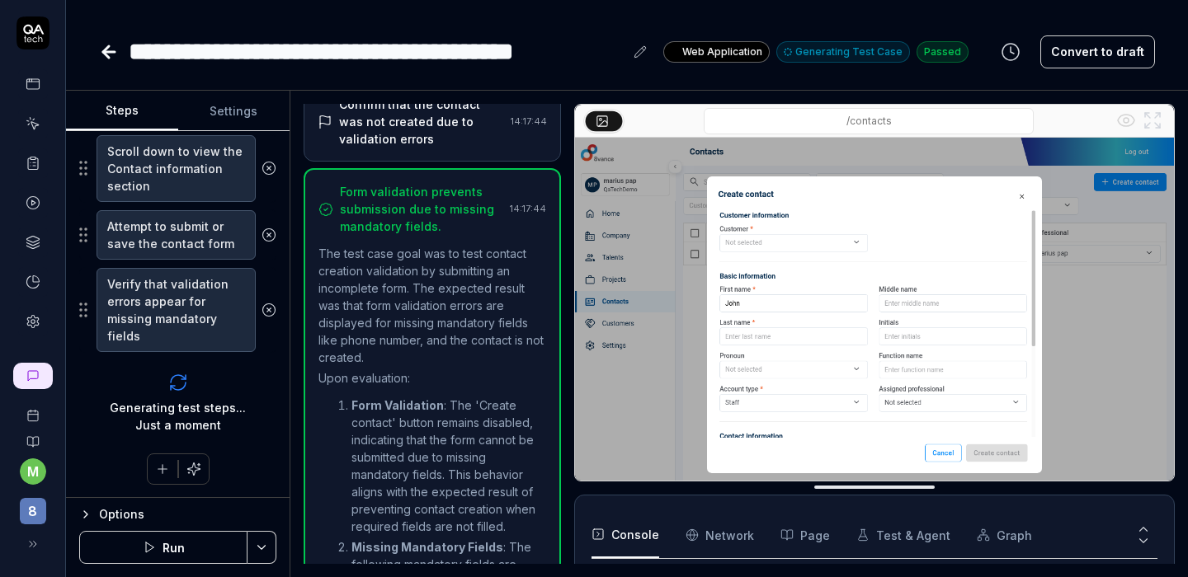
type textarea "*"
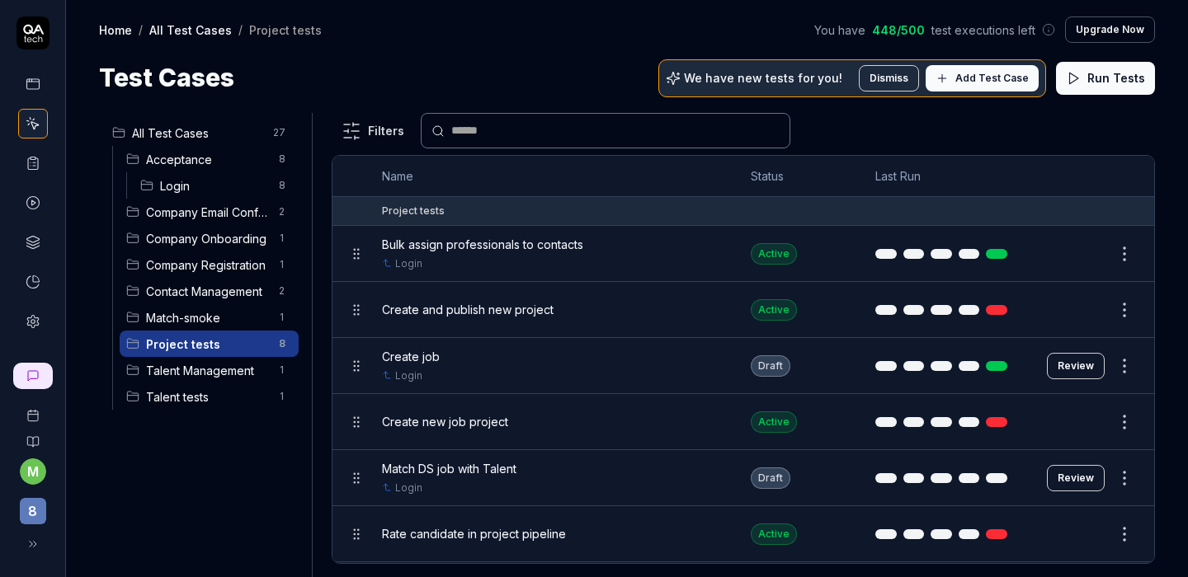
click at [515, 525] on span "Rate candidate in project pipeline" at bounding box center [474, 533] width 184 height 17
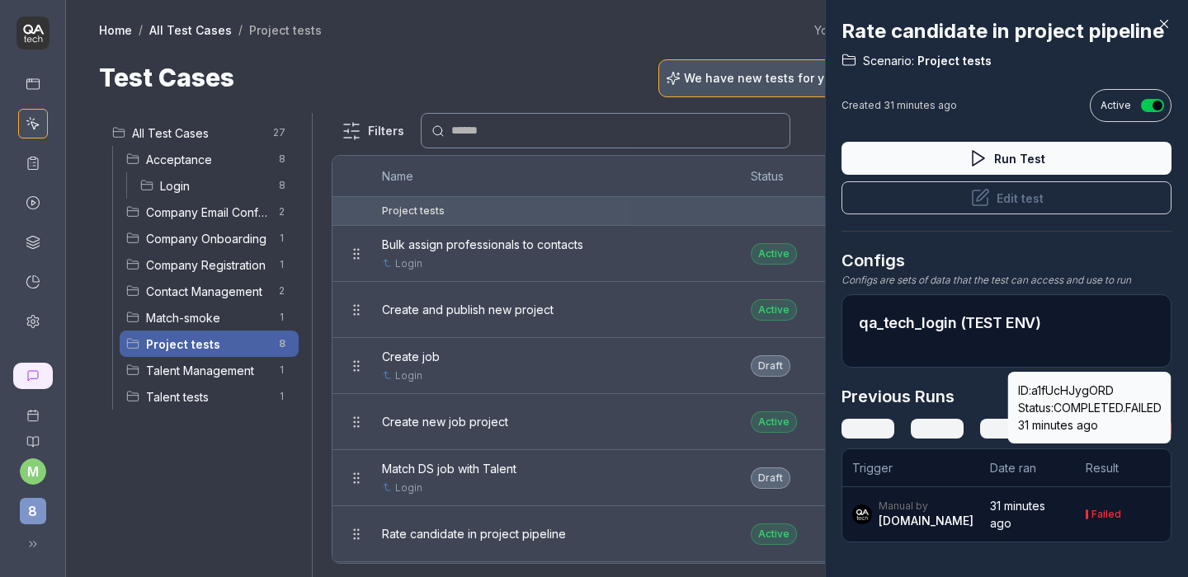
click at [1133, 439] on link at bounding box center [1144, 429] width 53 height 20
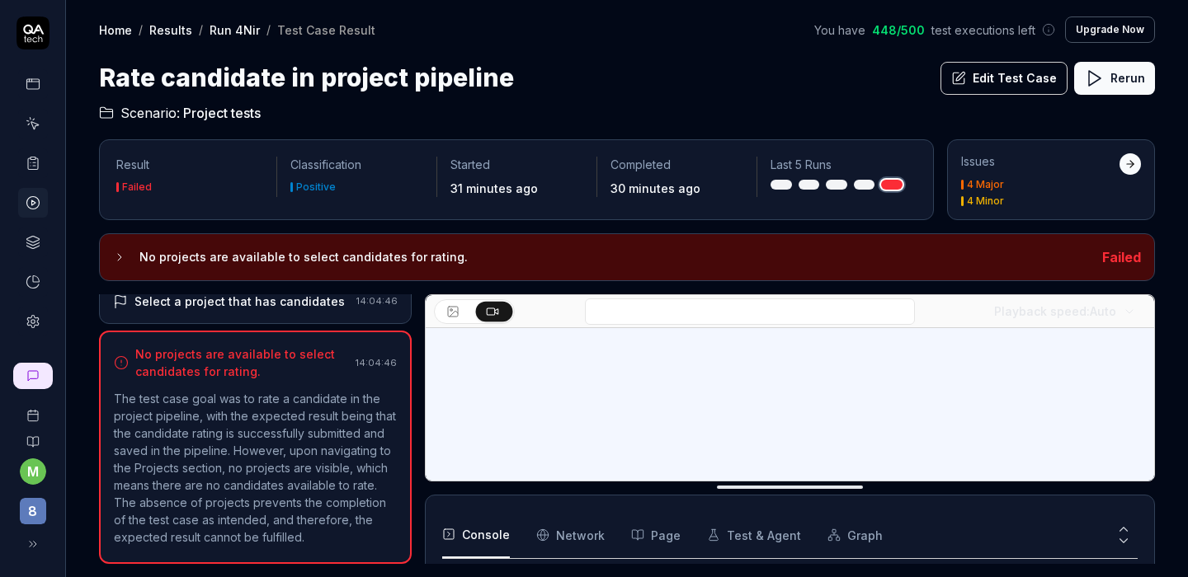
scroll to position [153, 0]
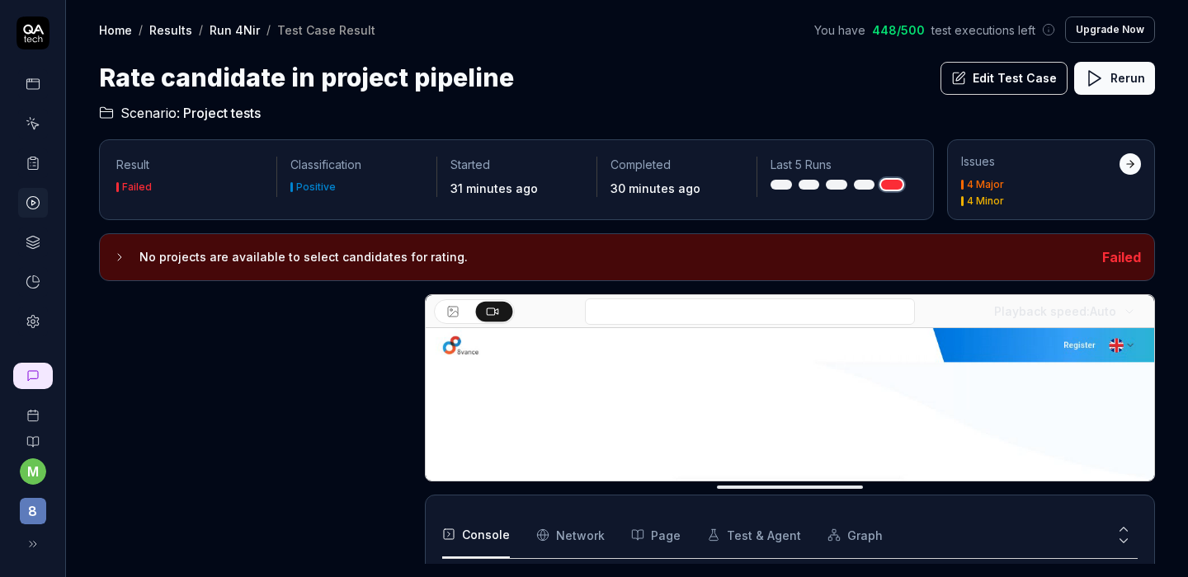
scroll to position [228, 0]
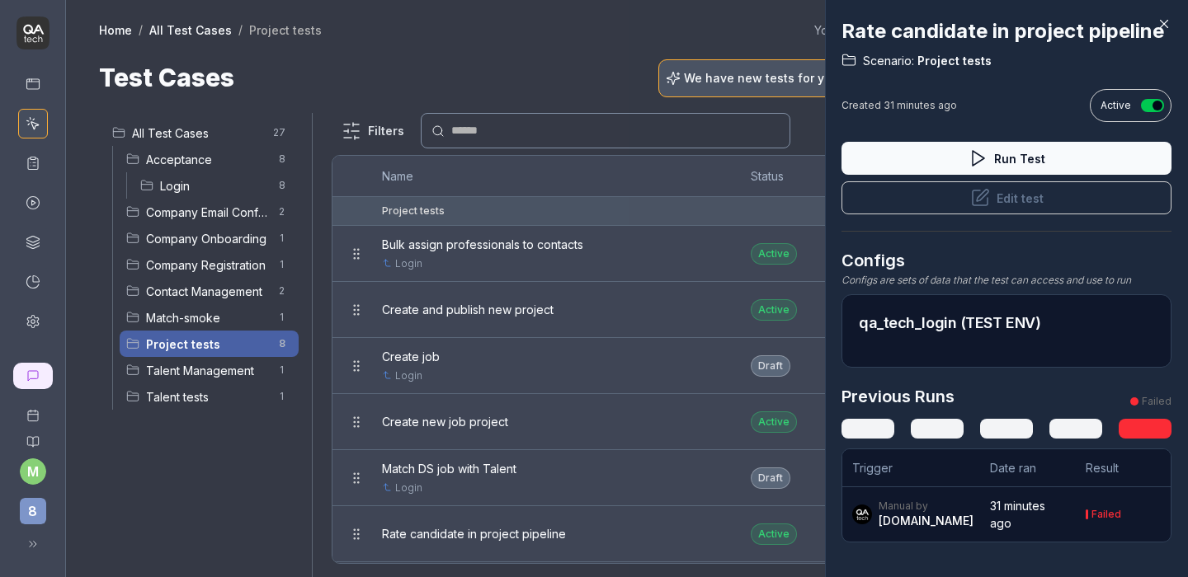
click at [1165, 24] on icon at bounding box center [1163, 23] width 15 height 15
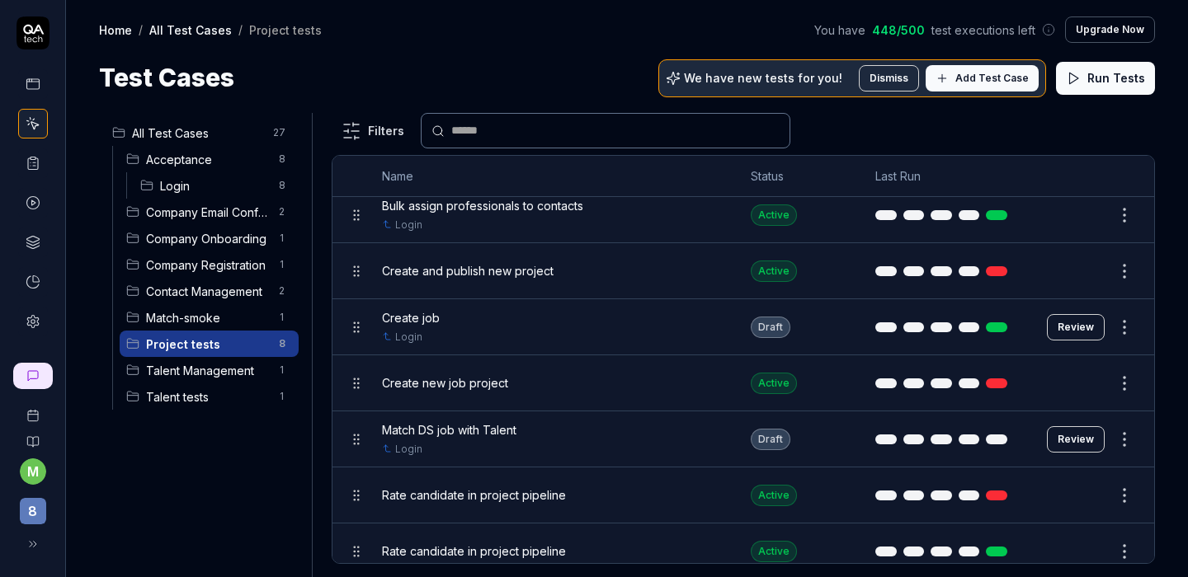
scroll to position [105, 0]
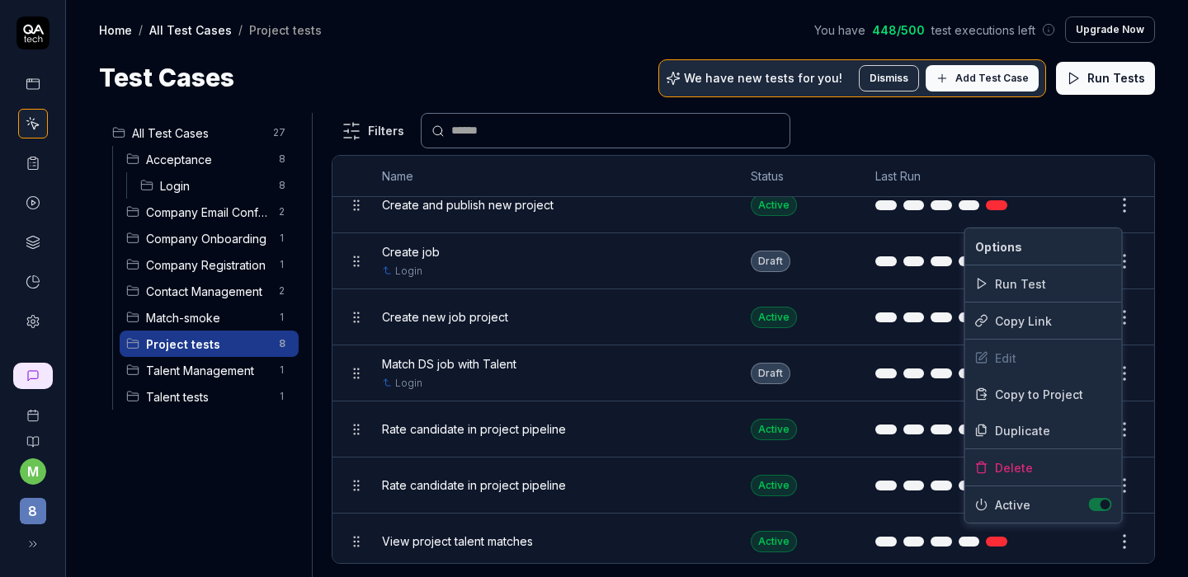
click at [1121, 529] on html "m 8 Home / All Test Cases / Project tests You have 448 / 500 test executions le…" at bounding box center [594, 288] width 1188 height 577
click at [288, 489] on html "m 8 Home / All Test Cases / Project tests You have 448 / 500 test executions le…" at bounding box center [594, 288] width 1188 height 577
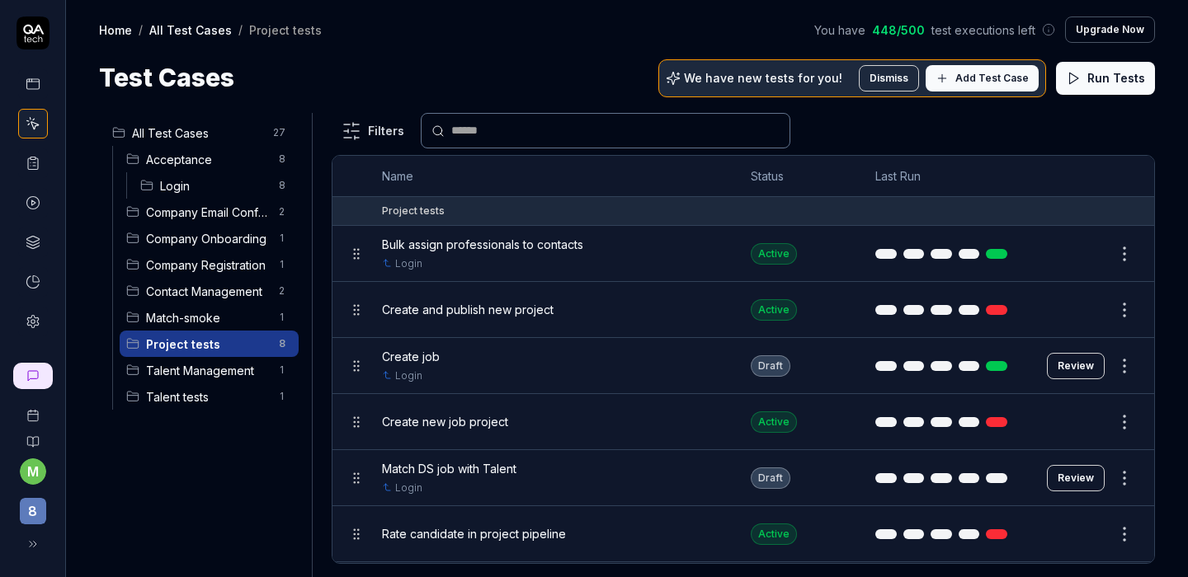
click at [198, 291] on span "Contact Management" at bounding box center [207, 291] width 123 height 17
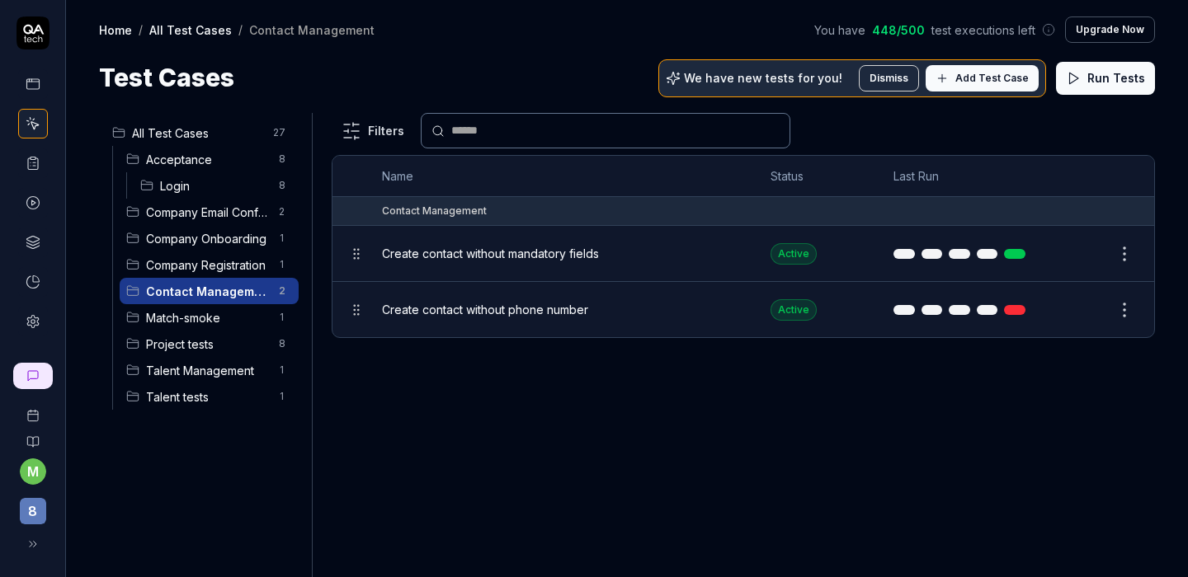
click at [559, 311] on span "Create contact without phone number" at bounding box center [485, 309] width 206 height 17
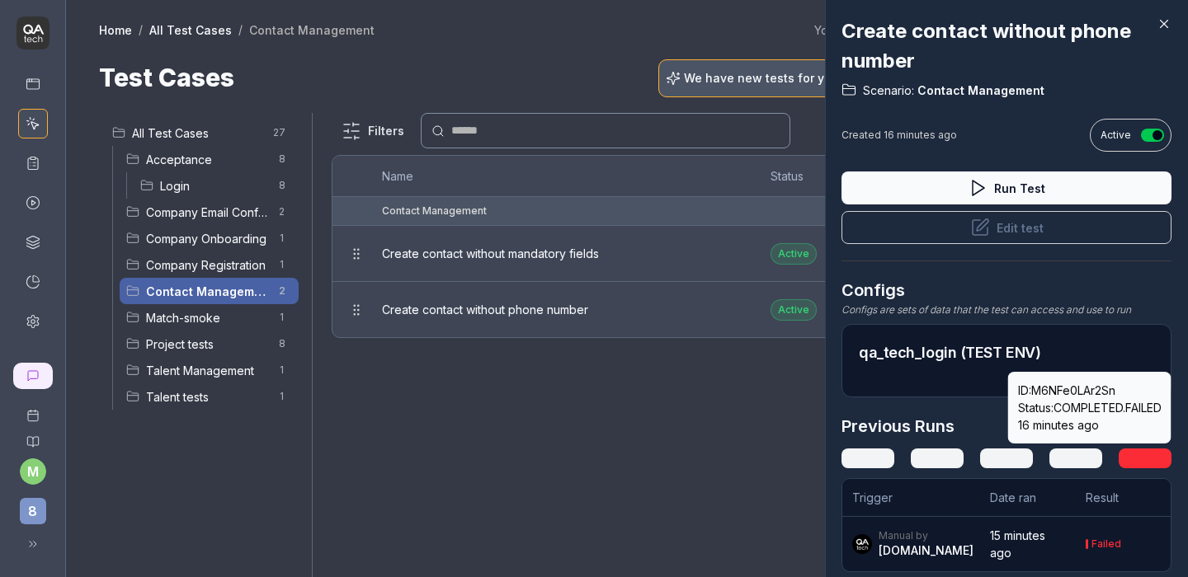
click at [1129, 449] on link at bounding box center [1144, 459] width 53 height 20
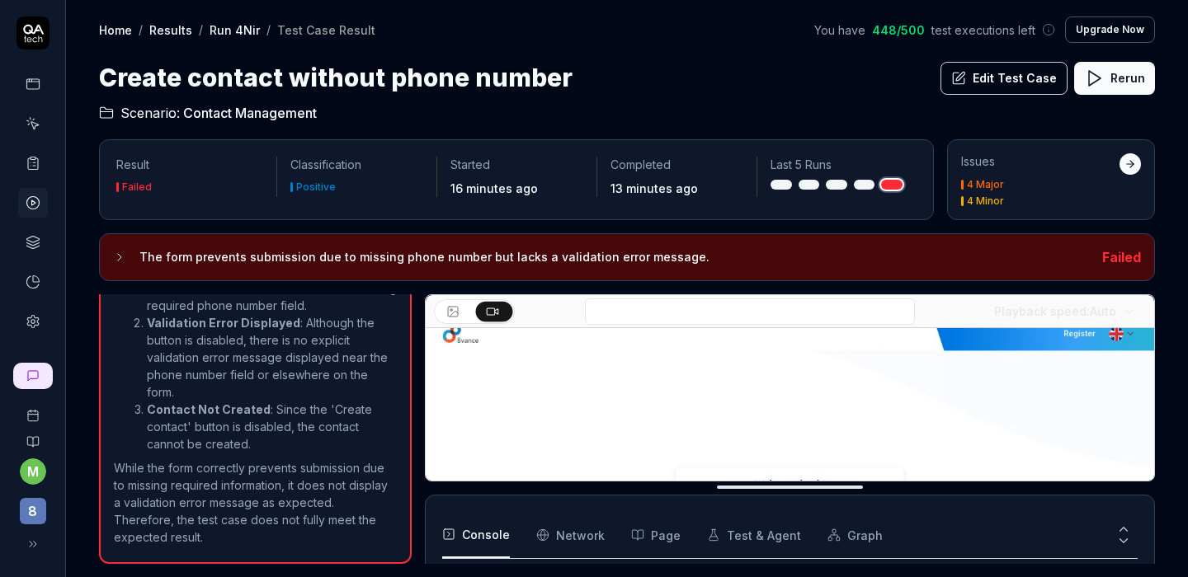
scroll to position [29, 0]
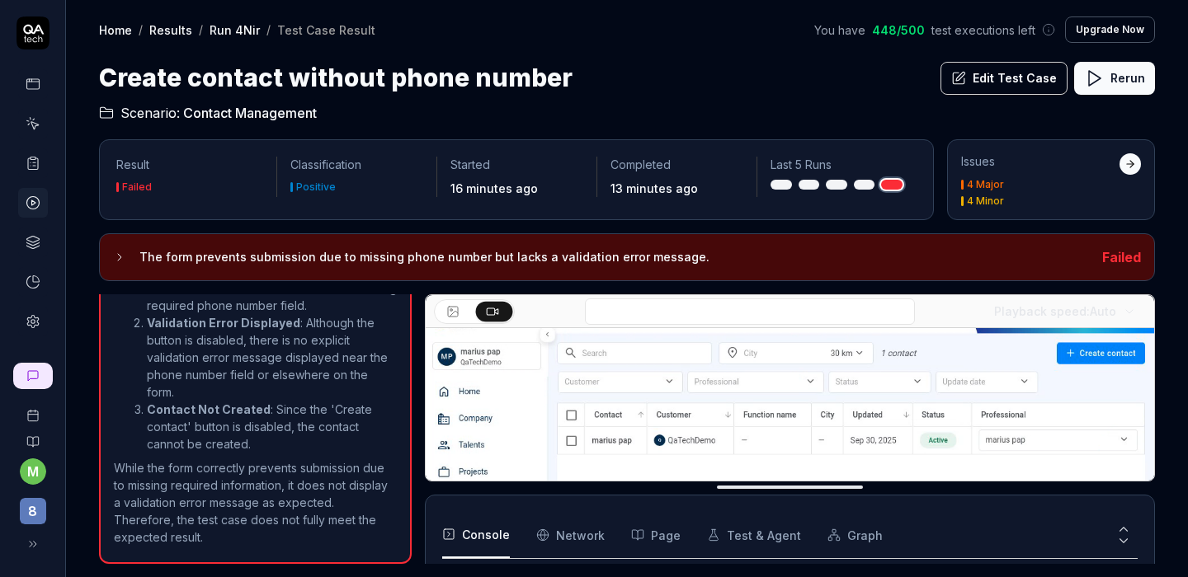
drag, startPoint x: 901, startPoint y: 492, endPoint x: 896, endPoint y: 541, distance: 49.7
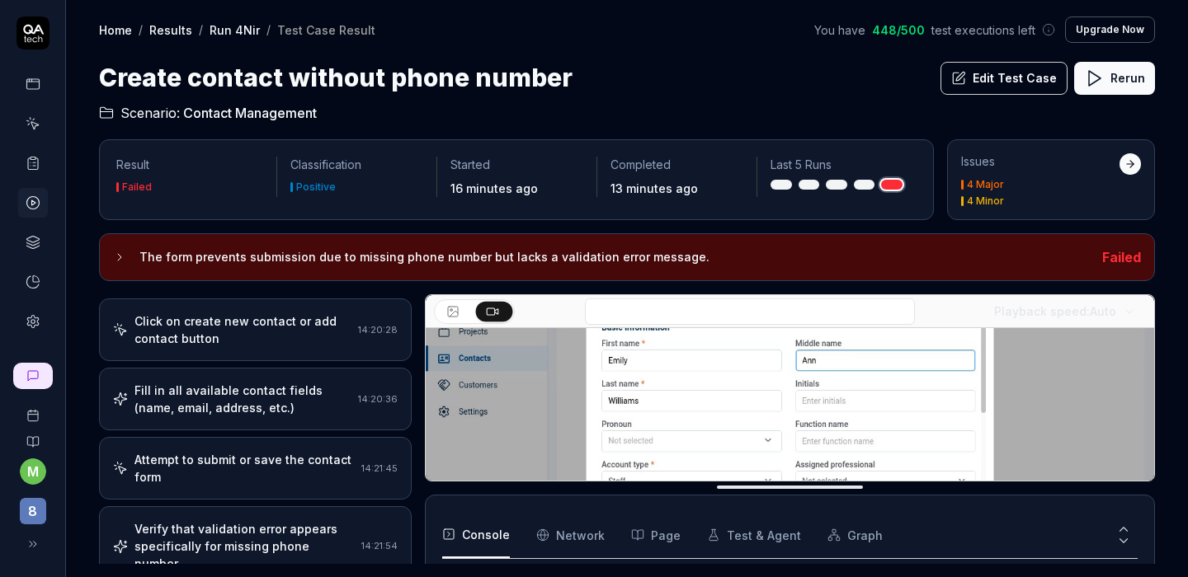
scroll to position [320, 0]
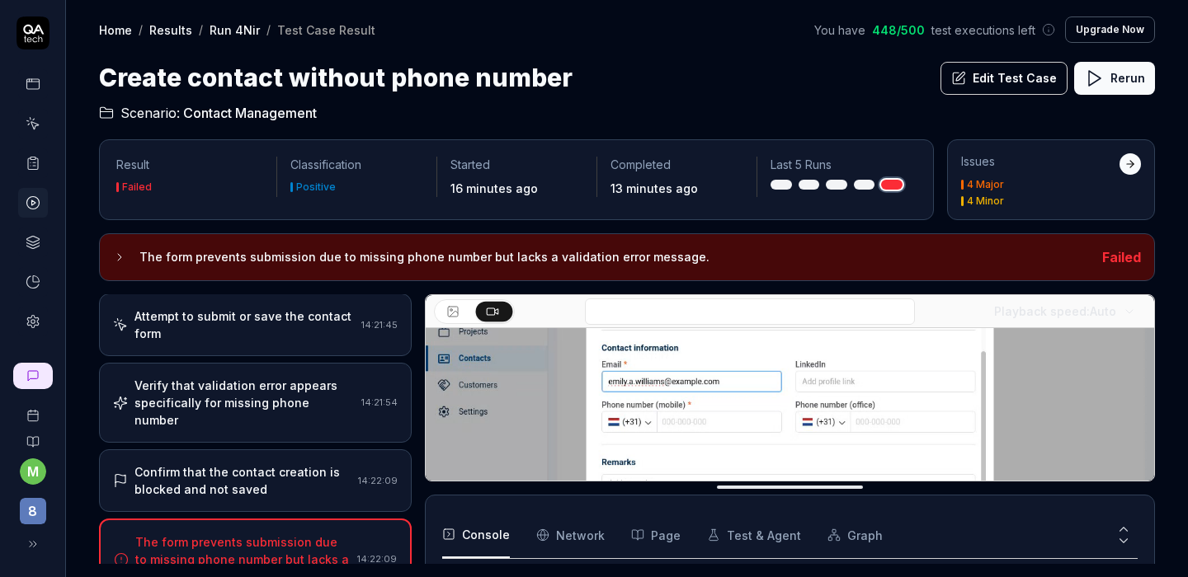
click at [293, 429] on div "Verify that validation error appears specifically for missing phone number" at bounding box center [244, 403] width 220 height 52
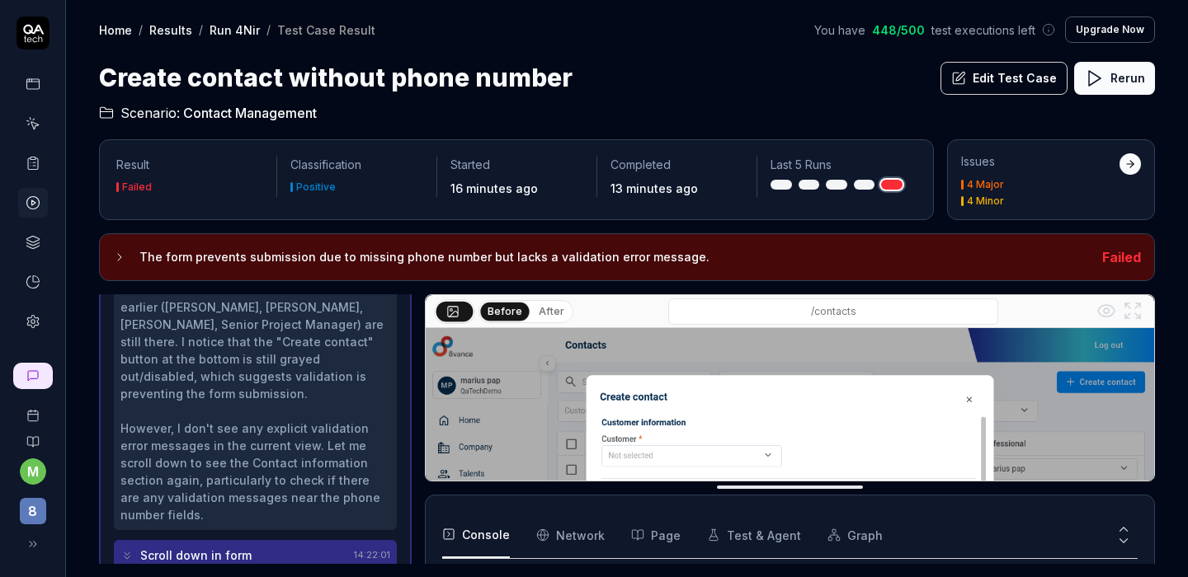
scroll to position [844, 0]
drag, startPoint x: 800, startPoint y: 492, endPoint x: 810, endPoint y: 595, distance: 104.4
click at [810, 576] on html "m 8 Home / Results / Run 4Nir / Test Case Result You have 448 / 500 test execut…" at bounding box center [594, 288] width 1188 height 577
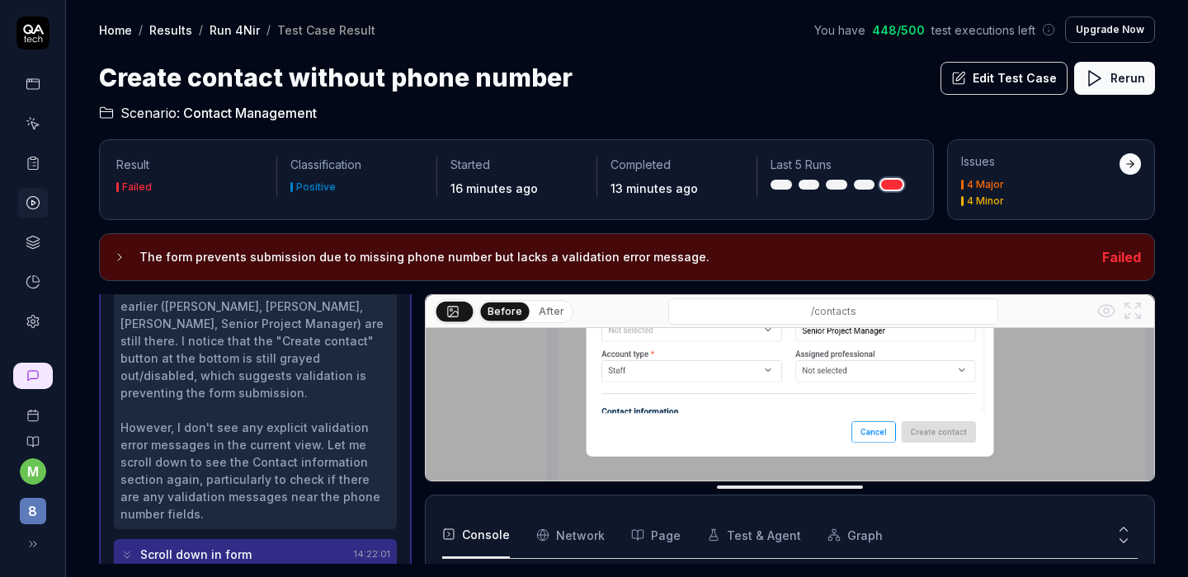
scroll to position [260, 0]
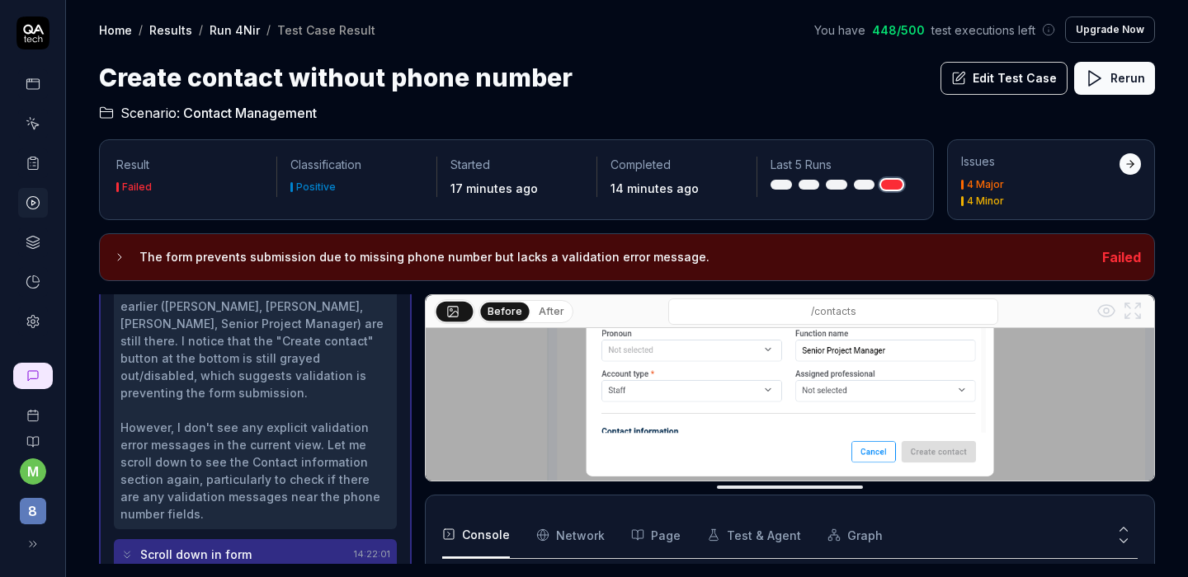
click at [1113, 87] on button "Rerun" at bounding box center [1114, 78] width 81 height 33
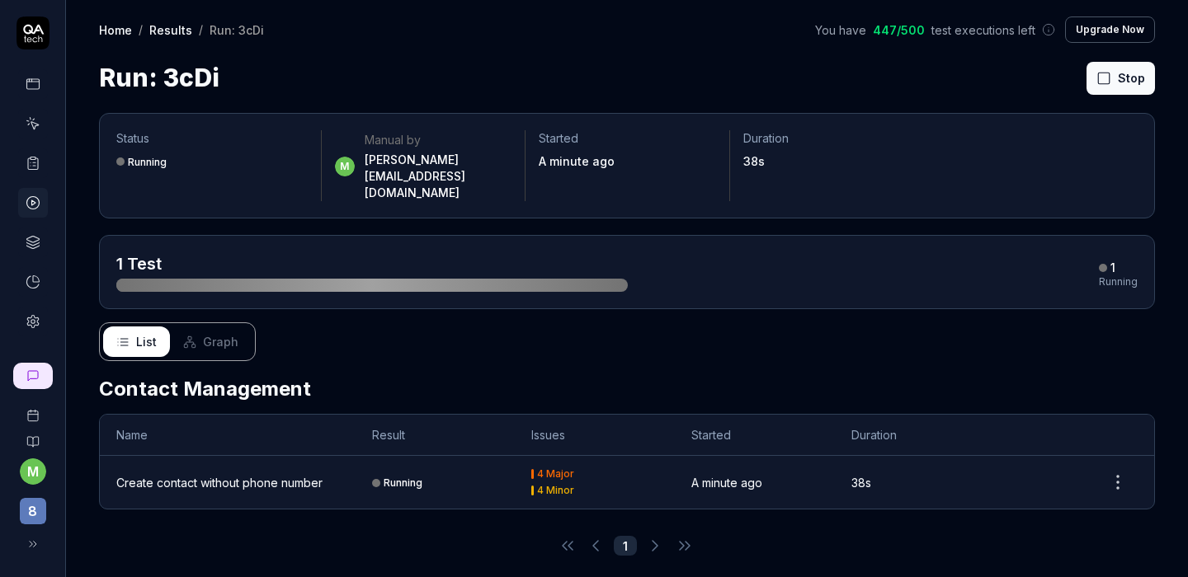
click at [211, 474] on div "Create contact without phone number" at bounding box center [219, 482] width 206 height 17
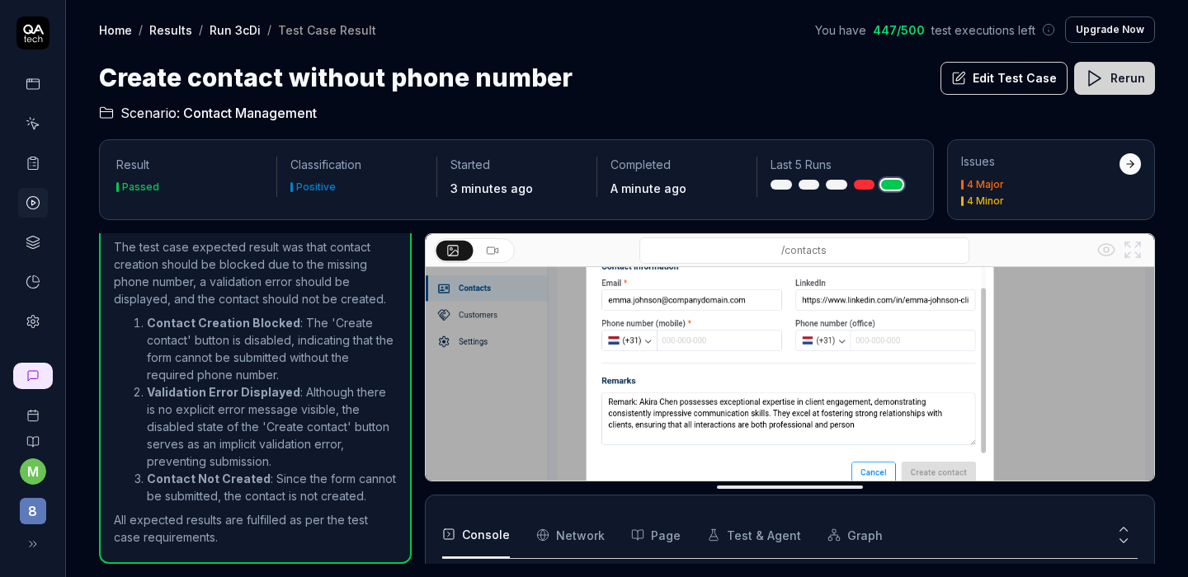
scroll to position [196, 0]
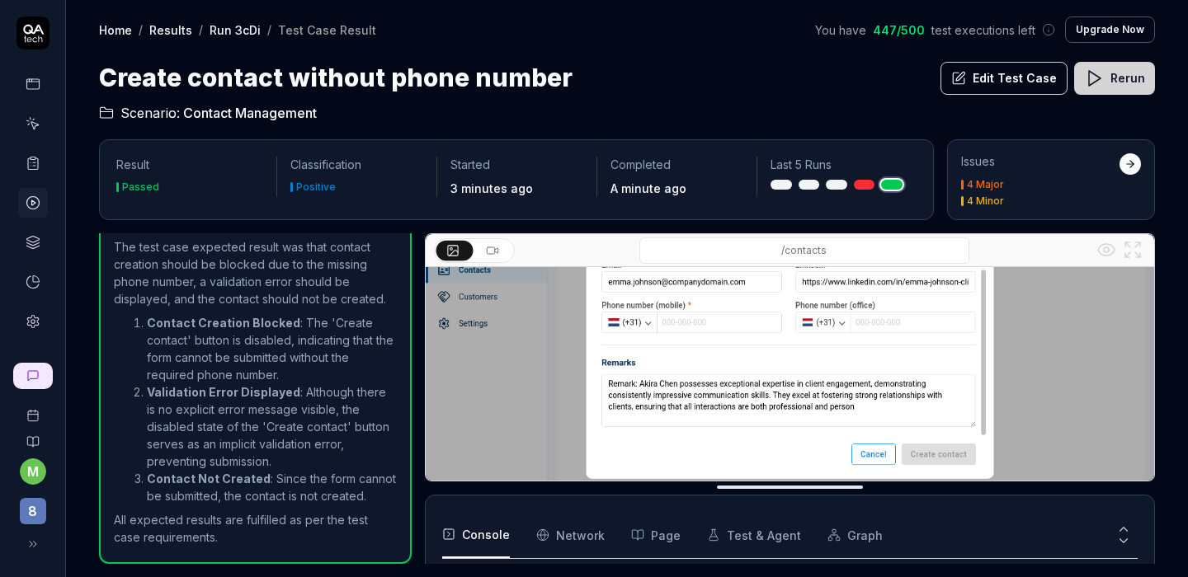
click at [1134, 252] on icon at bounding box center [1132, 250] width 20 height 20
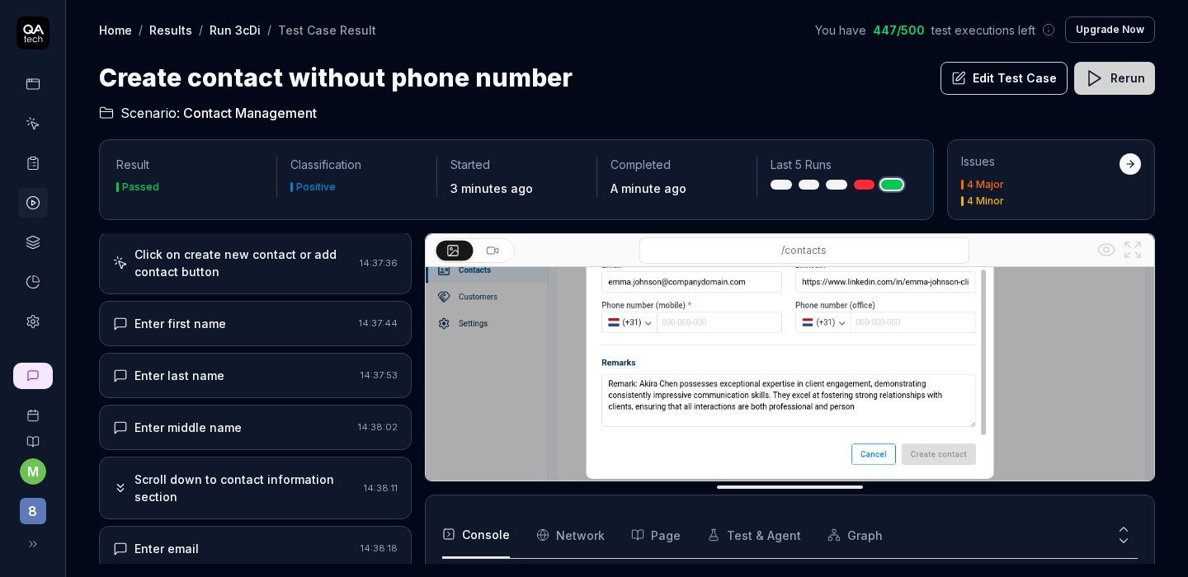
scroll to position [0, 0]
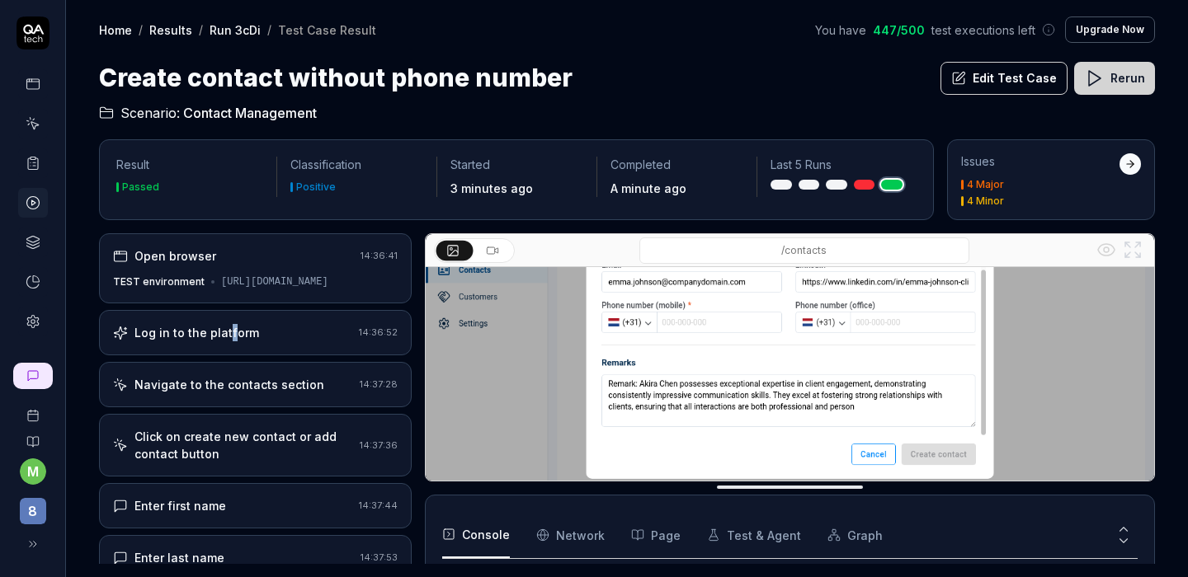
click at [228, 341] on div "Log in to the platform" at bounding box center [196, 332] width 125 height 17
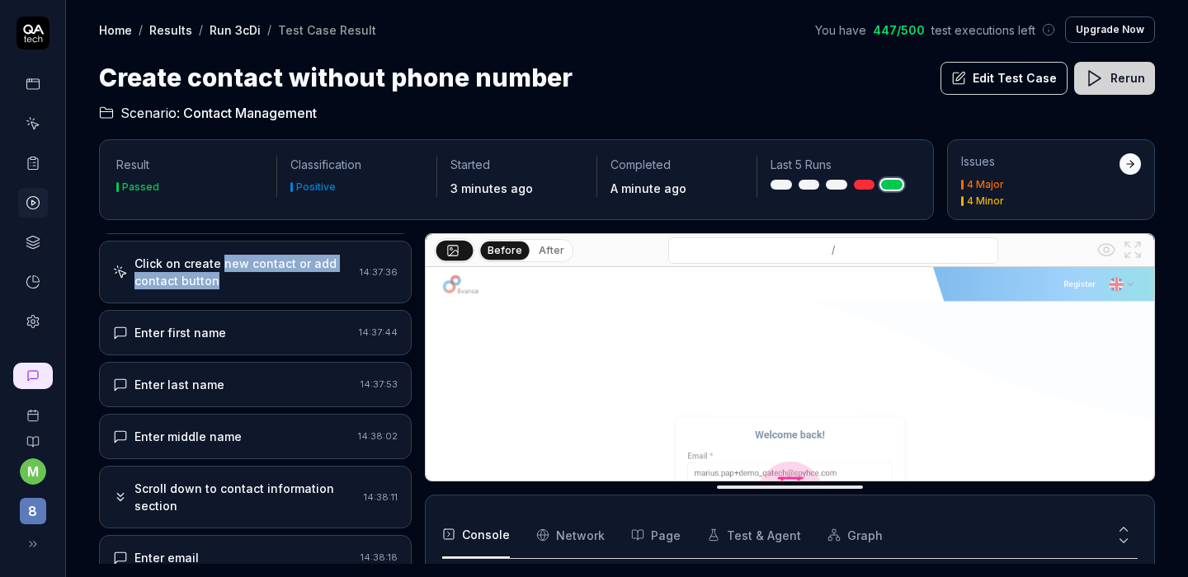
click at [224, 287] on div "Click on create new contact or add contact button" at bounding box center [243, 272] width 219 height 35
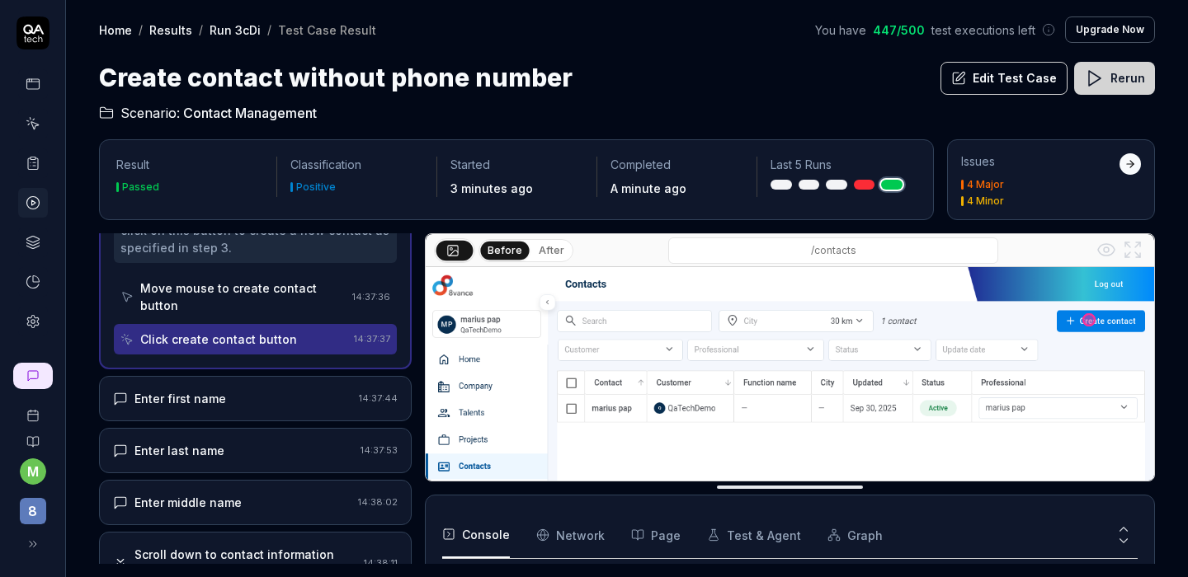
click at [218, 400] on div "Enter first name 14:37:44" at bounding box center [255, 398] width 313 height 45
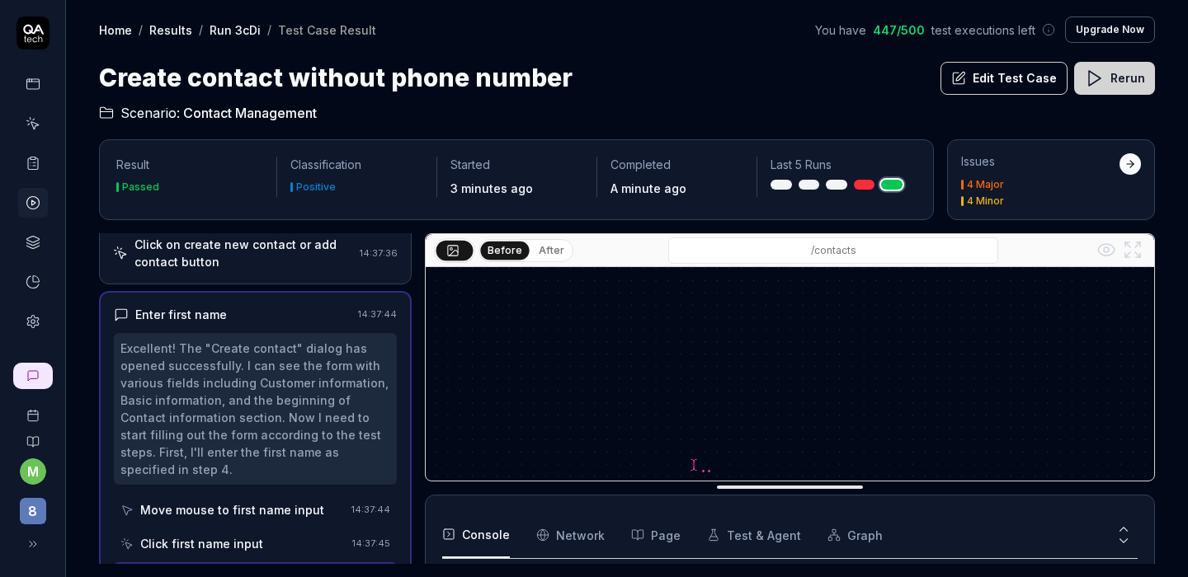
scroll to position [146, 0]
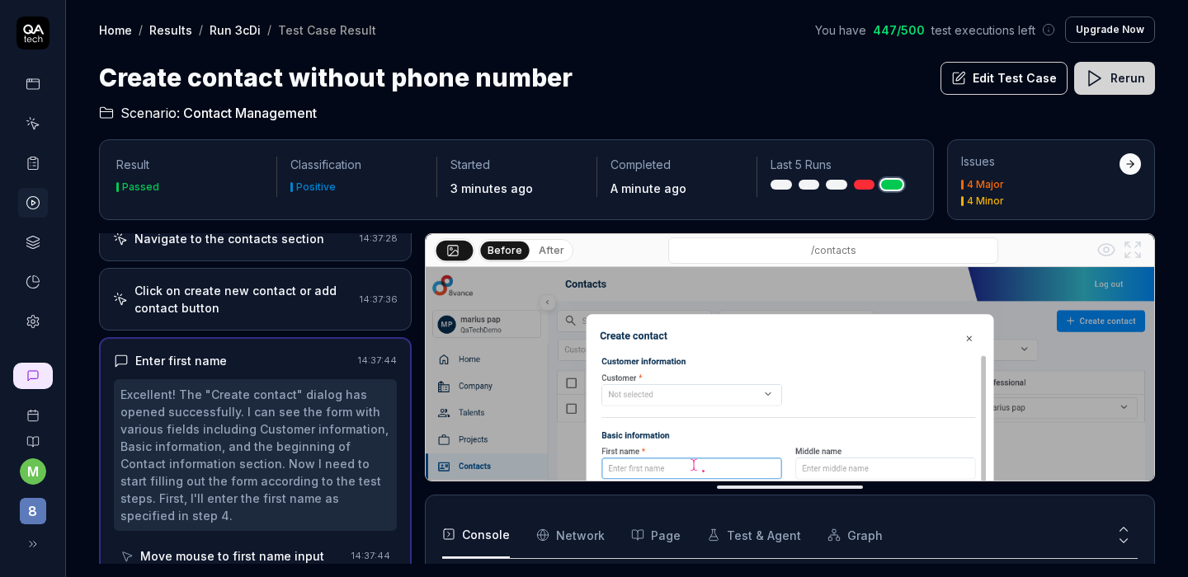
click at [250, 369] on div "Enter first name" at bounding box center [233, 360] width 238 height 17
click at [313, 369] on div "Enter first name" at bounding box center [233, 360] width 238 height 17
click at [342, 365] on div "Enter first name 14:37:44 Excellent! The "Create contact" dialog has opened suc…" at bounding box center [255, 495] width 313 height 317
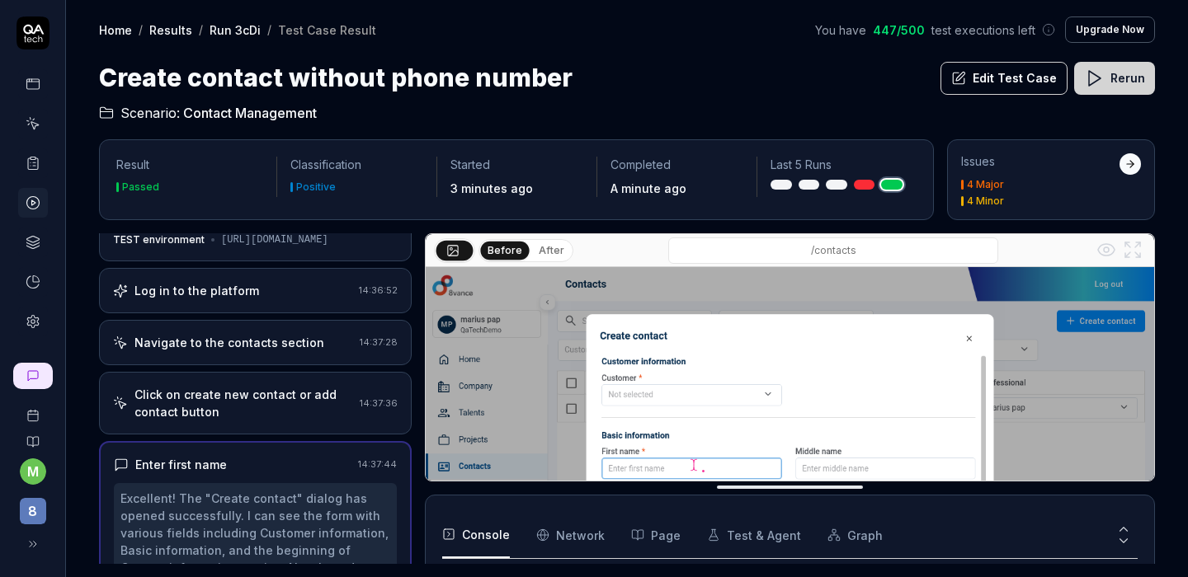
scroll to position [0, 0]
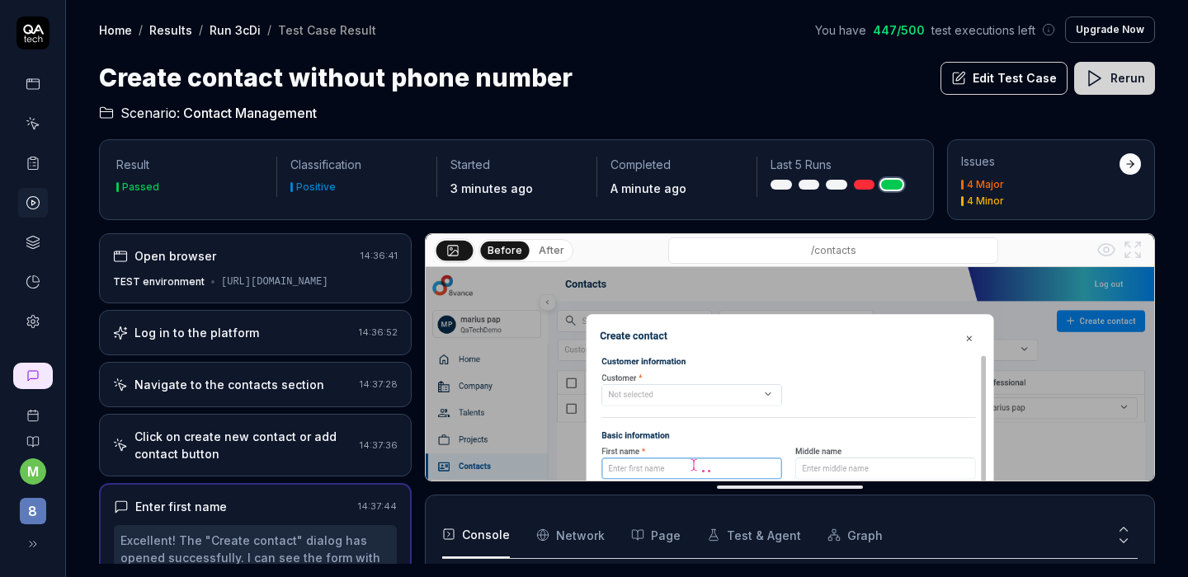
click at [243, 111] on span "Contact Management" at bounding box center [250, 113] width 134 height 20
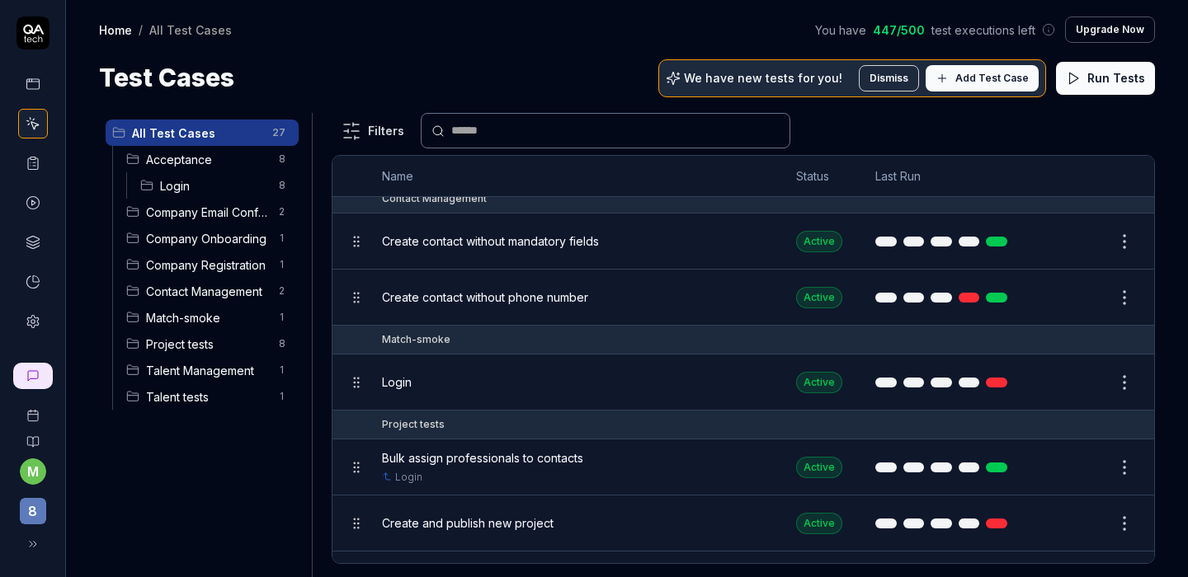
scroll to position [912, 0]
click at [532, 294] on span "Create contact without phone number" at bounding box center [485, 297] width 206 height 17
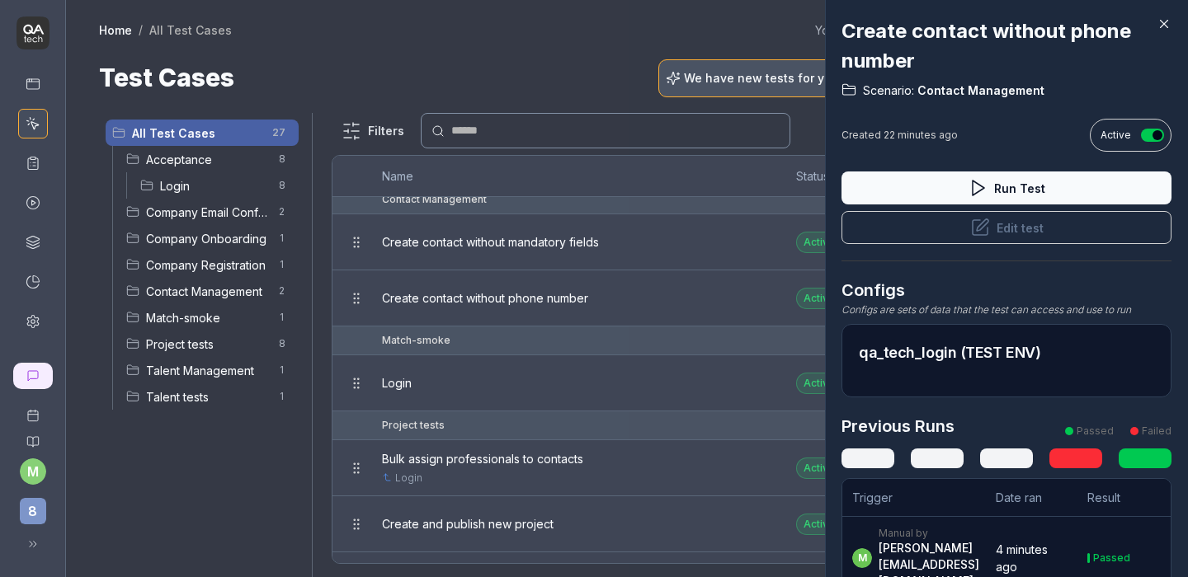
click at [1042, 235] on button "Edit test" at bounding box center [1006, 227] width 330 height 33
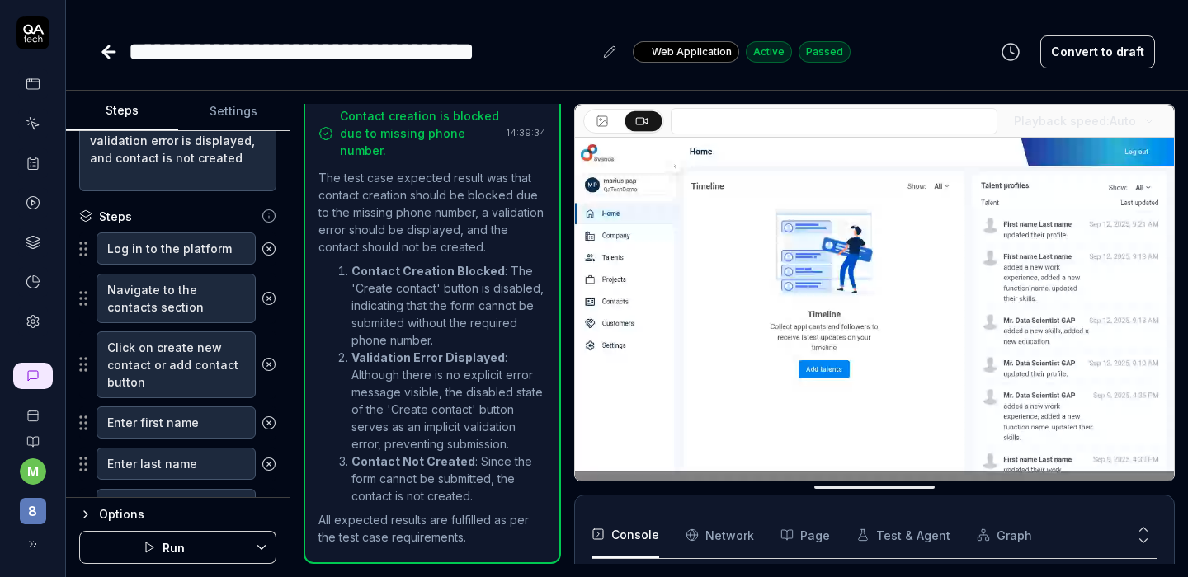
scroll to position [168, 0]
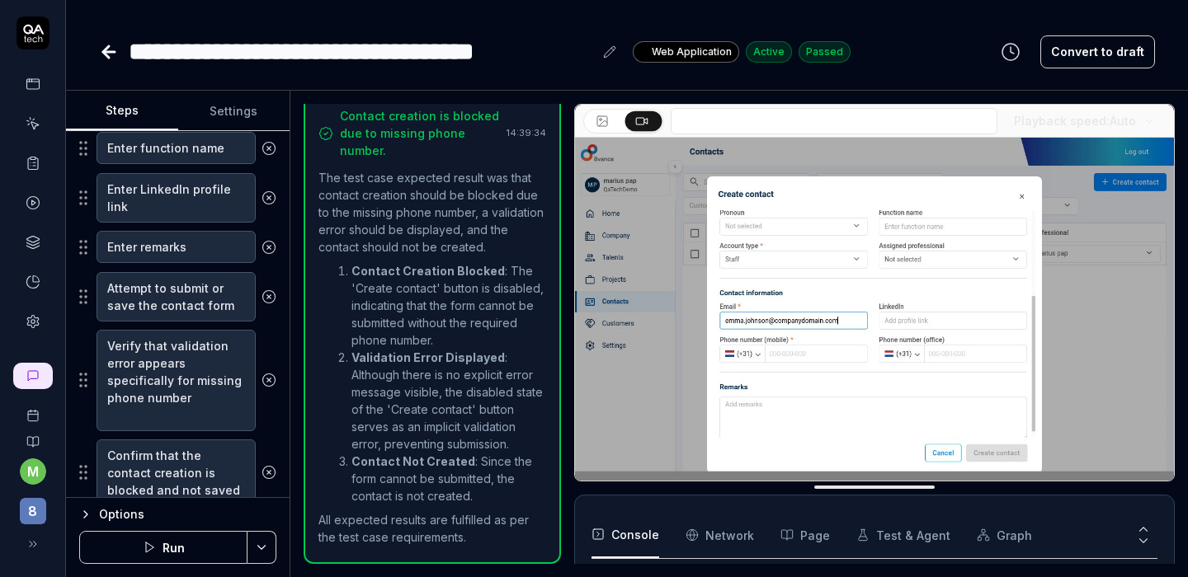
scroll to position [726, 0]
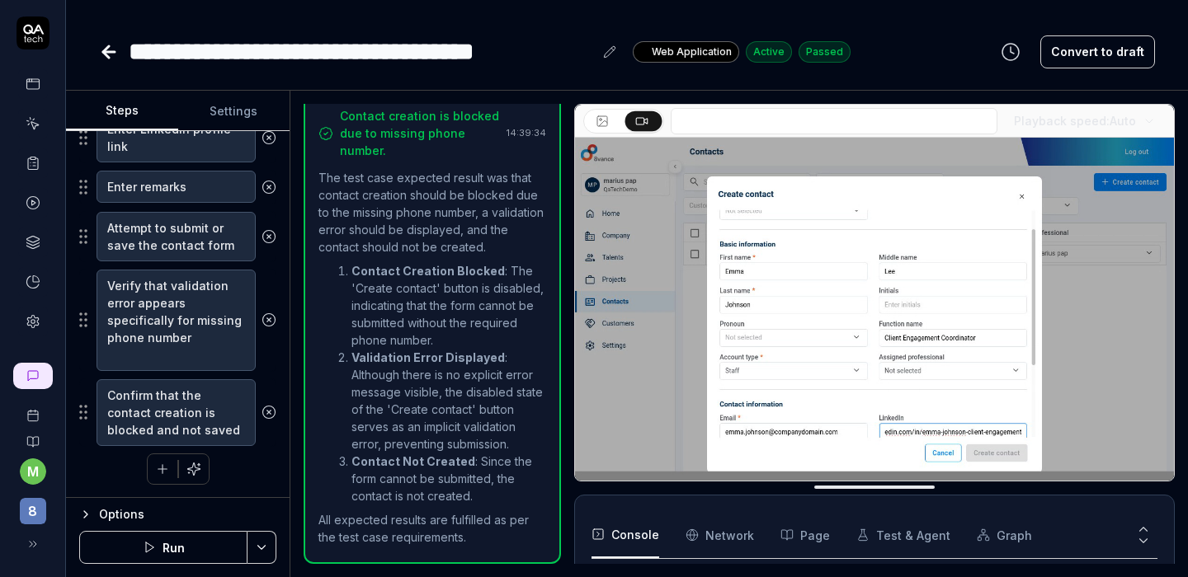
click at [155, 475] on icon "button" at bounding box center [162, 469] width 15 height 15
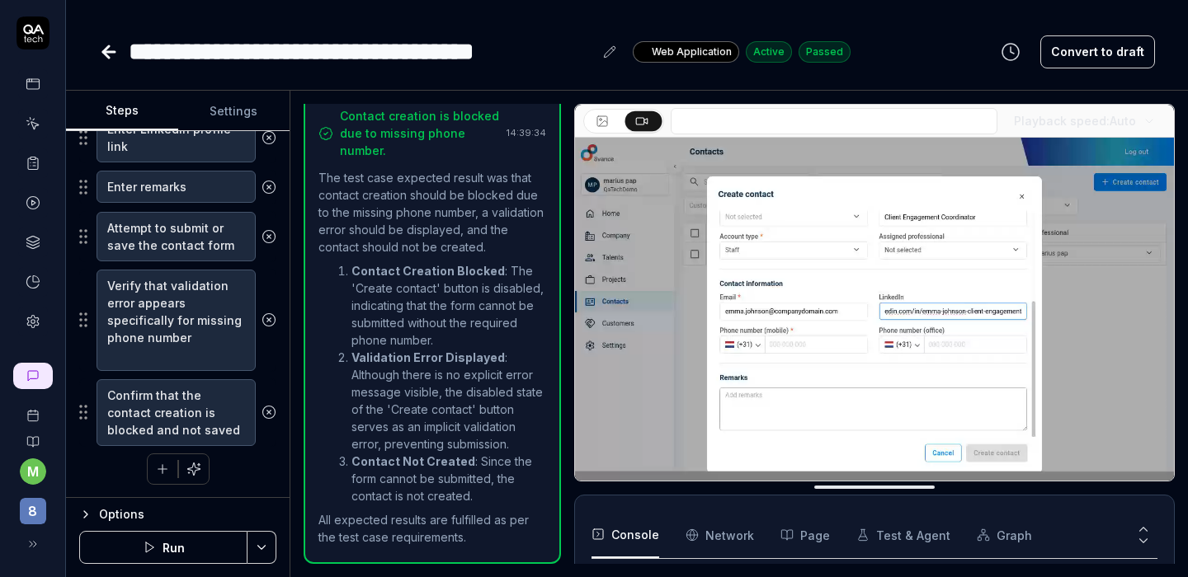
scroll to position [767, 0]
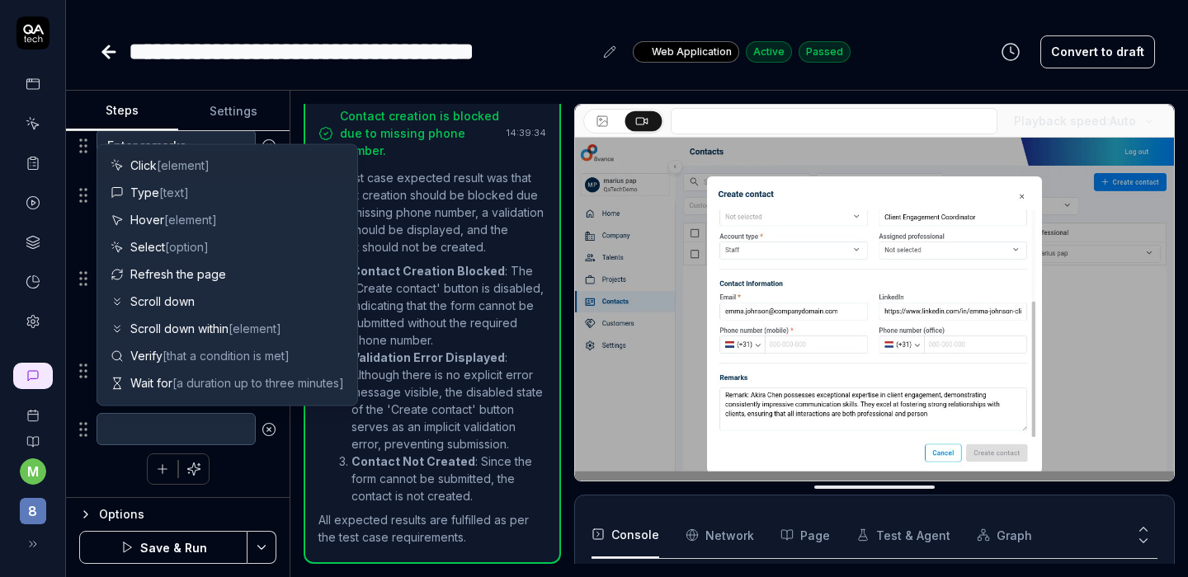
drag, startPoint x: 154, startPoint y: 426, endPoint x: 178, endPoint y: 430, distance: 24.3
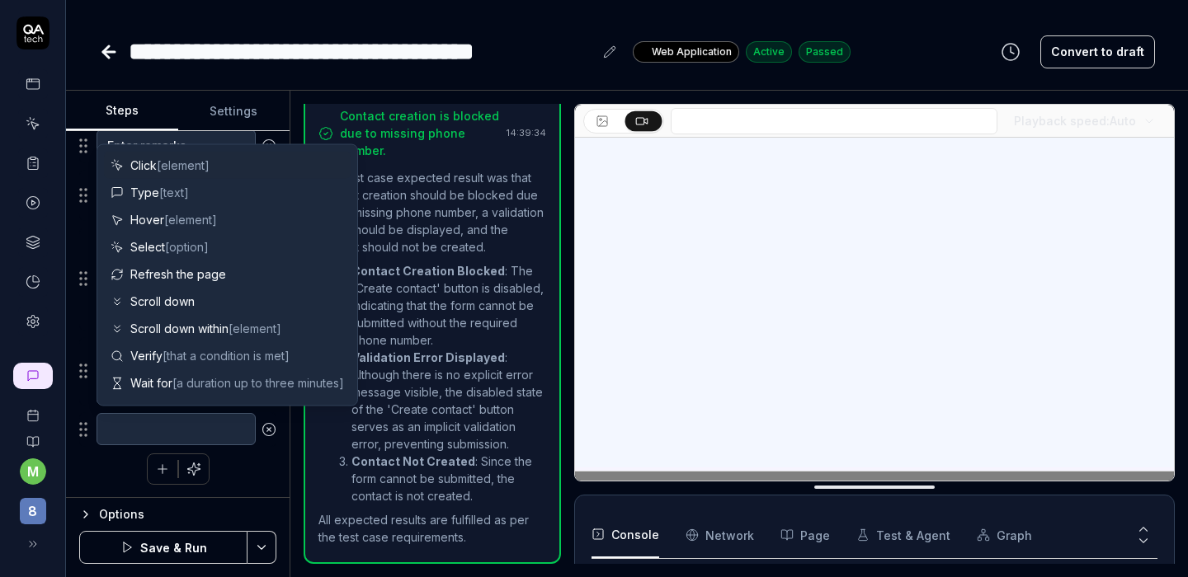
click at [158, 430] on textarea at bounding box center [175, 429] width 159 height 32
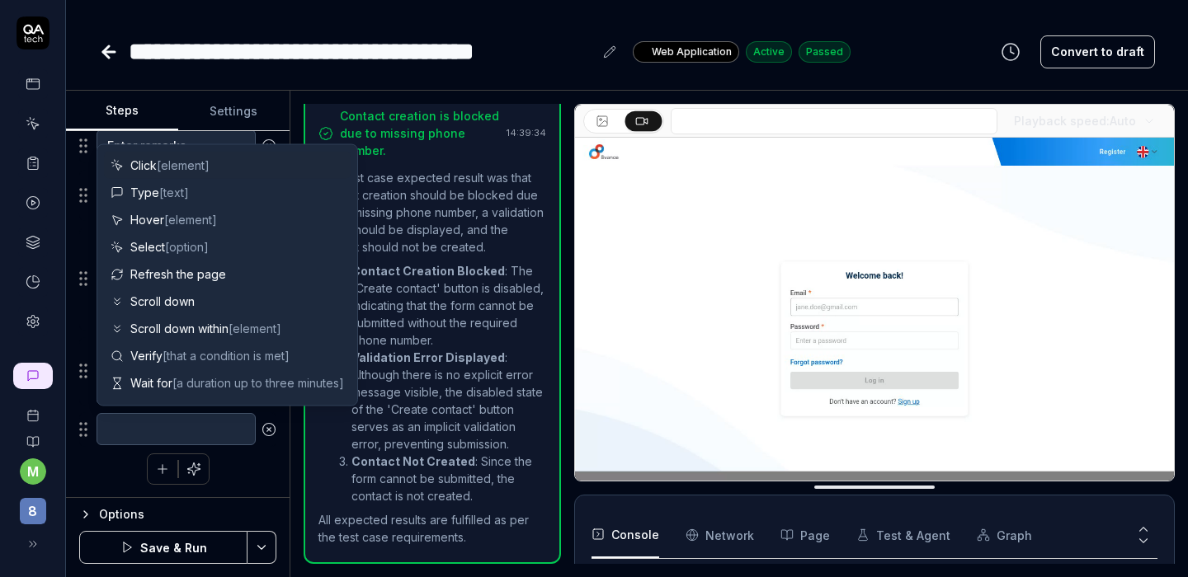
type textarea "*"
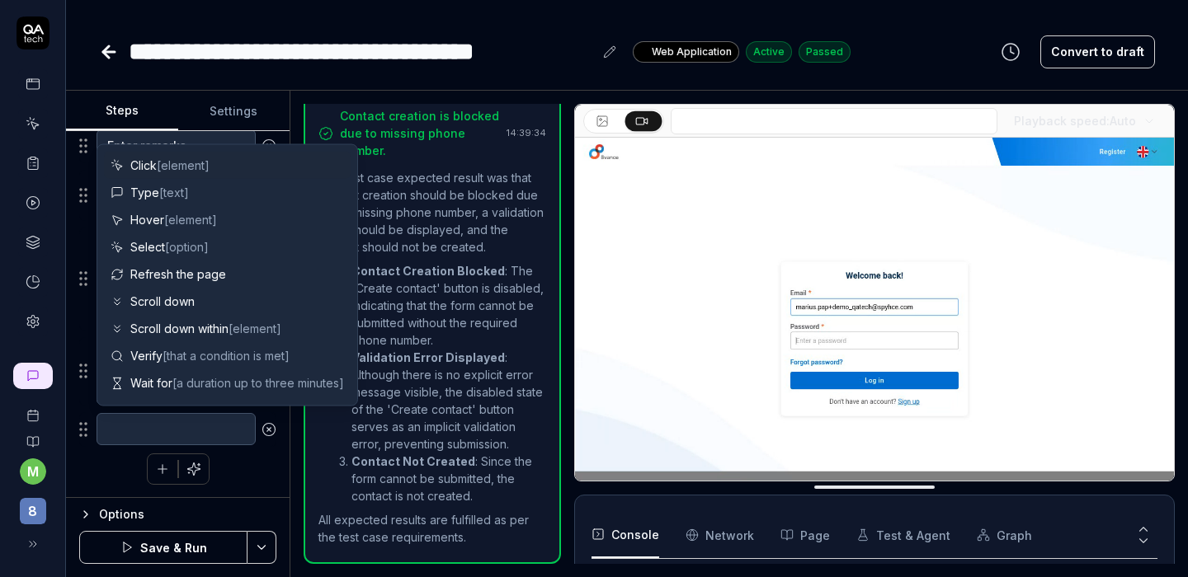
type textarea "S"
type textarea "*"
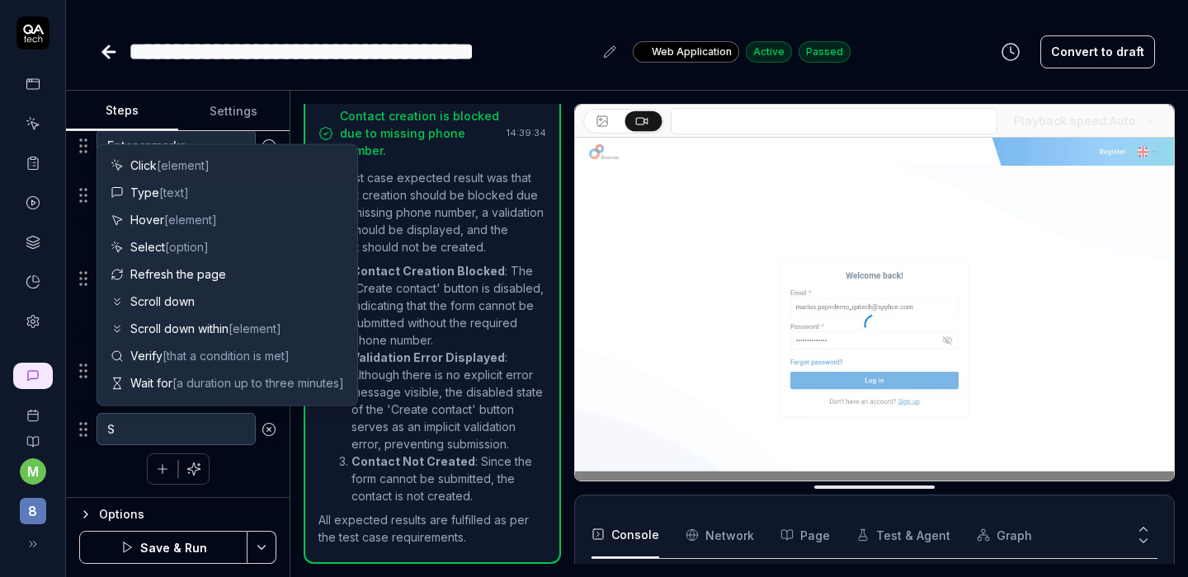
type textarea "Se"
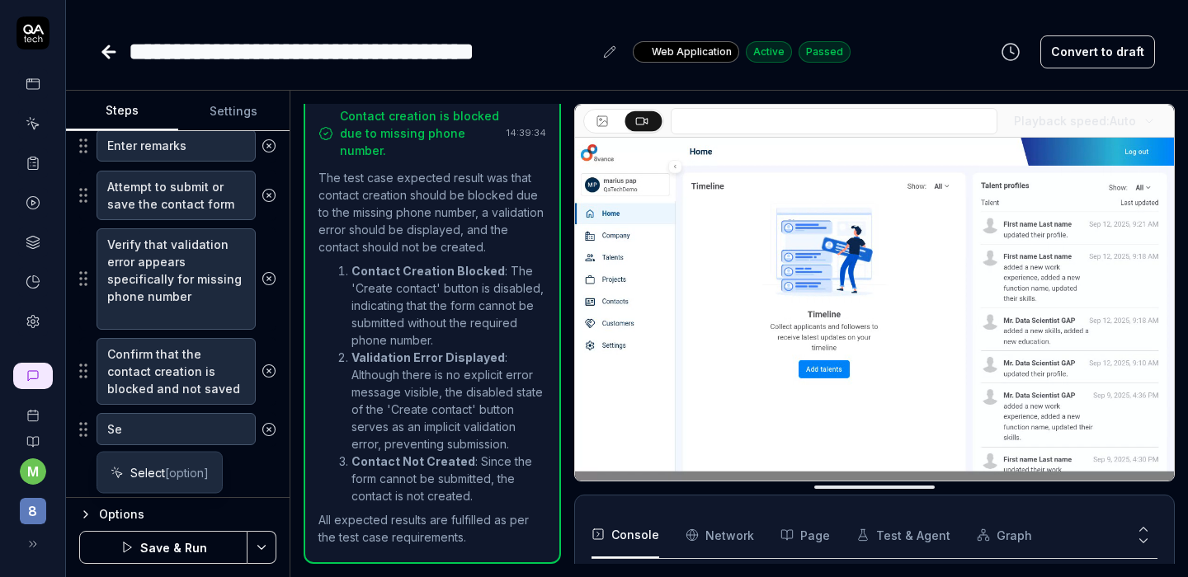
type textarea "*"
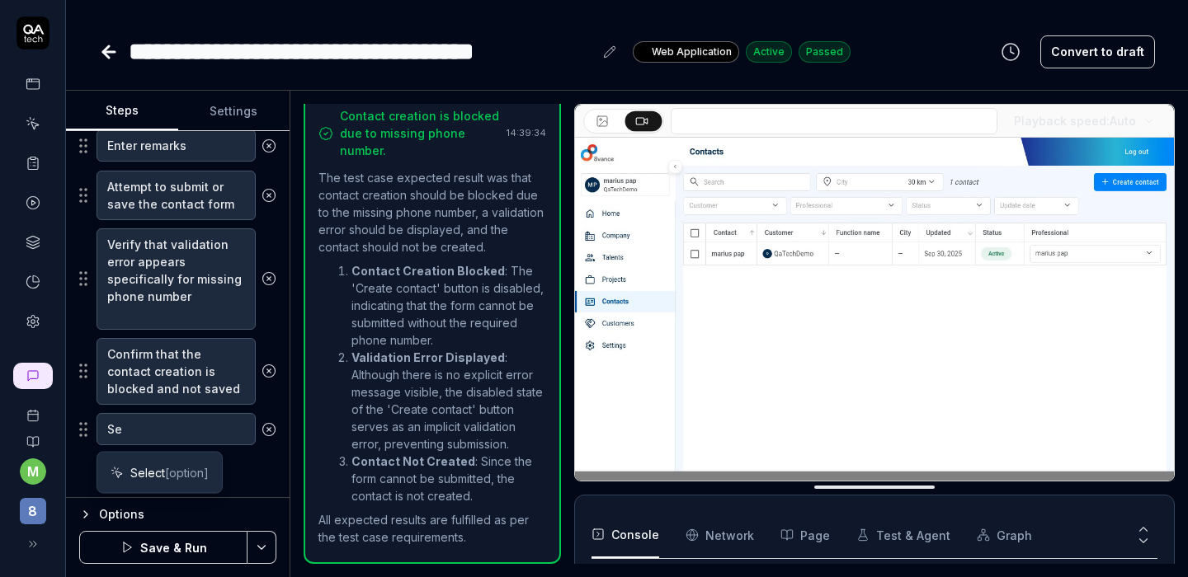
type textarea "Sel"
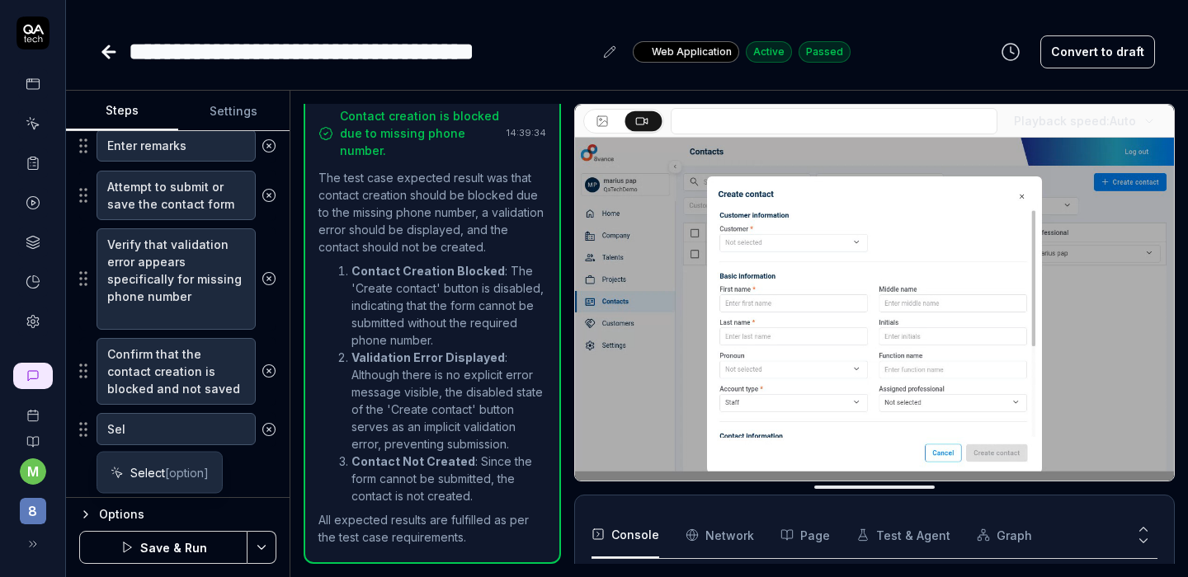
type textarea "*"
type textarea "Sele"
type textarea "*"
type textarea "Selec"
type textarea "*"
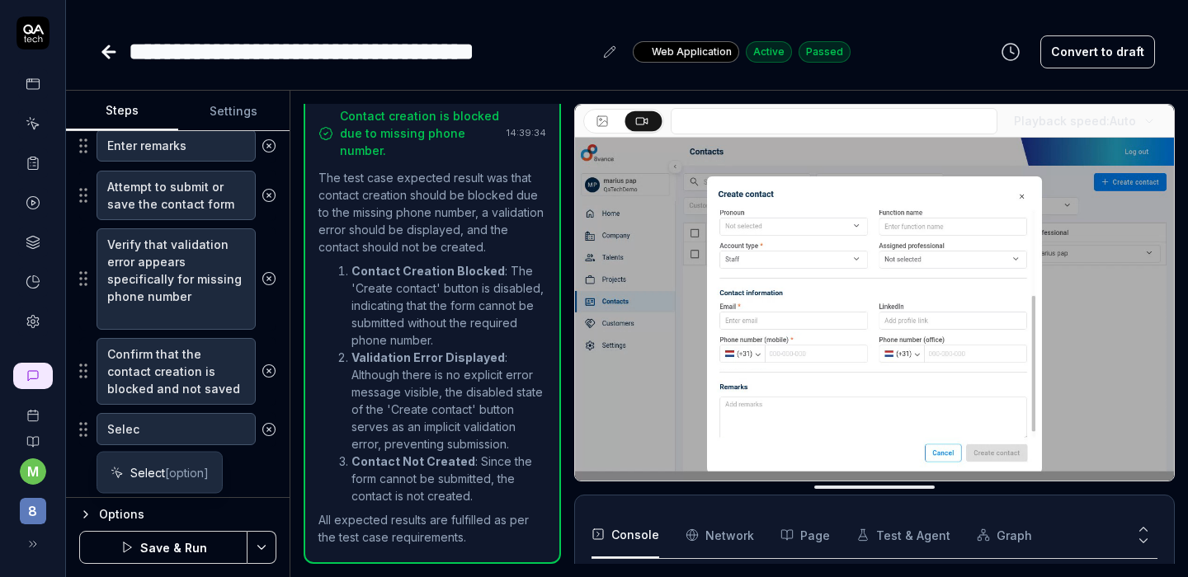
type textarea "Select"
type textarea "*"
type textarea "Select"
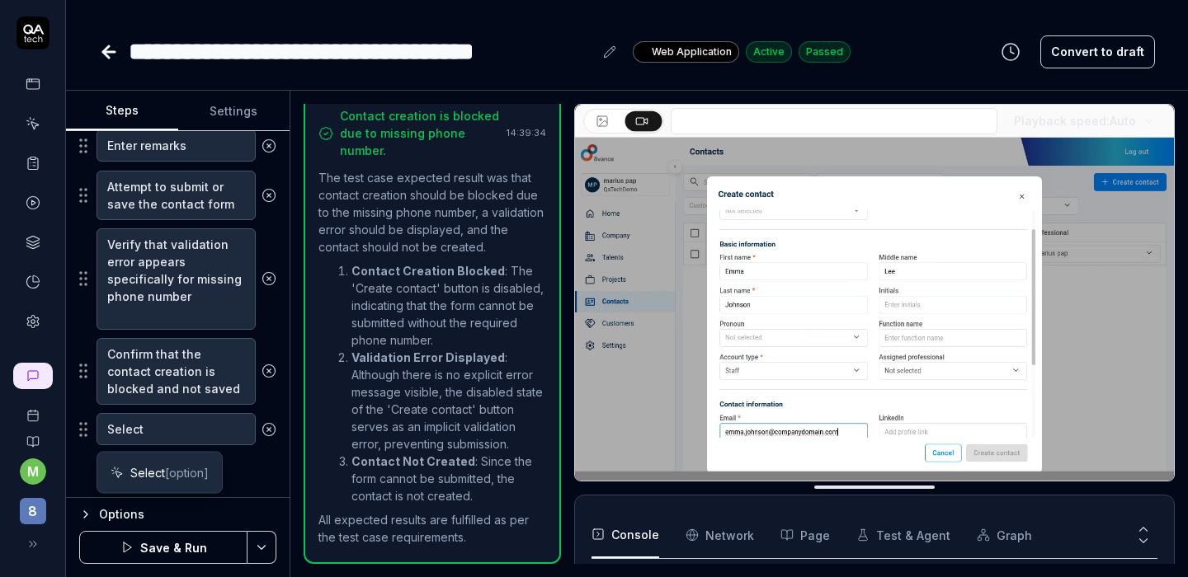
type textarea "*"
type textarea "Select a"
type textarea "*"
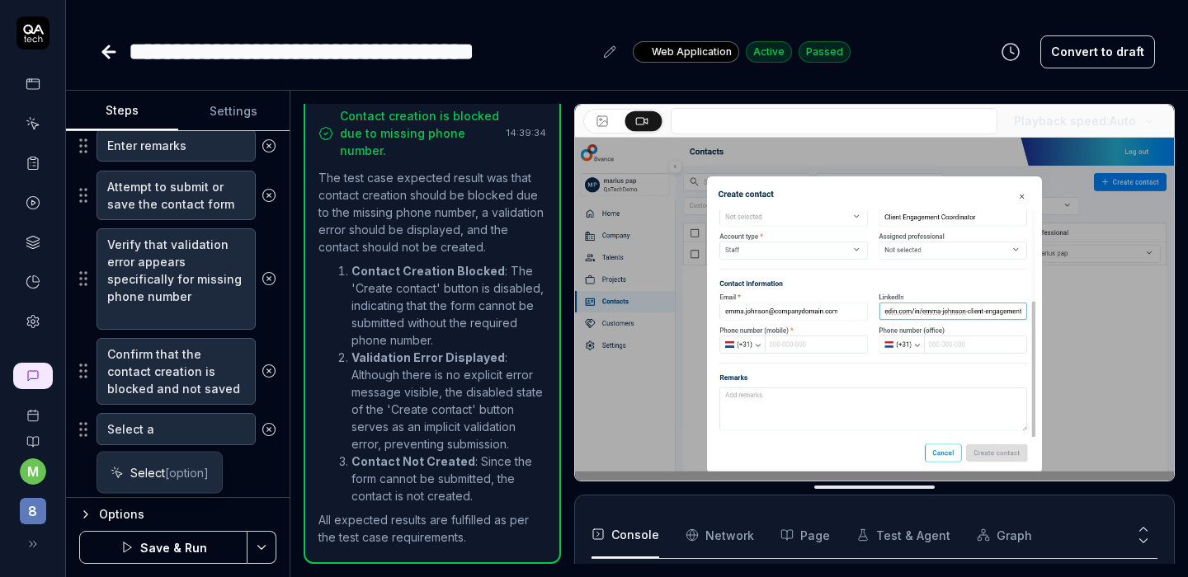
type textarea "Select a"
type textarea "*"
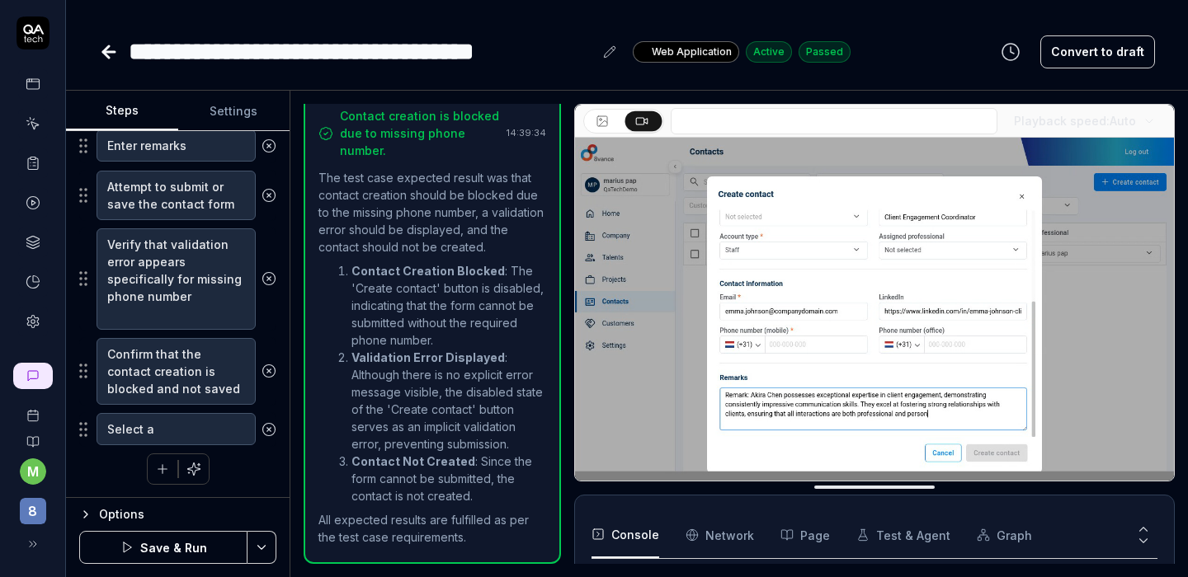
type textarea "Select a c"
type textarea "*"
type textarea "Select a cu"
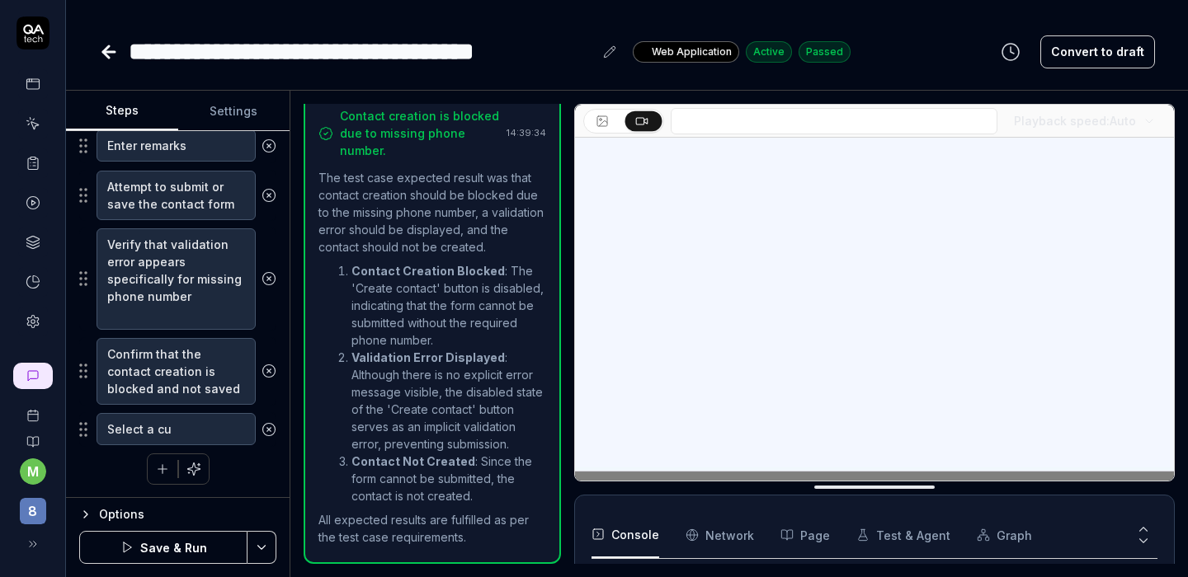
type textarea "*"
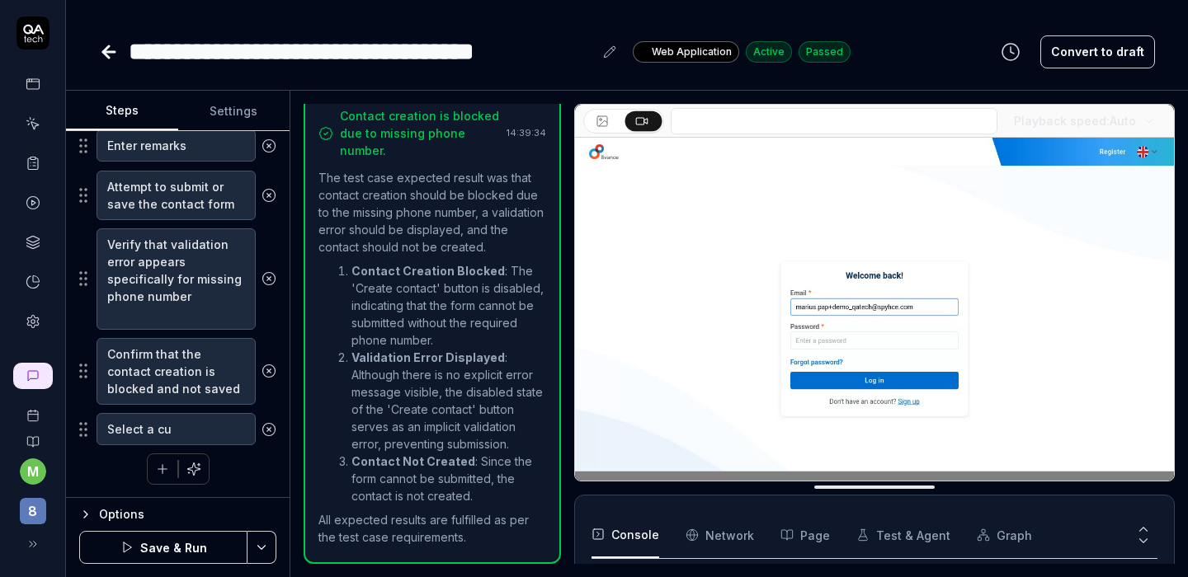
type textarea "Select a cus"
type textarea "*"
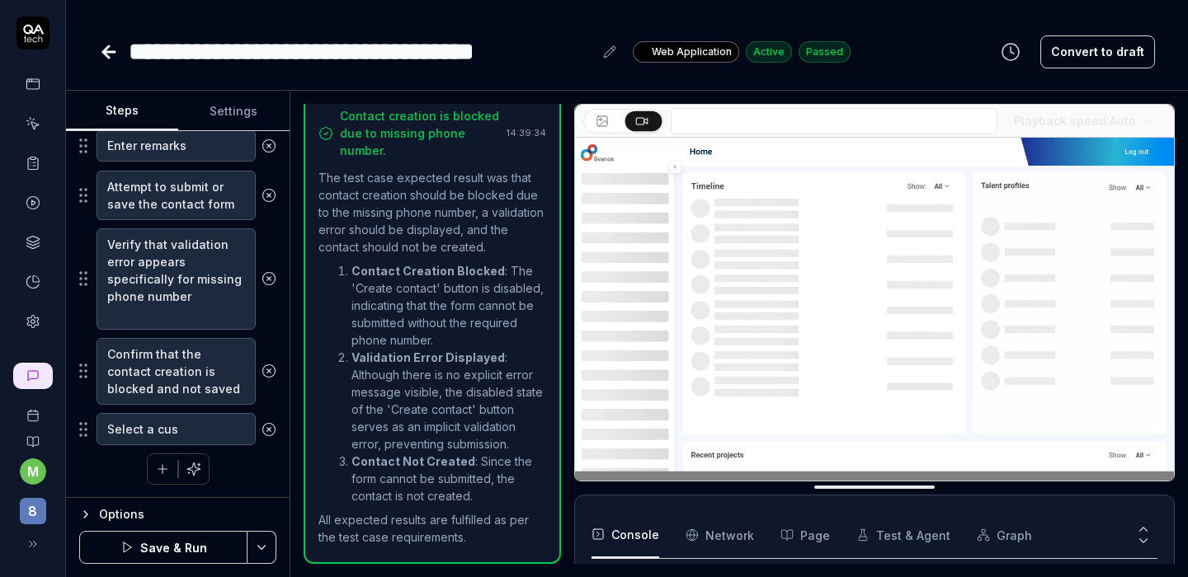
type textarea "Select a cust"
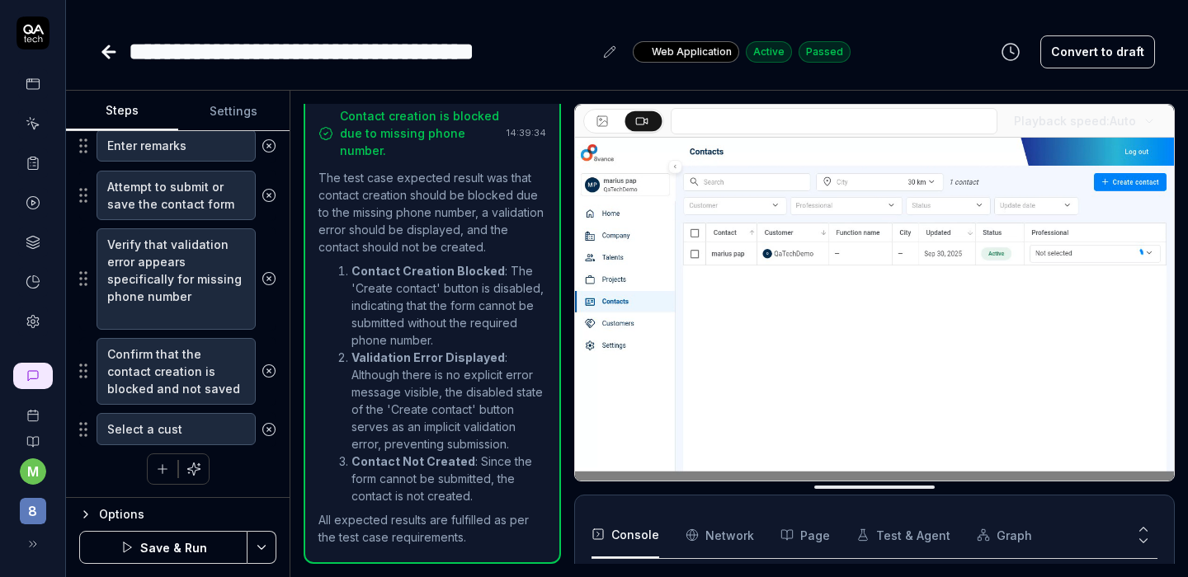
type textarea "*"
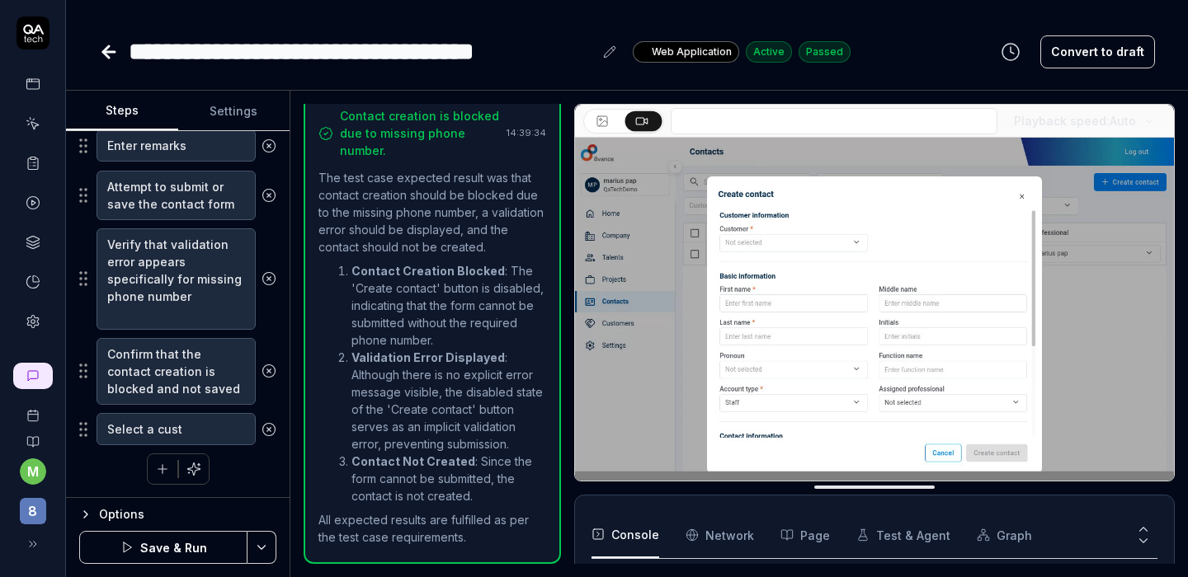
type textarea "Select a custo"
type textarea "*"
type textarea "Select a custom"
type textarea "*"
type textarea "Select a custome"
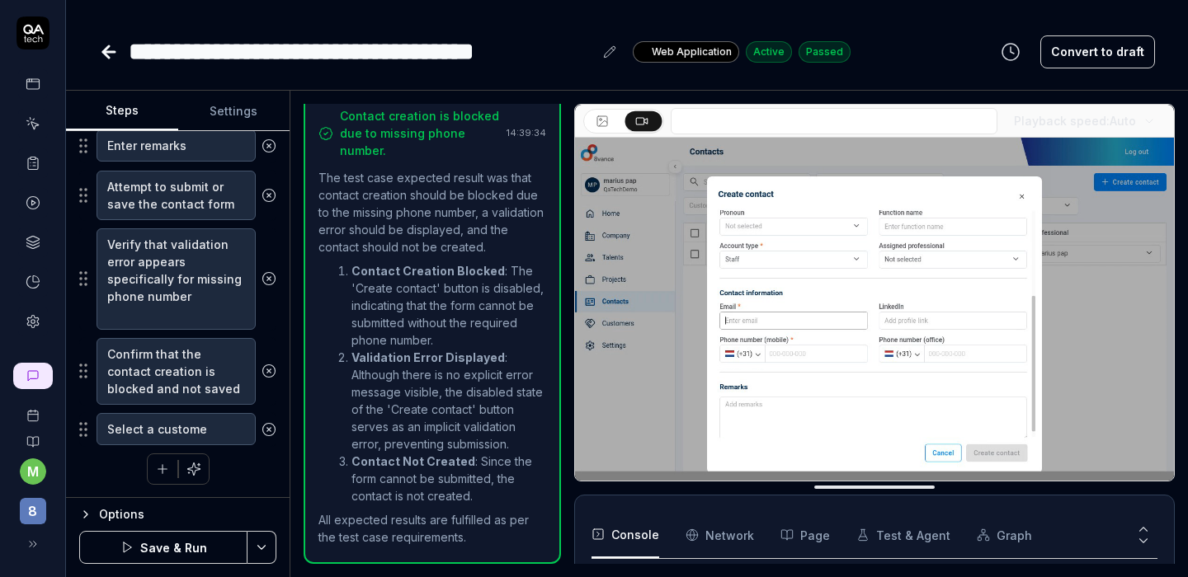
type textarea "*"
type textarea "Select a customer"
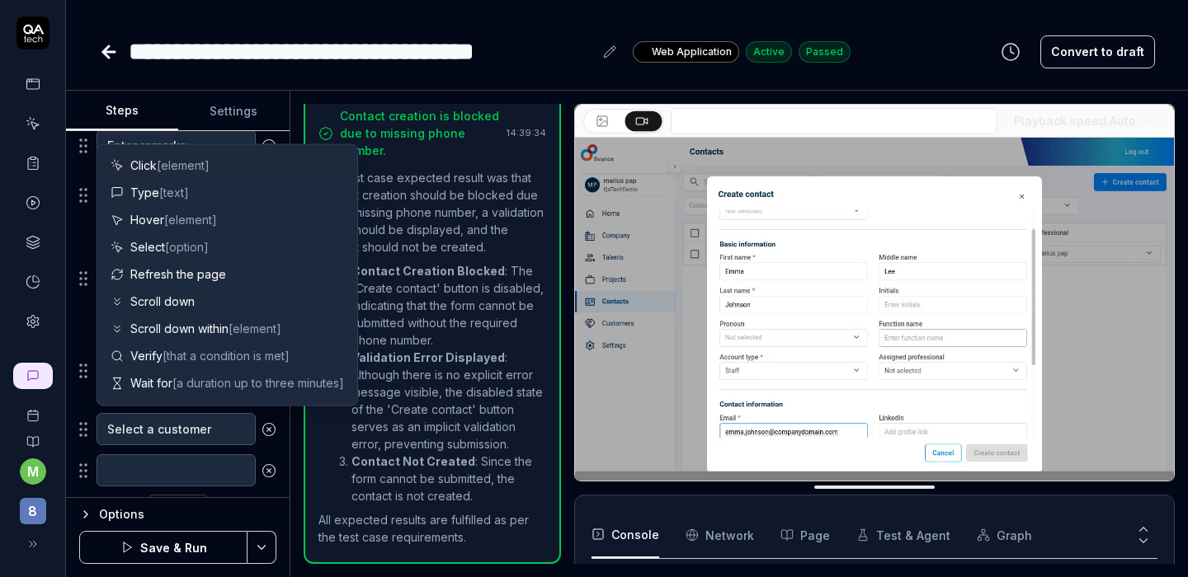
scroll to position [808, 0]
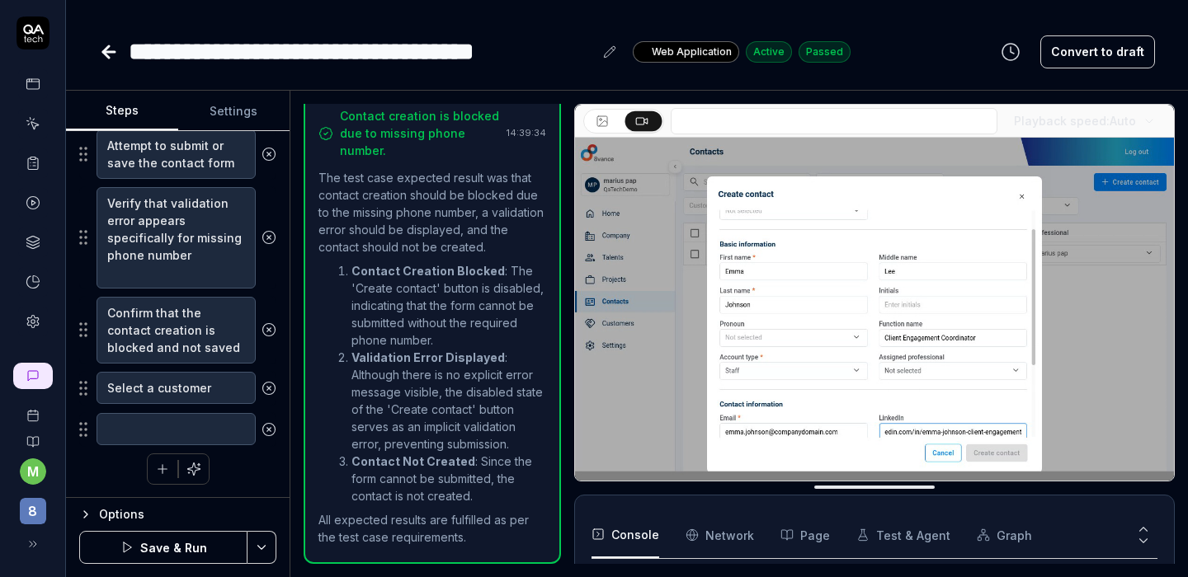
drag, startPoint x: 74, startPoint y: 474, endPoint x: 97, endPoint y: 482, distance: 24.5
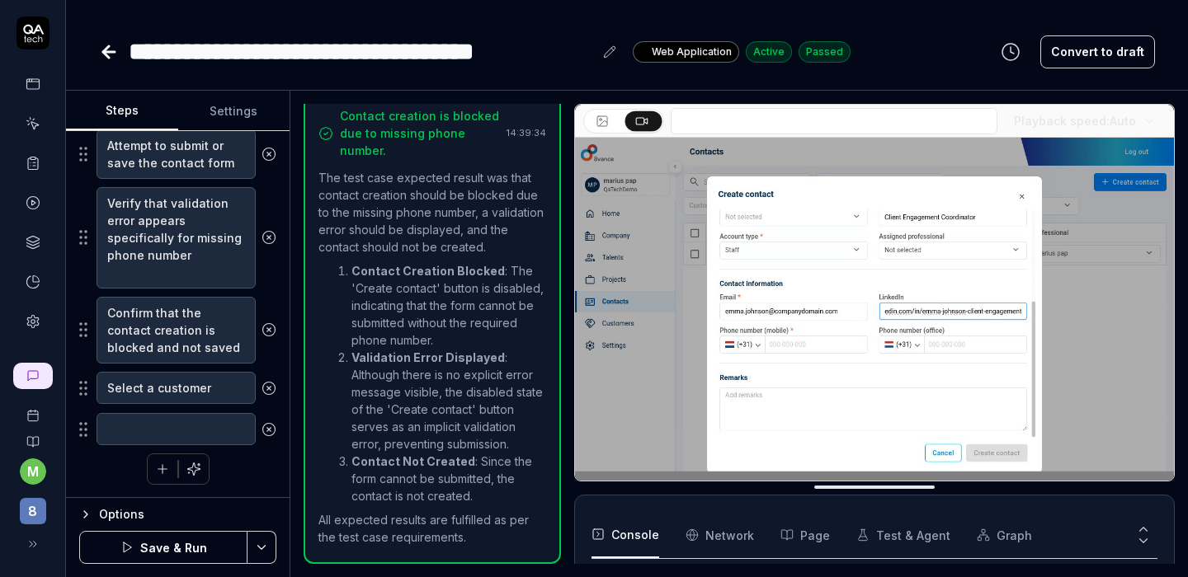
click at [90, 478] on div "Goal Create contact with all fields filled except phone number Expected result …" at bounding box center [178, 314] width 224 height 367
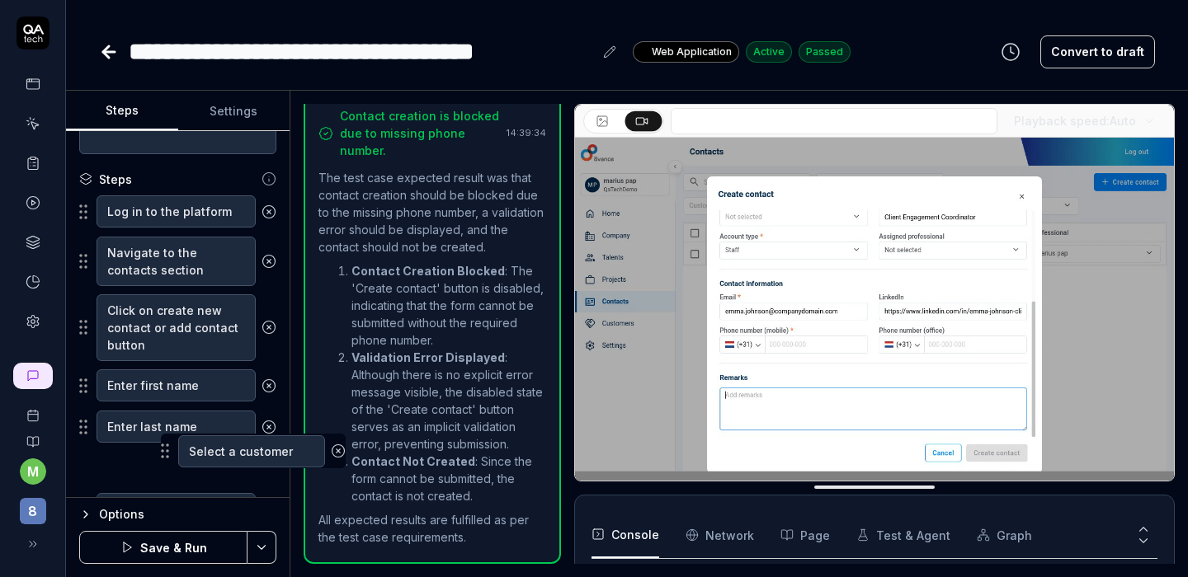
scroll to position [256, 0]
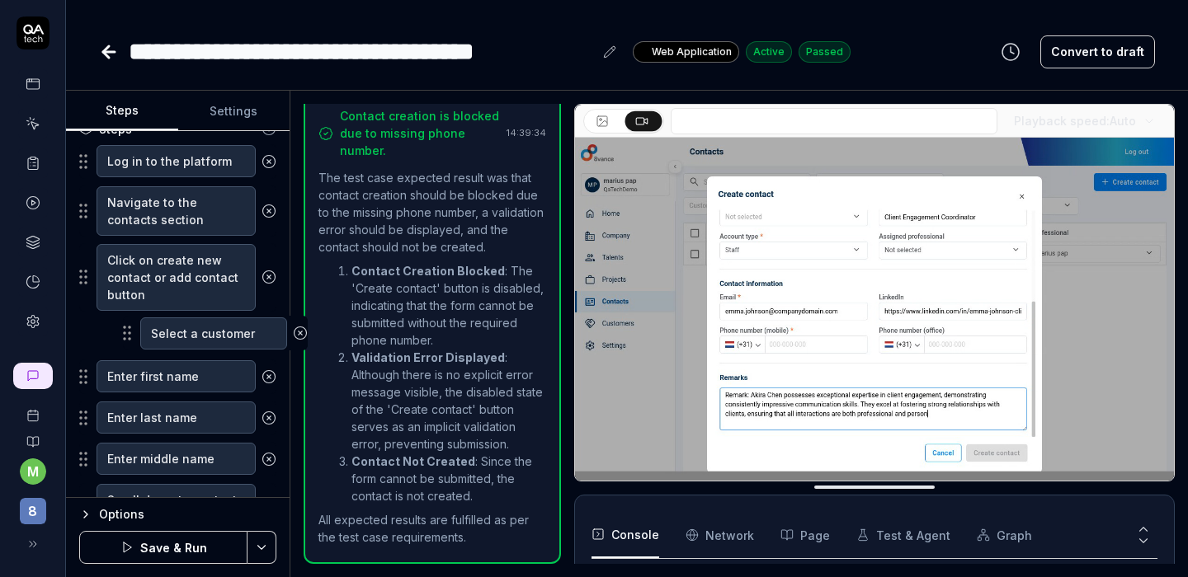
drag, startPoint x: 82, startPoint y: 391, endPoint x: 117, endPoint y: 341, distance: 60.4
click at [124, 338] on fieldset "Log in to the platform Navigate to the contacts section Click on create new con…" at bounding box center [177, 571] width 197 height 855
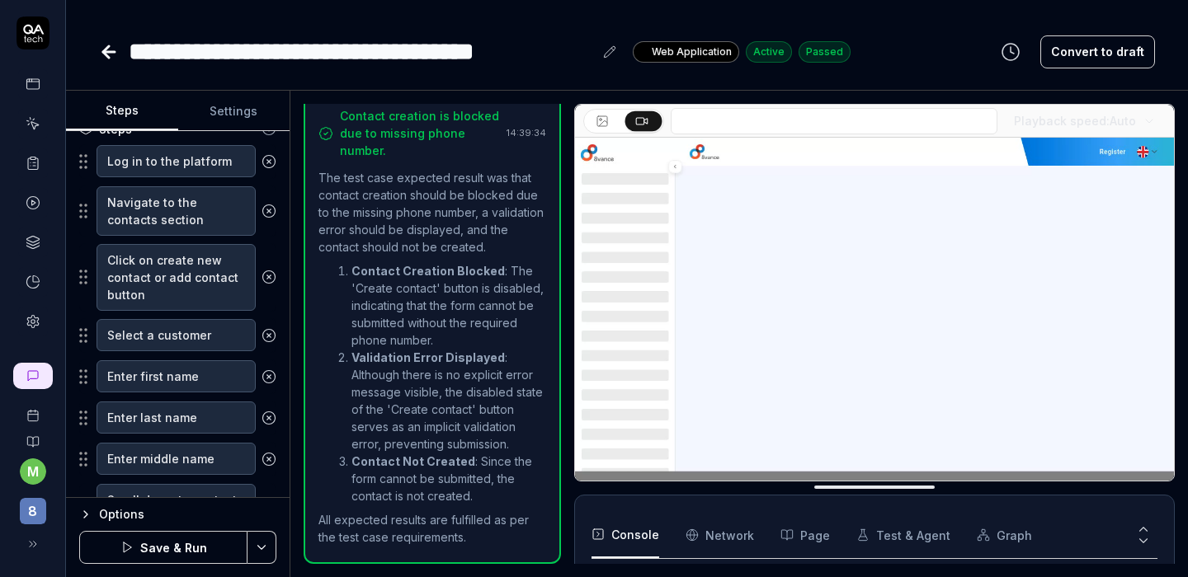
click at [153, 539] on button "Save & Run" at bounding box center [163, 547] width 168 height 33
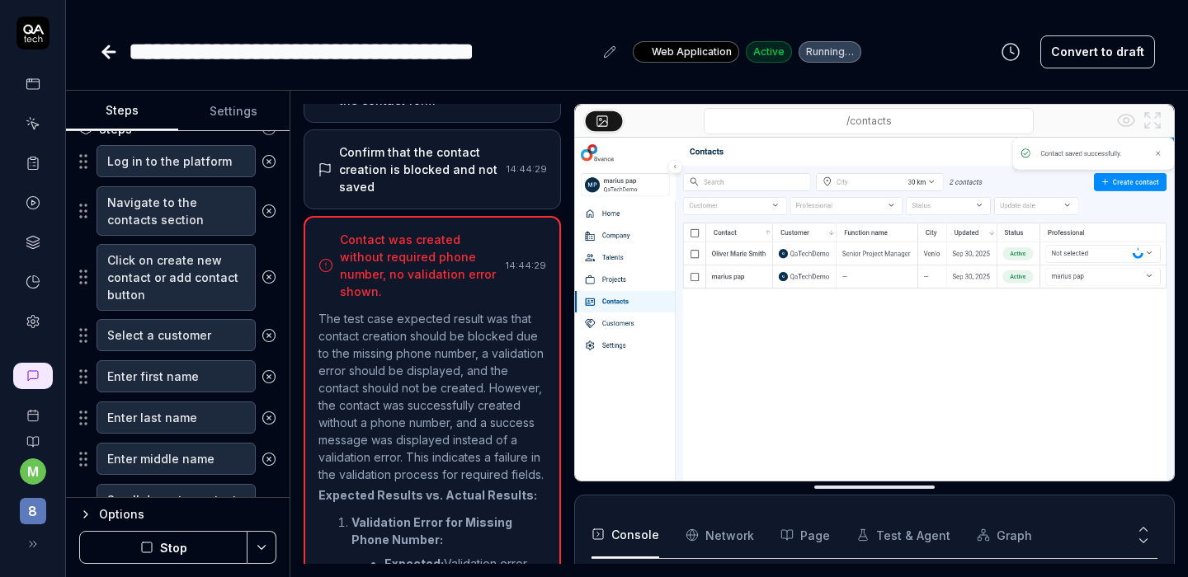
scroll to position [859, 0]
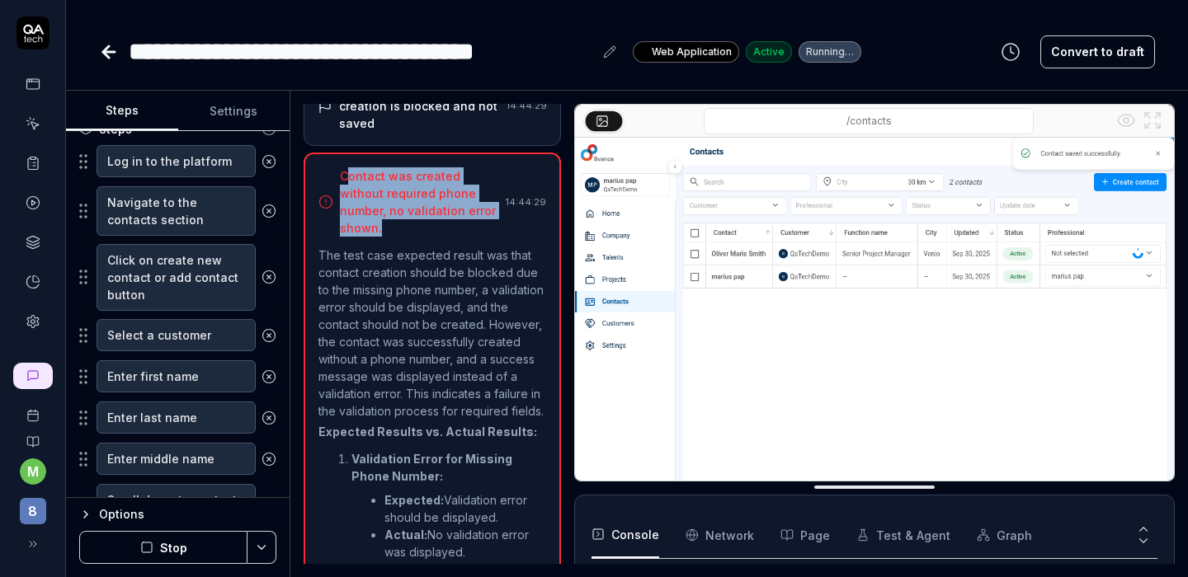
drag, startPoint x: 346, startPoint y: 193, endPoint x: 421, endPoint y: 247, distance: 92.0
click at [421, 237] on div "Contact was created without required phone number, no validation error shown." at bounding box center [419, 201] width 159 height 69
click at [426, 237] on div "Contact was created without required phone number, no validation error shown." at bounding box center [419, 201] width 159 height 69
drag, startPoint x: 393, startPoint y: 245, endPoint x: 339, endPoint y: 185, distance: 81.2
click at [339, 185] on div "Contact was created without required phone number, no validation error shown." at bounding box center [408, 201] width 181 height 69
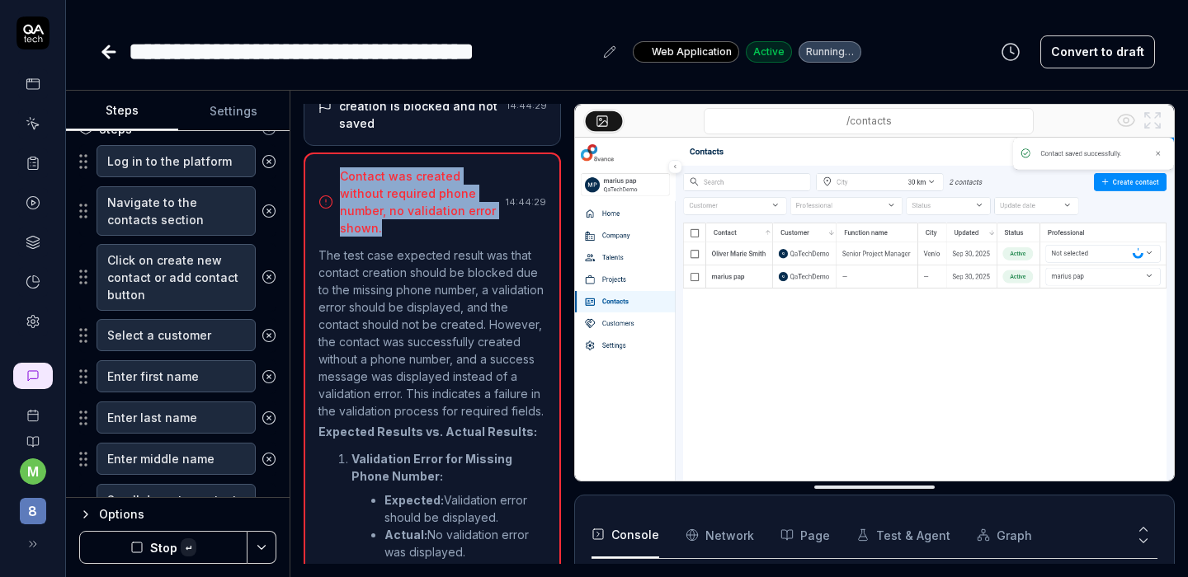
copy div "Contact was created without required phone number, no validation error shown."
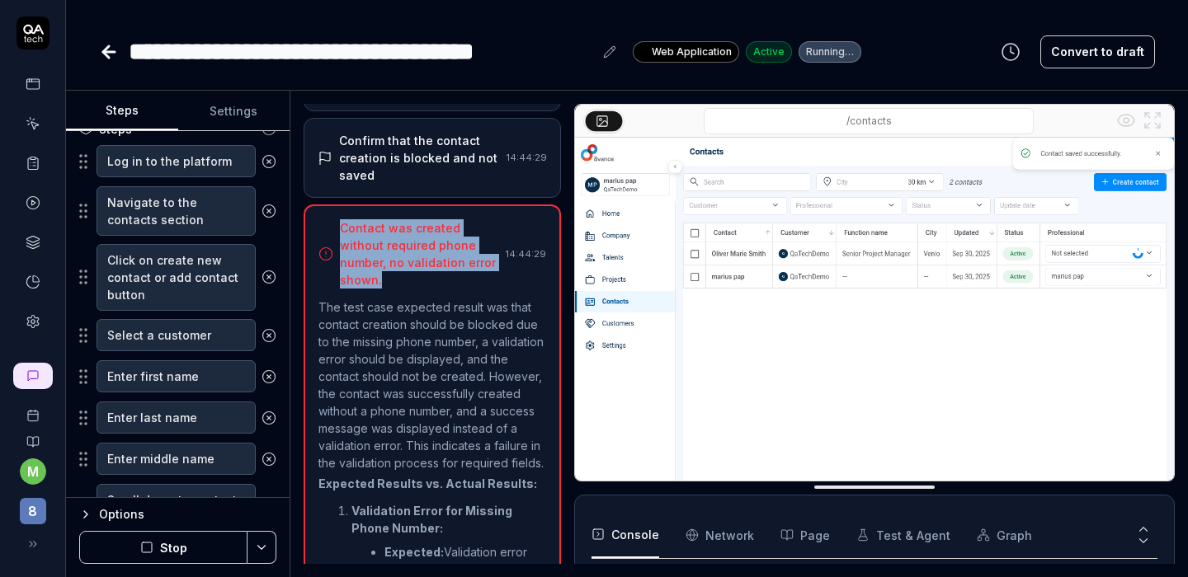
scroll to position [737, 0]
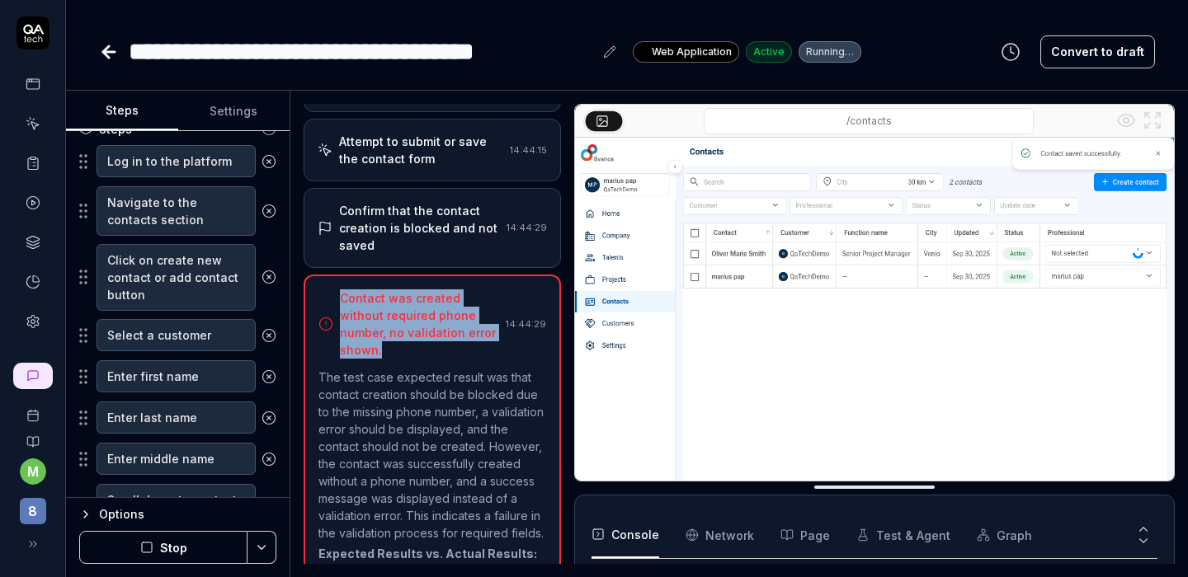
copy div "Contact was created without required phone number, no validation error shown."
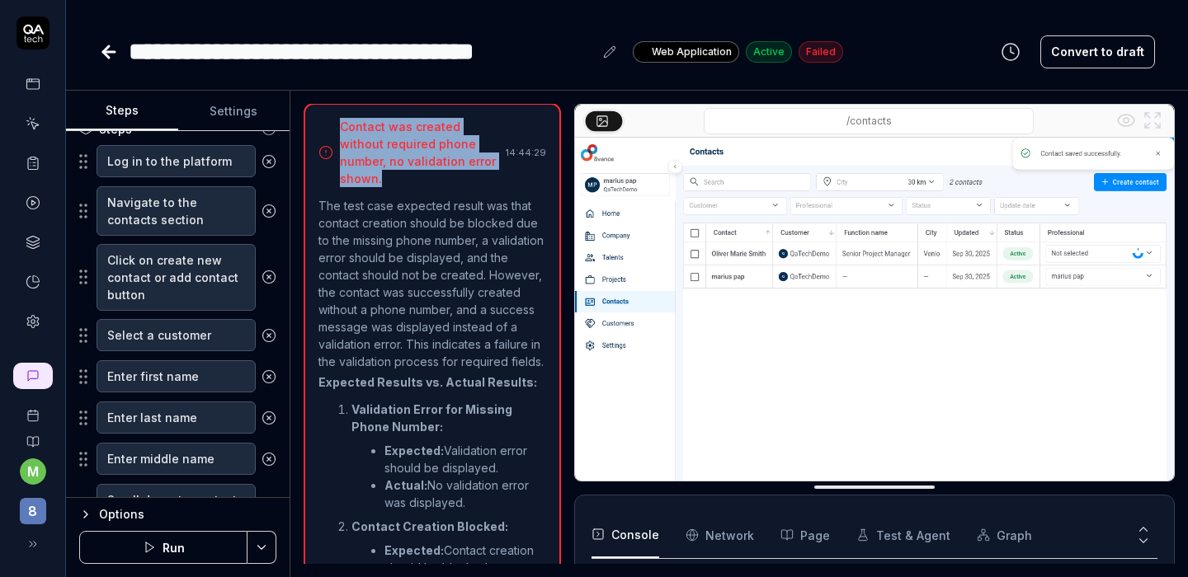
scroll to position [910, 0]
click at [28, 156] on icon at bounding box center [33, 163] width 15 height 15
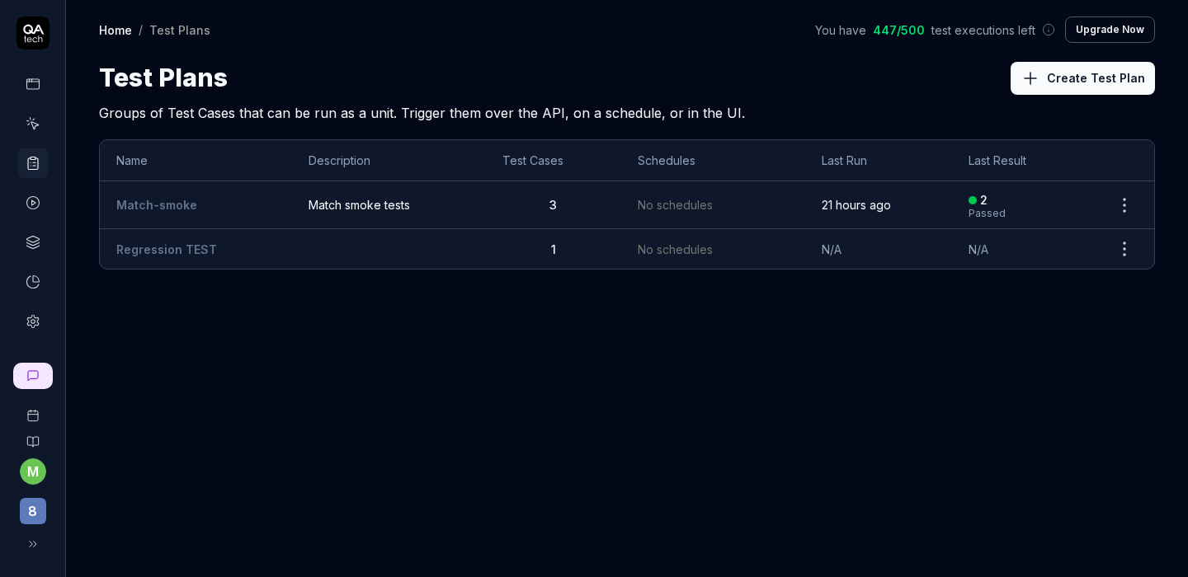
click at [242, 193] on td "Match-smoke" at bounding box center [196, 205] width 192 height 48
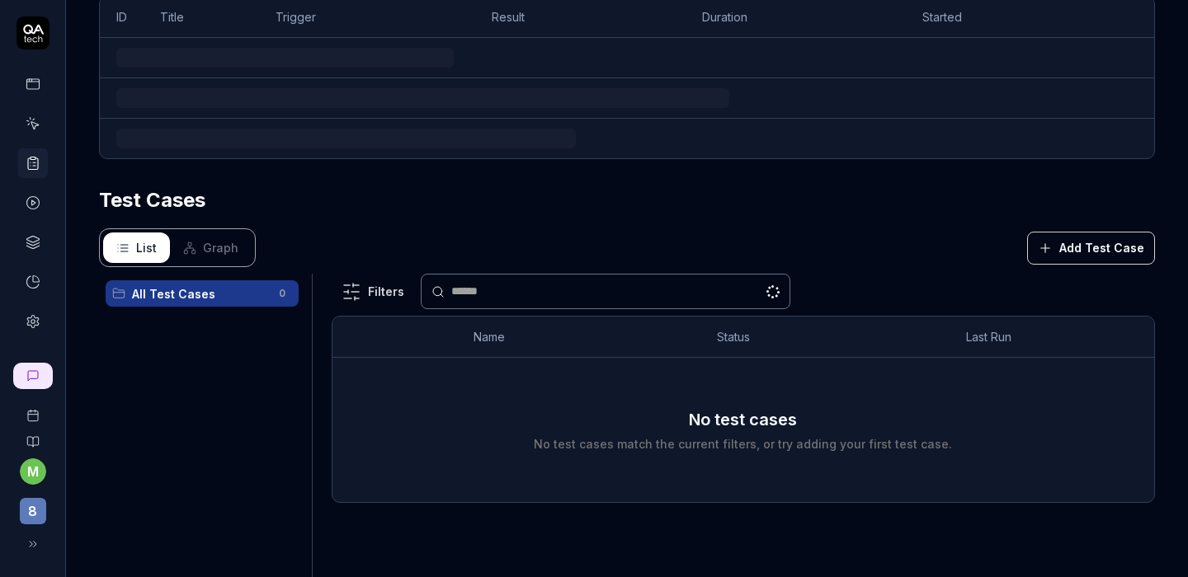
click at [167, 201] on div "Parameters Recent Results See all ID Title Trigger Result Duration Started Test…" at bounding box center [627, 229] width 1056 height 913
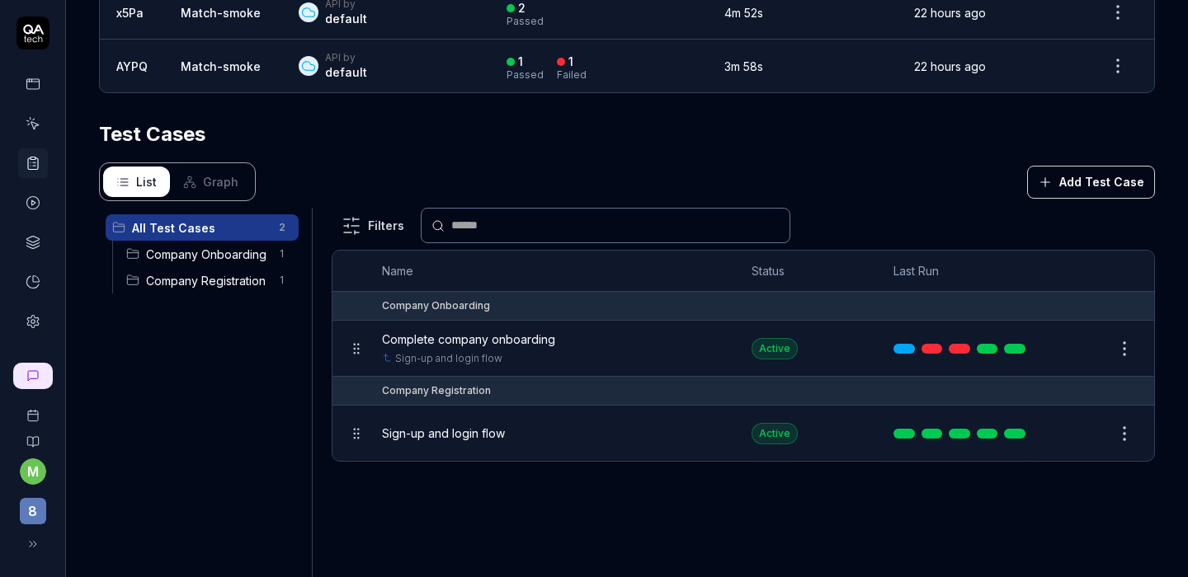
scroll to position [530, 0]
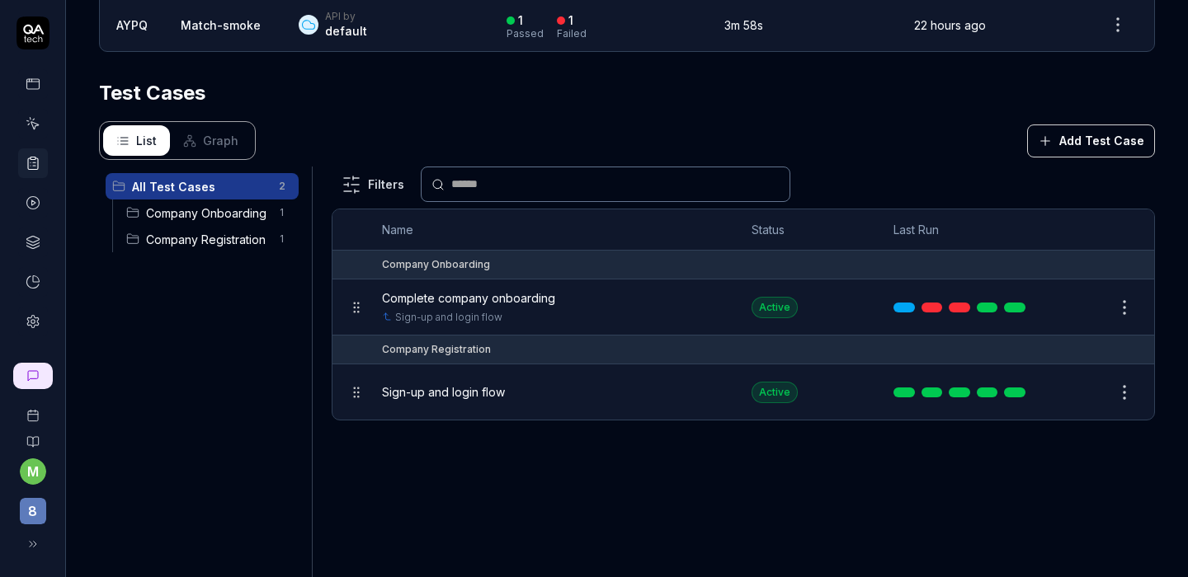
click at [1053, 132] on button "Add Test Case" at bounding box center [1091, 141] width 128 height 33
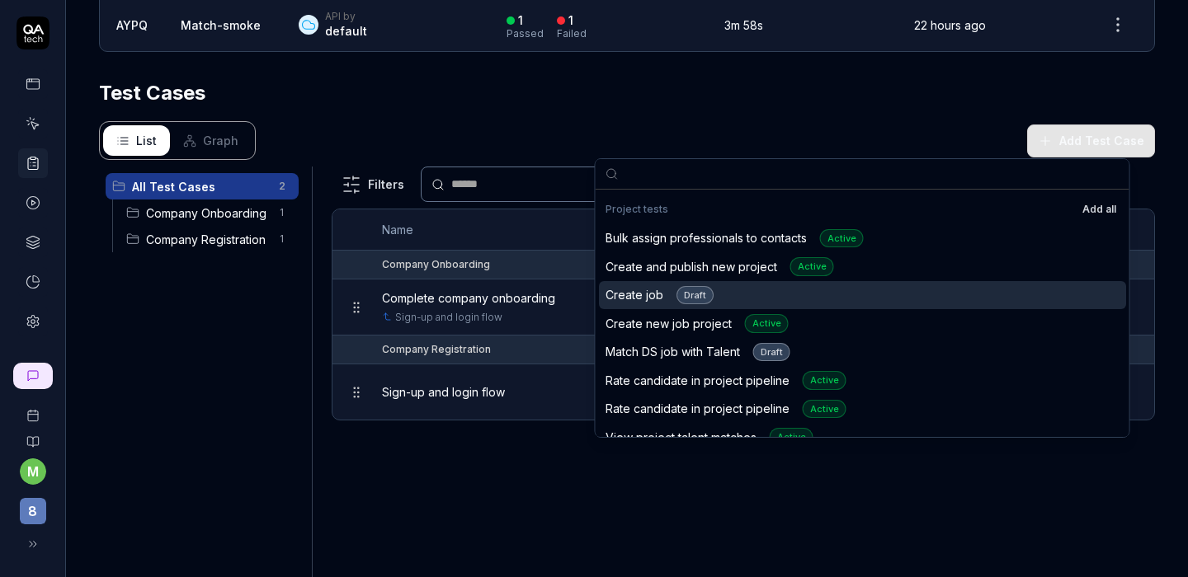
scroll to position [738, 0]
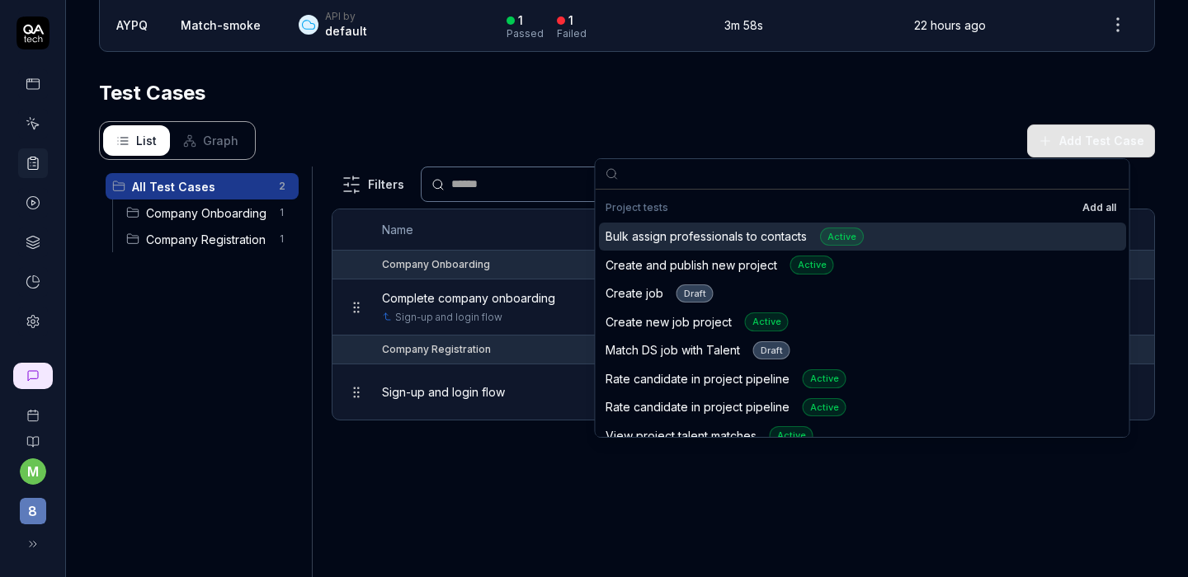
click at [765, 233] on div "Bulk assign professionals to contacts Active" at bounding box center [734, 237] width 258 height 19
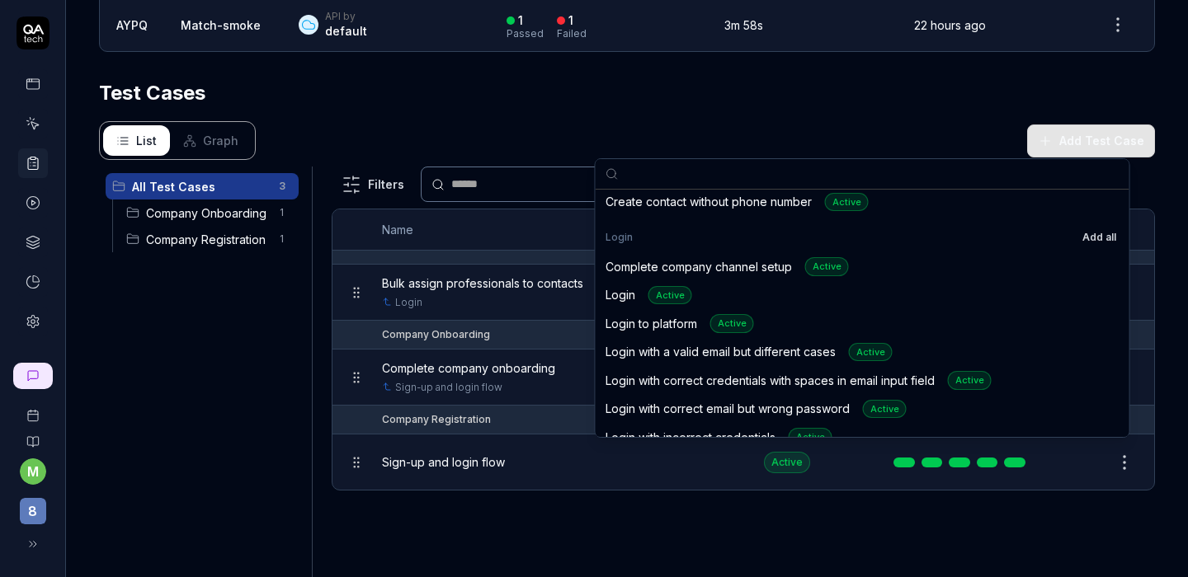
scroll to position [0, 0]
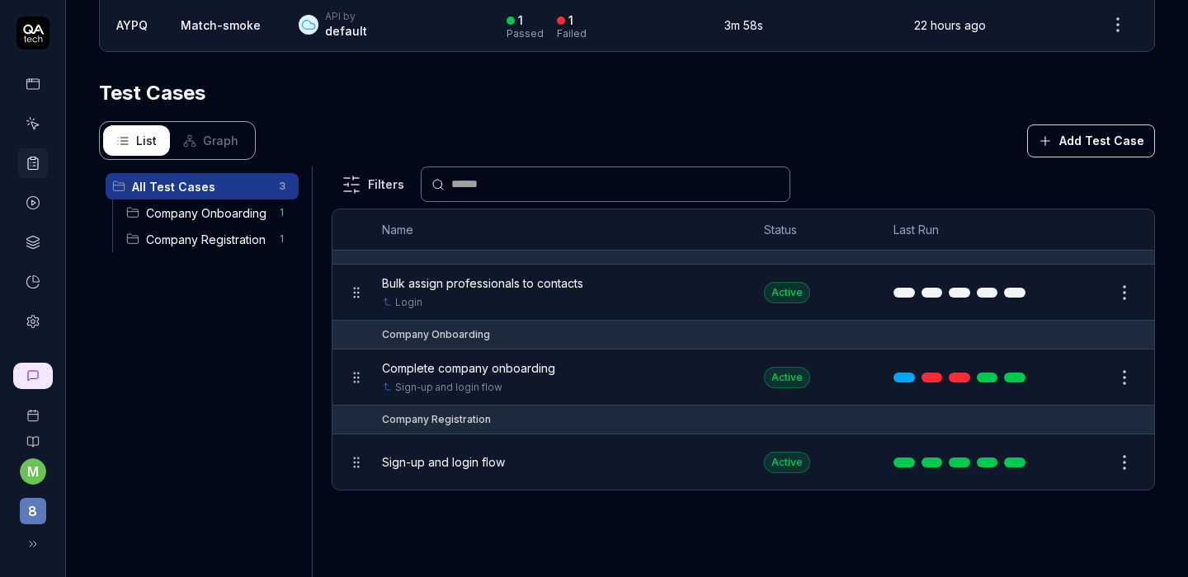
click at [150, 320] on div "All Test Cases 3 Company Onboarding 1 Company Registration 1" at bounding box center [202, 363] width 206 height 393
click at [34, 151] on link at bounding box center [33, 163] width 30 height 30
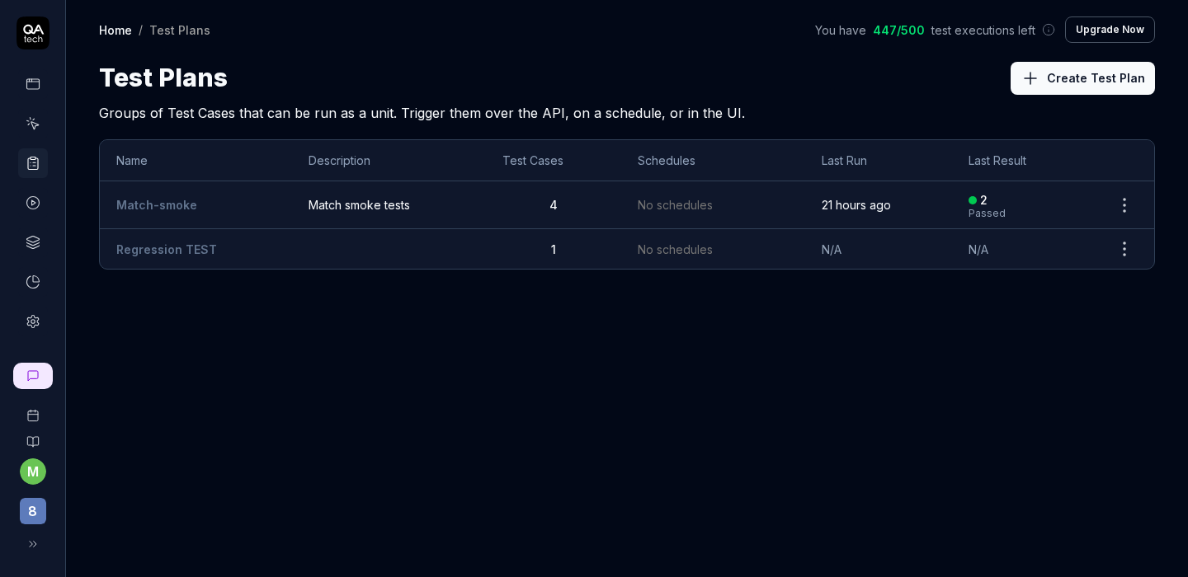
click at [43, 122] on link at bounding box center [33, 124] width 30 height 30
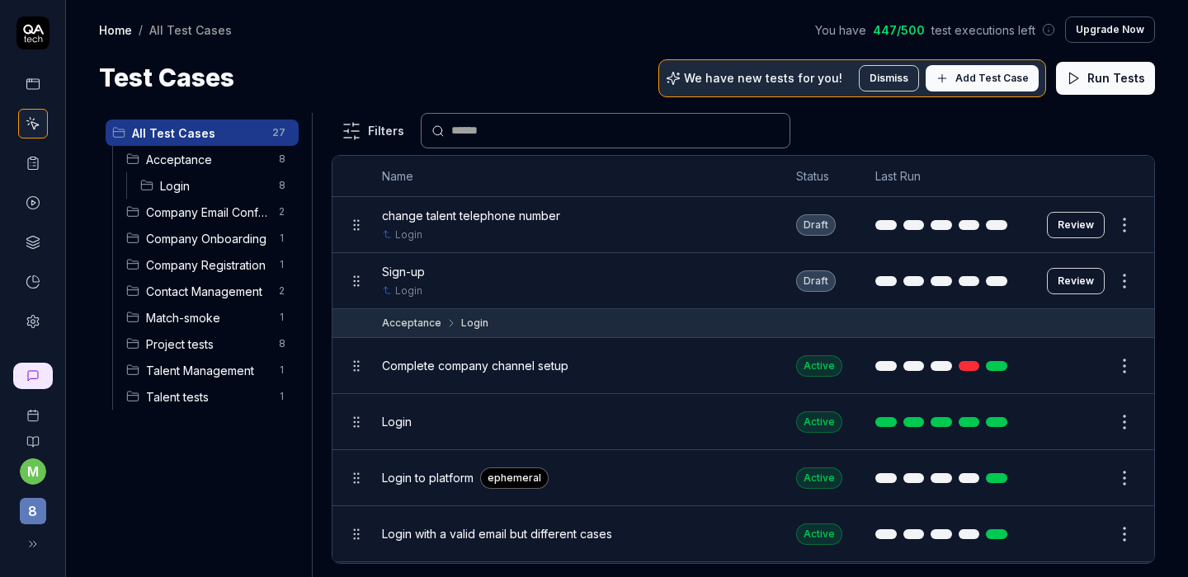
click at [214, 371] on span "Talent Management" at bounding box center [207, 370] width 123 height 17
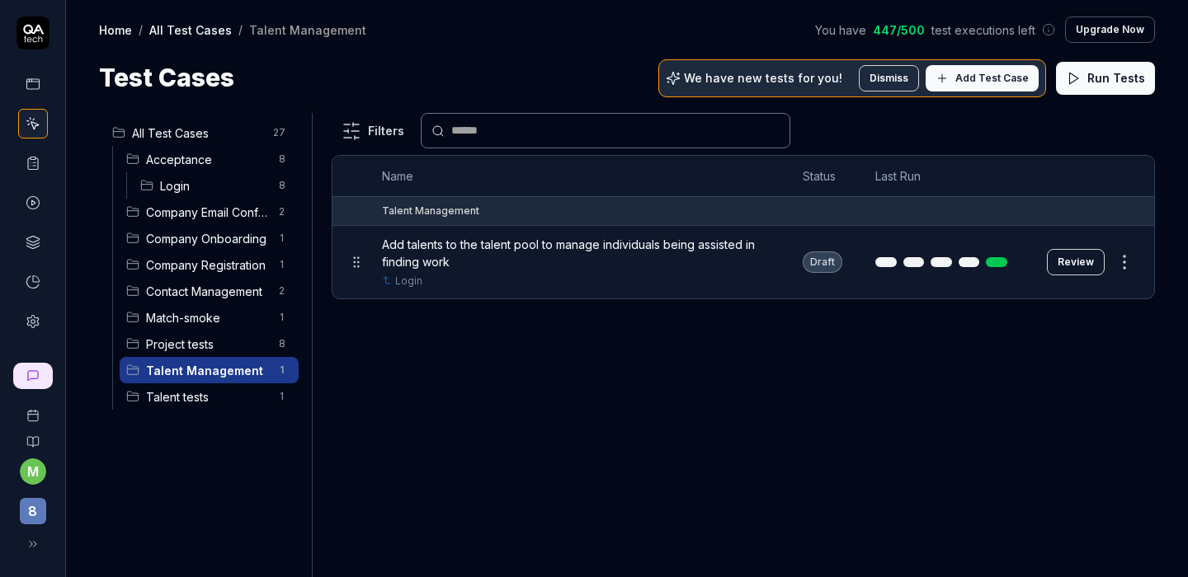
click at [194, 293] on span "Contact Management" at bounding box center [207, 291] width 123 height 17
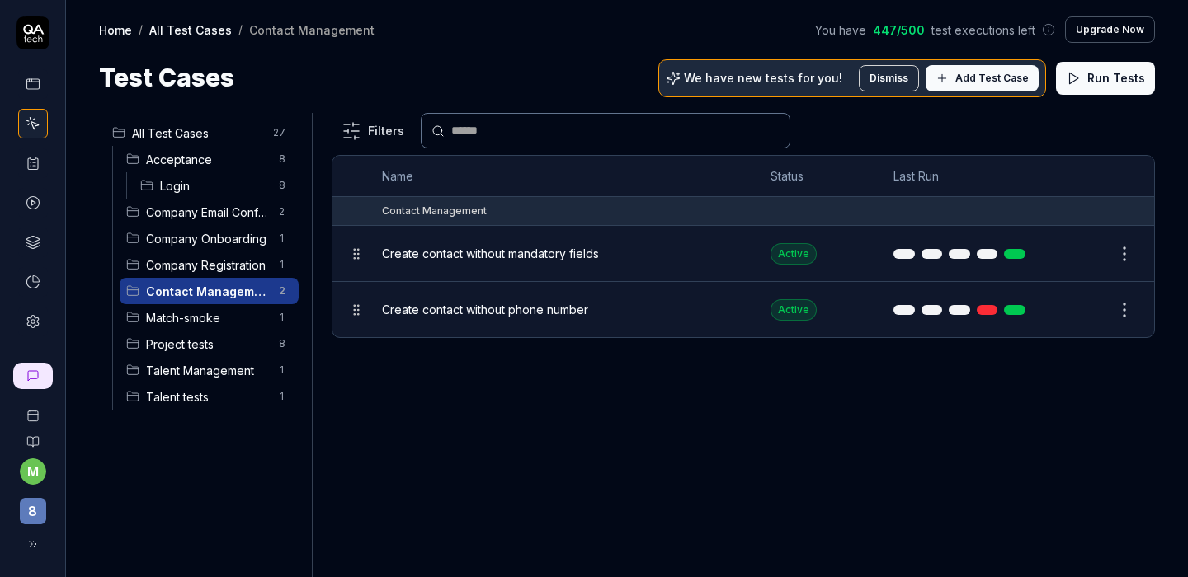
click at [191, 371] on span "Talent Management" at bounding box center [207, 370] width 123 height 17
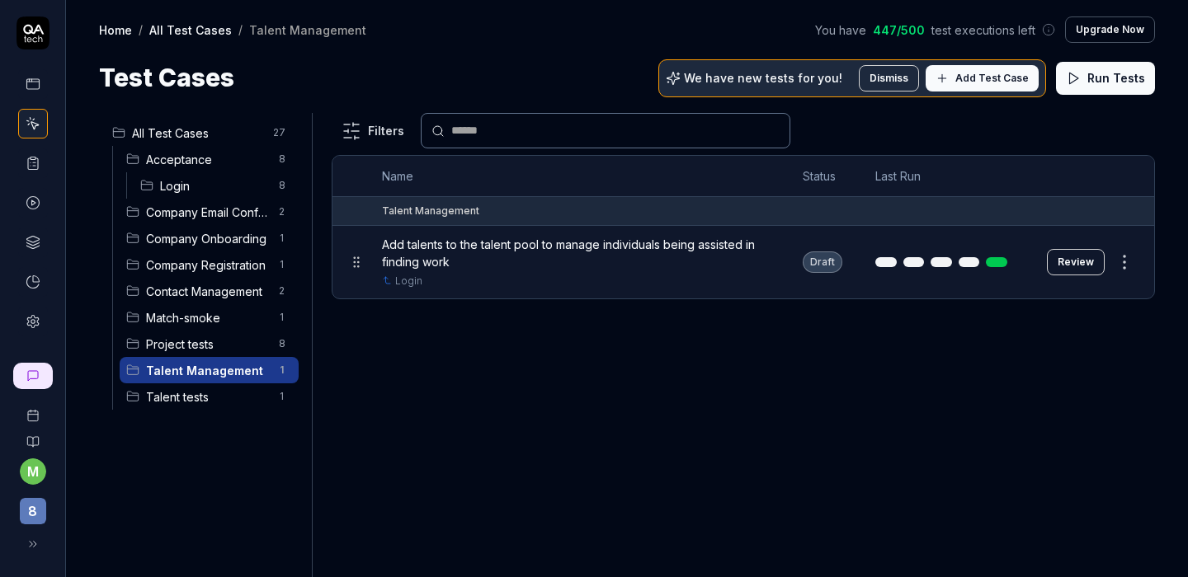
click at [190, 350] on span "Project tests" at bounding box center [207, 344] width 123 height 17
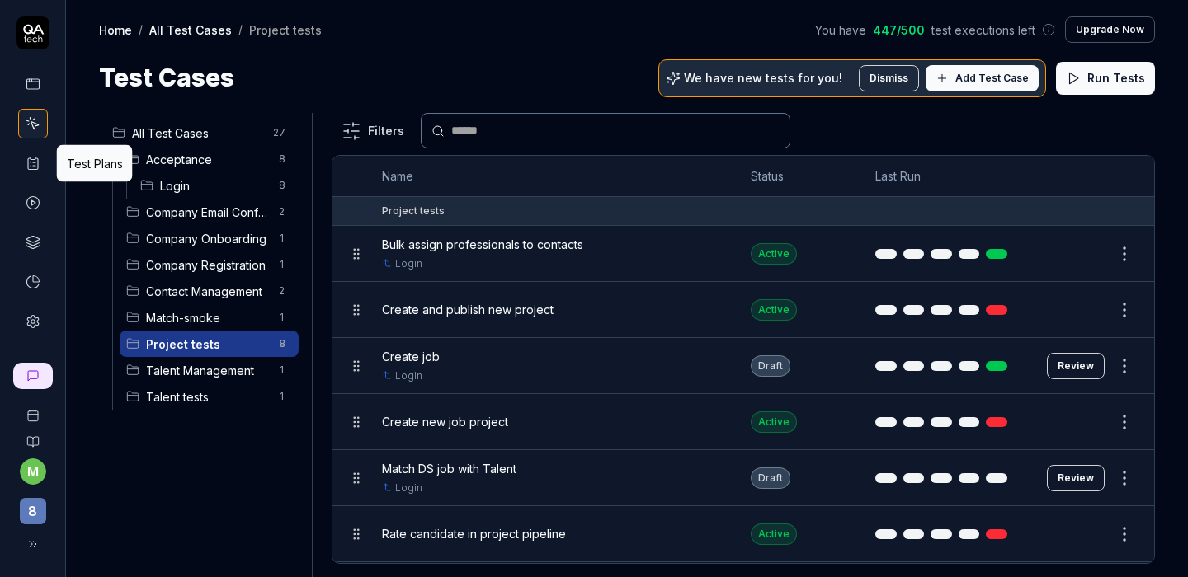
click at [26, 158] on icon at bounding box center [33, 163] width 15 height 15
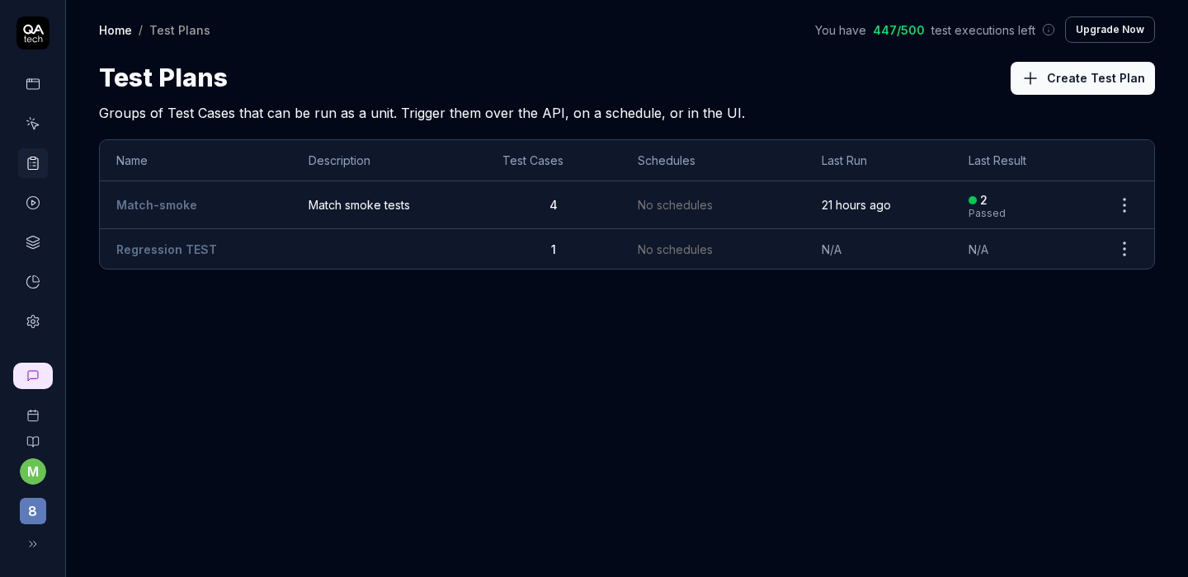
click at [325, 214] on td "Match smoke tests" at bounding box center [389, 205] width 194 height 48
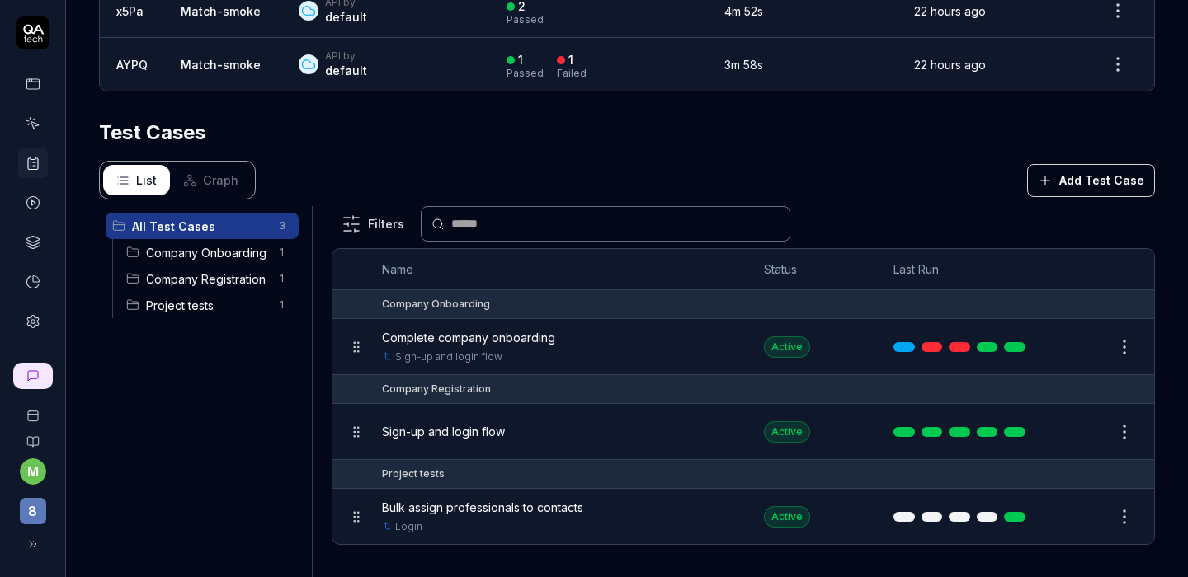
scroll to position [562, 0]
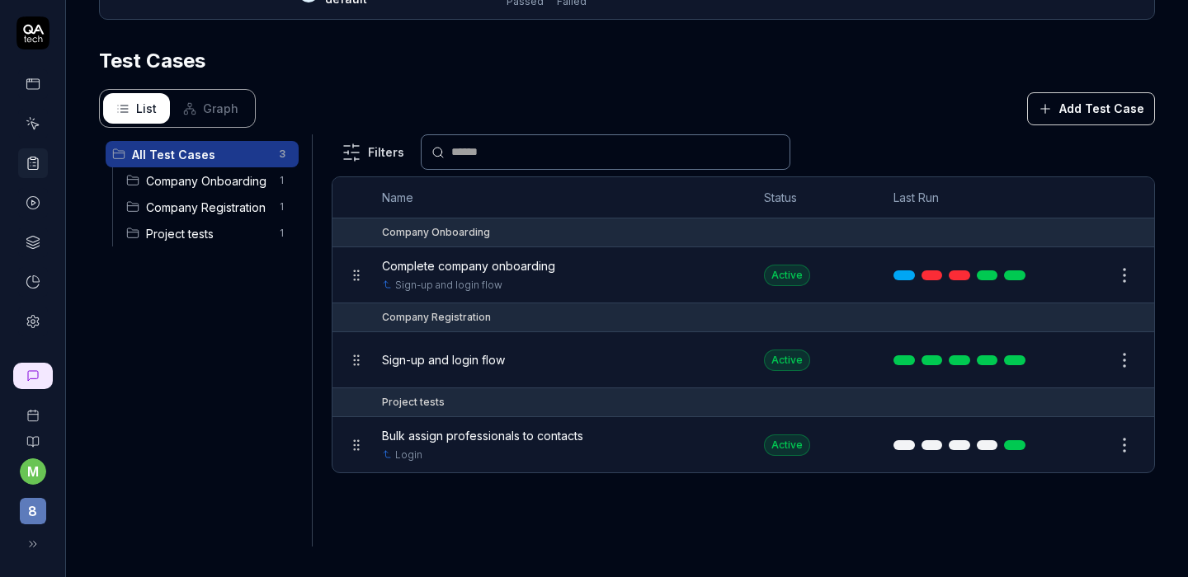
drag, startPoint x: 1077, startPoint y: 110, endPoint x: 1067, endPoint y: 115, distance: 11.1
click at [1067, 115] on button "Add Test Case" at bounding box center [1091, 108] width 128 height 33
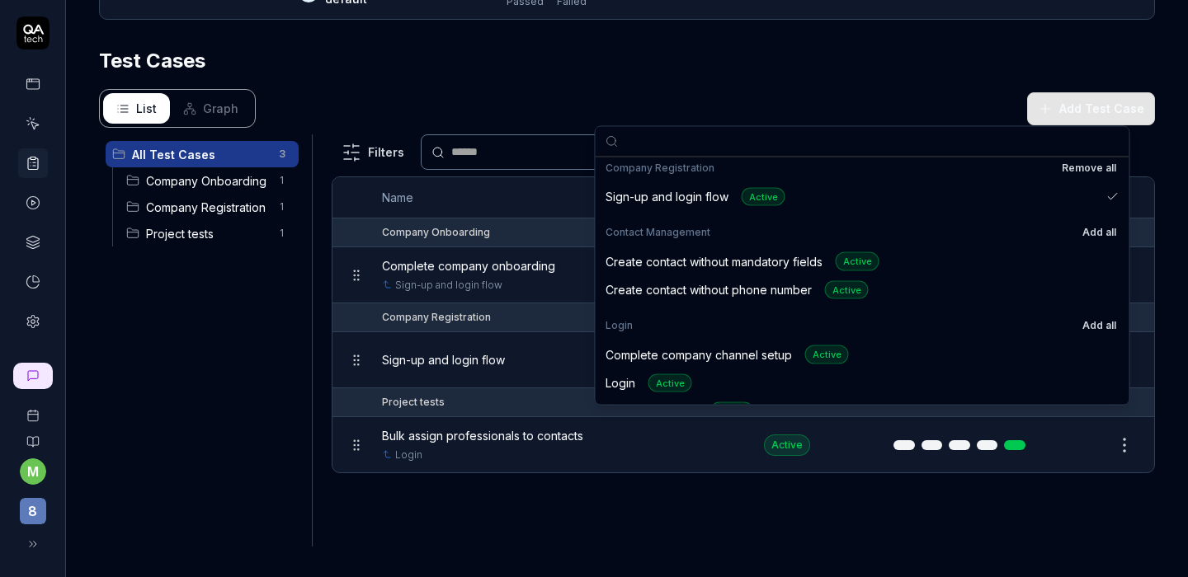
scroll to position [195, 0]
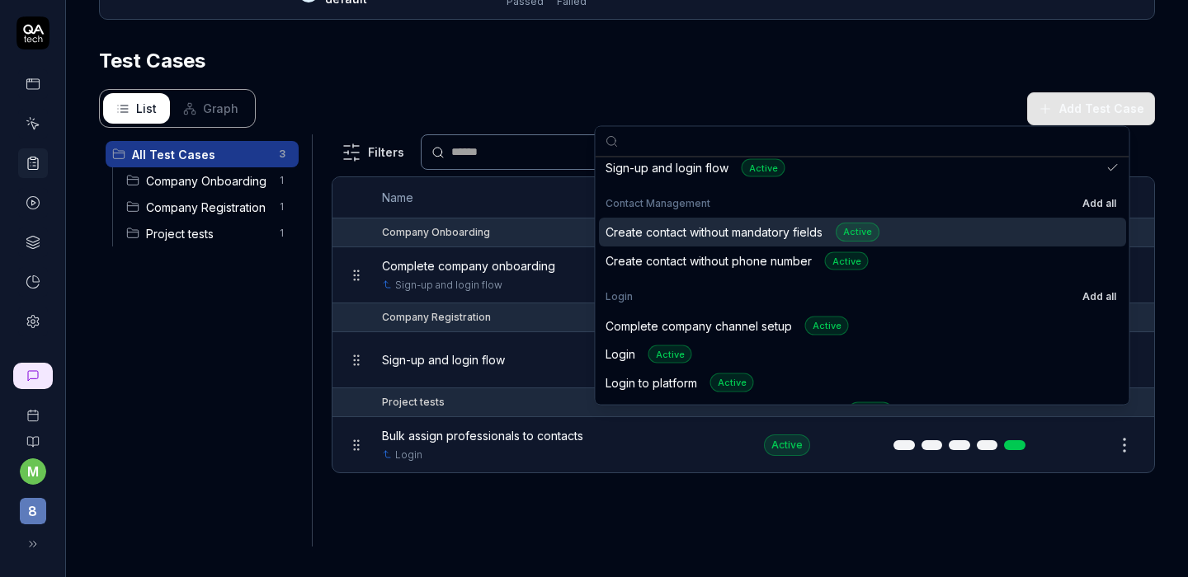
click at [798, 245] on div "Create contact without mandatory fields Active" at bounding box center [862, 233] width 527 height 29
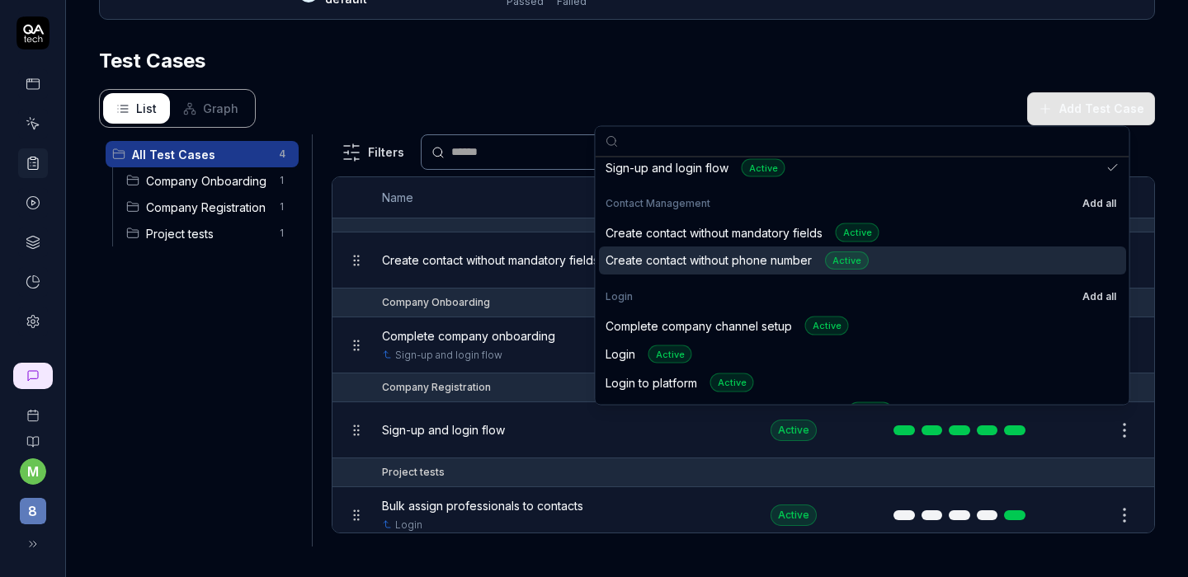
click at [788, 265] on div "Create contact without phone number Active" at bounding box center [736, 261] width 263 height 19
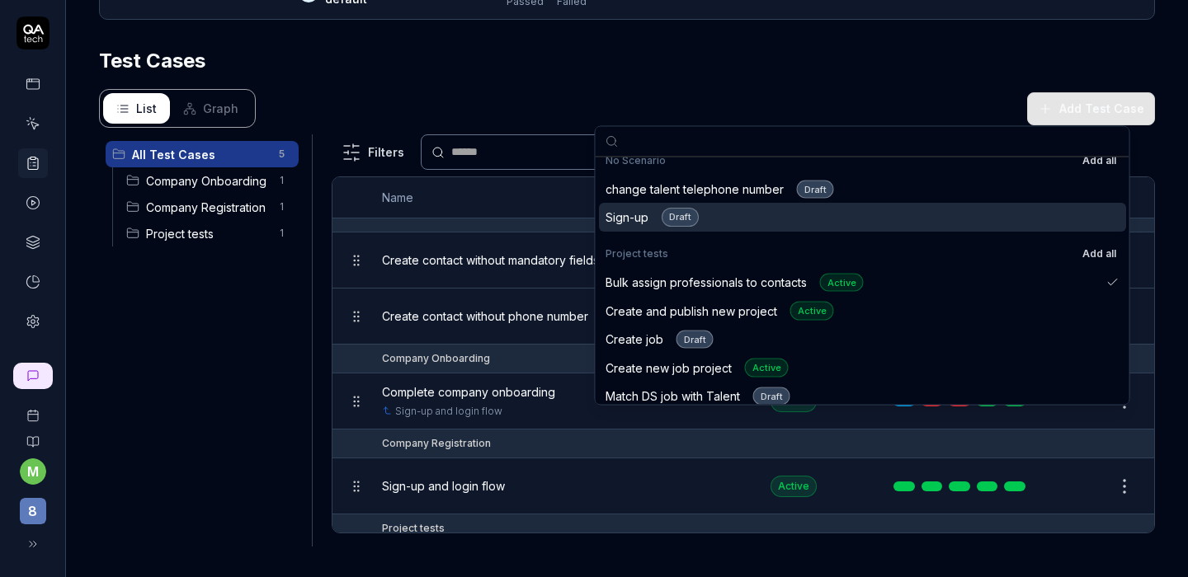
scroll to position [661, 0]
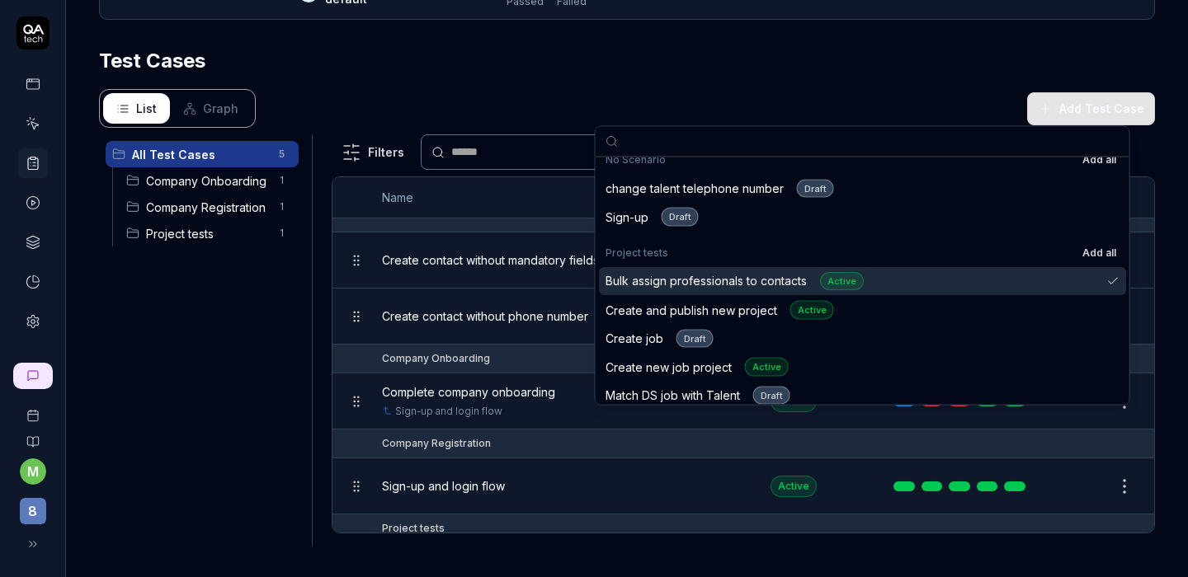
click at [771, 292] on div "Bulk assign professionals to contacts Active" at bounding box center [862, 281] width 527 height 29
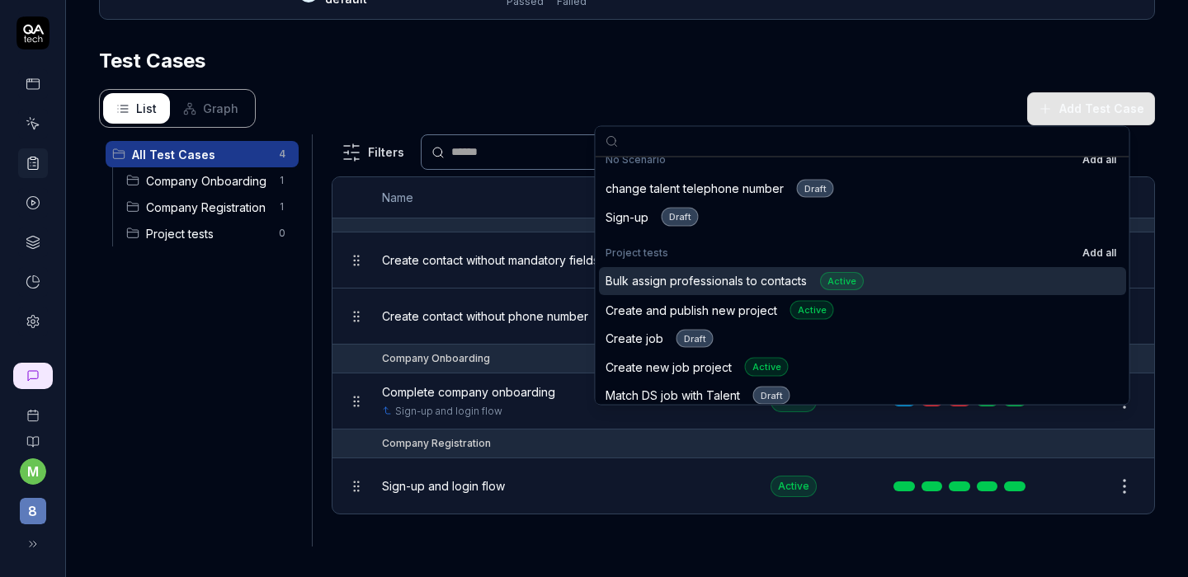
click at [703, 287] on div "Bulk assign professionals to contacts Active" at bounding box center [734, 281] width 258 height 19
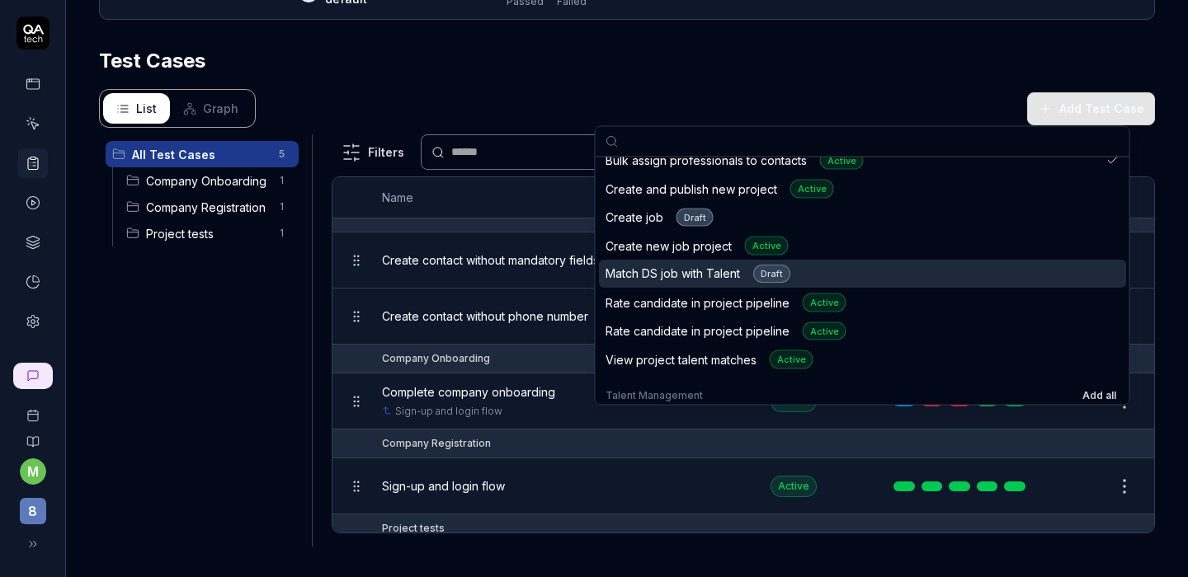
scroll to position [784, 0]
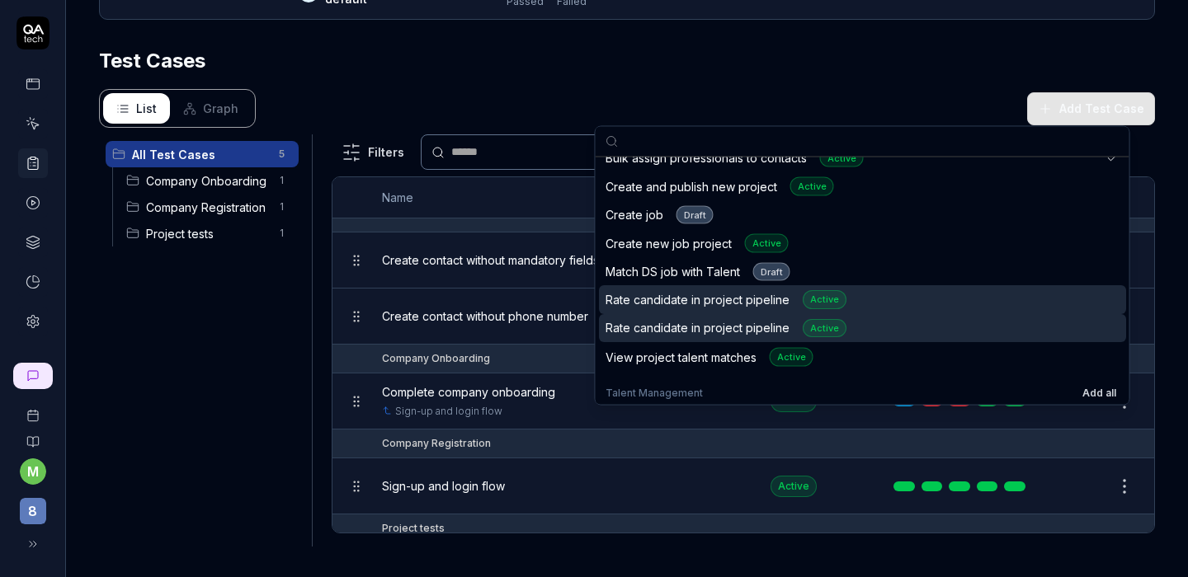
click at [884, 313] on div "Rate candidate in project pipeline Active" at bounding box center [862, 300] width 527 height 29
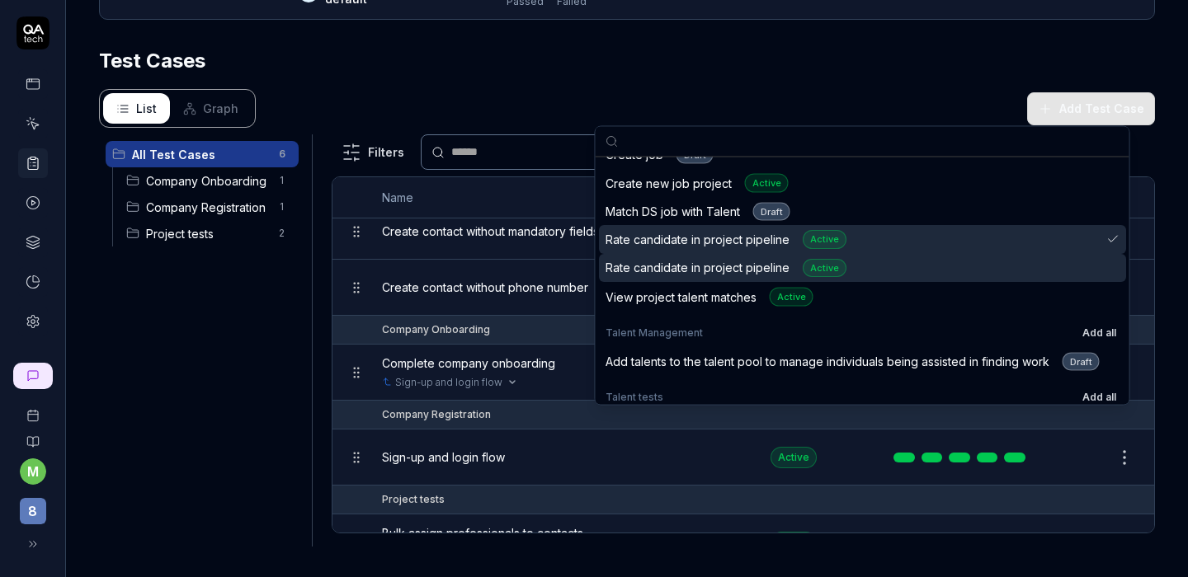
scroll to position [116, 0]
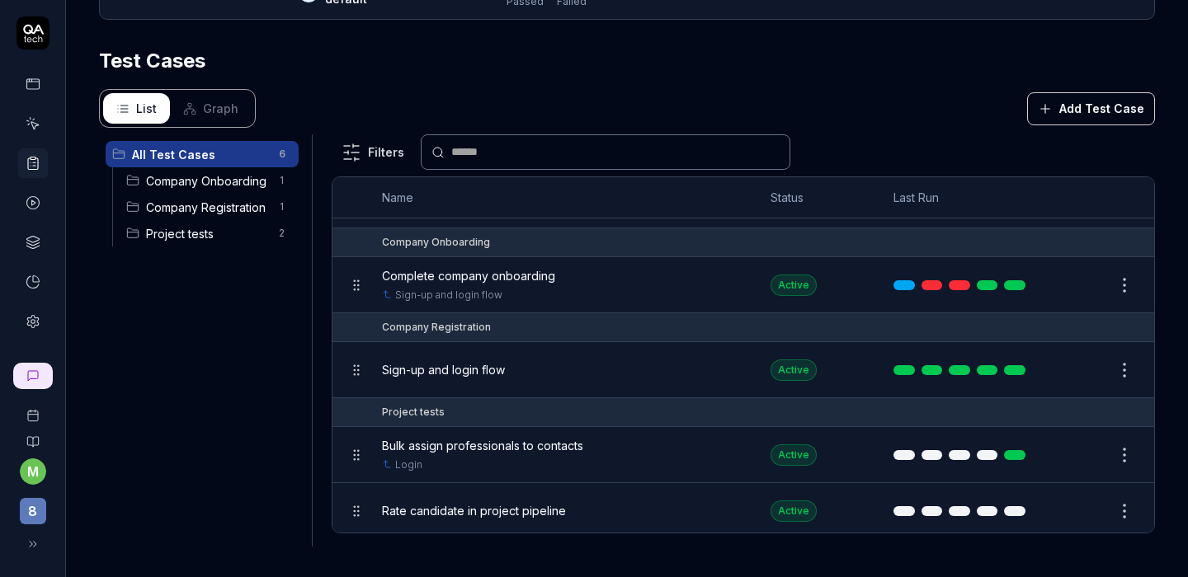
click at [219, 394] on div "All Test Cases 6 Company Onboarding 1 Company Registration 1 Project tests 2" at bounding box center [202, 330] width 206 height 393
click at [1094, 497] on html "**********" at bounding box center [594, 288] width 1188 height 577
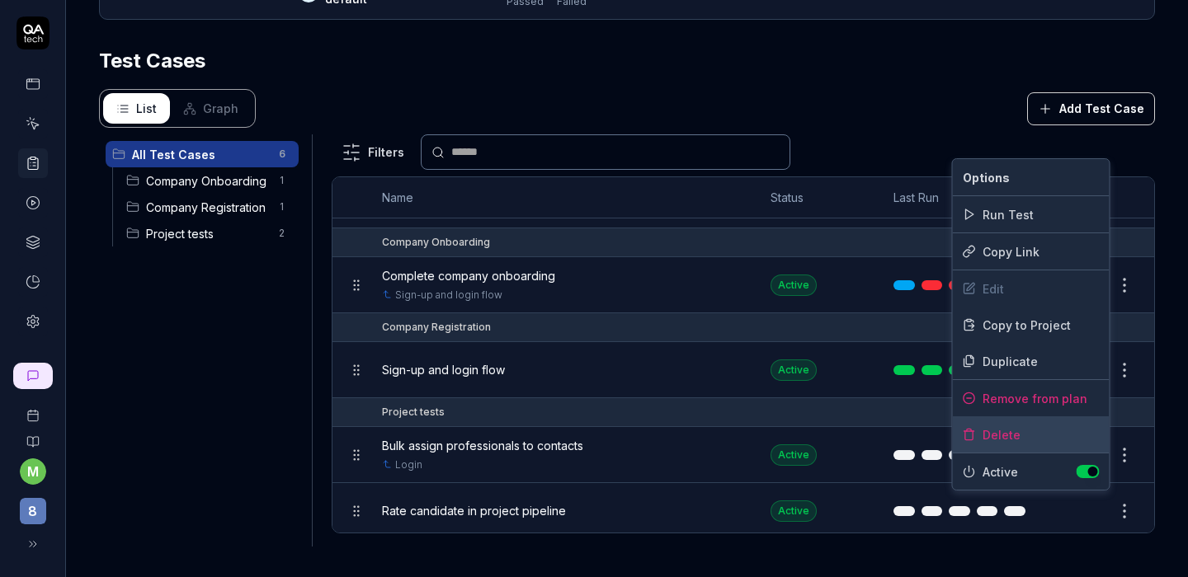
click at [991, 434] on div "Delete" at bounding box center [1031, 434] width 157 height 36
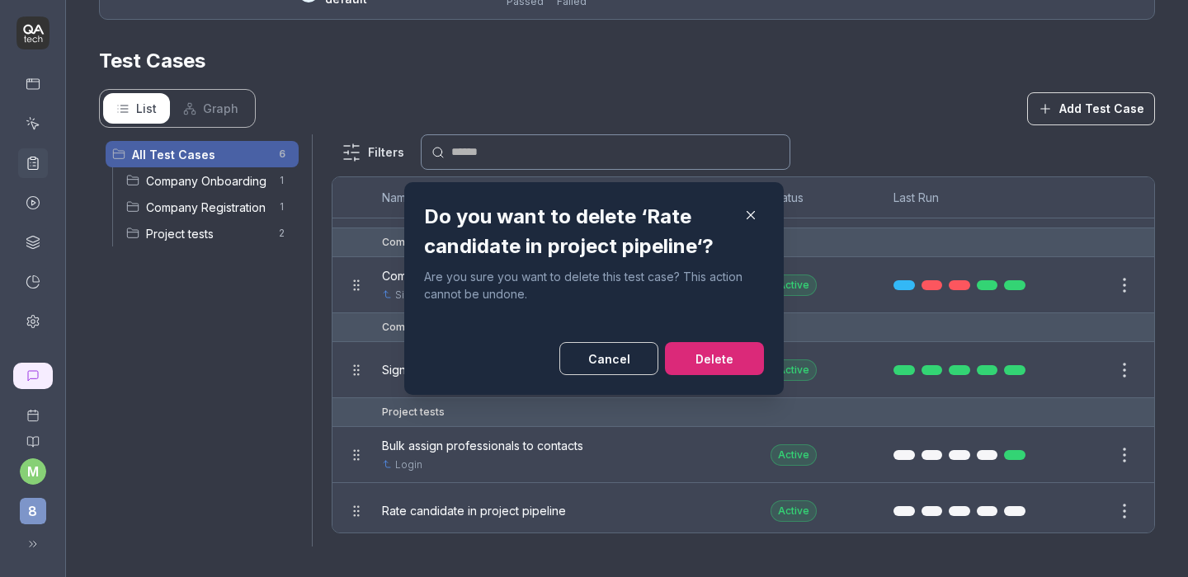
click at [711, 349] on button "Delete" at bounding box center [714, 358] width 99 height 33
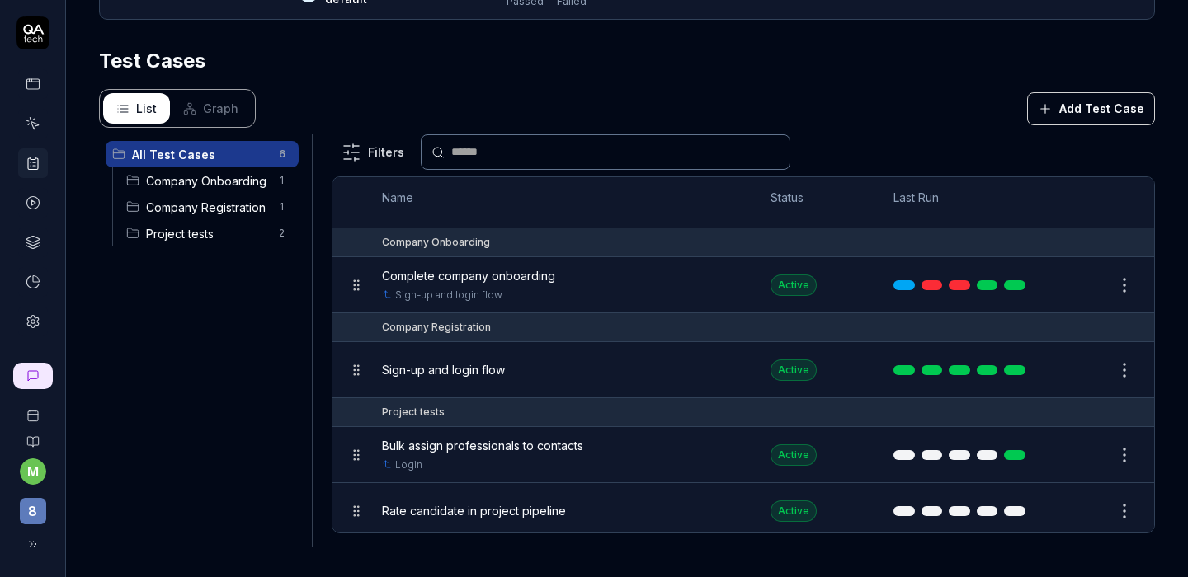
scroll to position [0, 0]
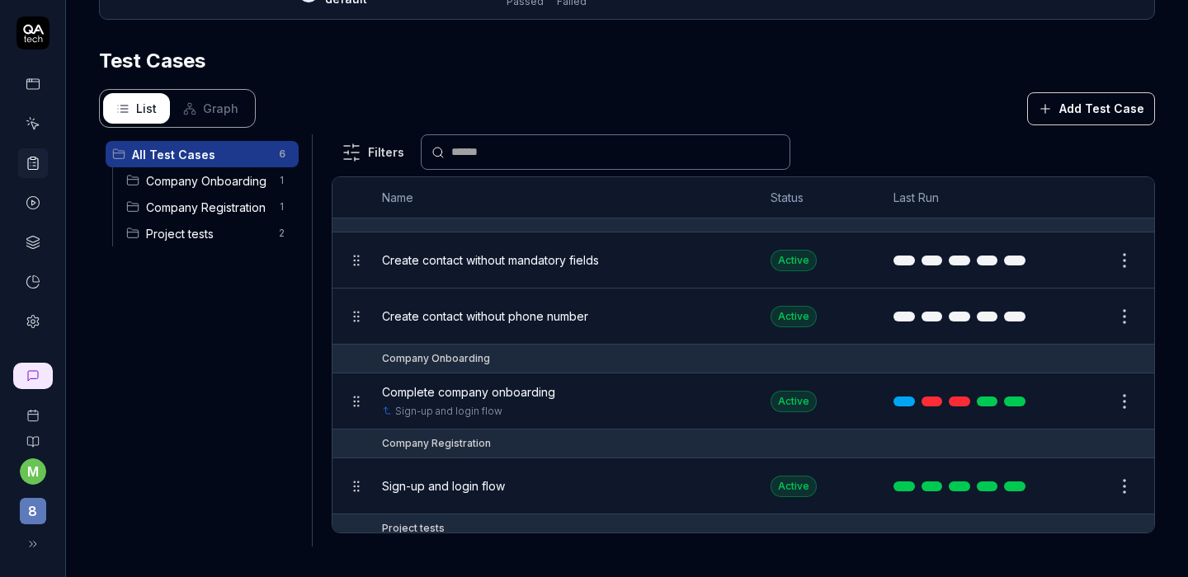
click at [1063, 109] on button "Add Test Case" at bounding box center [1091, 108] width 128 height 33
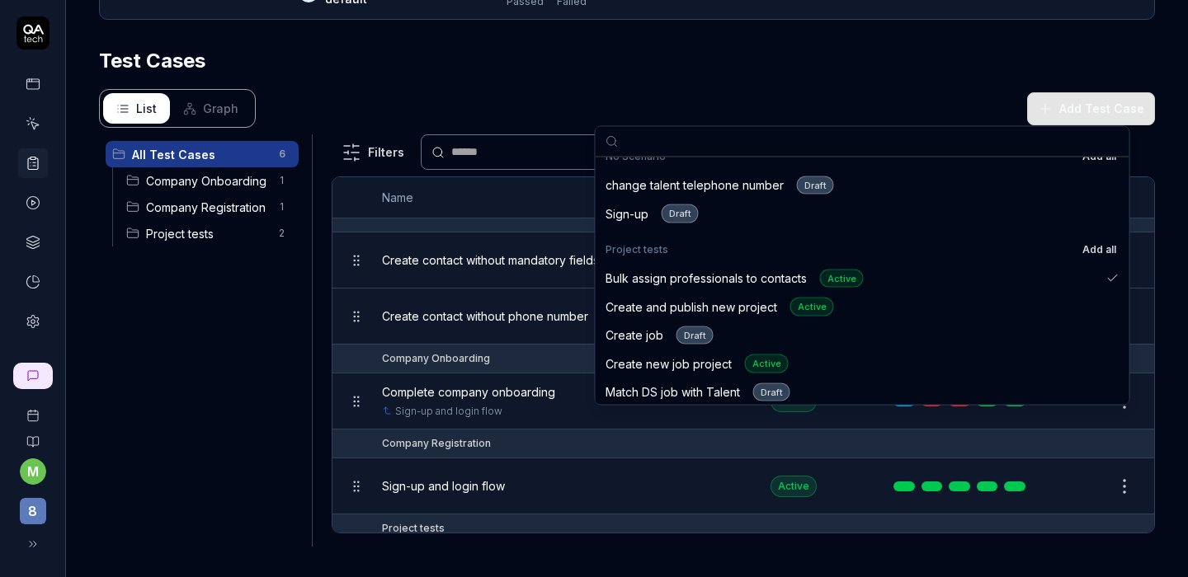
scroll to position [883, 0]
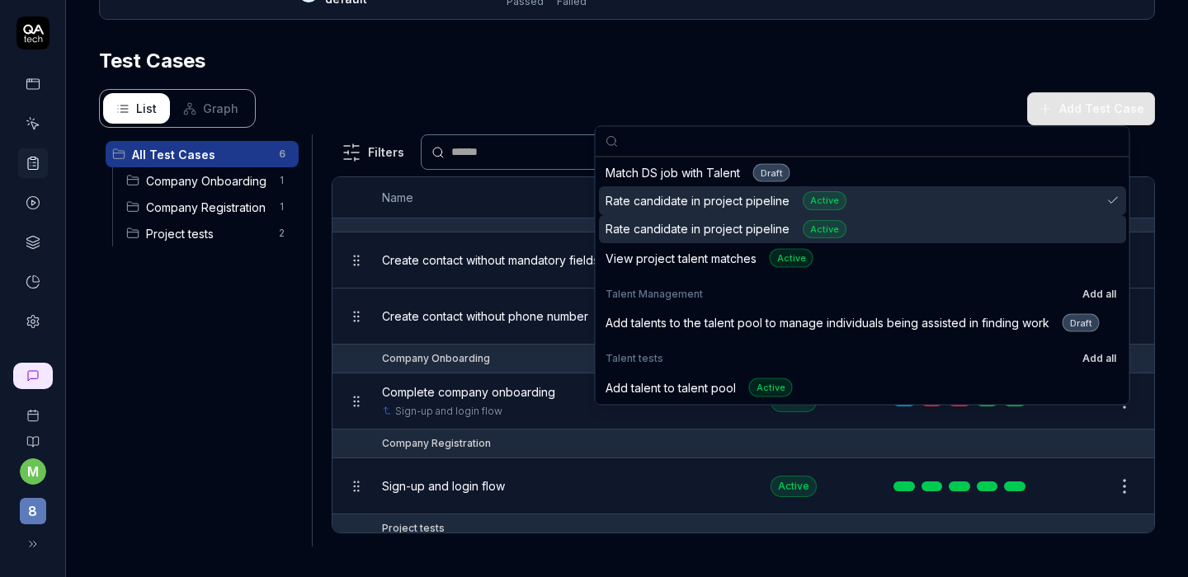
click at [932, 219] on div "Rate candidate in project pipeline Active" at bounding box center [862, 229] width 527 height 29
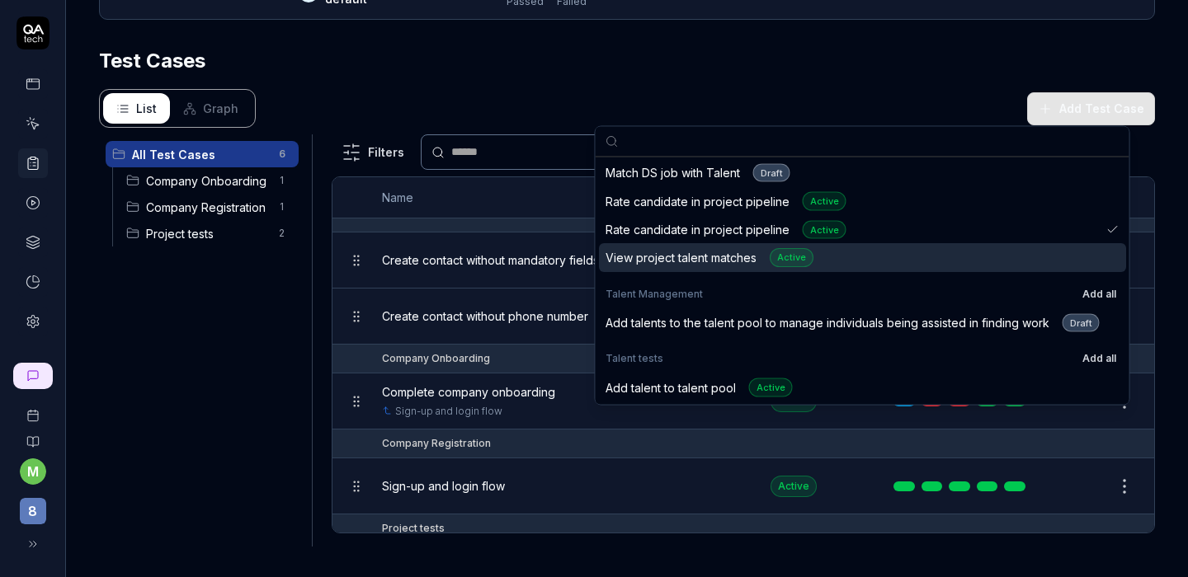
click at [217, 366] on div "All Test Cases 6 Company Onboarding 1 Company Registration 1 Project tests 2" at bounding box center [202, 330] width 206 height 393
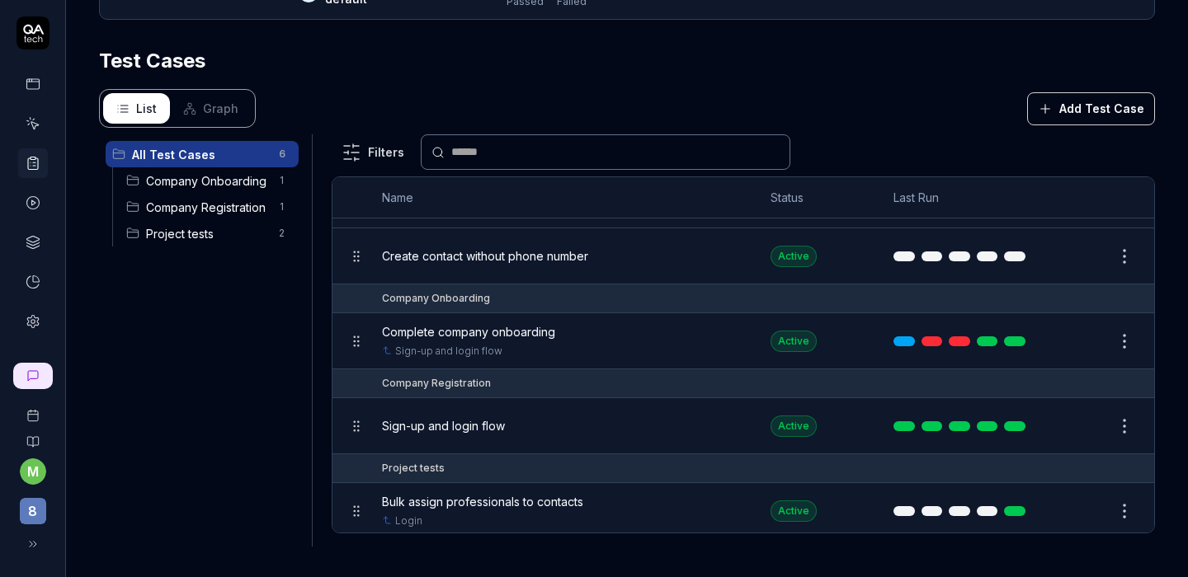
scroll to position [116, 0]
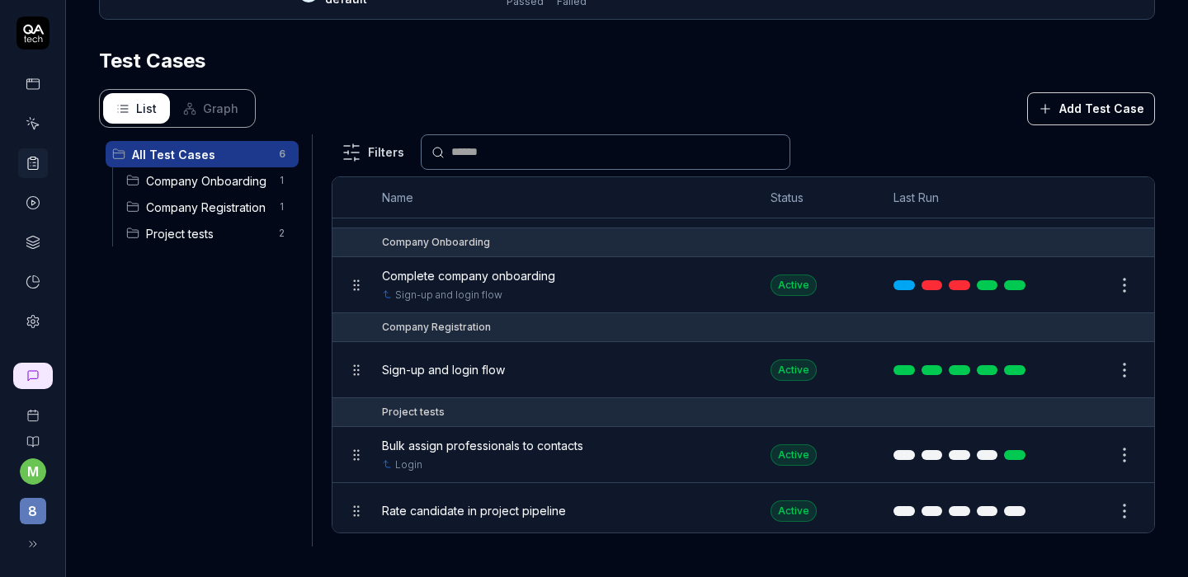
click at [1065, 500] on button "Edit" at bounding box center [1085, 511] width 40 height 26
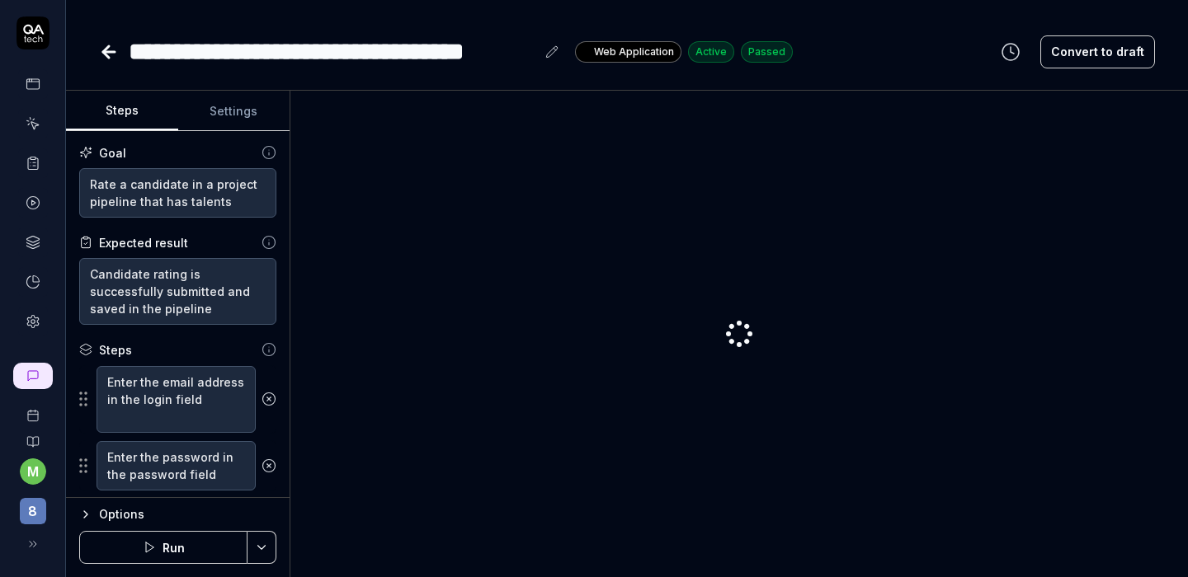
type textarea "*"
drag, startPoint x: 247, startPoint y: 111, endPoint x: 244, endPoint y: 120, distance: 8.6
click at [246, 117] on button "Settings" at bounding box center [234, 112] width 112 height 40
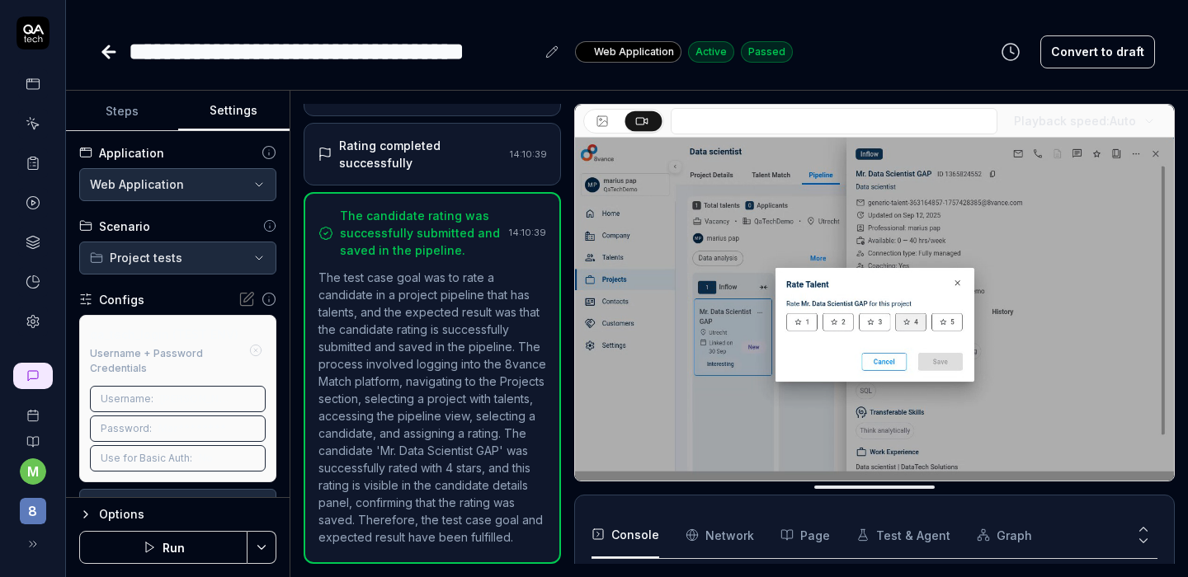
click at [123, 40] on div "**********" at bounding box center [446, 51] width 694 height 37
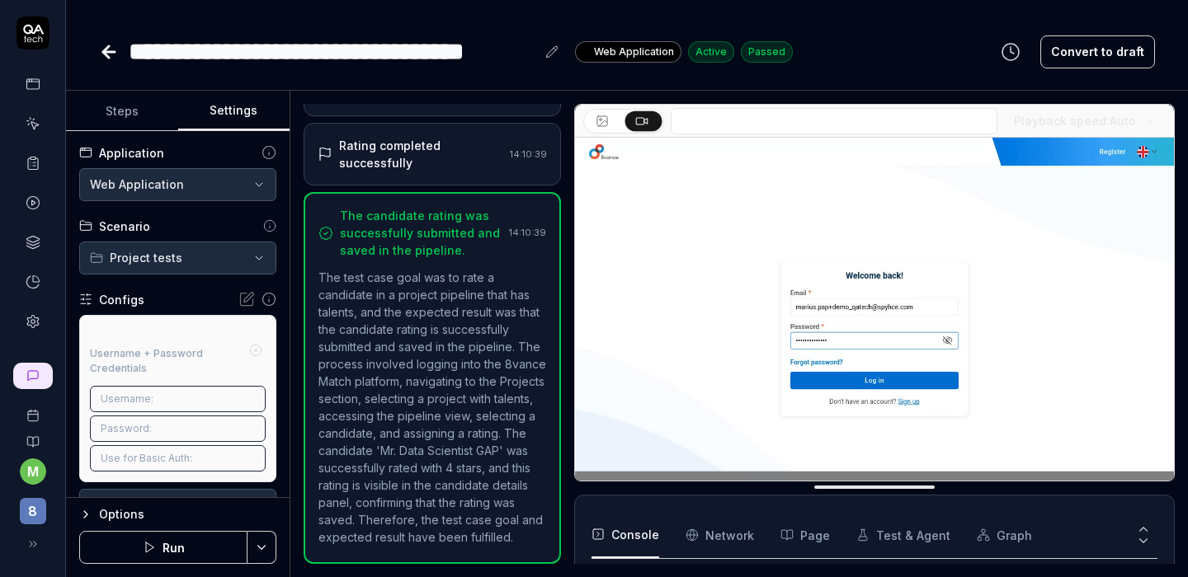
click at [107, 49] on icon at bounding box center [109, 52] width 20 height 20
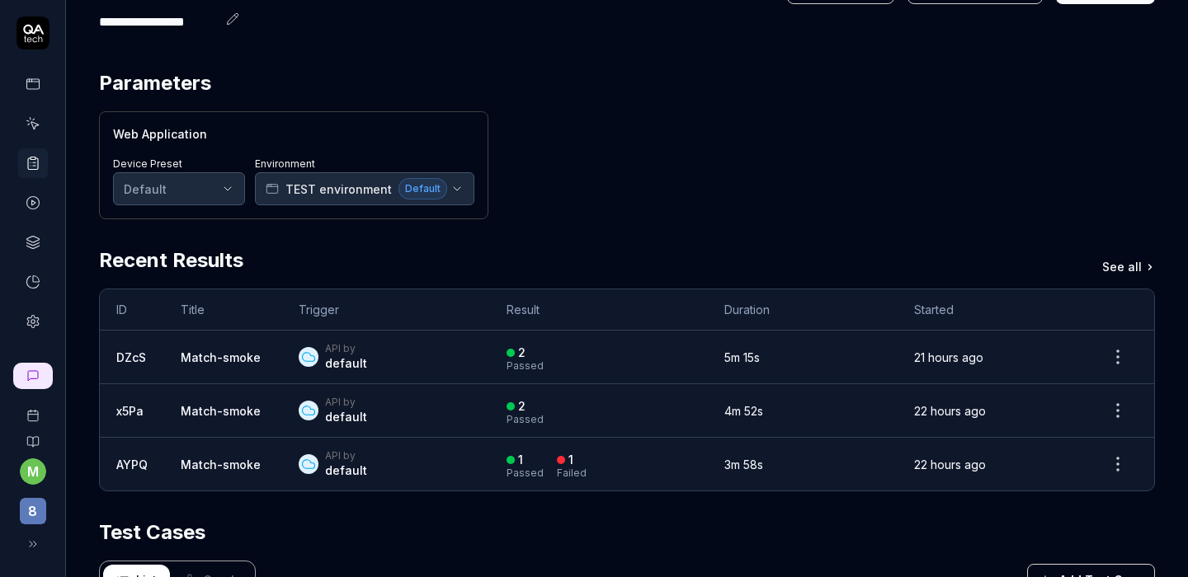
scroll to position [92, 0]
click at [37, 329] on link at bounding box center [33, 322] width 30 height 30
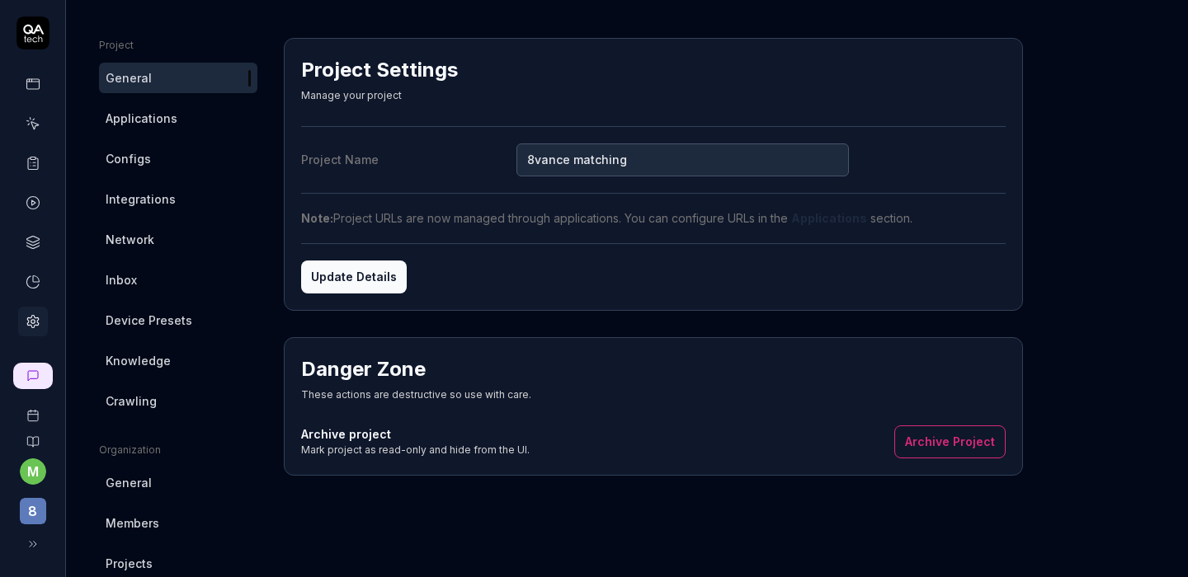
click at [137, 195] on span "Integrations" at bounding box center [141, 199] width 70 height 17
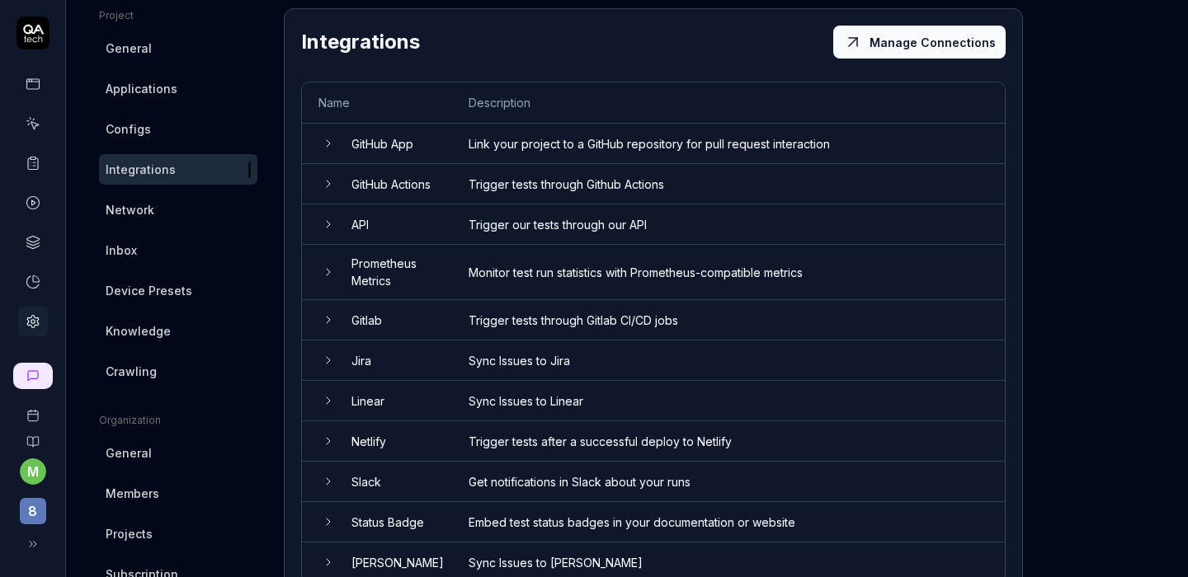
click at [376, 229] on td "API" at bounding box center [393, 225] width 117 height 40
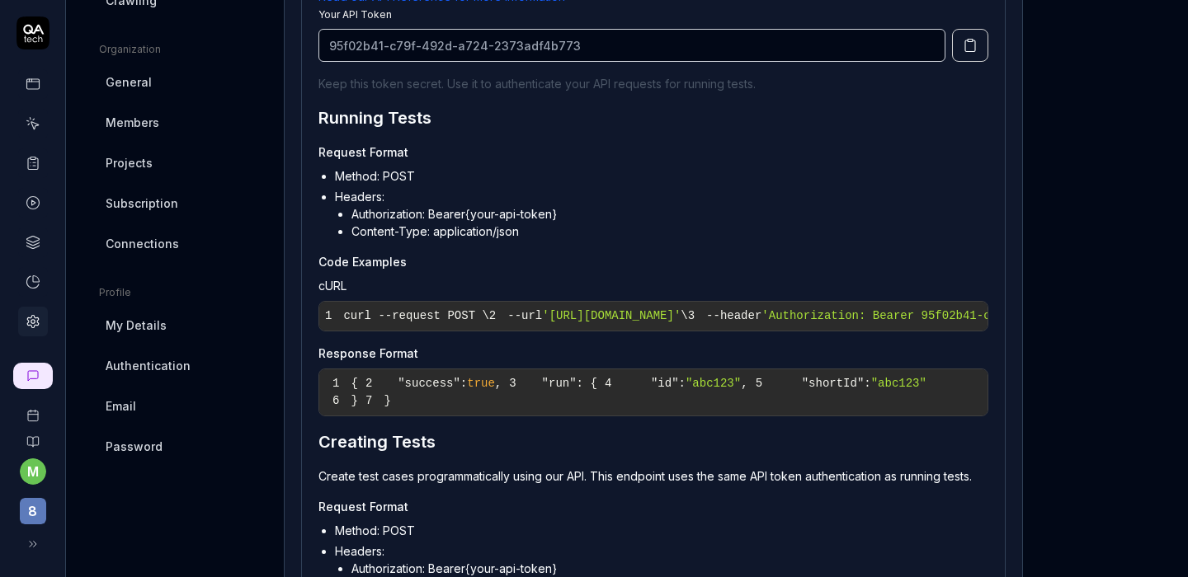
scroll to position [708, 0]
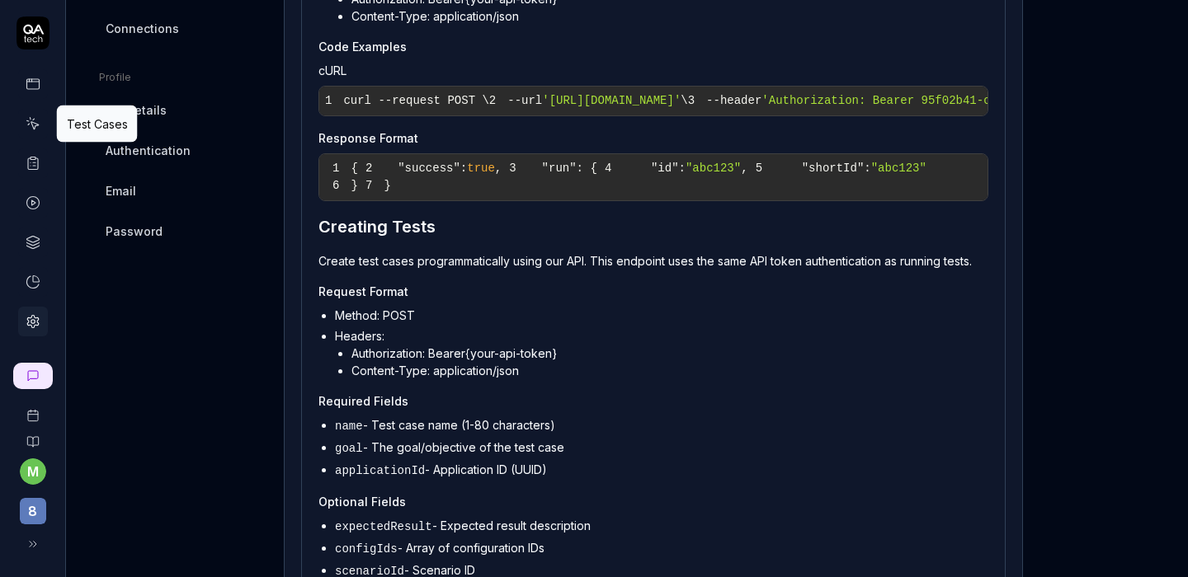
click at [33, 116] on icon at bounding box center [33, 123] width 15 height 15
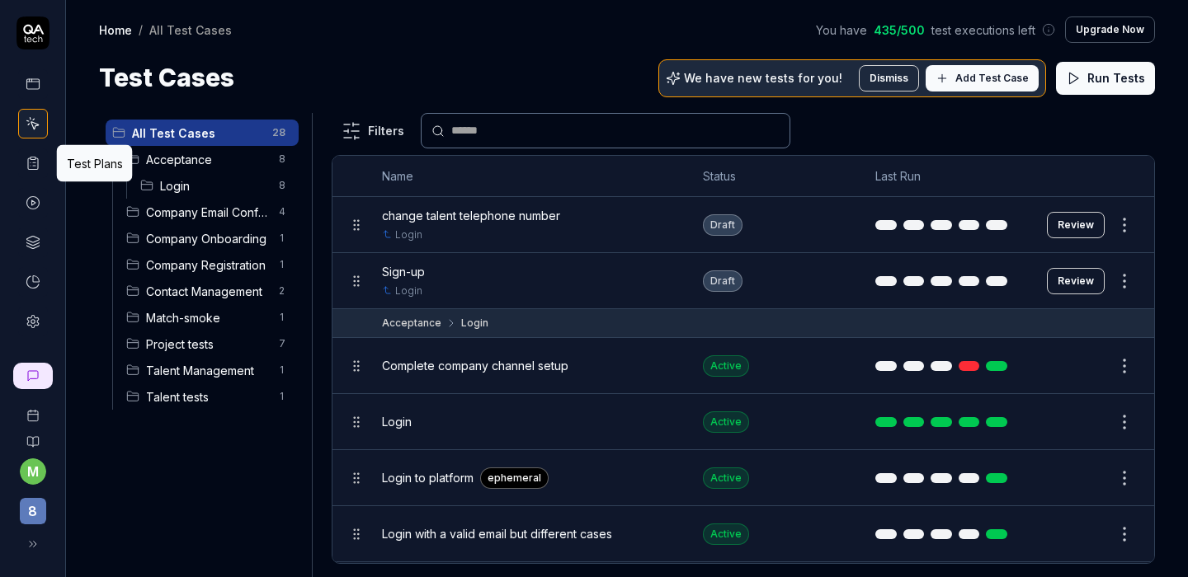
click at [32, 167] on icon at bounding box center [33, 163] width 15 height 15
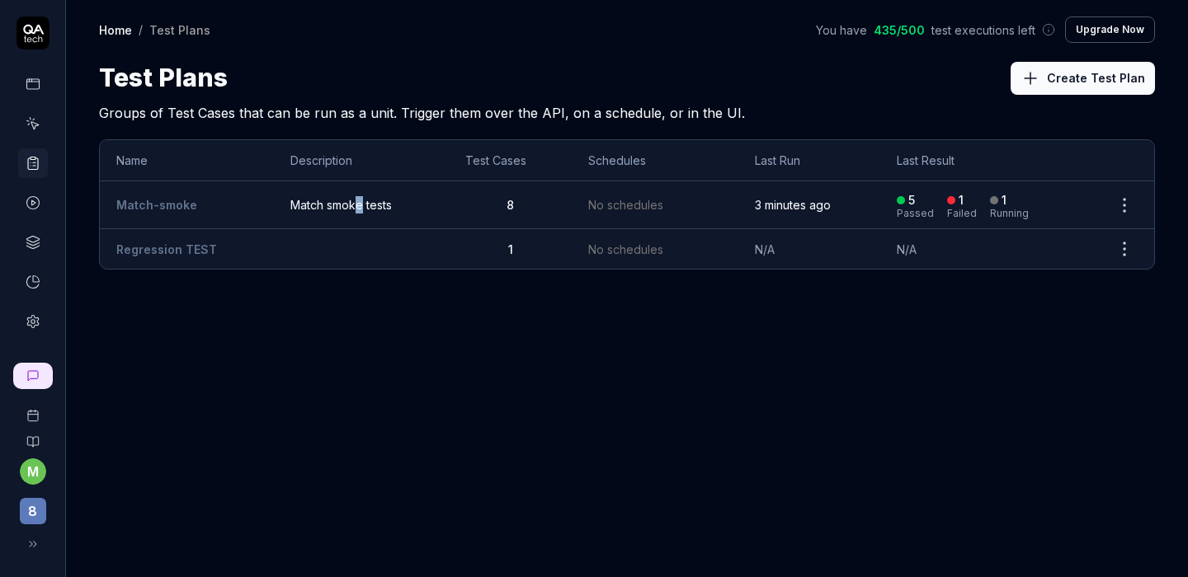
drag, startPoint x: 354, startPoint y: 203, endPoint x: 364, endPoint y: 203, distance: 9.9
click at [359, 203] on span "Match smoke tests" at bounding box center [361, 204] width 142 height 17
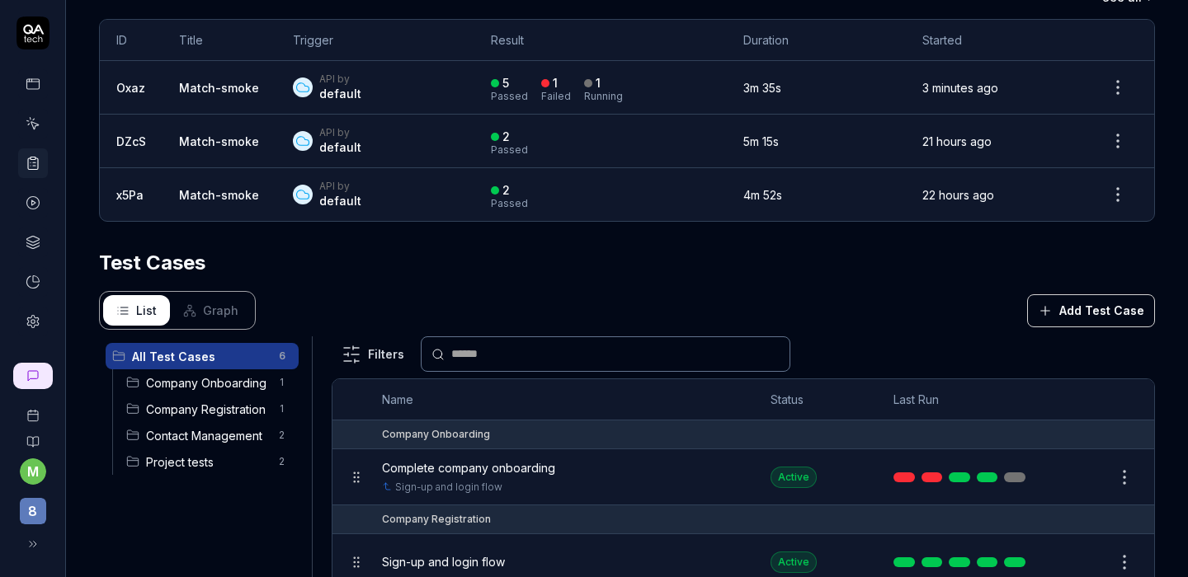
scroll to position [294, 0]
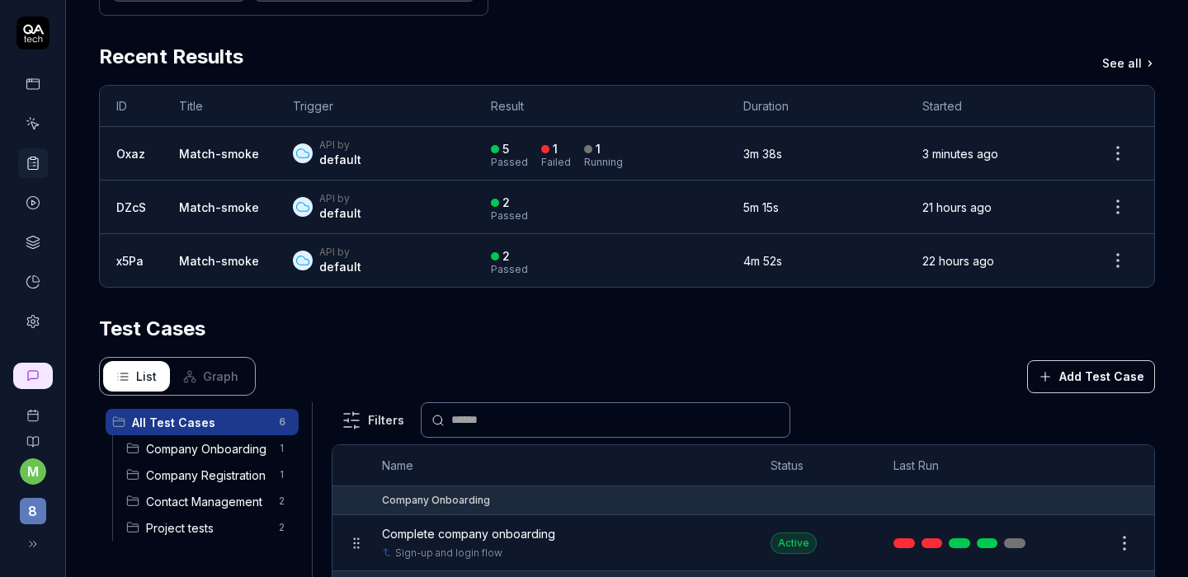
click at [125, 153] on link "Oxaz" at bounding box center [130, 154] width 29 height 14
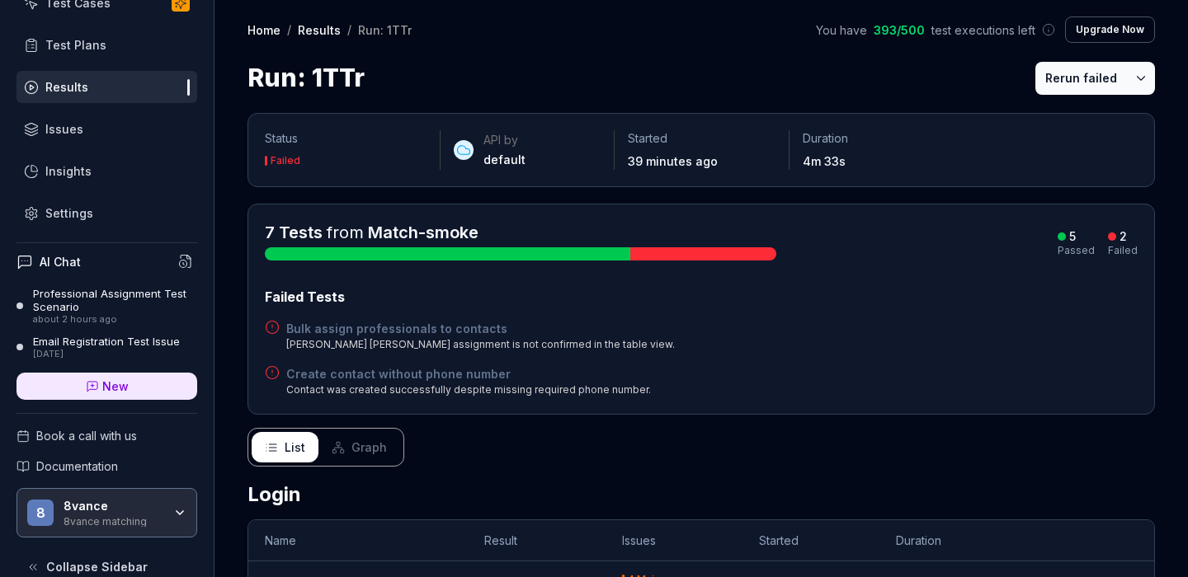
scroll to position [112, 0]
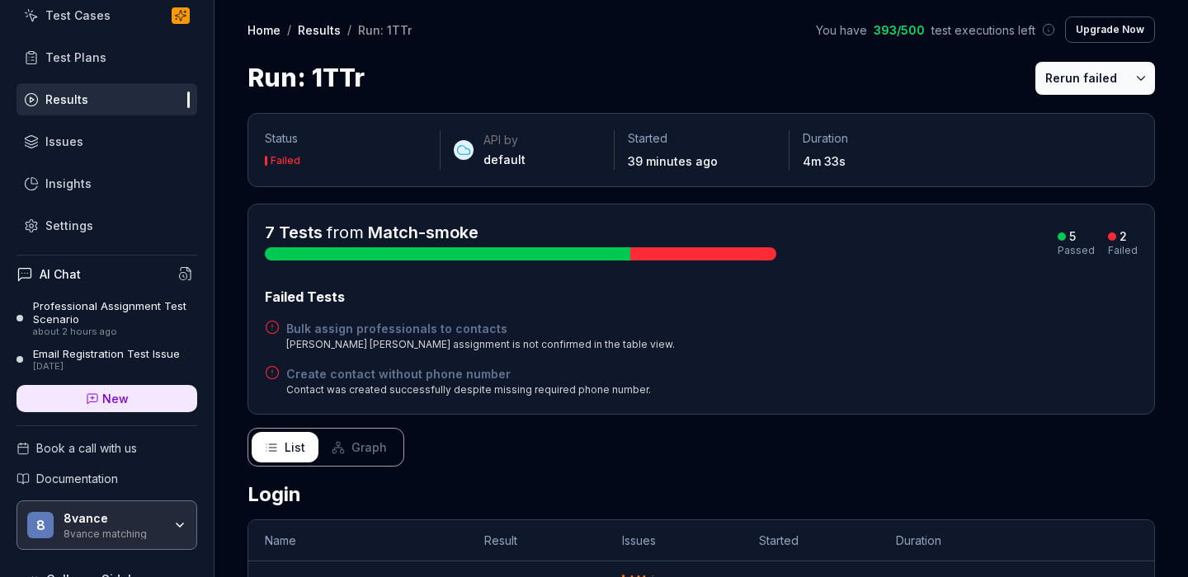
click at [65, 233] on div "Settings" at bounding box center [69, 225] width 48 height 17
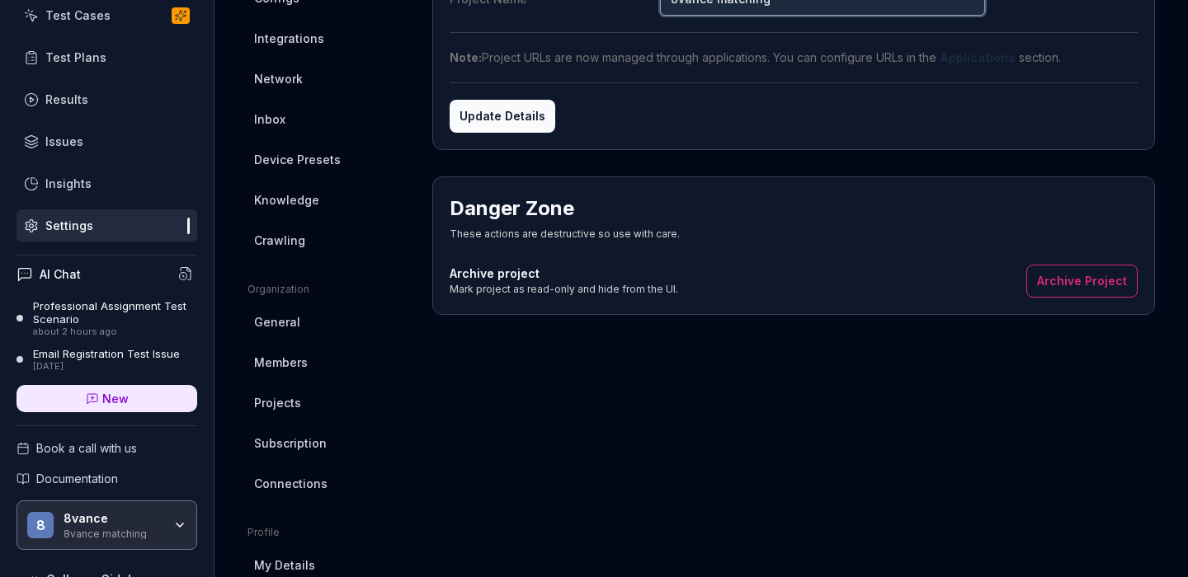
scroll to position [93, 0]
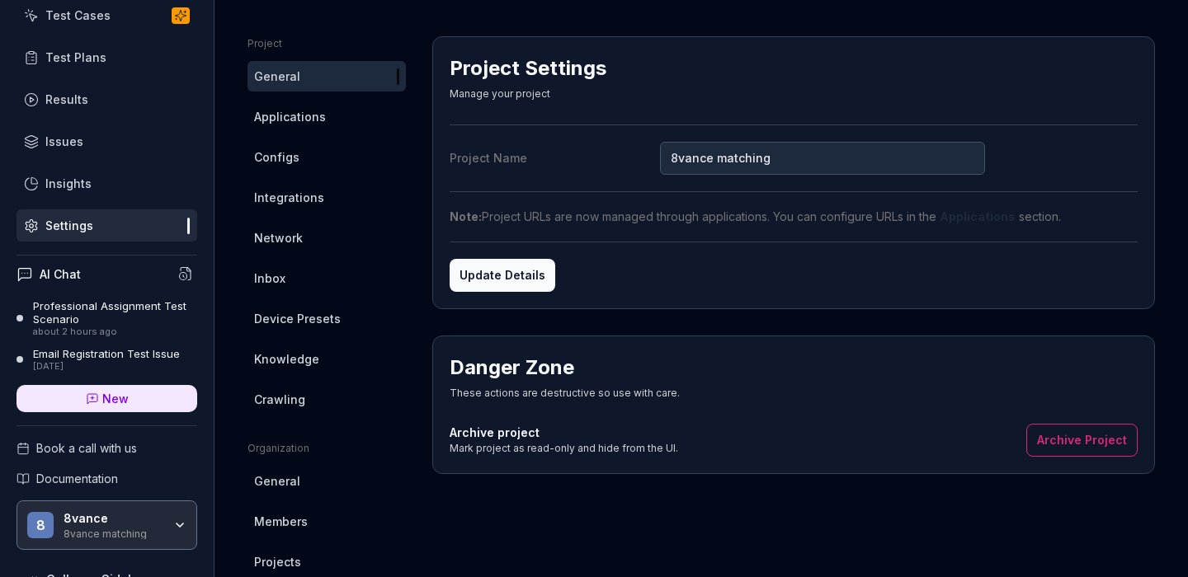
click at [303, 205] on span "Integrations" at bounding box center [289, 197] width 70 height 17
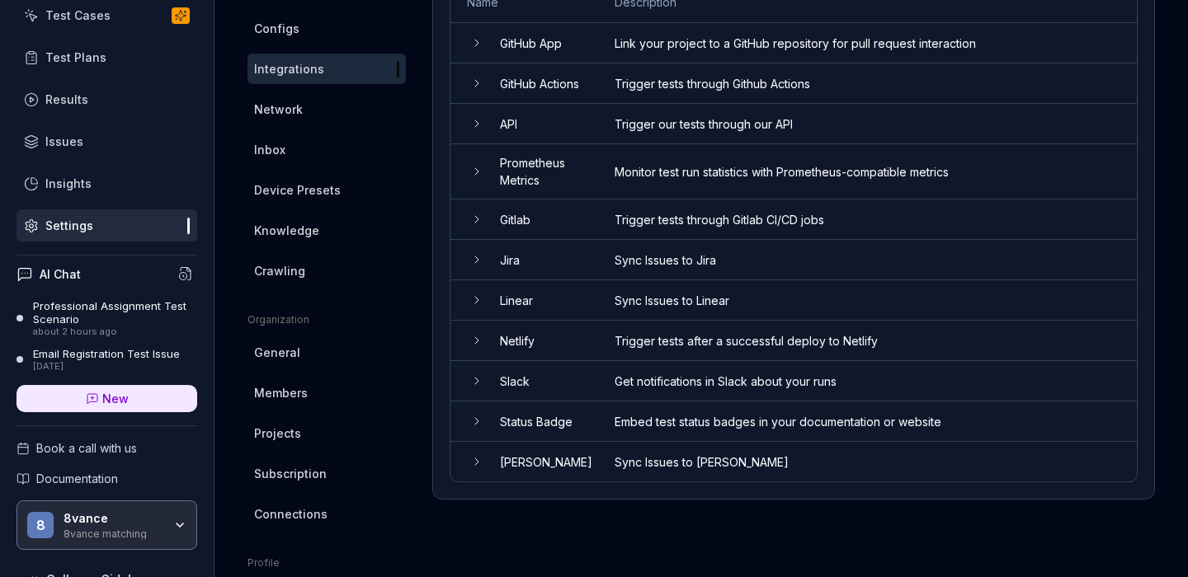
scroll to position [309, 0]
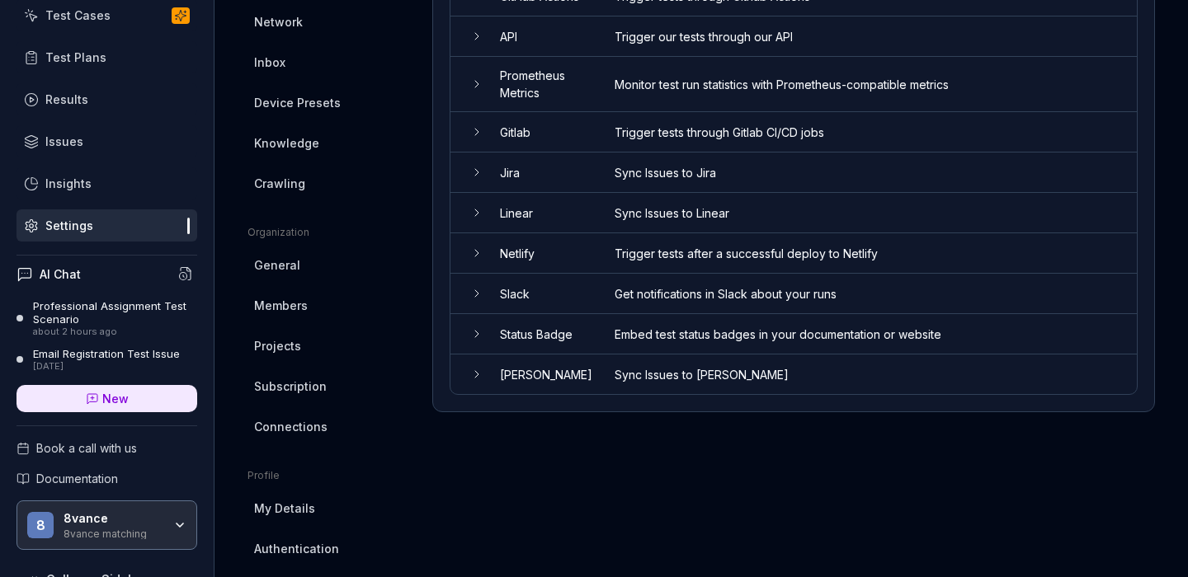
click at [611, 303] on td "Get notifications in Slack about your runs" at bounding box center [867, 294] width 539 height 40
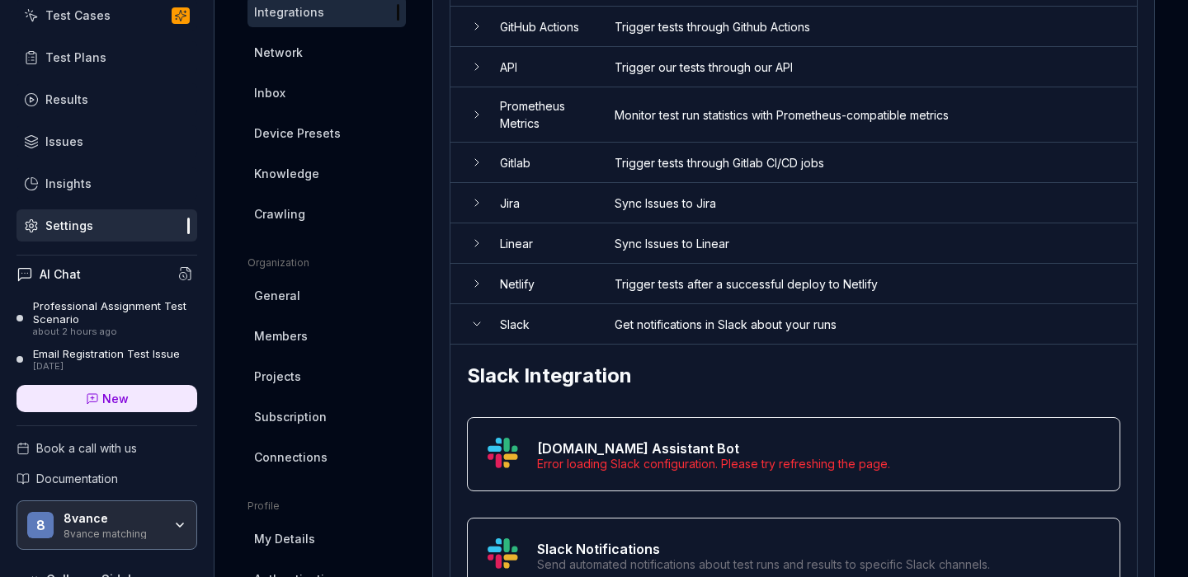
scroll to position [487, 0]
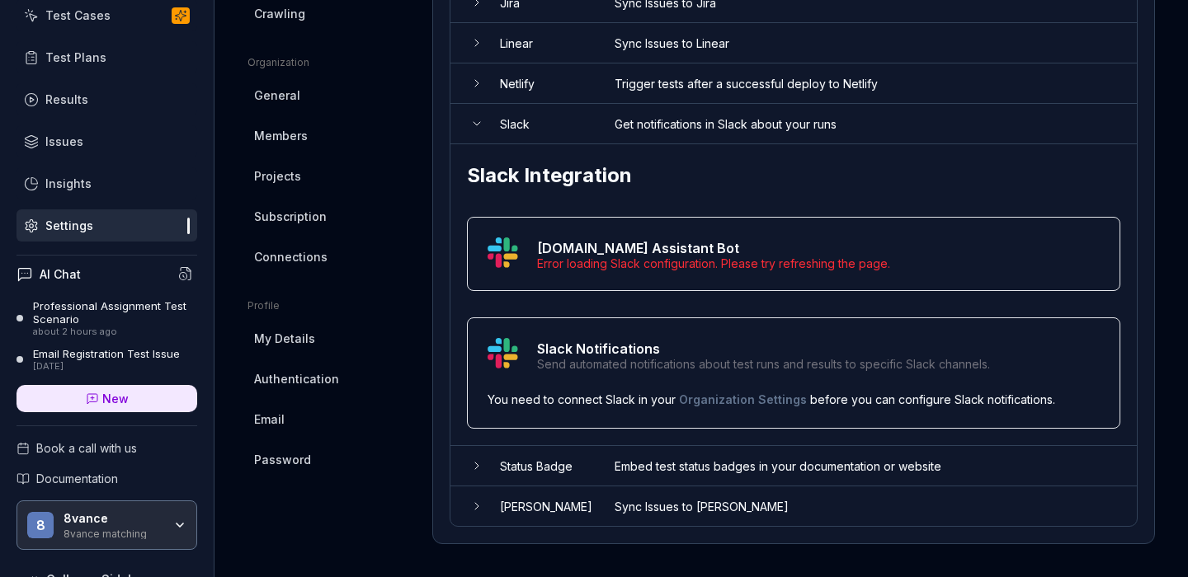
click at [738, 401] on link "Organization Settings" at bounding box center [743, 400] width 128 height 14
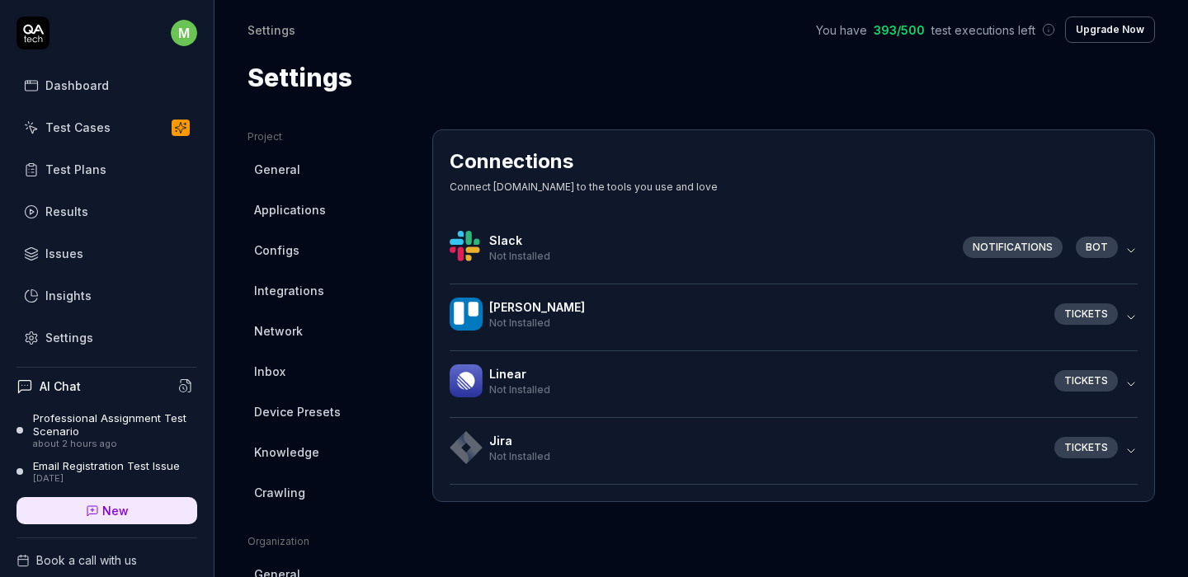
click at [490, 252] on span "Not Installed" at bounding box center [519, 256] width 61 height 12
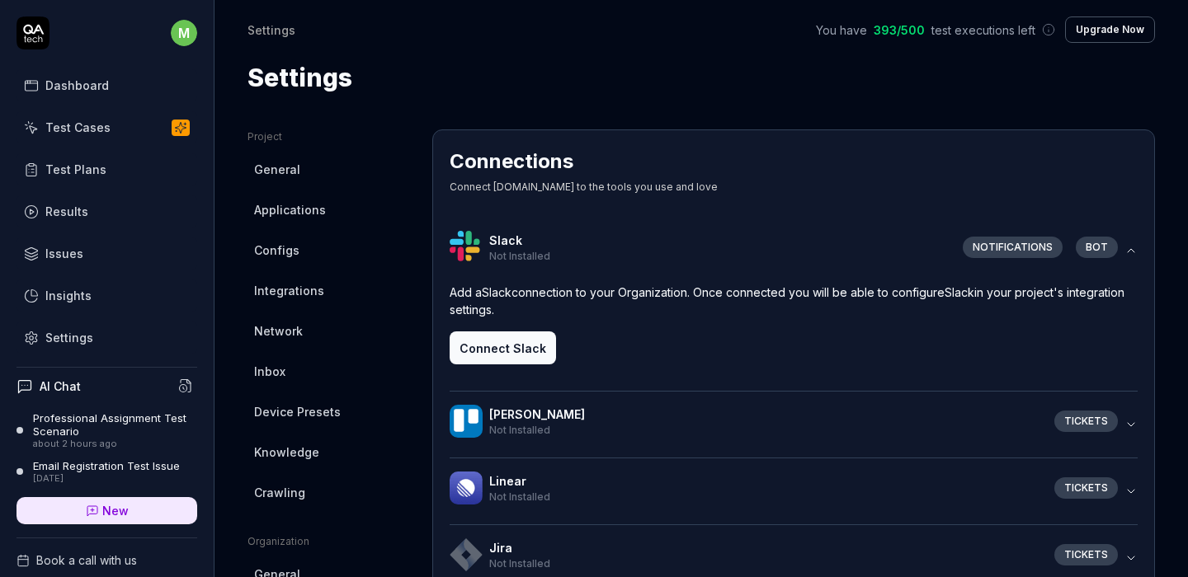
click at [515, 335] on button "Connect Slack" at bounding box center [502, 348] width 106 height 33
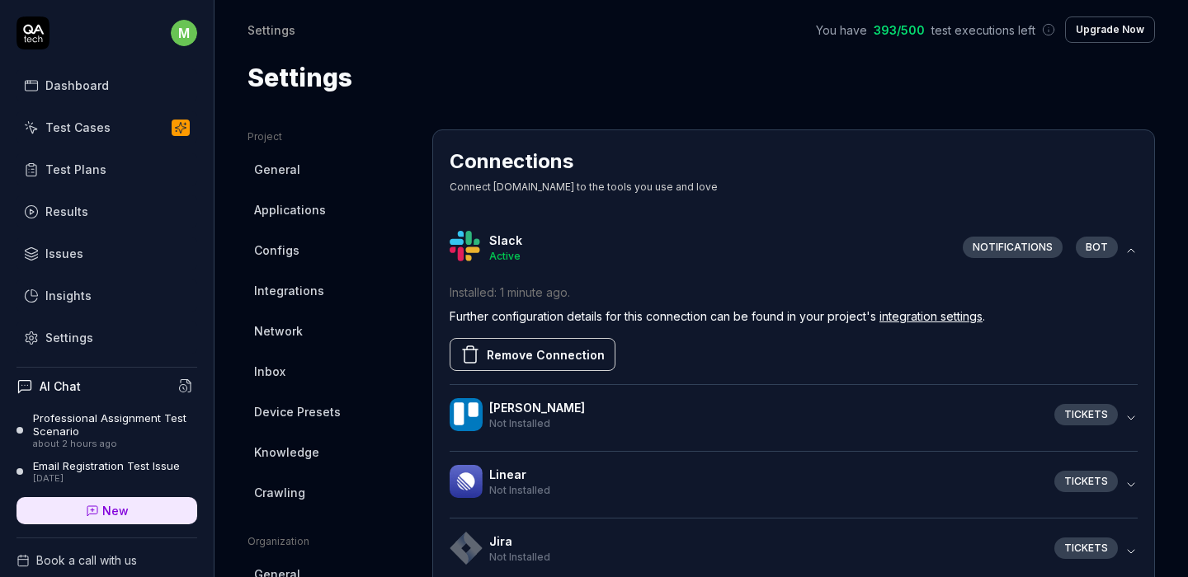
click at [638, 100] on div "Project General Applications Configs Integrations Network Inbox Device Presets …" at bounding box center [700, 541] width 973 height 891
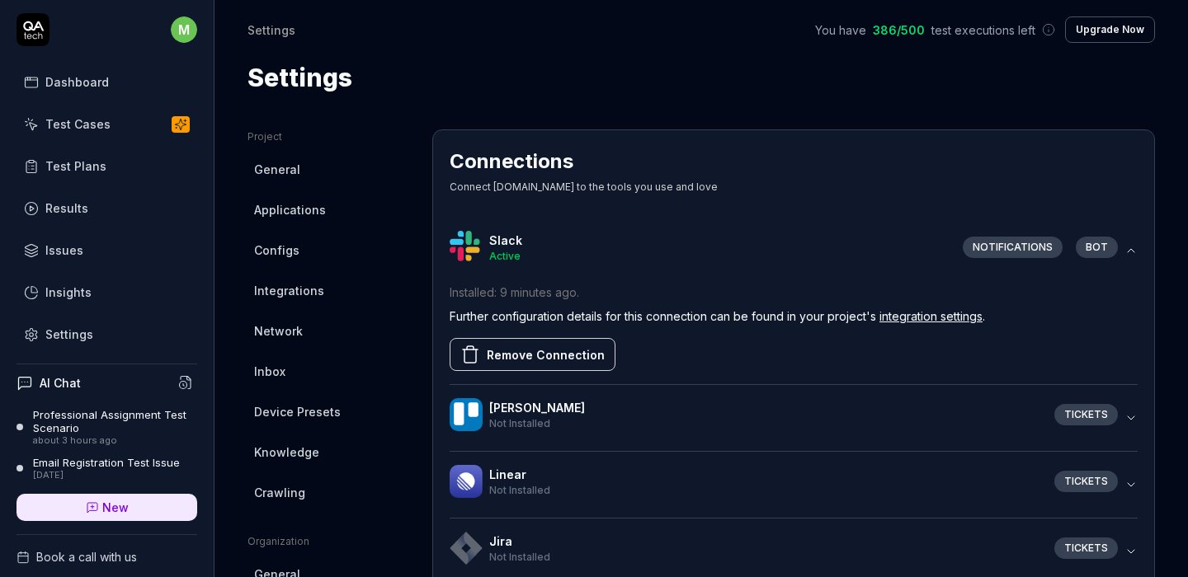
click at [1081, 248] on div "bot" at bounding box center [1096, 247] width 42 height 21
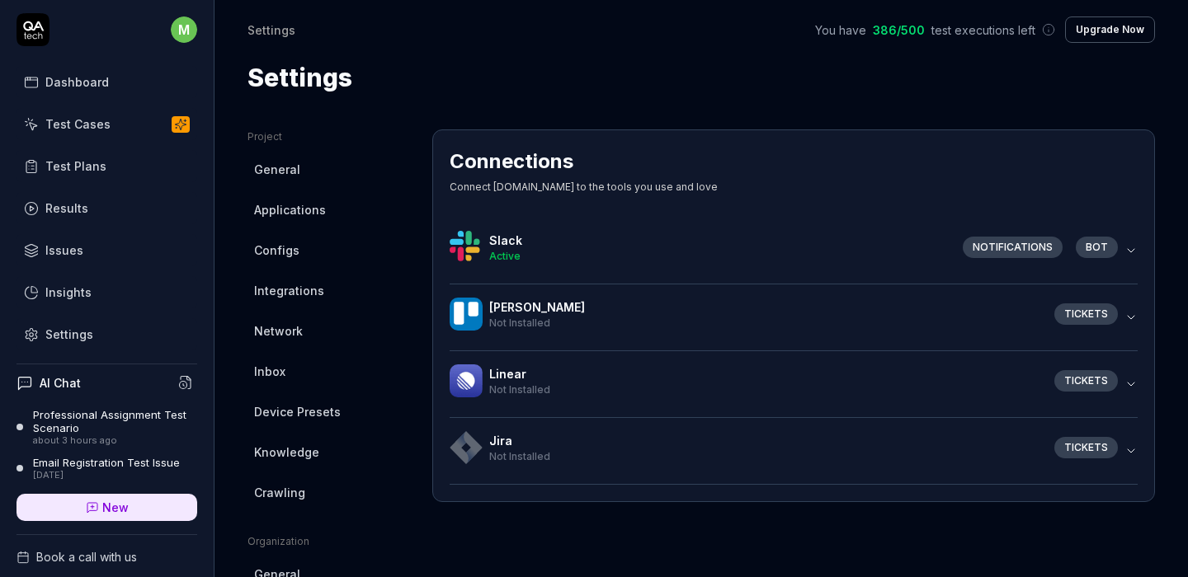
click at [1085, 243] on div "bot" at bounding box center [1096, 247] width 42 height 21
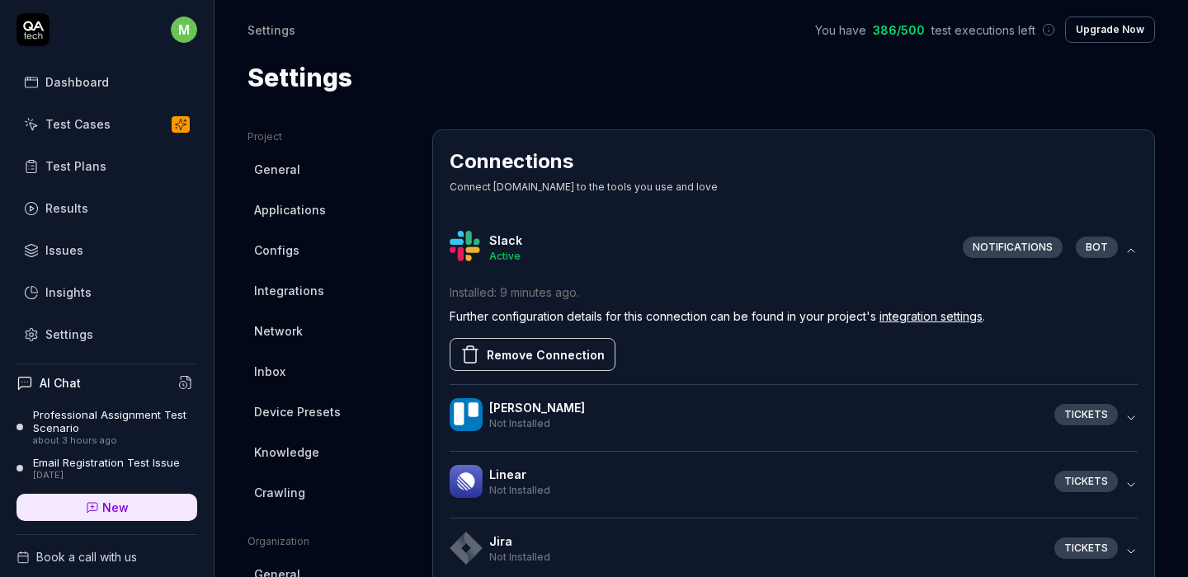
click at [953, 317] on link "integration settings" at bounding box center [930, 316] width 103 height 14
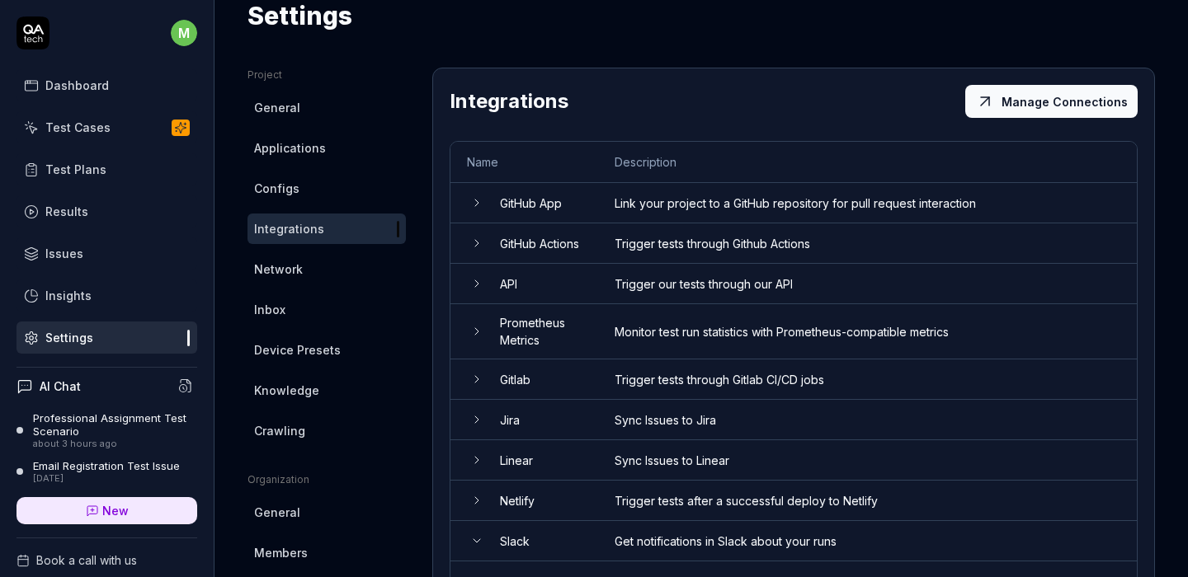
scroll to position [129, 0]
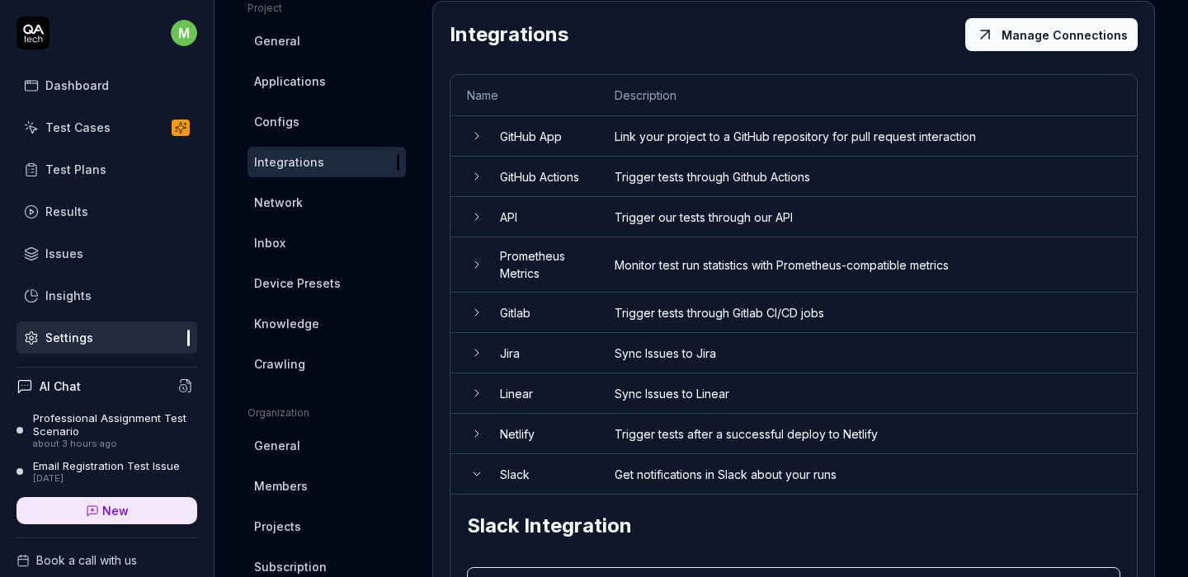
click at [533, 476] on td "Slack" at bounding box center [540, 474] width 115 height 40
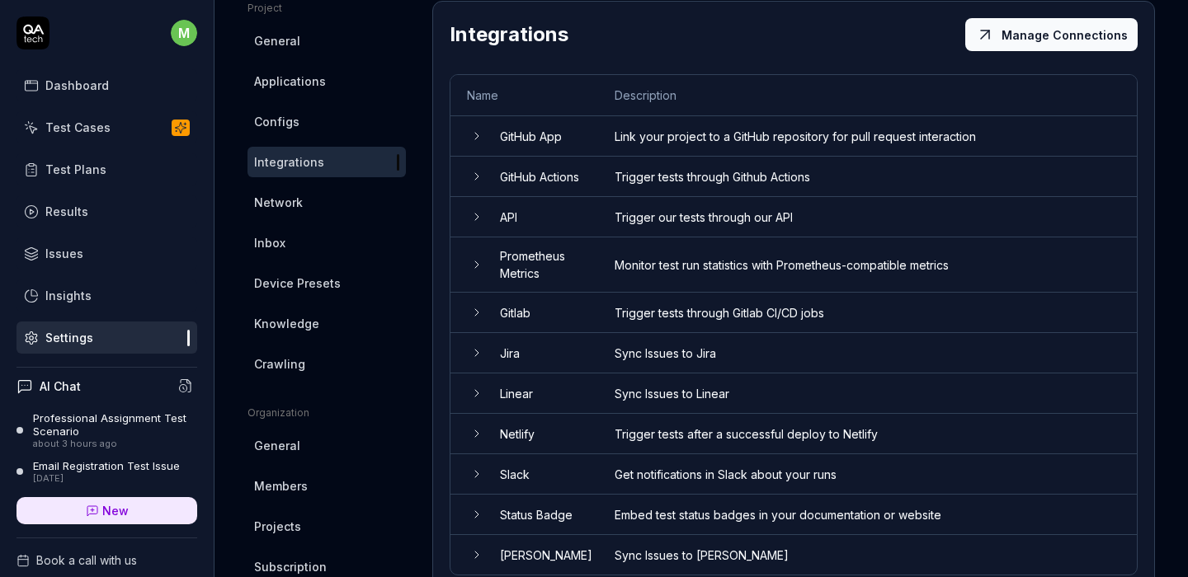
click at [532, 487] on td "Slack" at bounding box center [540, 474] width 115 height 40
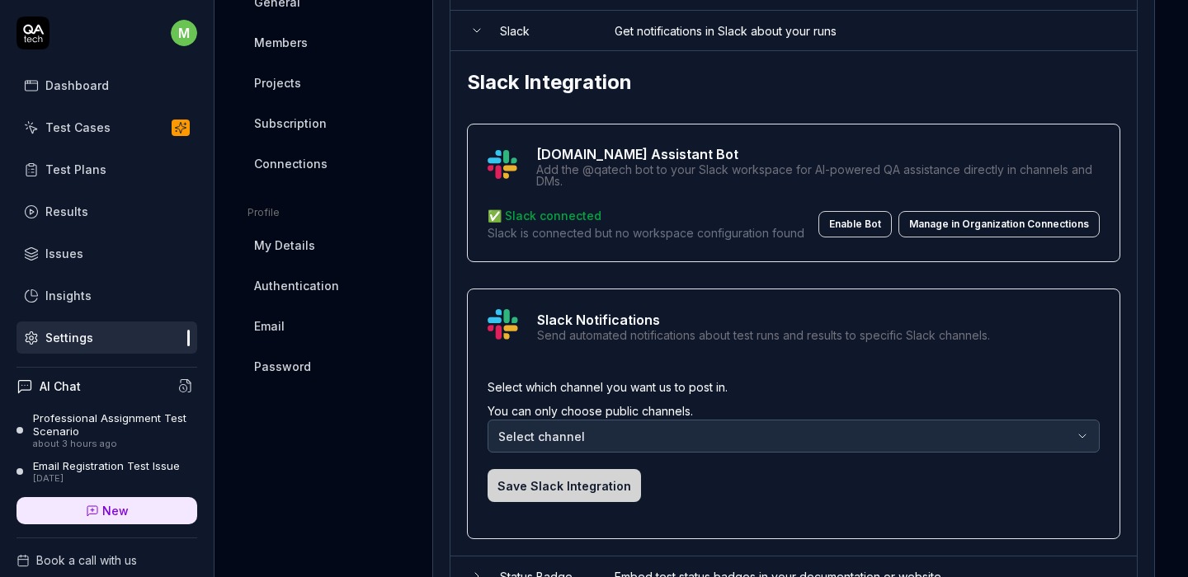
scroll to position [634, 0]
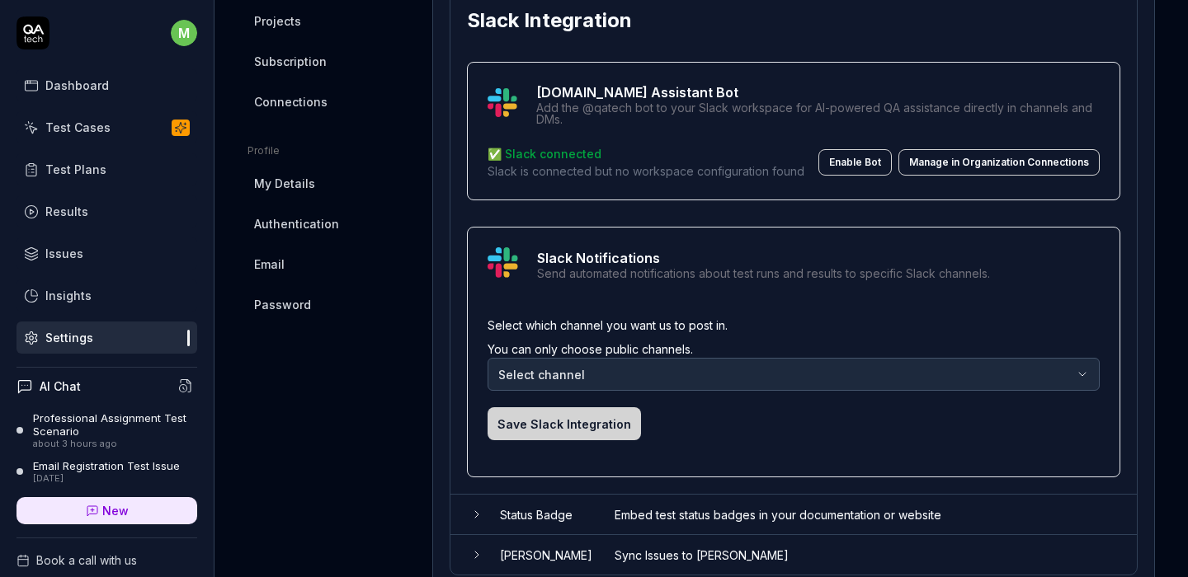
click at [849, 176] on button "Enable Bot" at bounding box center [854, 162] width 73 height 26
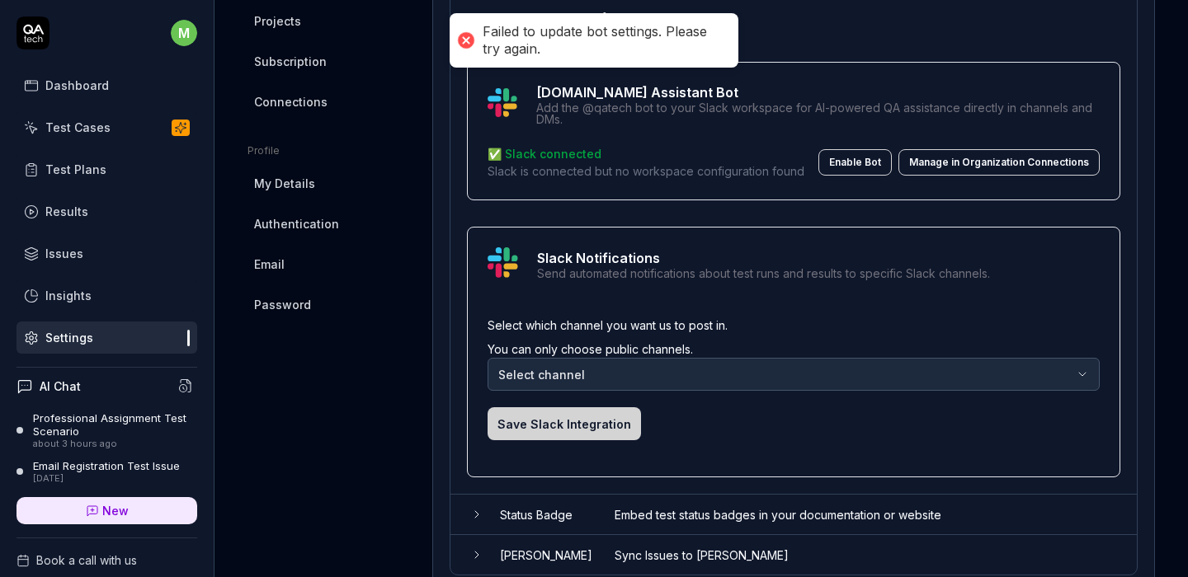
click at [584, 379] on body "Failed to update bot settings. Please try again. m Dashboard Test Cases Test Pl…" at bounding box center [594, 288] width 1188 height 577
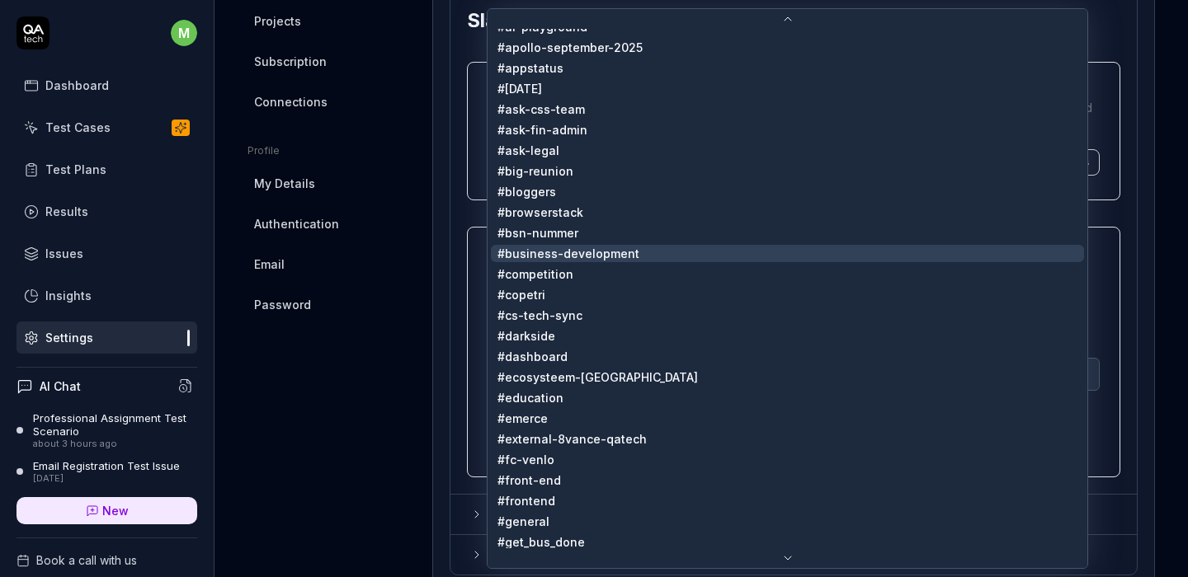
scroll to position [0, 0]
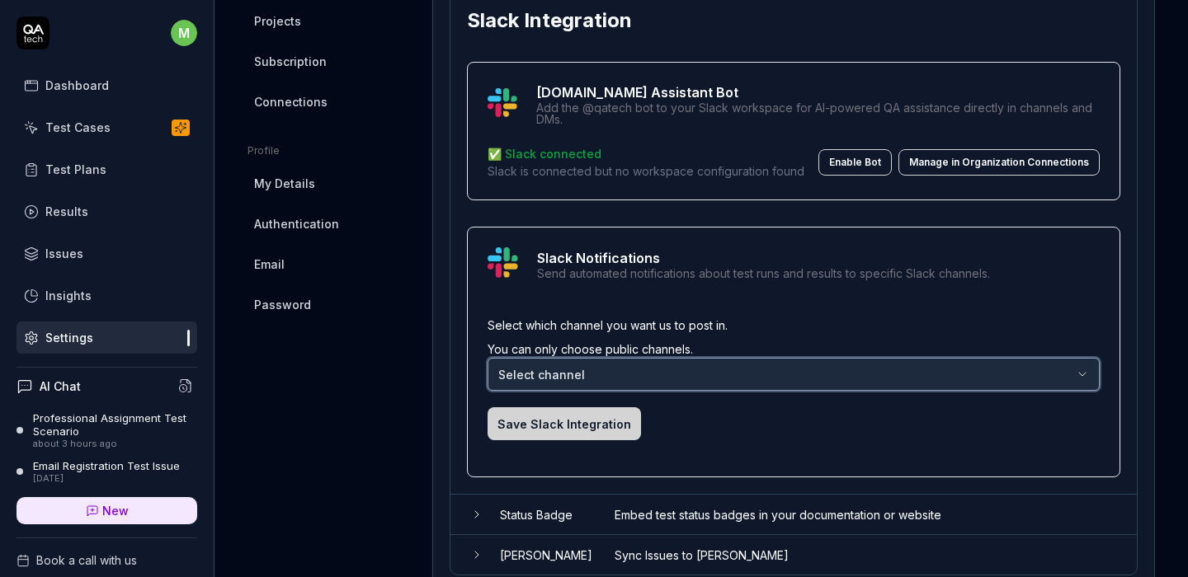
click at [416, 426] on html "m Dashboard Test Cases Test Plans Results Issues Insights Settings AI Chat Prof…" at bounding box center [594, 288] width 1188 height 577
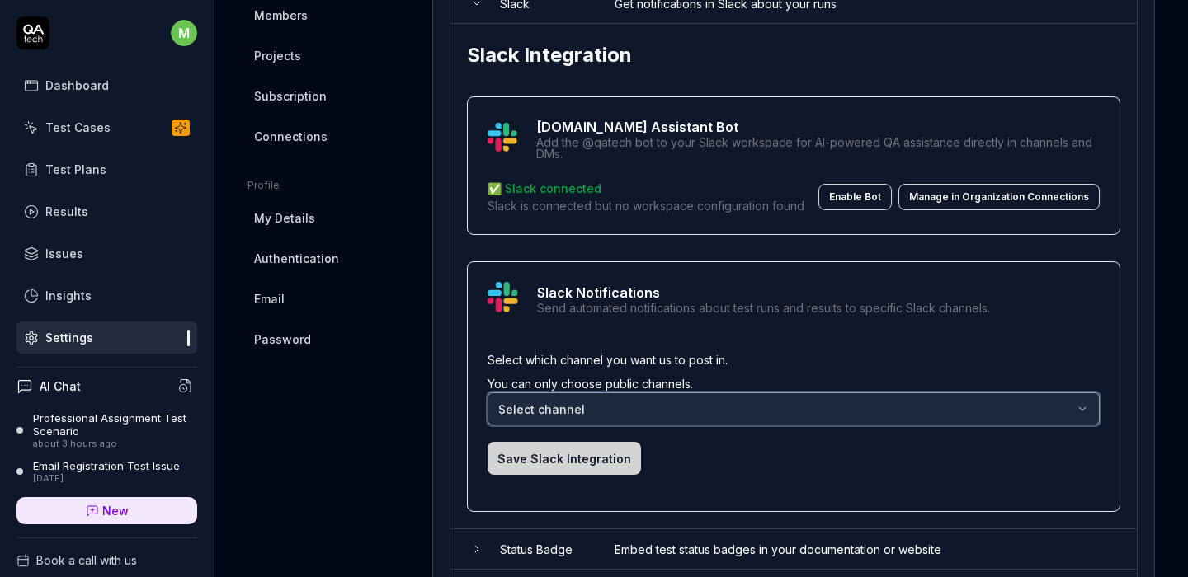
scroll to position [593, 0]
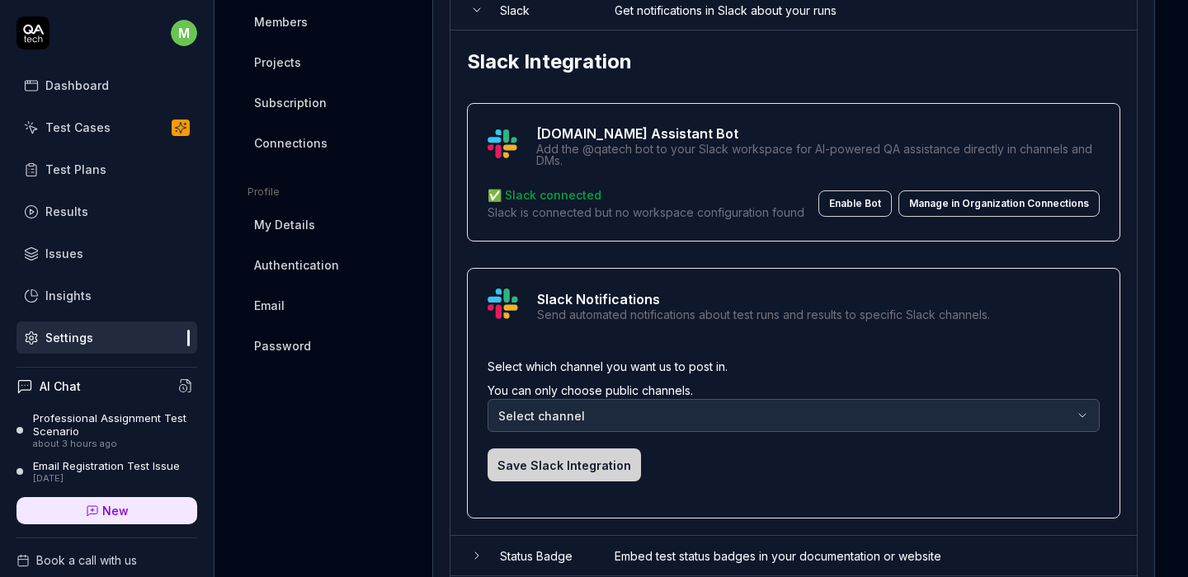
click at [572, 221] on p "Slack is connected but no workspace configuration found" at bounding box center [645, 212] width 317 height 17
click at [983, 215] on button "Manage in Organization Connections" at bounding box center [998, 204] width 201 height 26
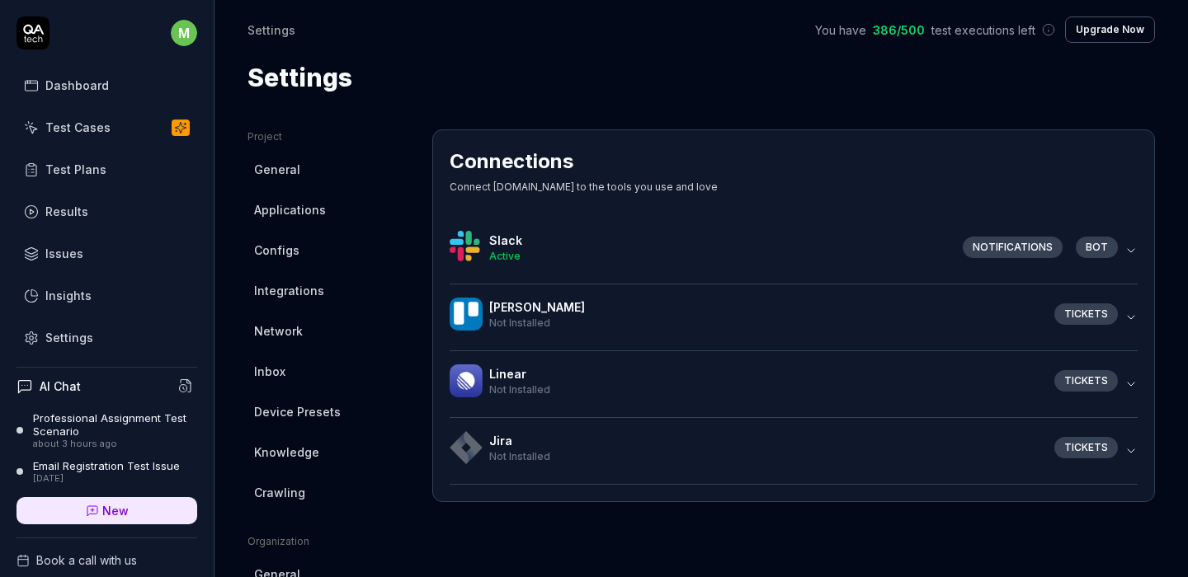
click at [1008, 243] on div "Notifications" at bounding box center [1012, 247] width 100 height 21
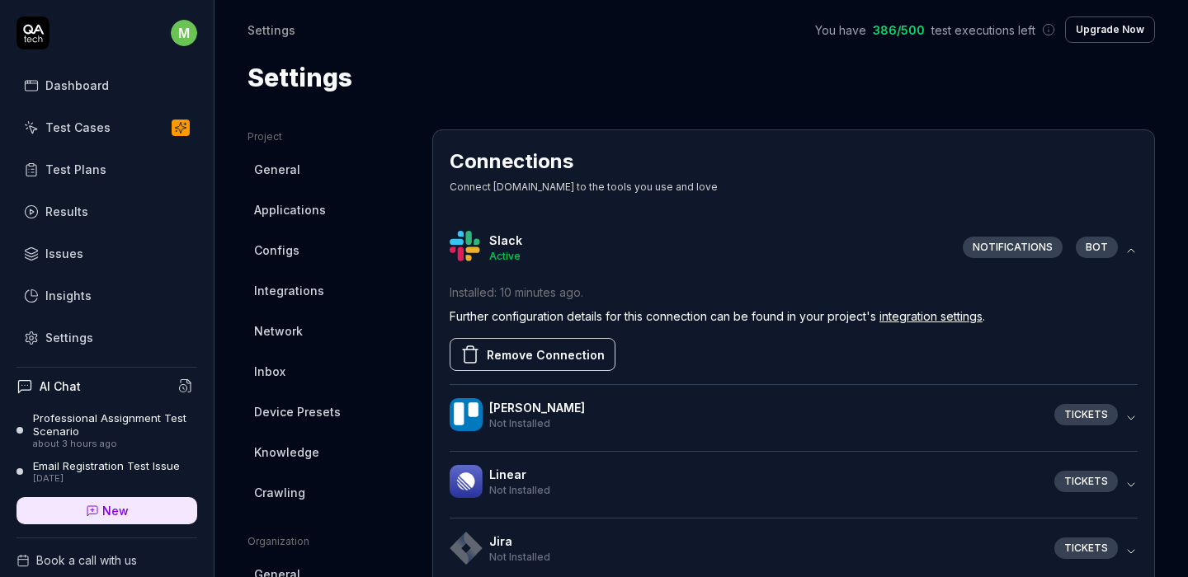
click at [928, 318] on link "integration settings" at bounding box center [930, 316] width 103 height 14
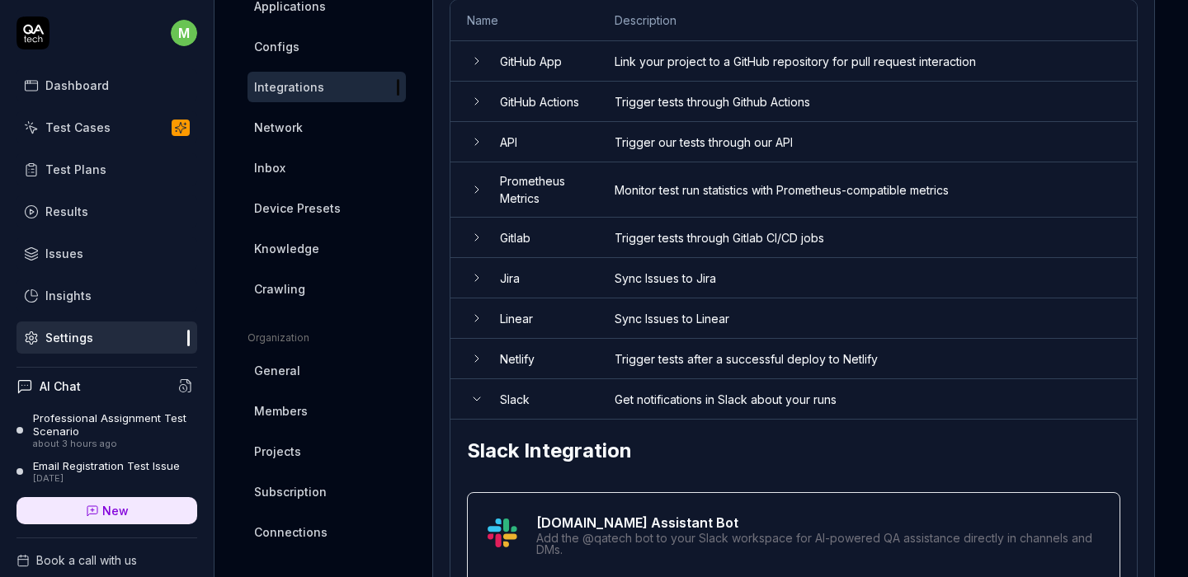
scroll to position [548, 0]
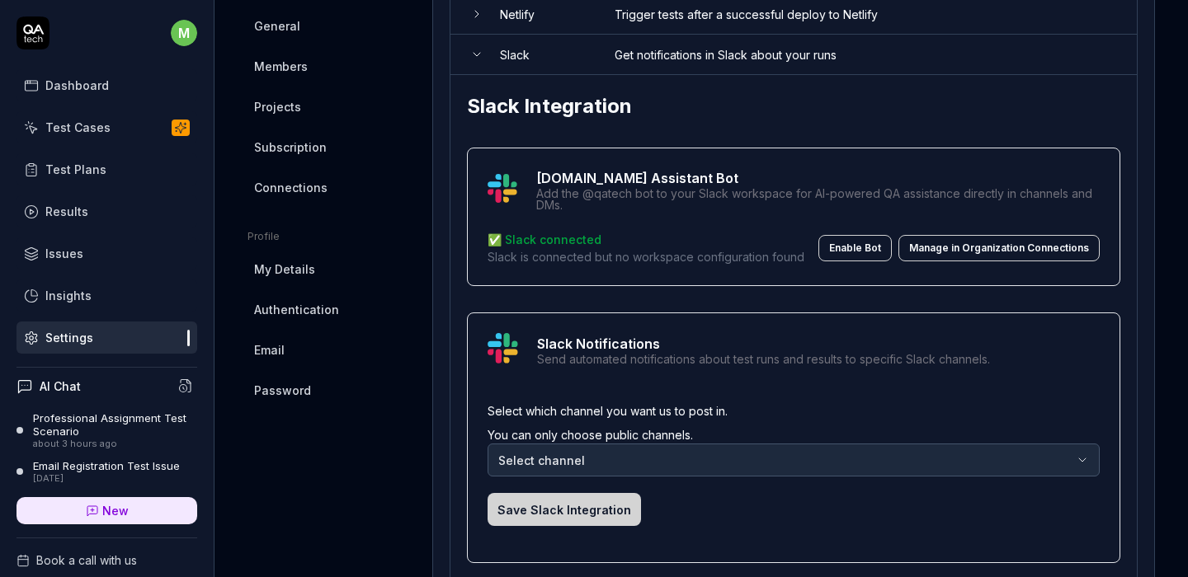
click at [581, 459] on body "m Dashboard Test Cases Test Plans Results Issues Insights Settings AI Chat Prof…" at bounding box center [594, 288] width 1188 height 577
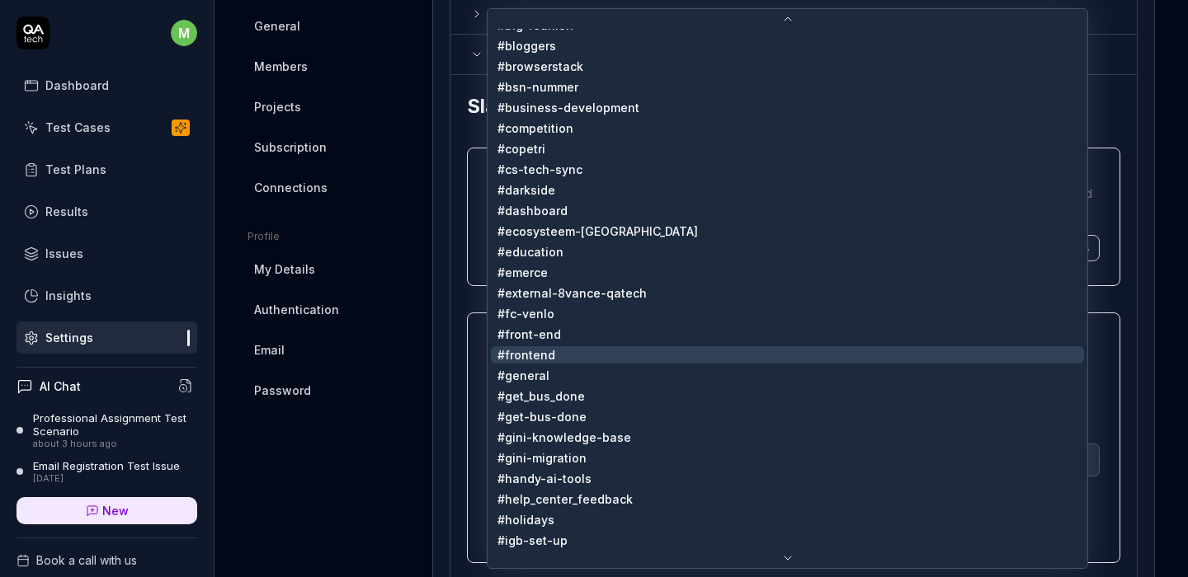
scroll to position [442, 0]
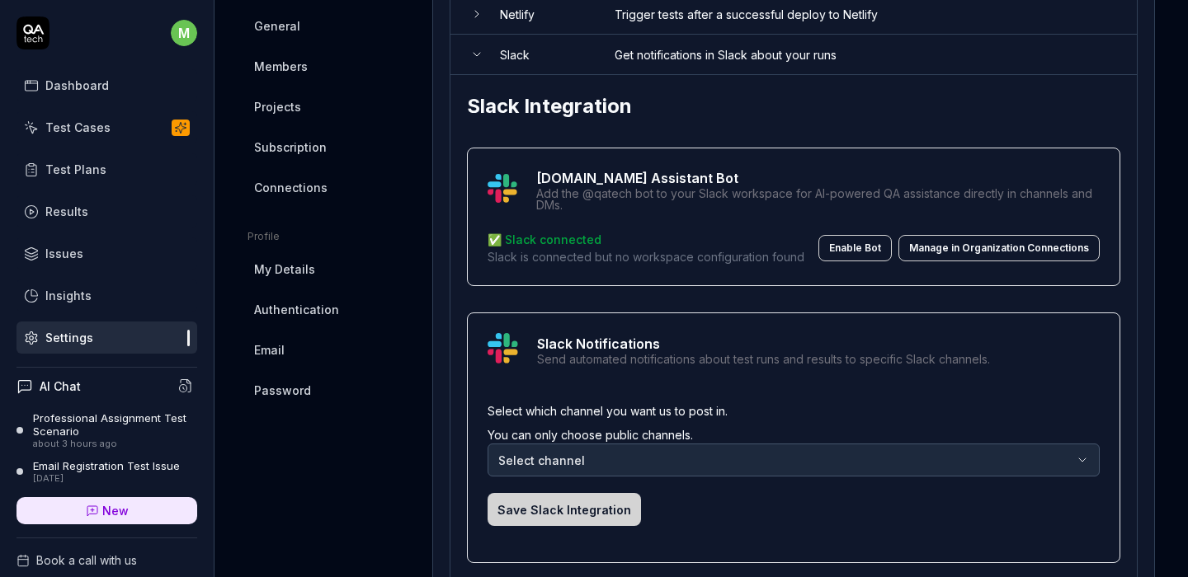
click at [622, 337] on div "Slack Notifications Send automated notifications about test runs and results to…" at bounding box center [793, 438] width 653 height 251
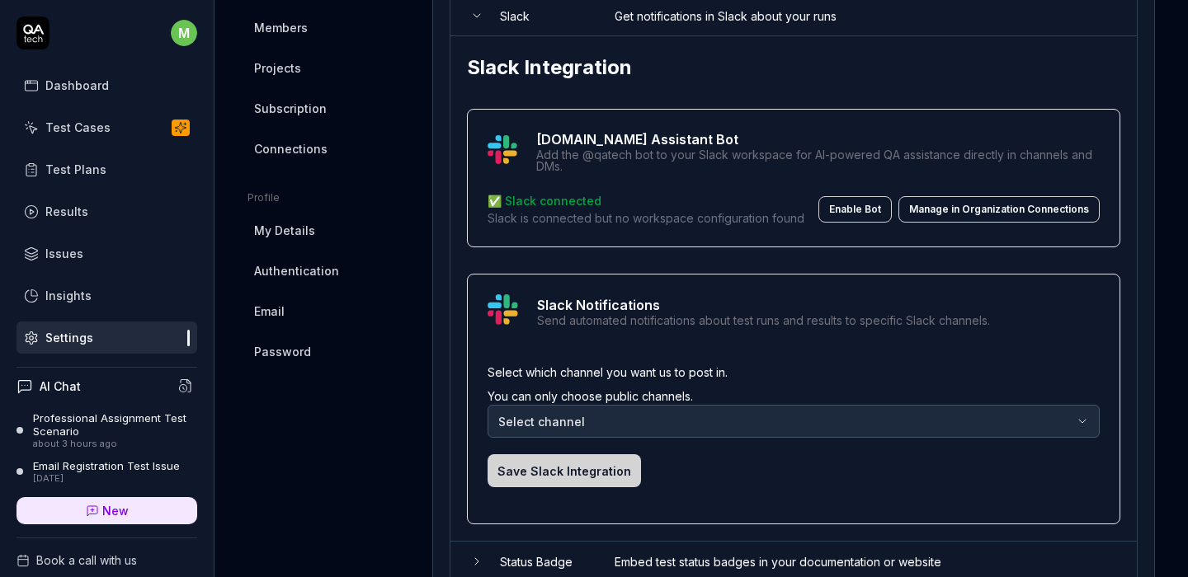
scroll to position [691, 0]
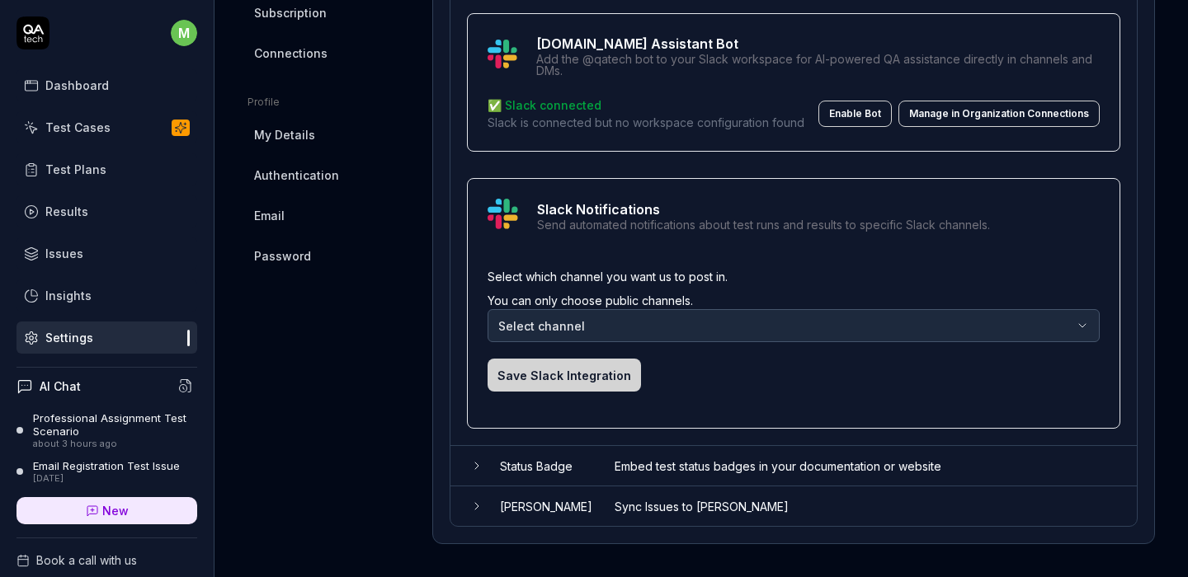
click at [659, 339] on body "m Dashboard Test Cases Test Plans Results Issues Insights Settings AI Chat Prof…" at bounding box center [594, 288] width 1188 height 577
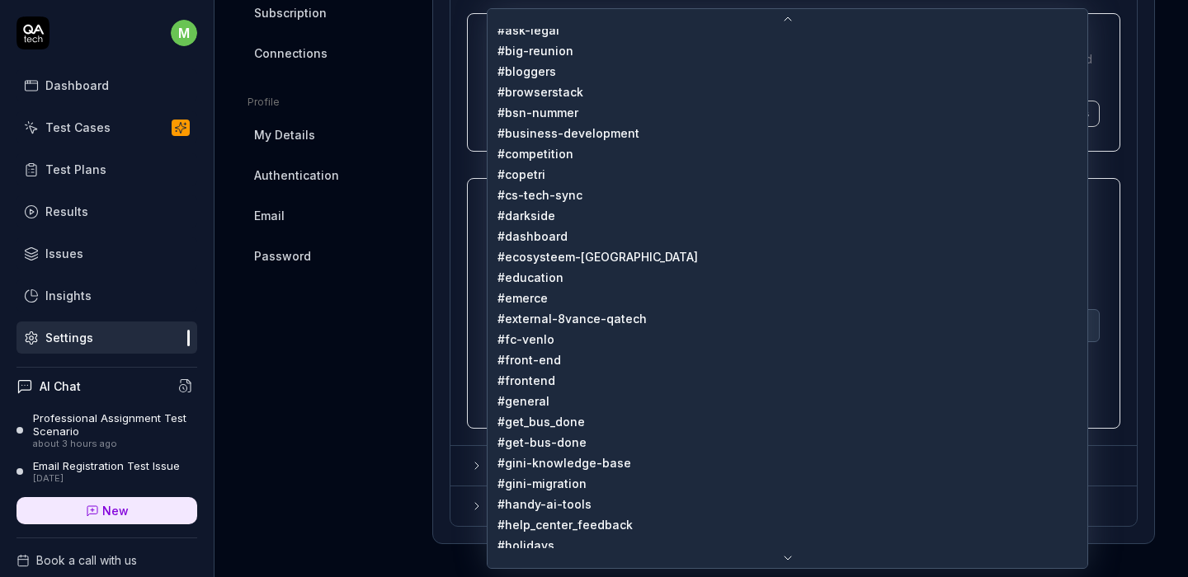
scroll to position [0, 0]
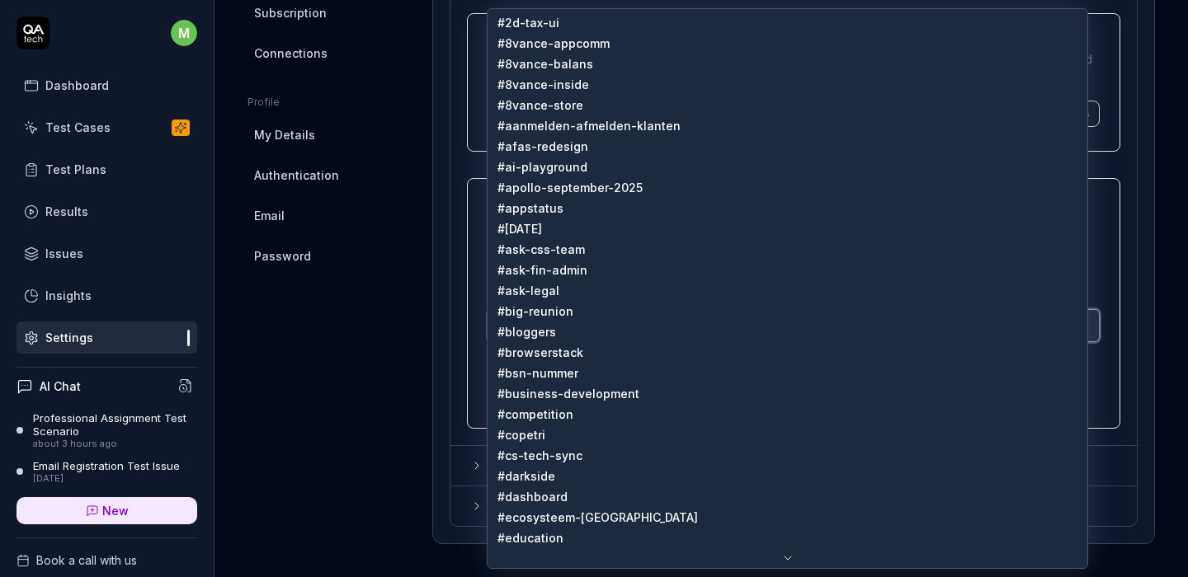
click at [374, 392] on html "m Dashboard Test Cases Test Plans Results Issues Insights Settings AI Chat Prof…" at bounding box center [594, 288] width 1188 height 577
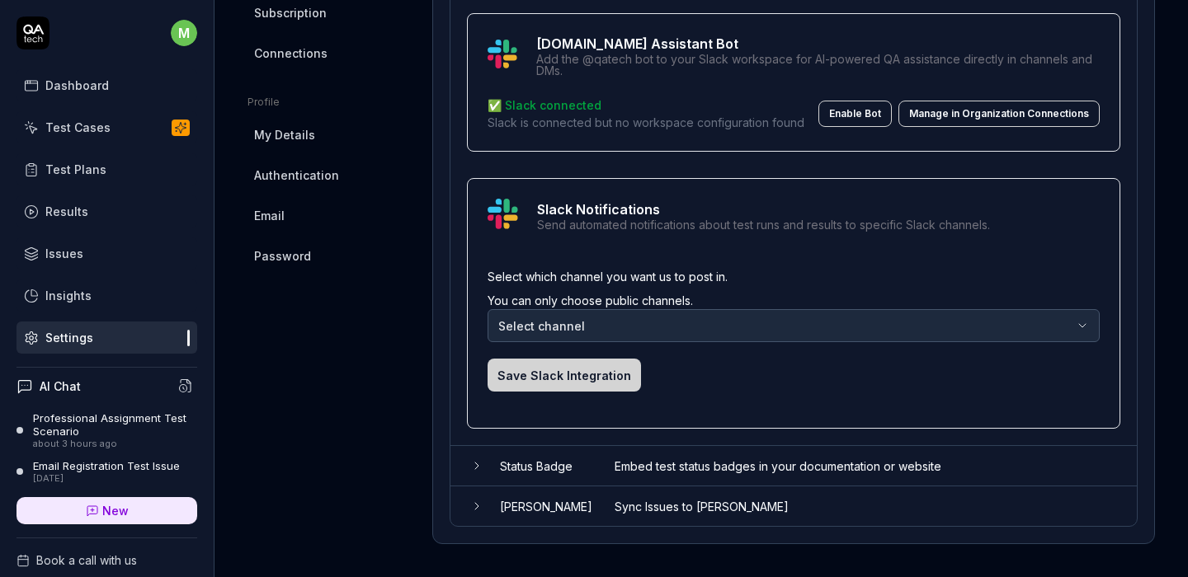
click at [701, 241] on div "Slack Notifications Send automated notifications about test runs and results to…" at bounding box center [793, 303] width 653 height 251
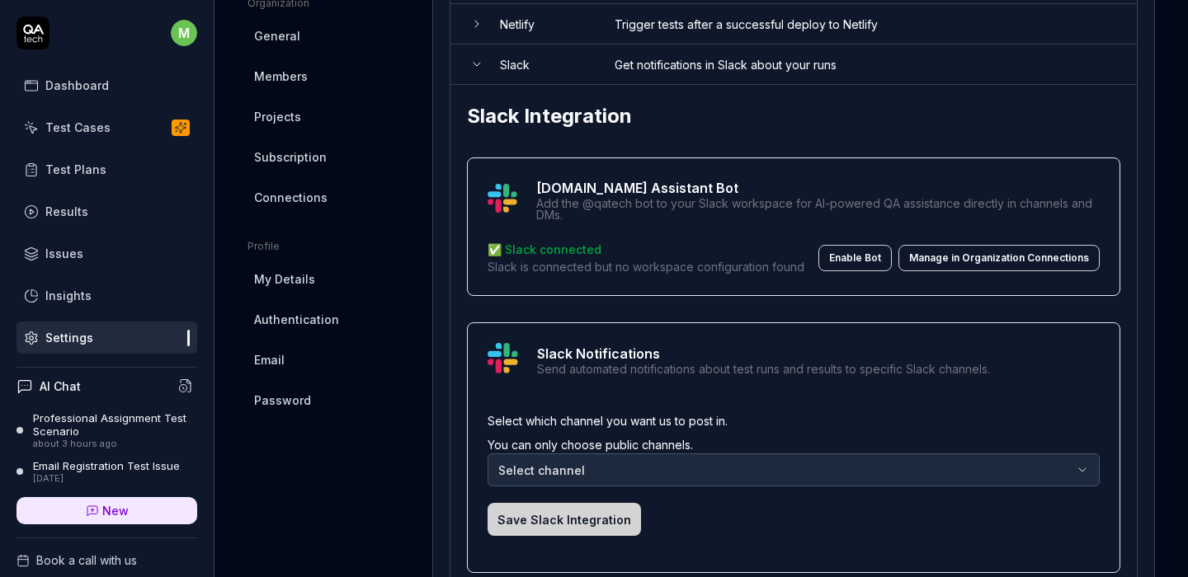
click at [962, 271] on button "Manage in Organization Connections" at bounding box center [998, 258] width 201 height 26
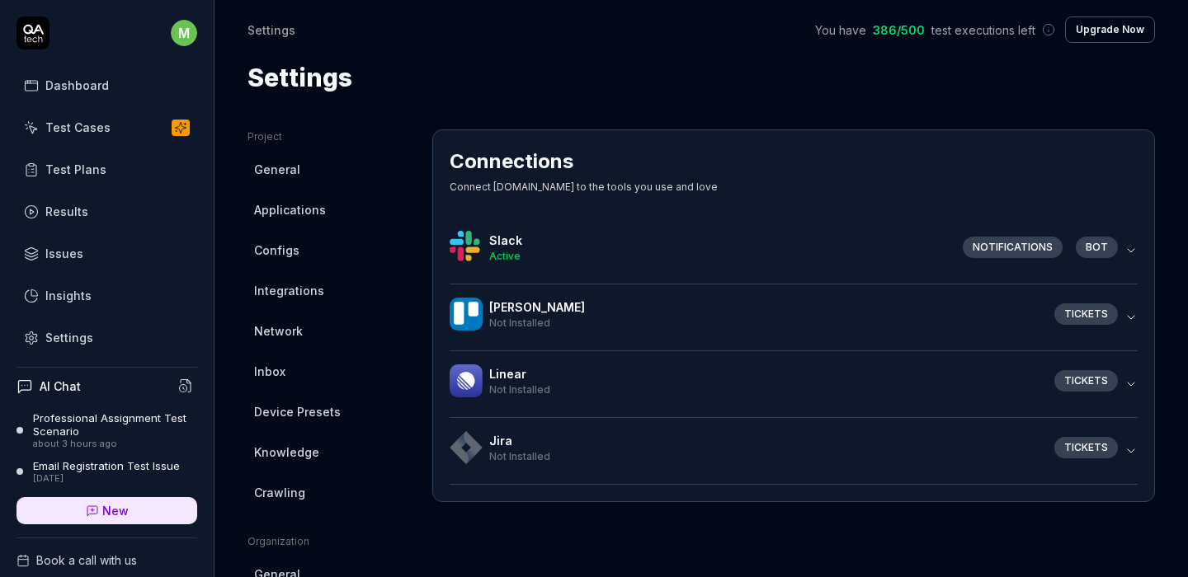
drag, startPoint x: 1116, startPoint y: 253, endPoint x: 1122, endPoint y: 262, distance: 10.8
click at [1113, 255] on div "Connections Connect QA.tech to the tools you use and love Slack Active Notifica…" at bounding box center [793, 315] width 722 height 373
click at [1124, 250] on icon "button" at bounding box center [1130, 250] width 13 height 13
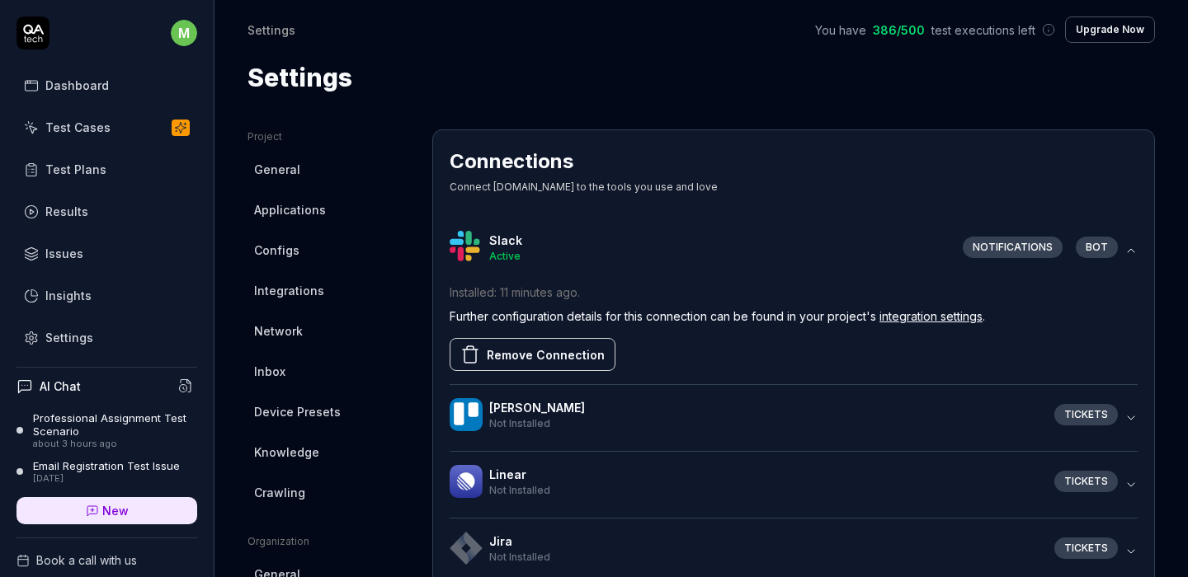
click at [837, 327] on div "Installed: 11 minutes ago . Further configuration details for this connection c…" at bounding box center [793, 327] width 688 height 87
click at [913, 312] on link "integration settings" at bounding box center [930, 316] width 103 height 14
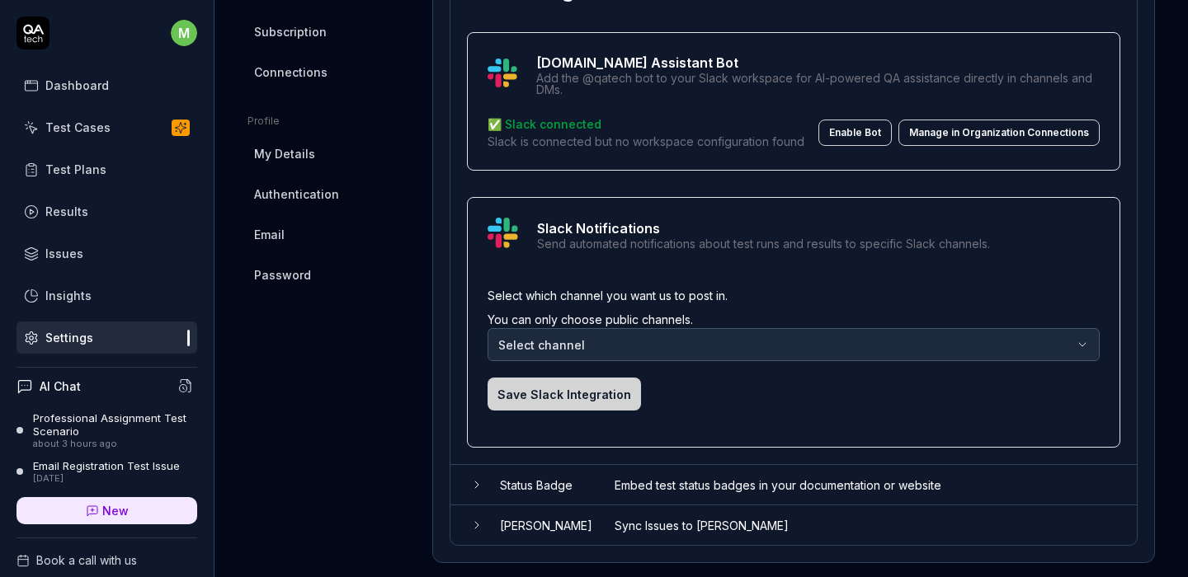
scroll to position [691, 0]
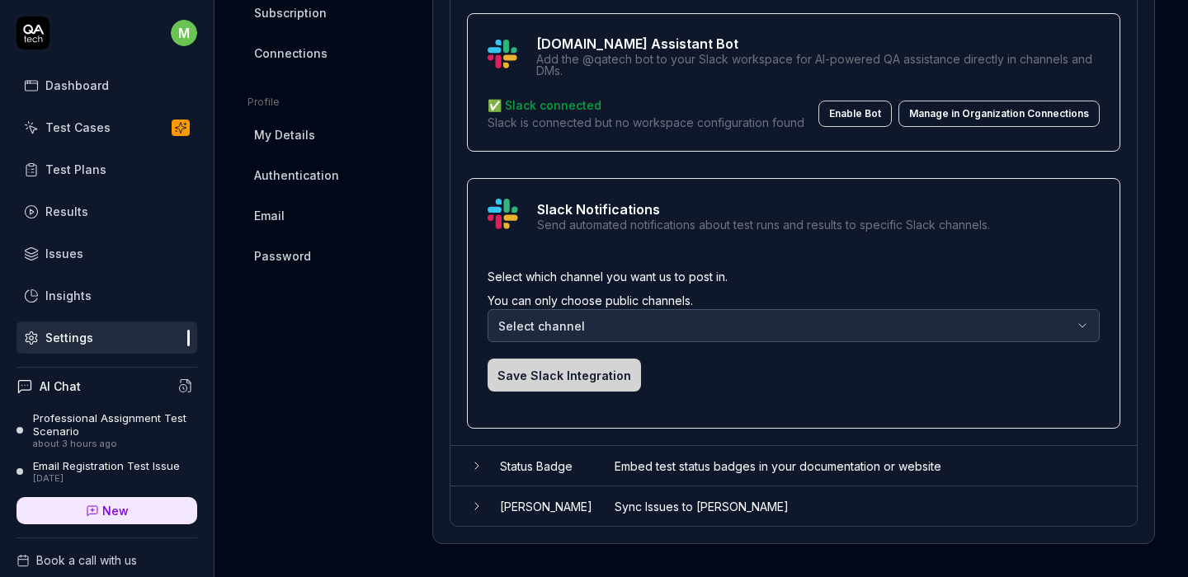
click at [594, 332] on body "m Dashboard Test Cases Test Plans Results Issues Insights Settings AI Chat Prof…" at bounding box center [594, 288] width 1188 height 577
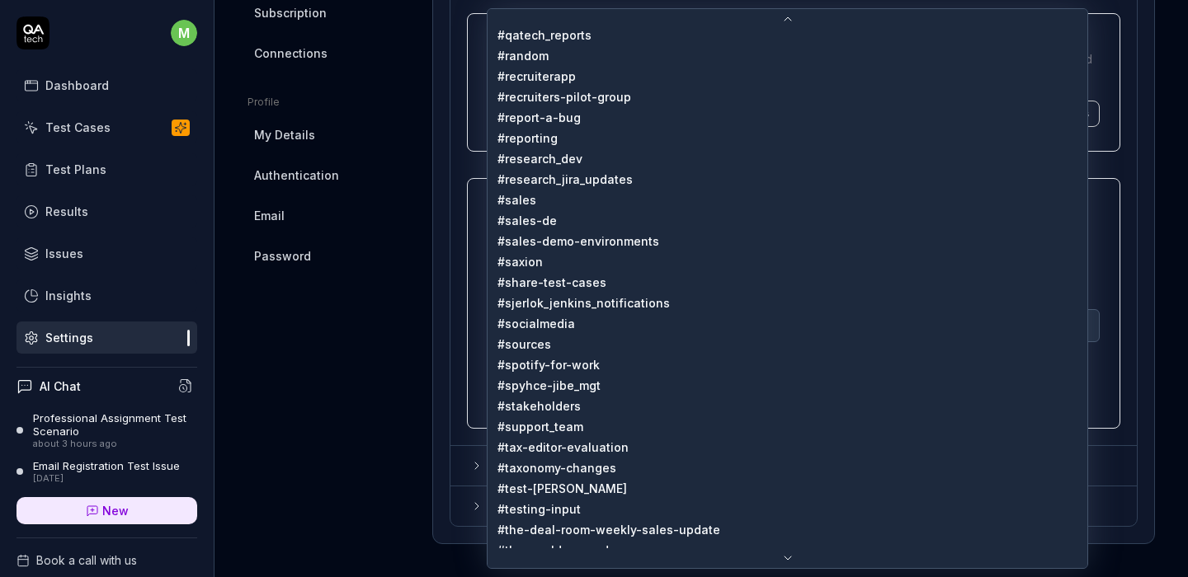
scroll to position [1292, 0]
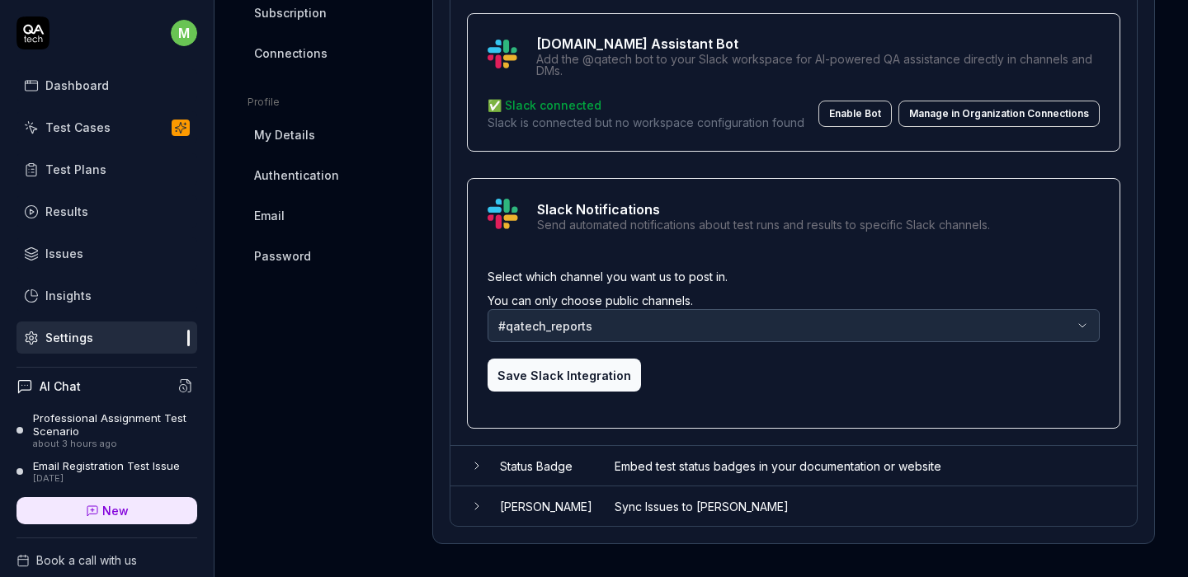
click at [590, 381] on button "Save Slack Integration" at bounding box center [563, 375] width 153 height 33
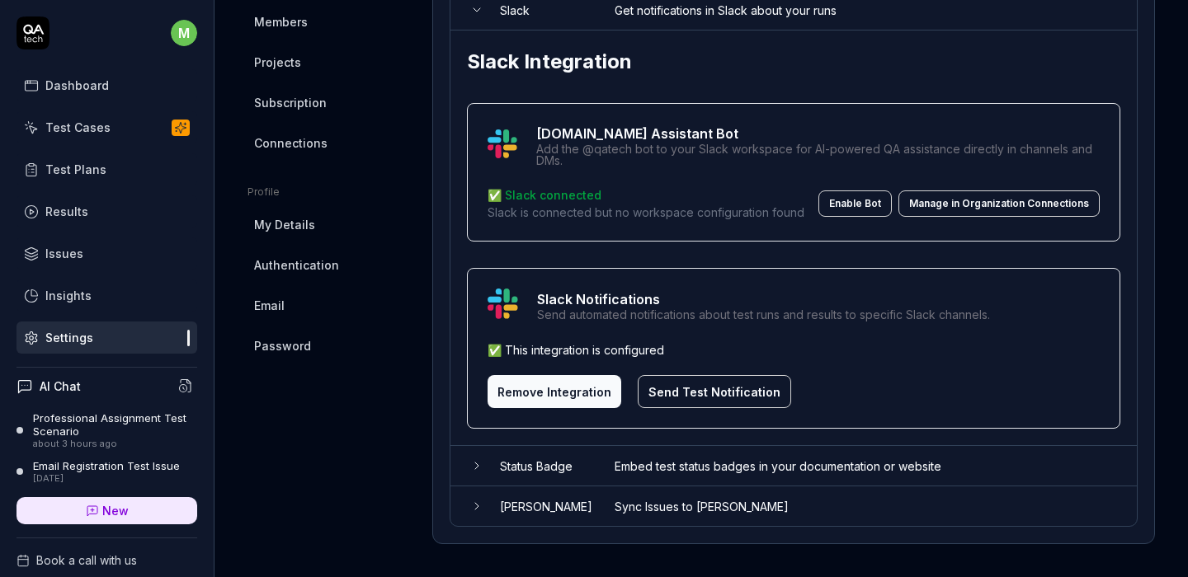
click at [713, 397] on button "Send Test Notification" at bounding box center [714, 391] width 153 height 33
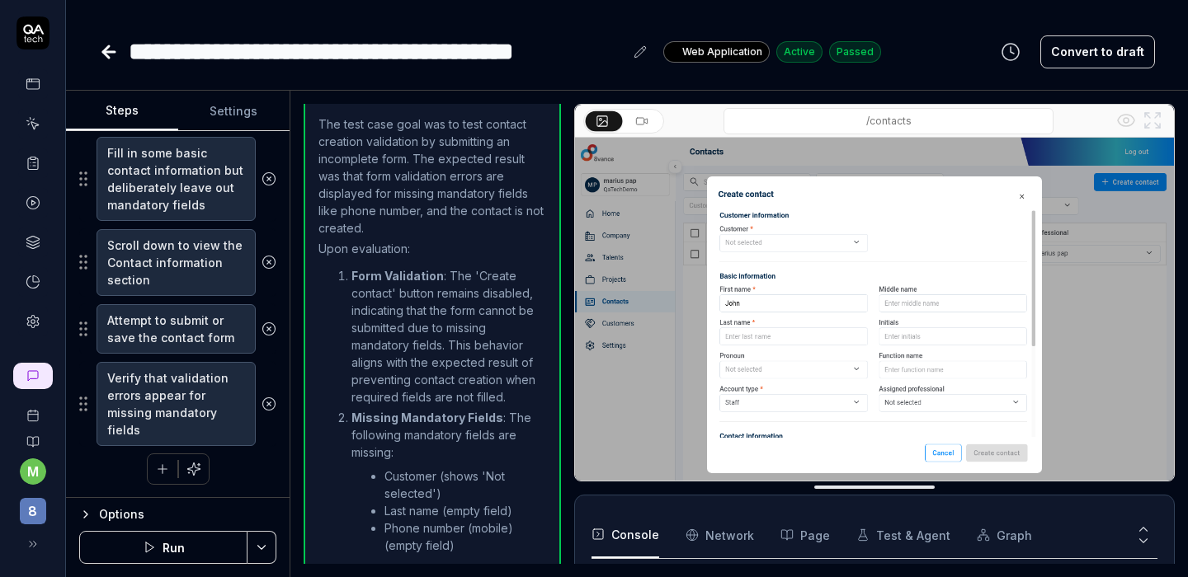
scroll to position [637, 0]
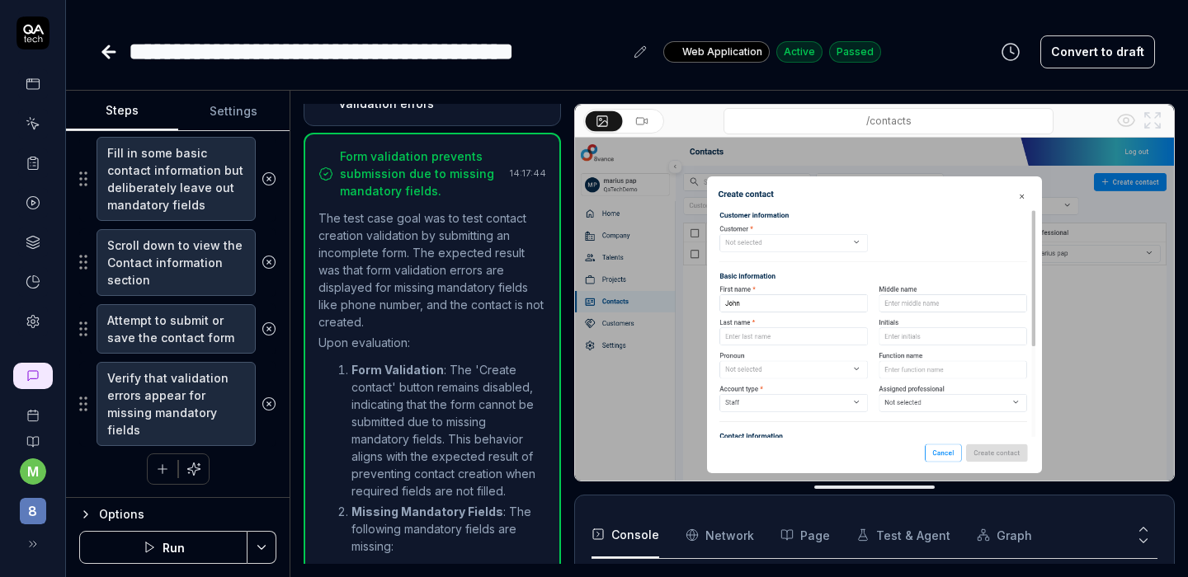
type textarea "*"
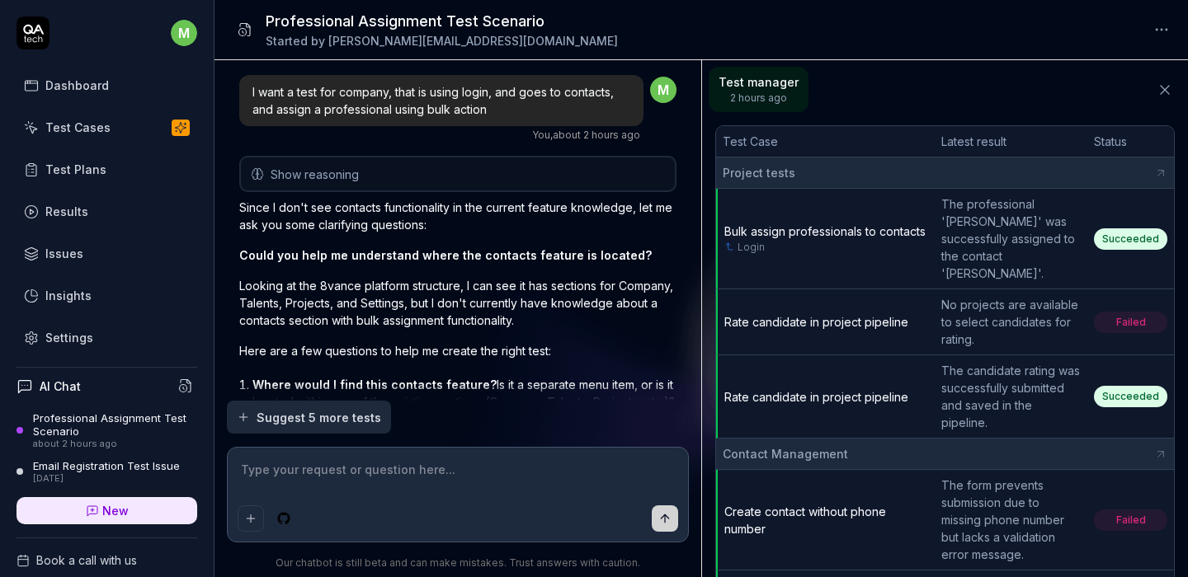
type textarea "*"
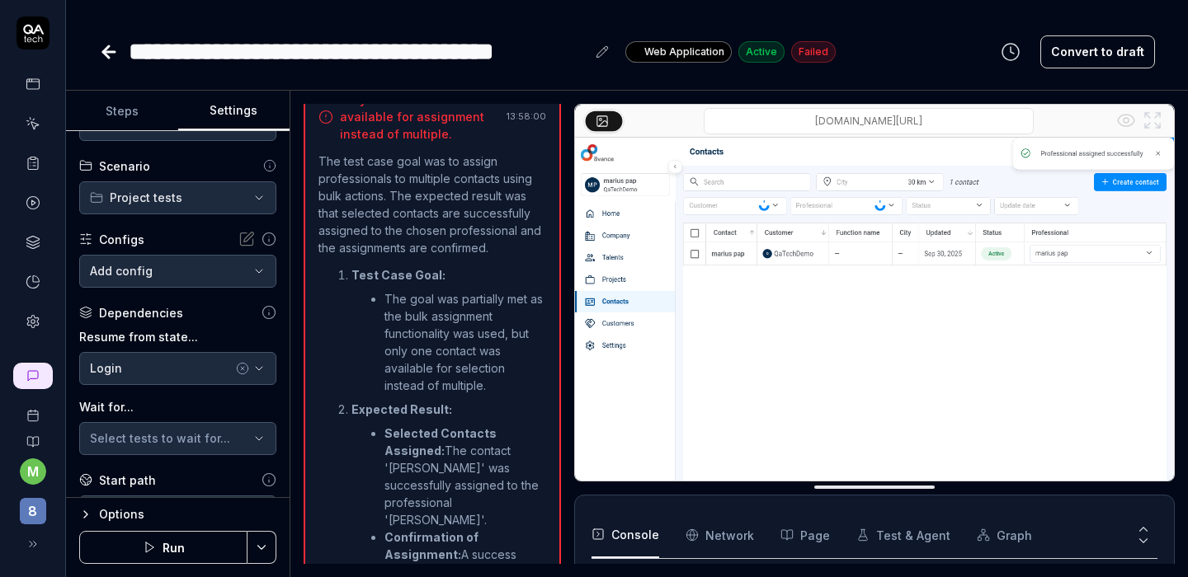
scroll to position [555, 0]
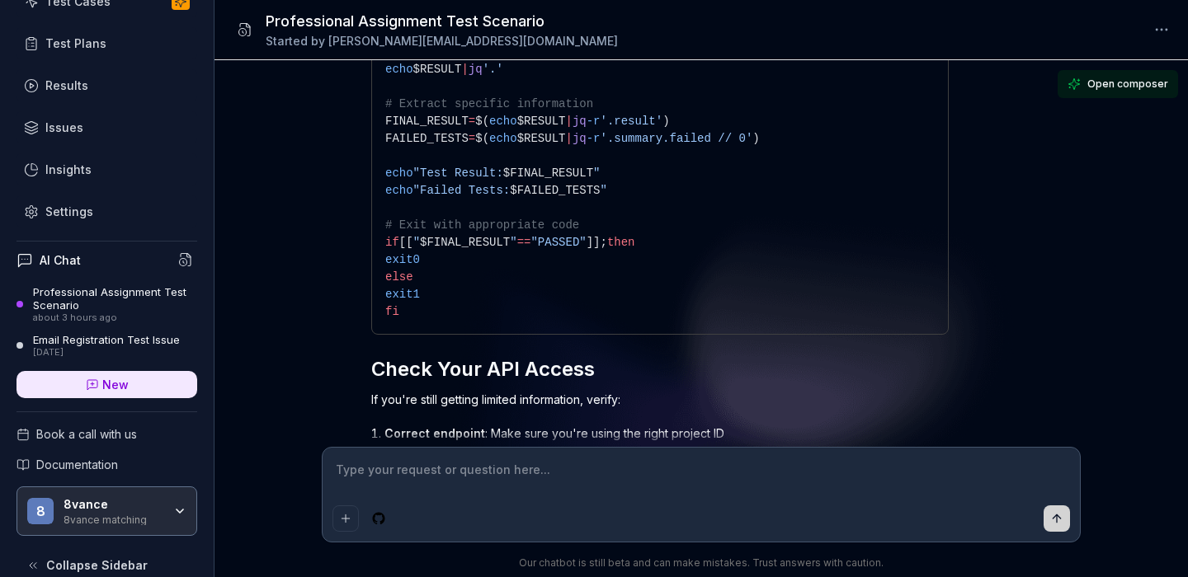
scroll to position [116, 0]
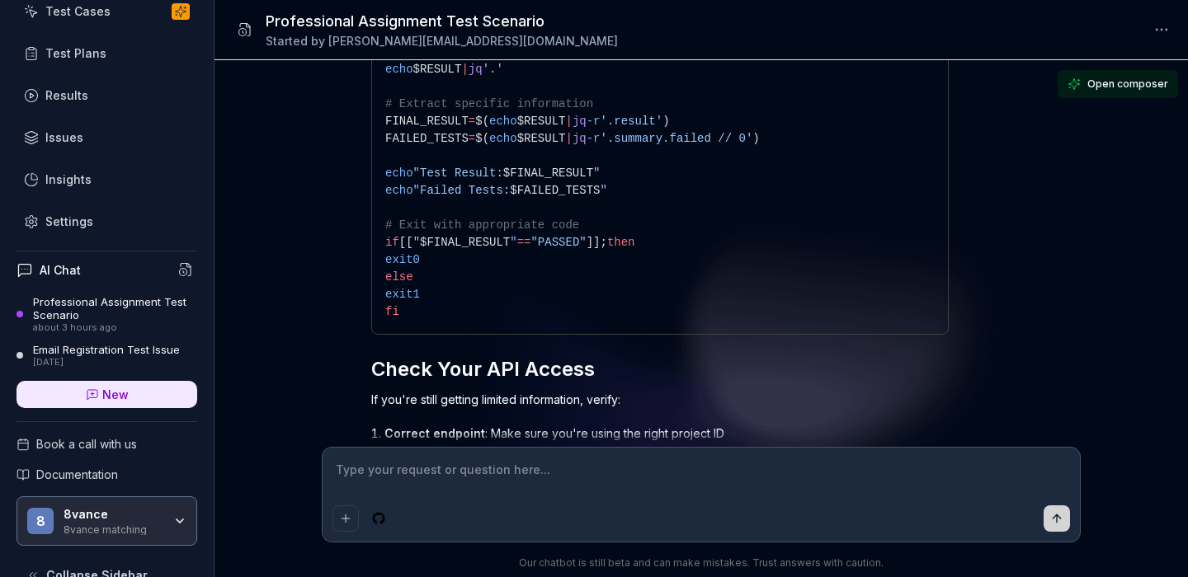
type textarea "*"
click at [52, 224] on div "Settings" at bounding box center [69, 221] width 48 height 17
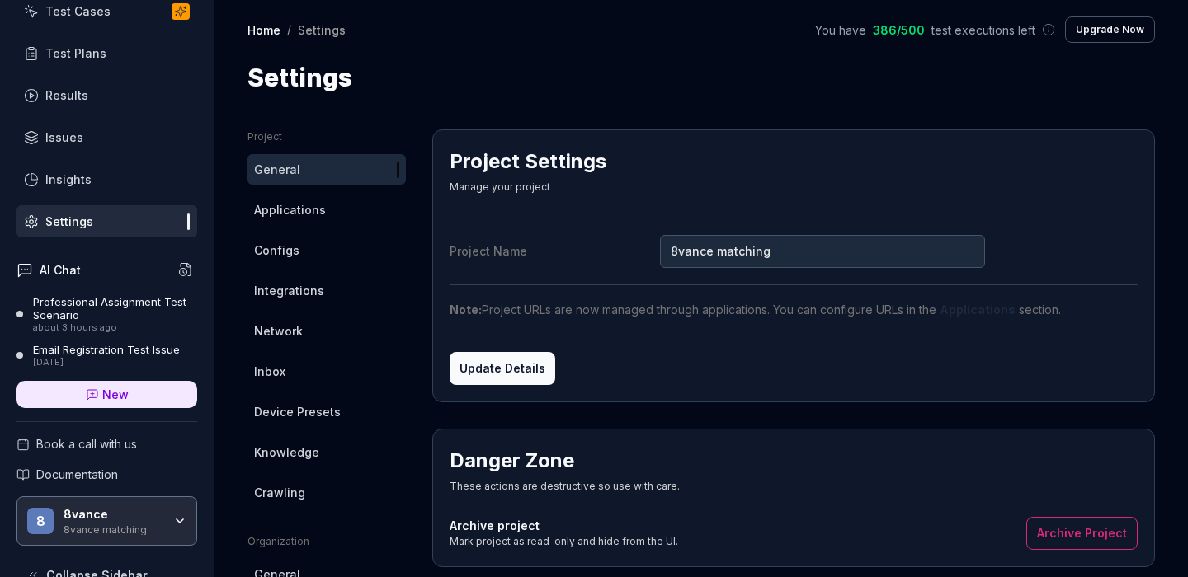
click at [294, 253] on span "Configs" at bounding box center [276, 250] width 45 height 17
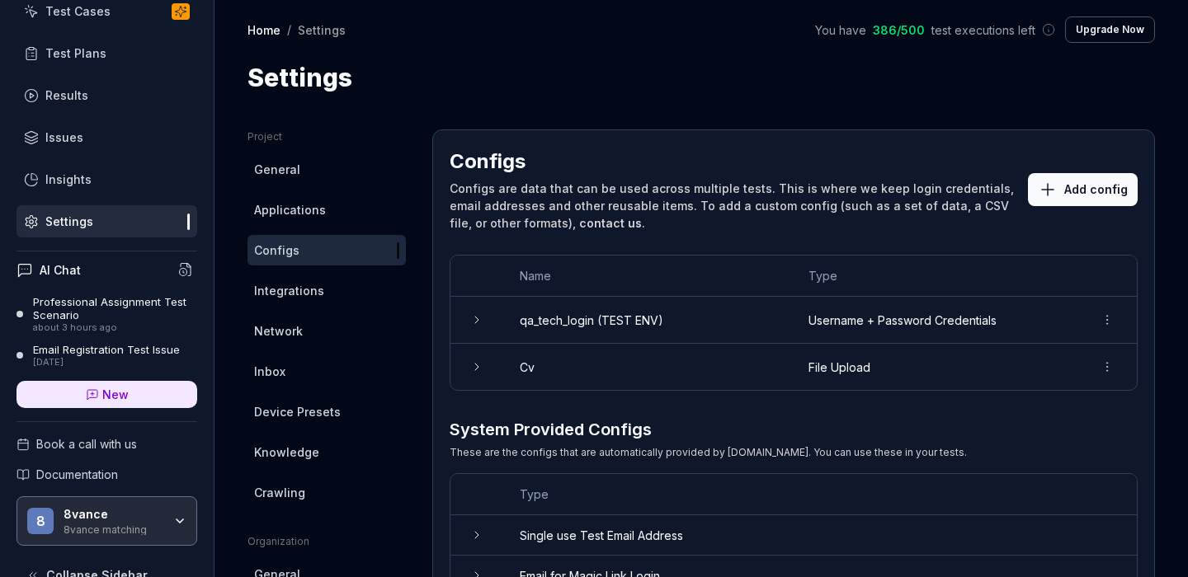
click at [631, 55] on div "Home / Settings You have 386 / 500 test executions left Upgrade Now Home / Sett…" at bounding box center [700, 48] width 973 height 96
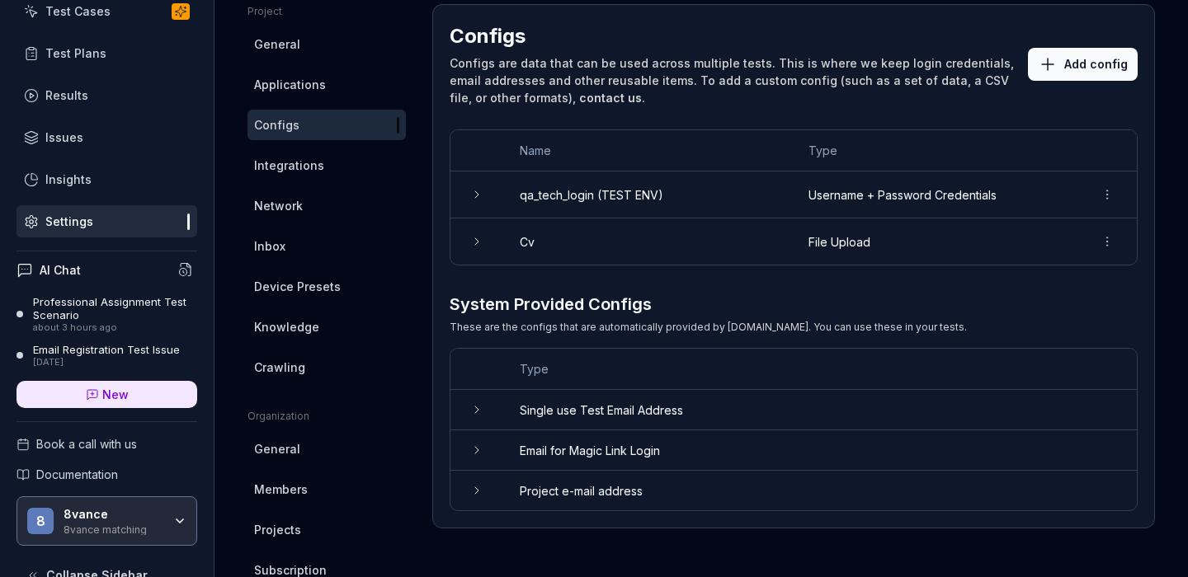
scroll to position [161, 0]
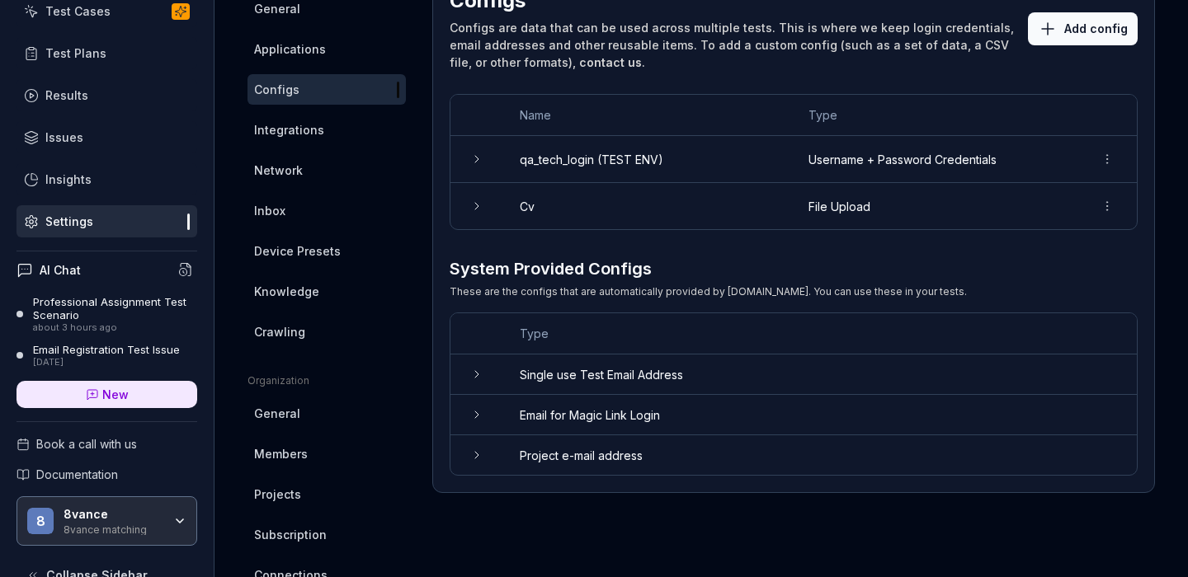
click at [307, 139] on link "Integrations" at bounding box center [326, 130] width 158 height 31
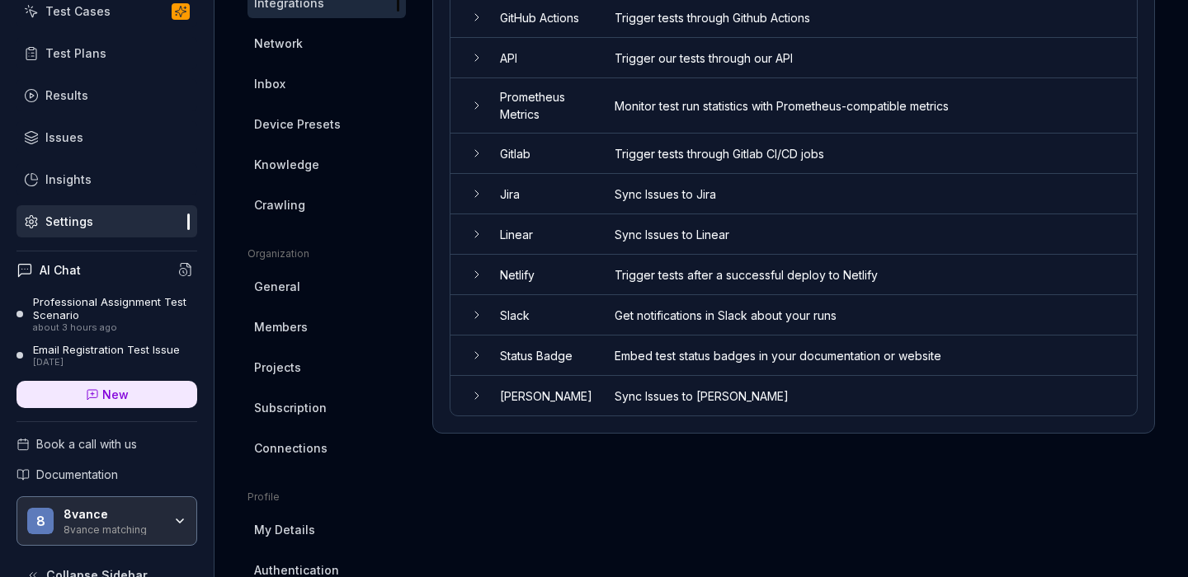
scroll to position [403, 0]
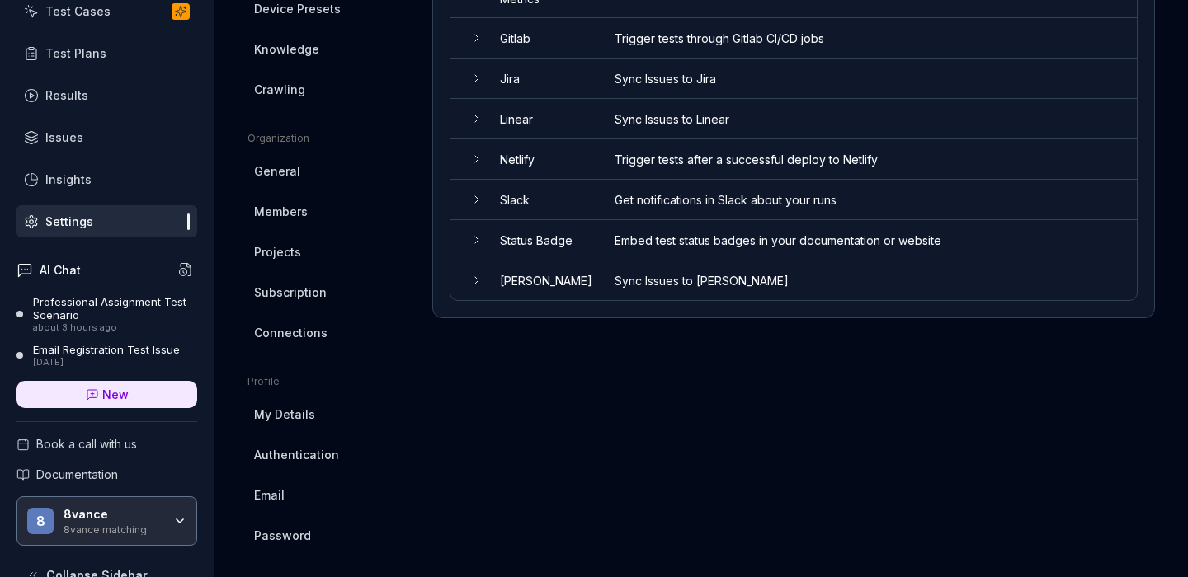
click at [549, 213] on td "Slack" at bounding box center [540, 200] width 115 height 40
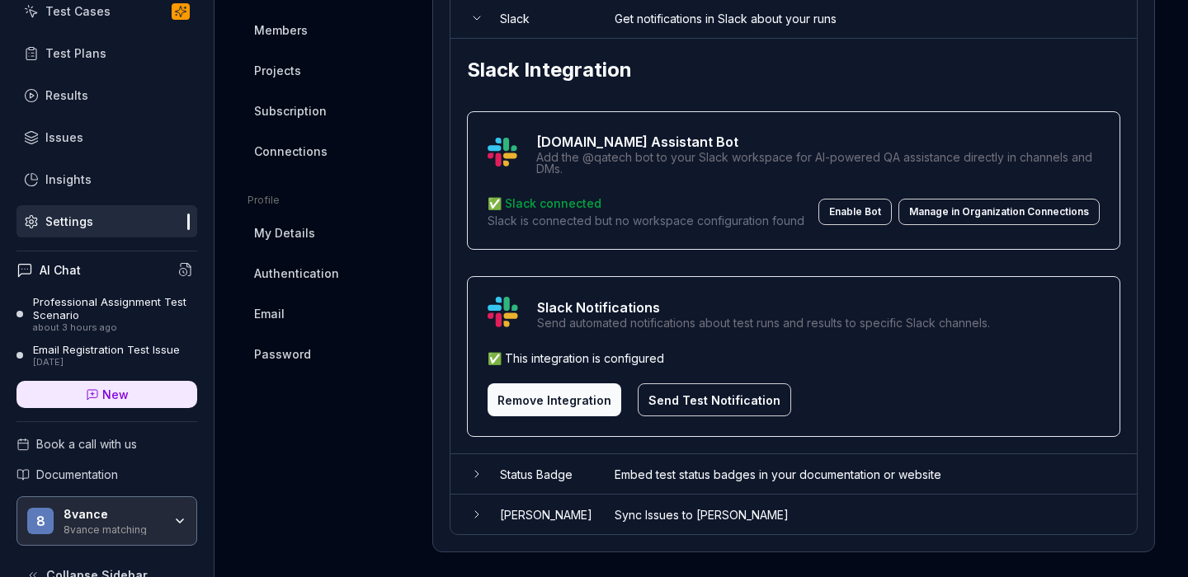
scroll to position [601, 0]
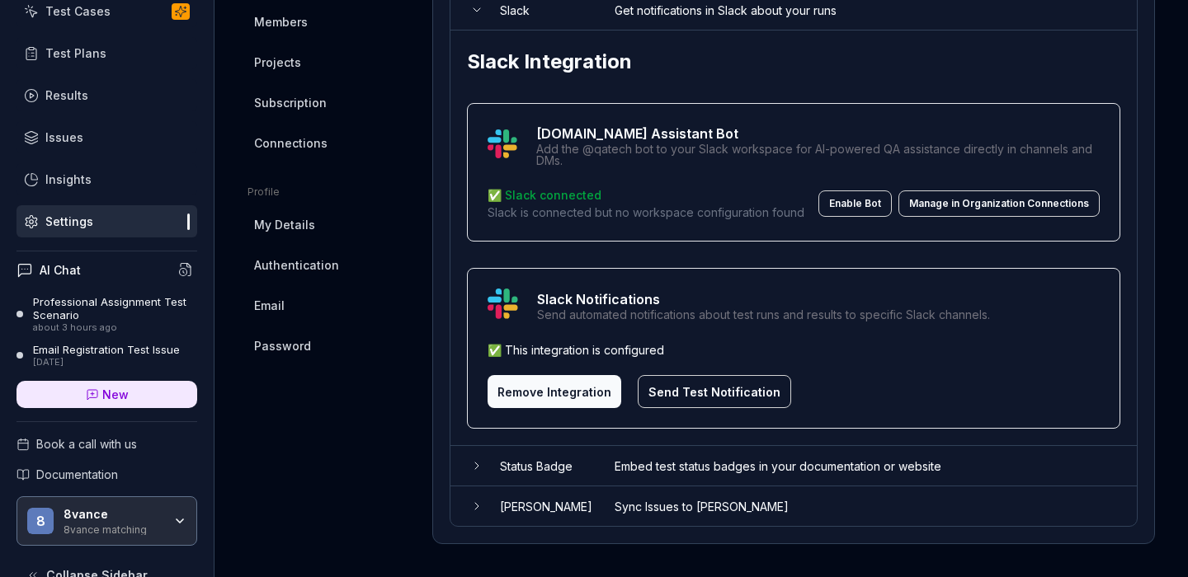
click at [849, 201] on button "Enable Bot" at bounding box center [854, 204] width 73 height 26
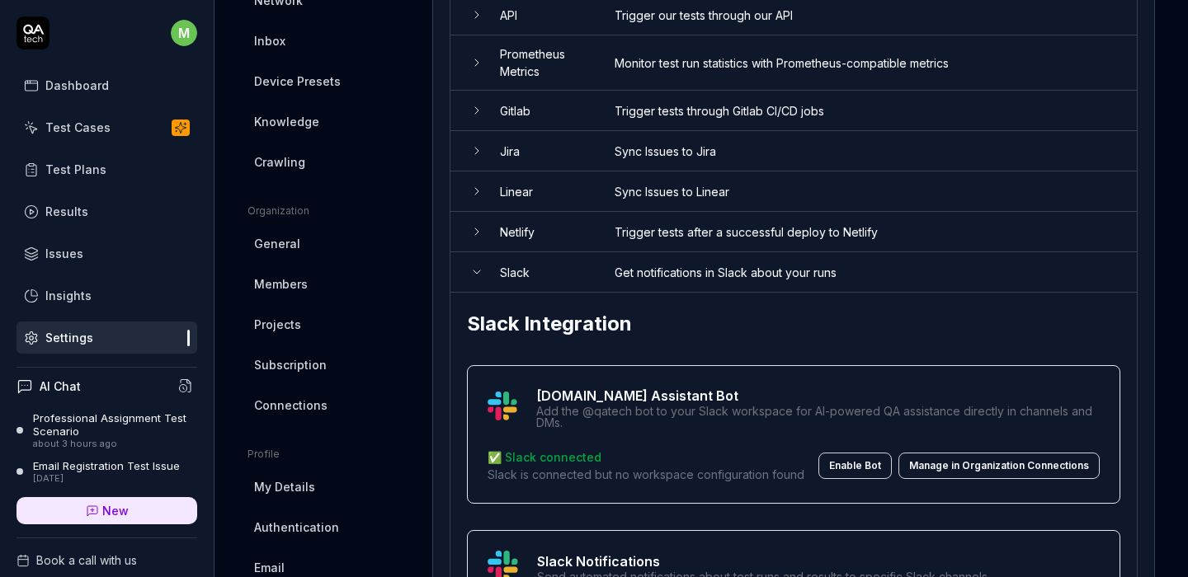
scroll to position [0, 0]
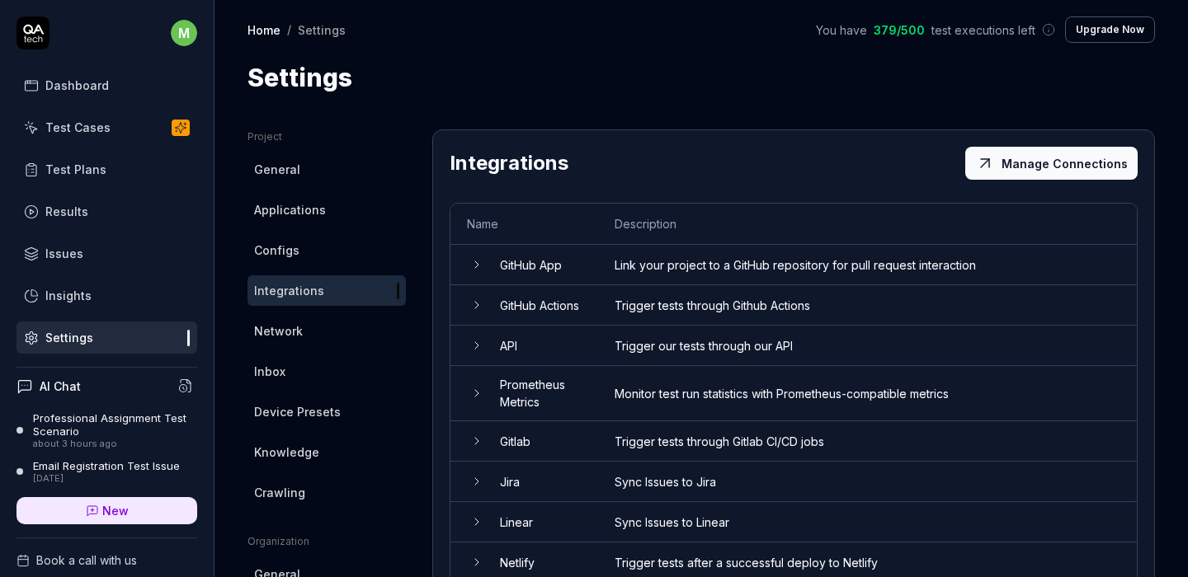
click at [296, 255] on span "Configs" at bounding box center [276, 250] width 45 height 17
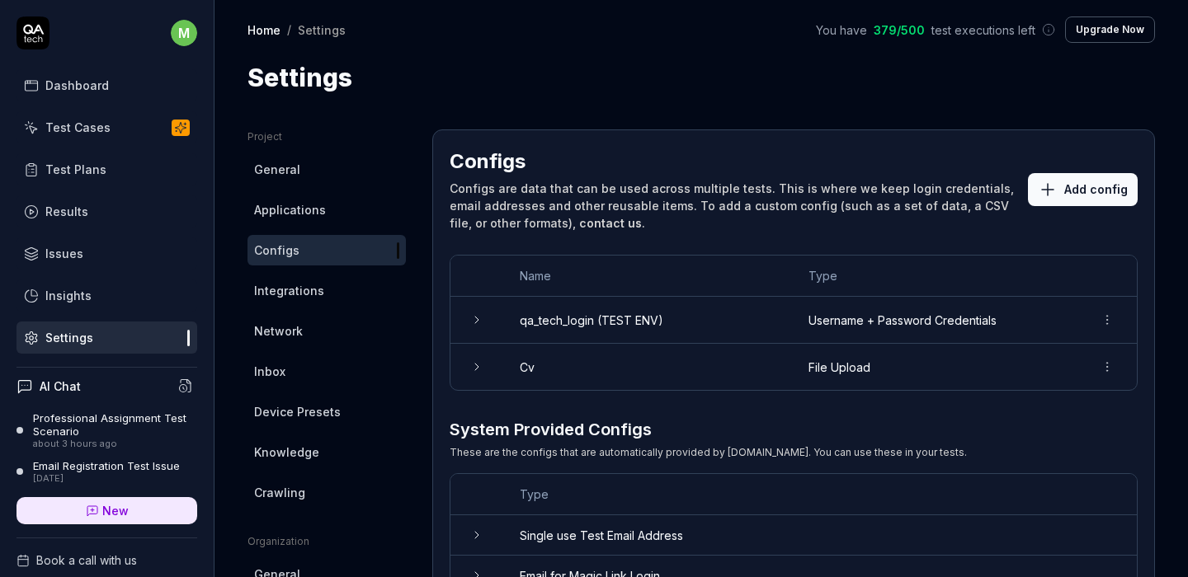
click at [1068, 181] on button "Add config" at bounding box center [1083, 189] width 110 height 33
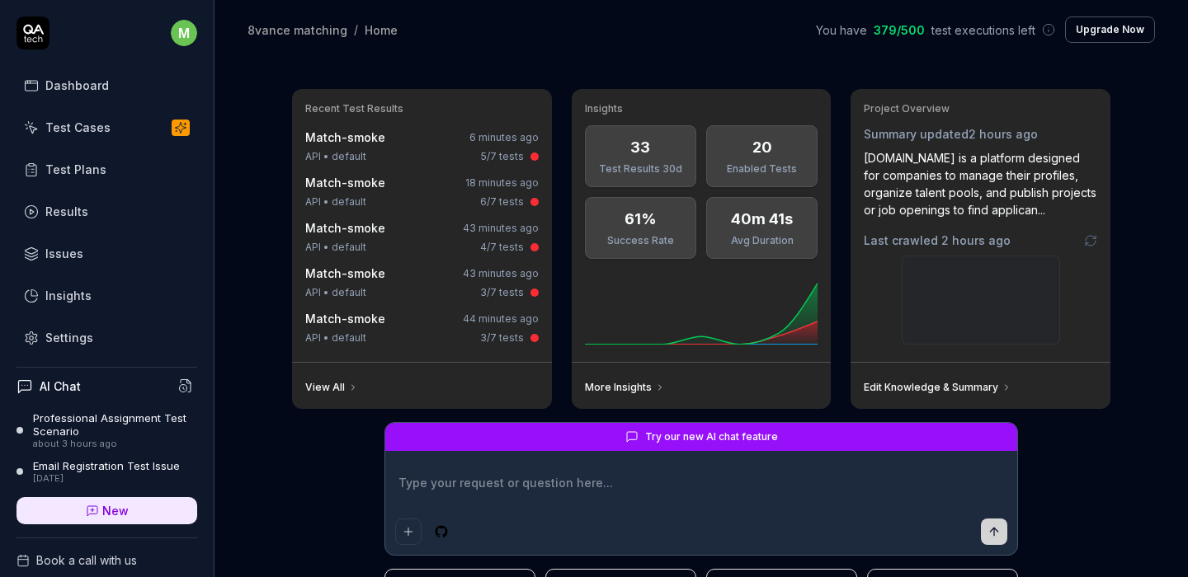
type textarea "*"
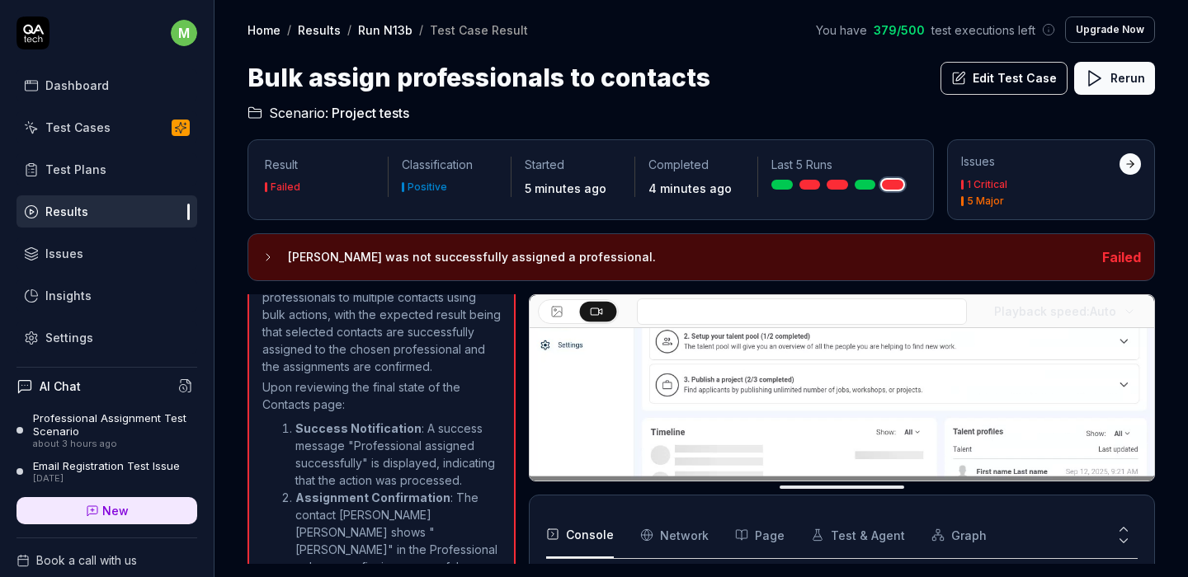
scroll to position [228, 0]
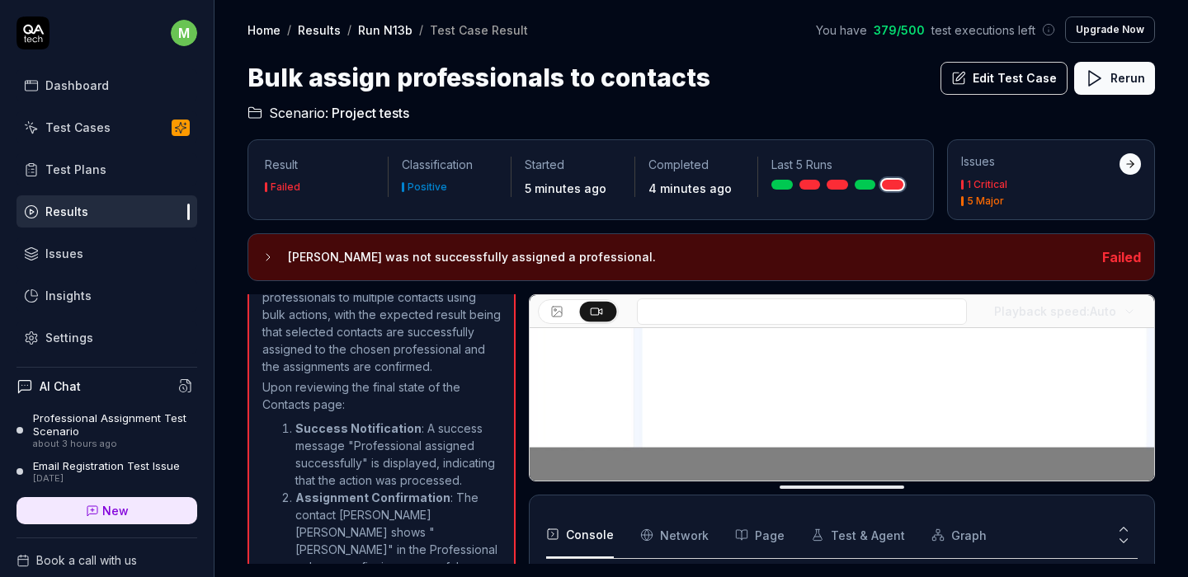
click at [673, 540] on Requests "Network" at bounding box center [674, 535] width 68 height 46
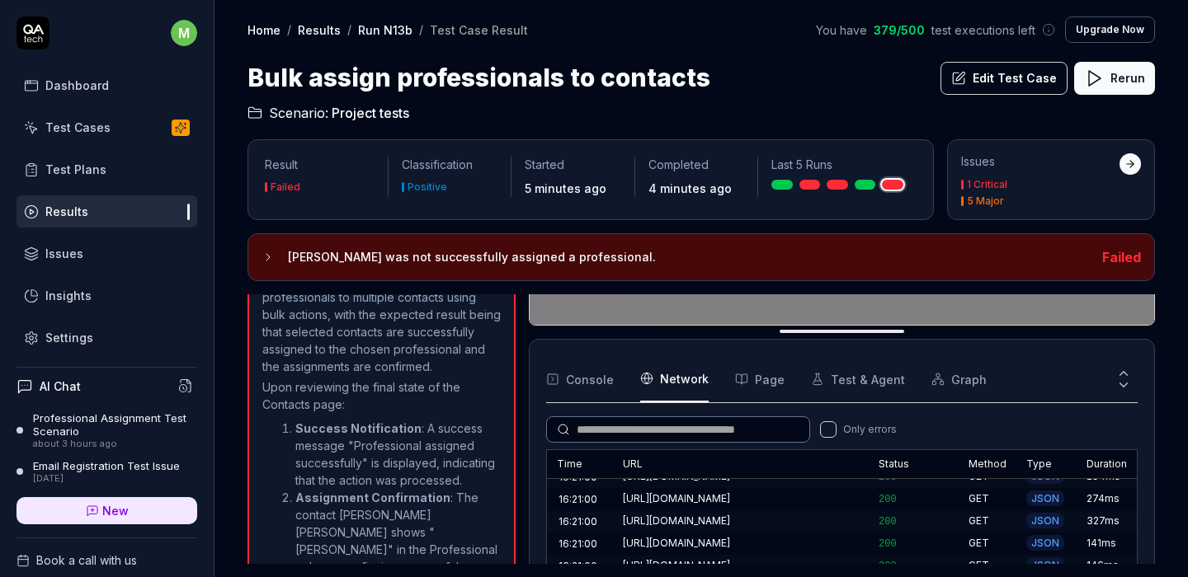
scroll to position [896, 0]
drag, startPoint x: 1061, startPoint y: 345, endPoint x: 1037, endPoint y: 409, distance: 68.9
click at [1047, 413] on div "Console Network Page Test & Agent Graph Only errors Time URL Status Method Type…" at bounding box center [842, 462] width 626 height 247
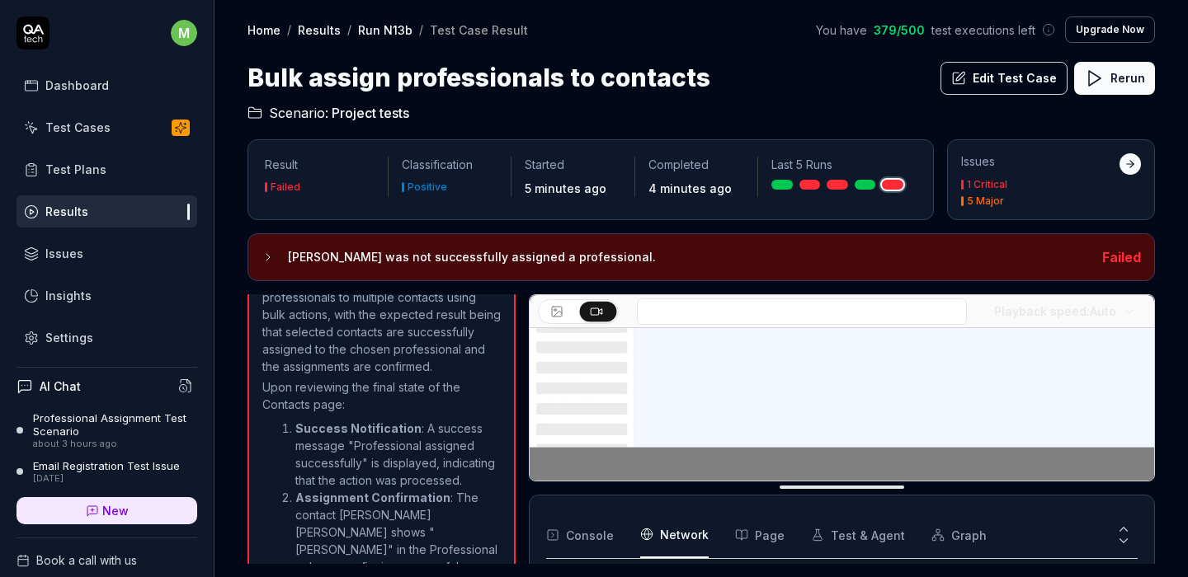
drag, startPoint x: 847, startPoint y: 335, endPoint x: 831, endPoint y: 451, distance: 117.3
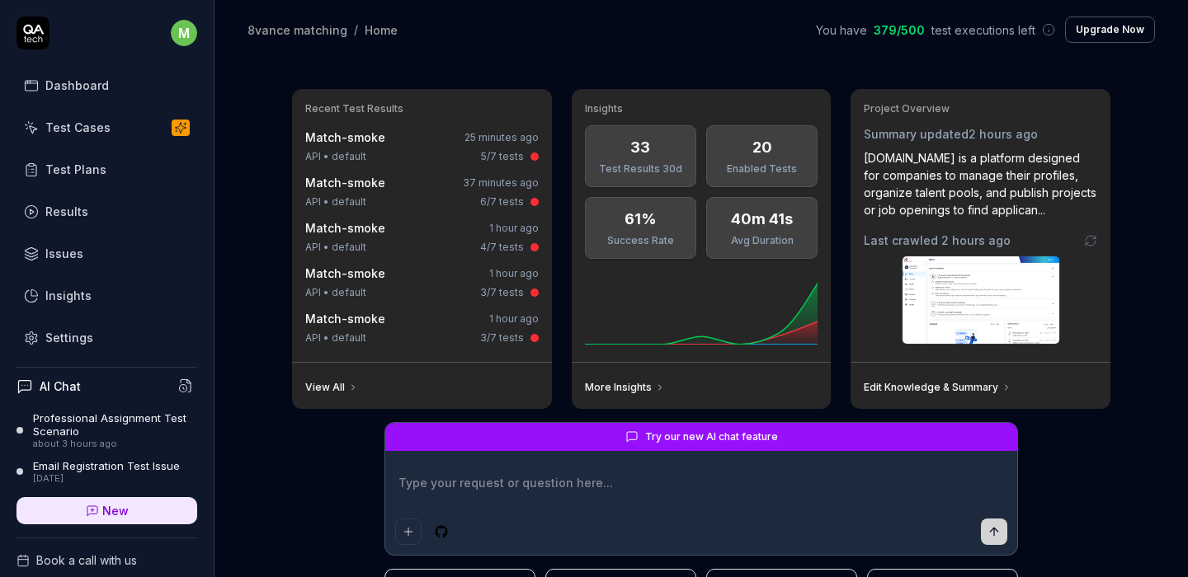
type textarea "*"
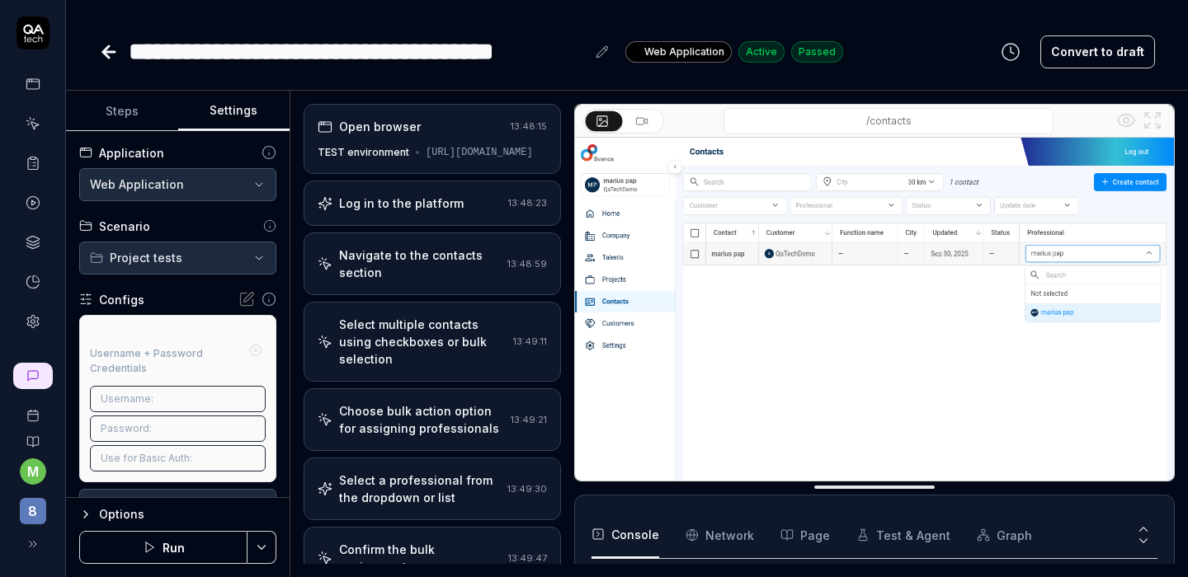
scroll to position [181, 0]
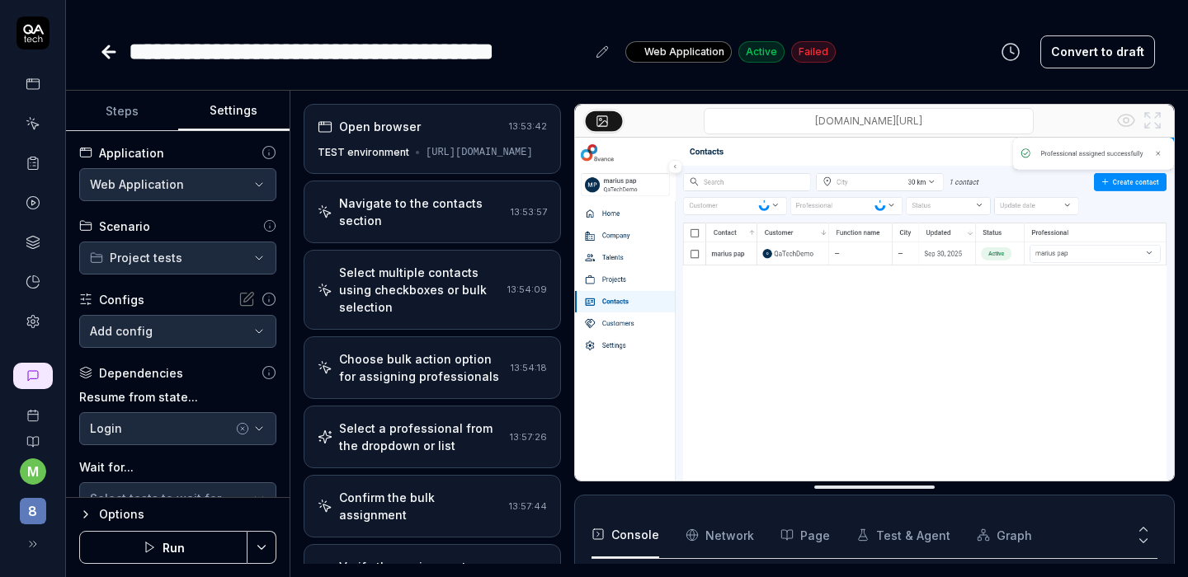
scroll to position [7, 0]
